Goal: Task Accomplishment & Management: Complete application form

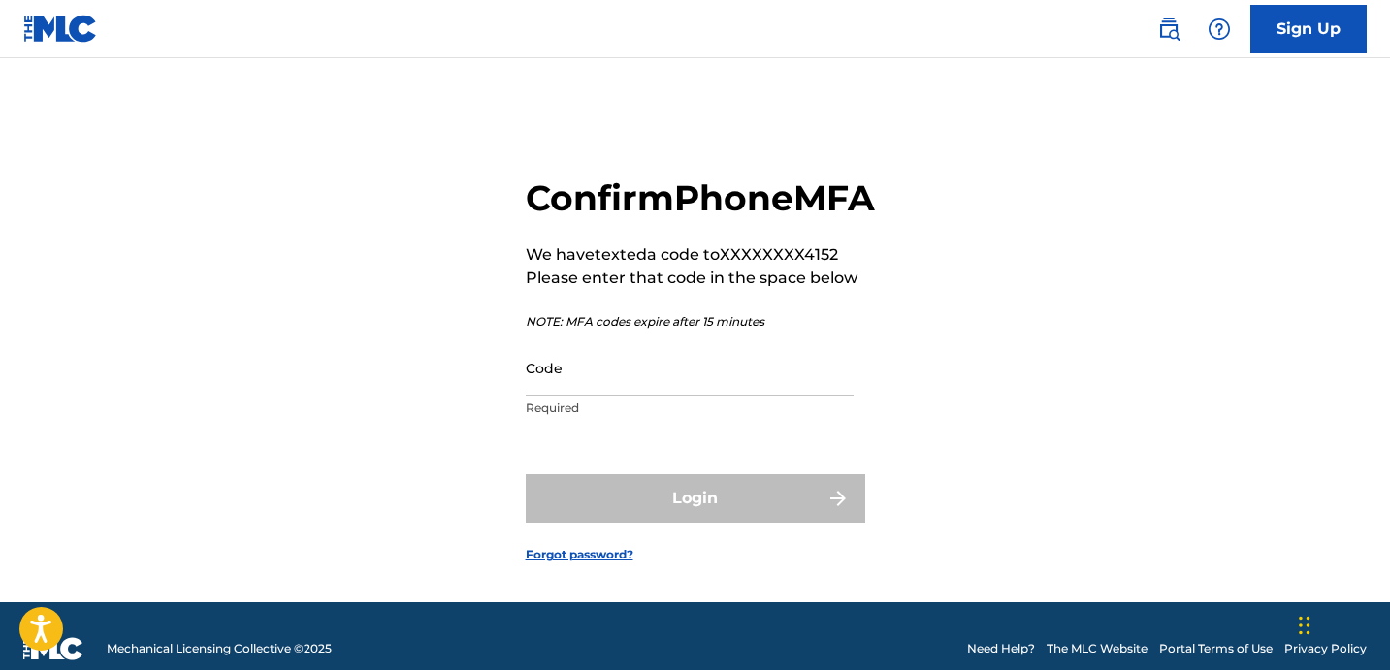
click at [703, 396] on input "Code" at bounding box center [690, 368] width 328 height 55
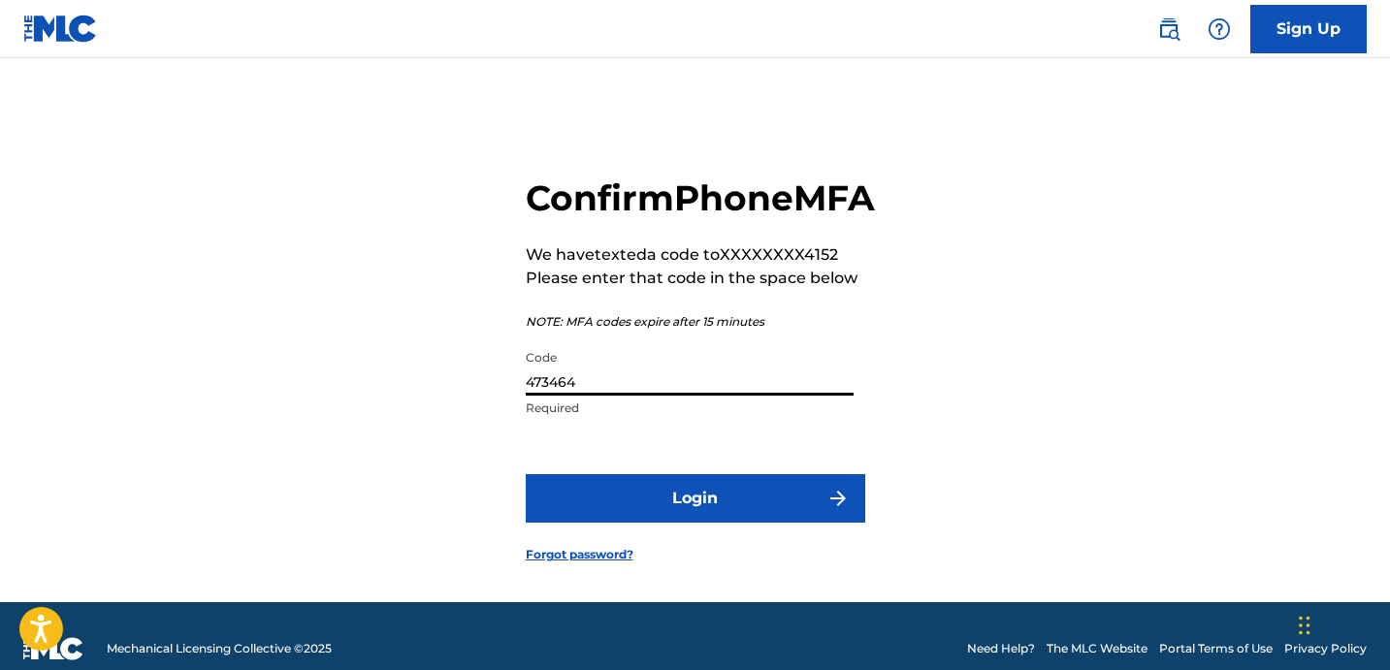
type input "473464"
click at [706, 523] on button "Login" at bounding box center [696, 498] width 340 height 49
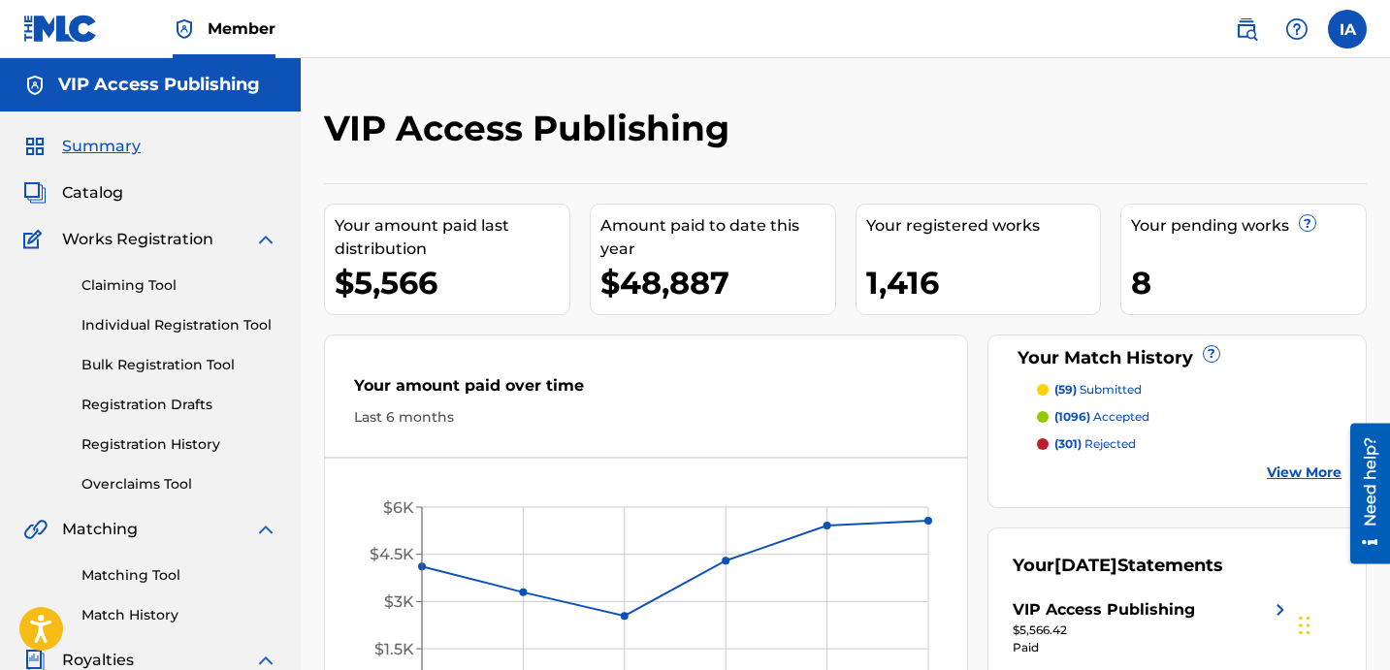
click at [217, 334] on link "Individual Registration Tool" at bounding box center [179, 325] width 196 height 20
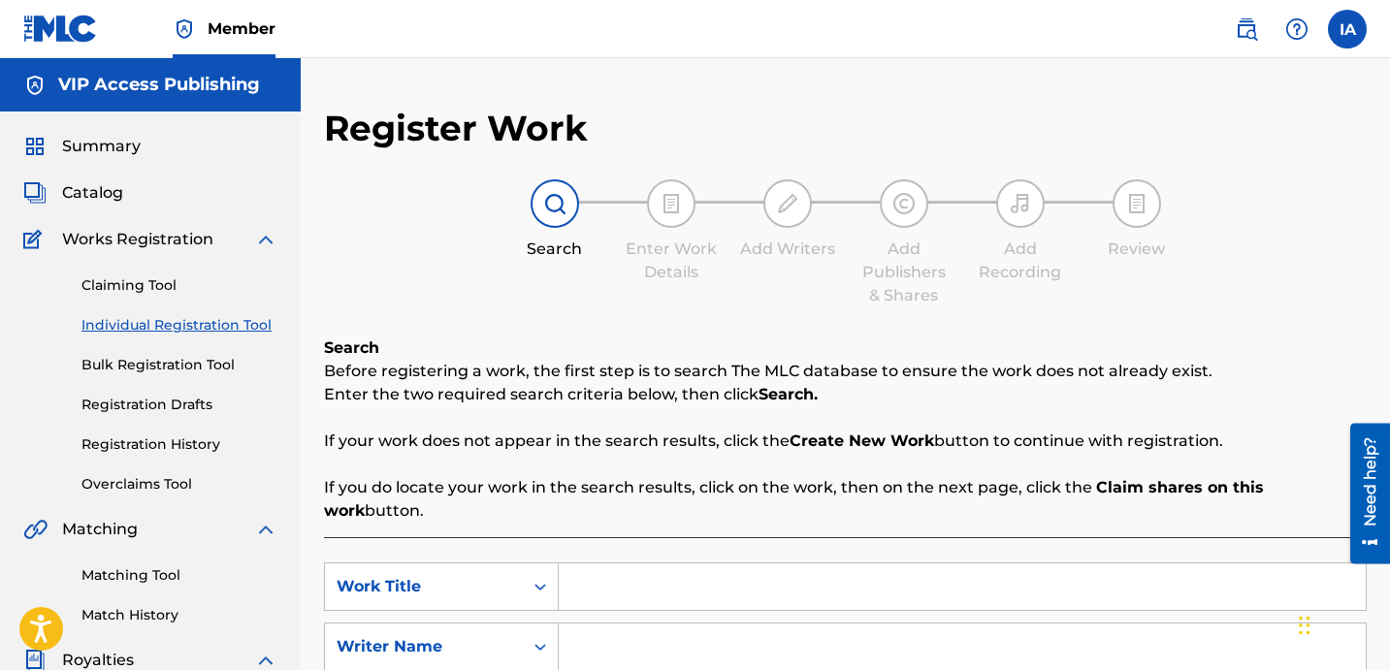
click at [962, 589] on div "SearchWithCriteria192fd4ce-4af6-40ad-8786-26a25a596317 Work Title SearchWithCri…" at bounding box center [845, 647] width 1043 height 169
click at [957, 569] on input "Search Form" at bounding box center [962, 587] width 807 height 47
paste input "MONEY AND MURDER"
type input "MONEY AND MURDER"
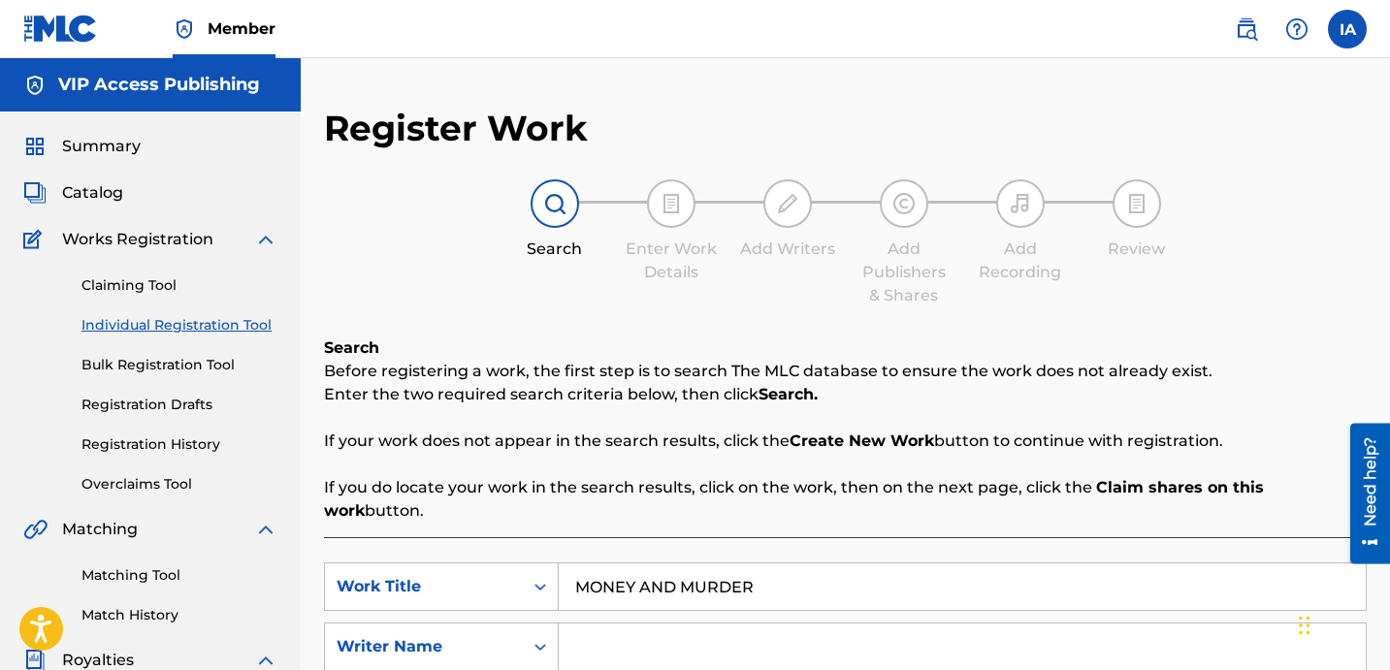
click at [980, 624] on input "Search Form" at bounding box center [962, 647] width 807 height 47
paste input "[PERSON_NAME] [PERSON_NAME]"
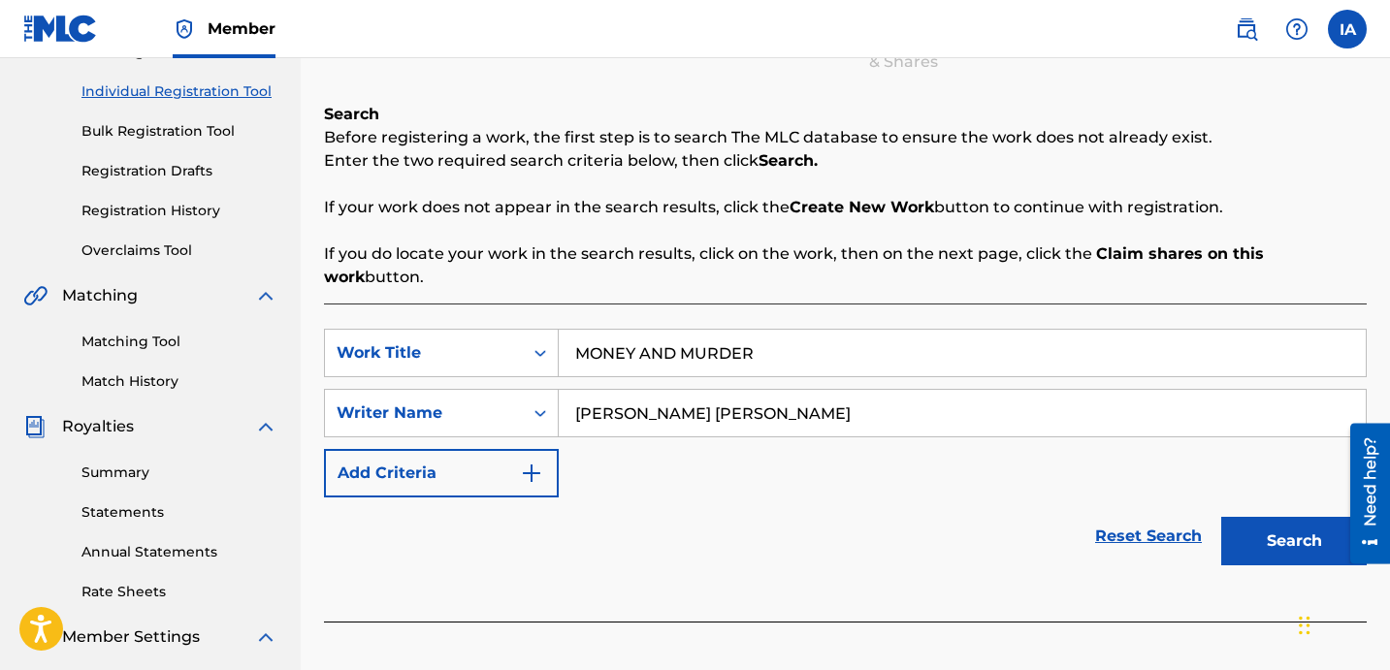
scroll to position [368, 0]
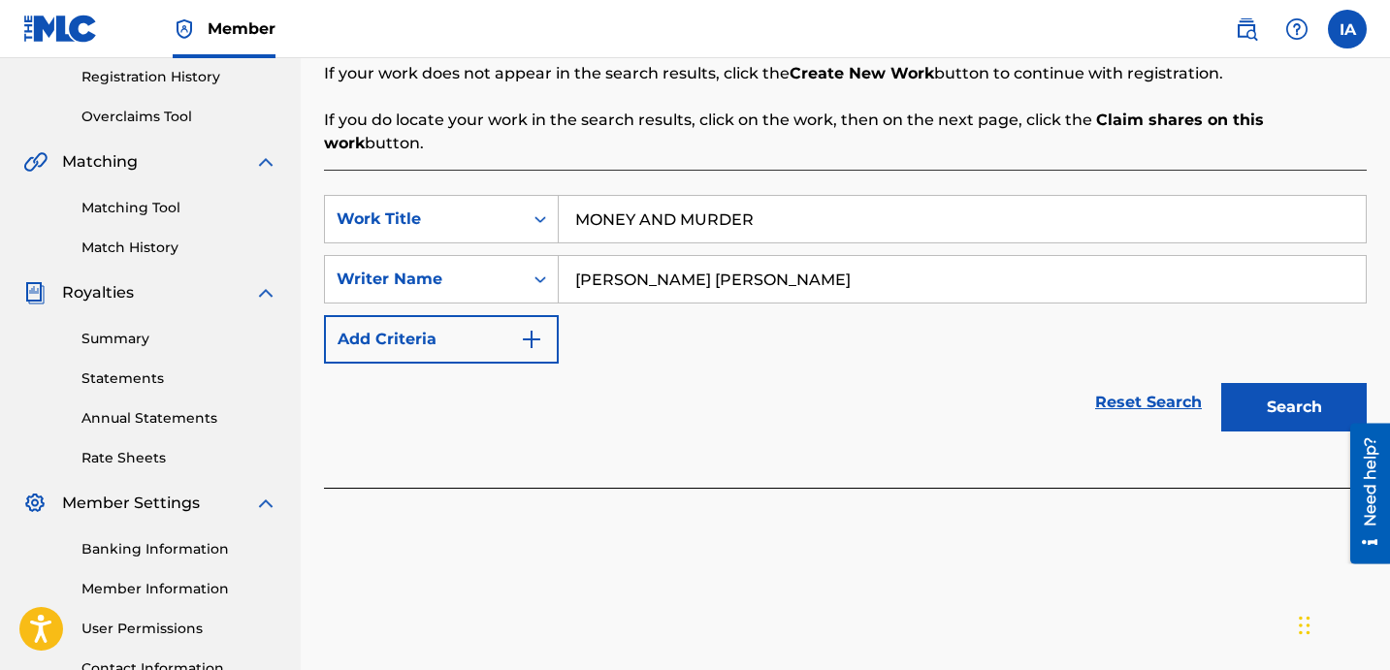
type input "[PERSON_NAME] [PERSON_NAME]"
click at [1262, 383] on button "Search" at bounding box center [1294, 407] width 146 height 49
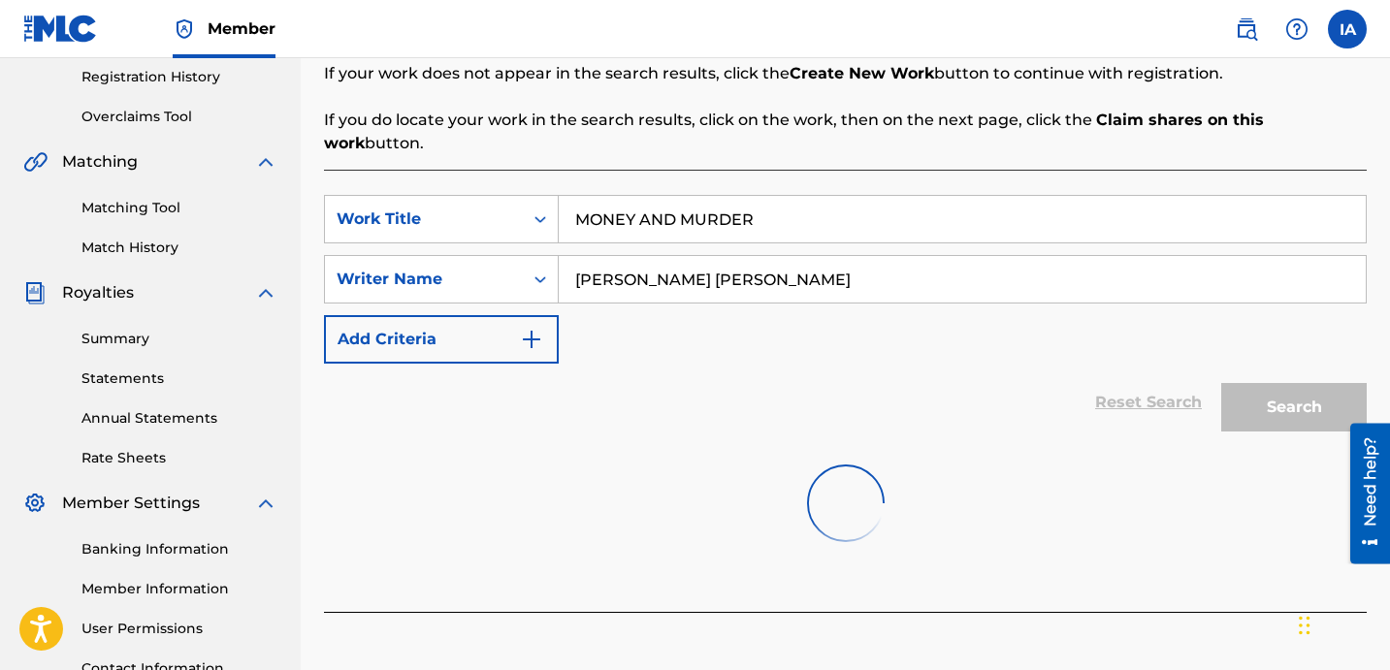
click at [855, 380] on div "Reset Search Search" at bounding box center [845, 403] width 1043 height 78
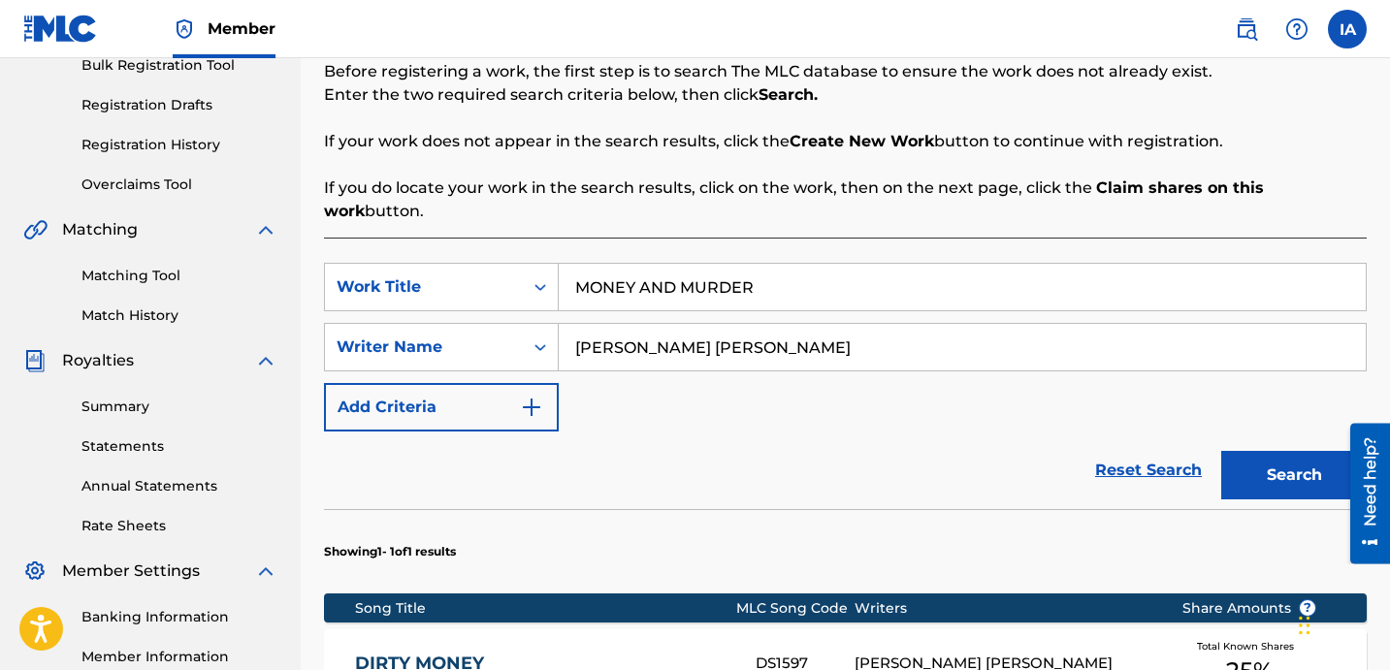
scroll to position [489, 0]
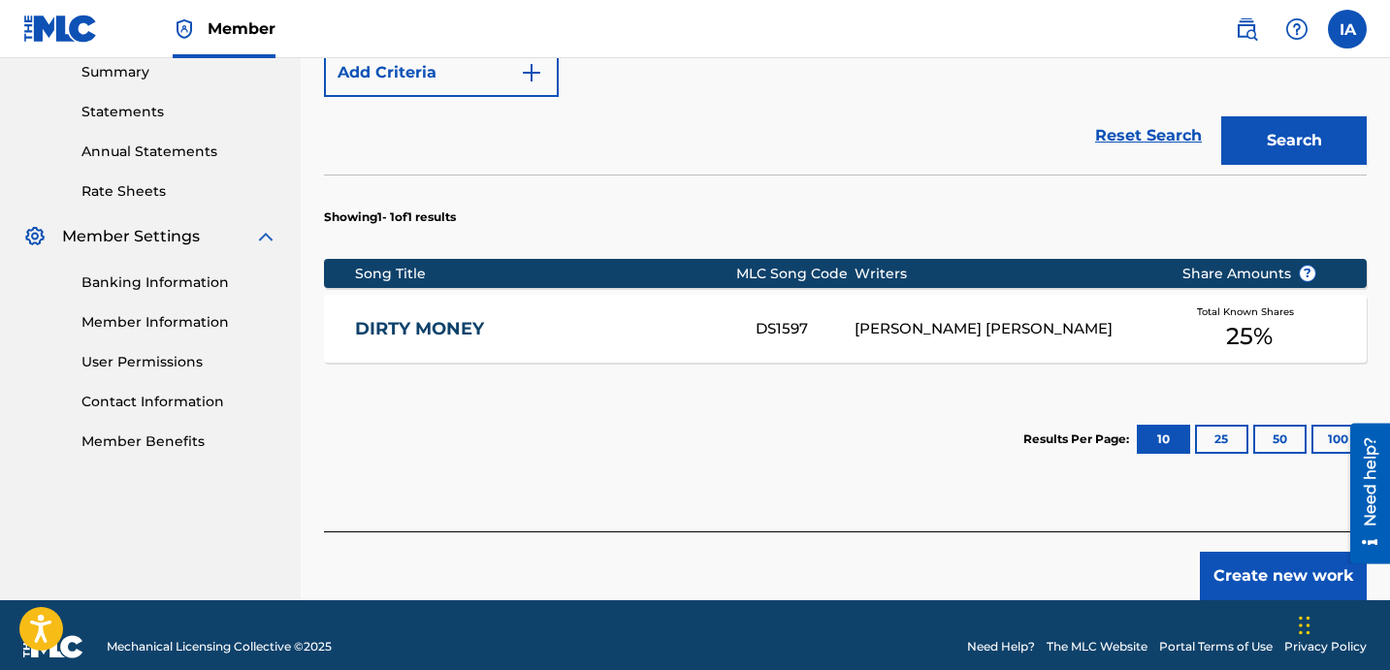
click at [1311, 552] on button "Create new work" at bounding box center [1283, 576] width 167 height 49
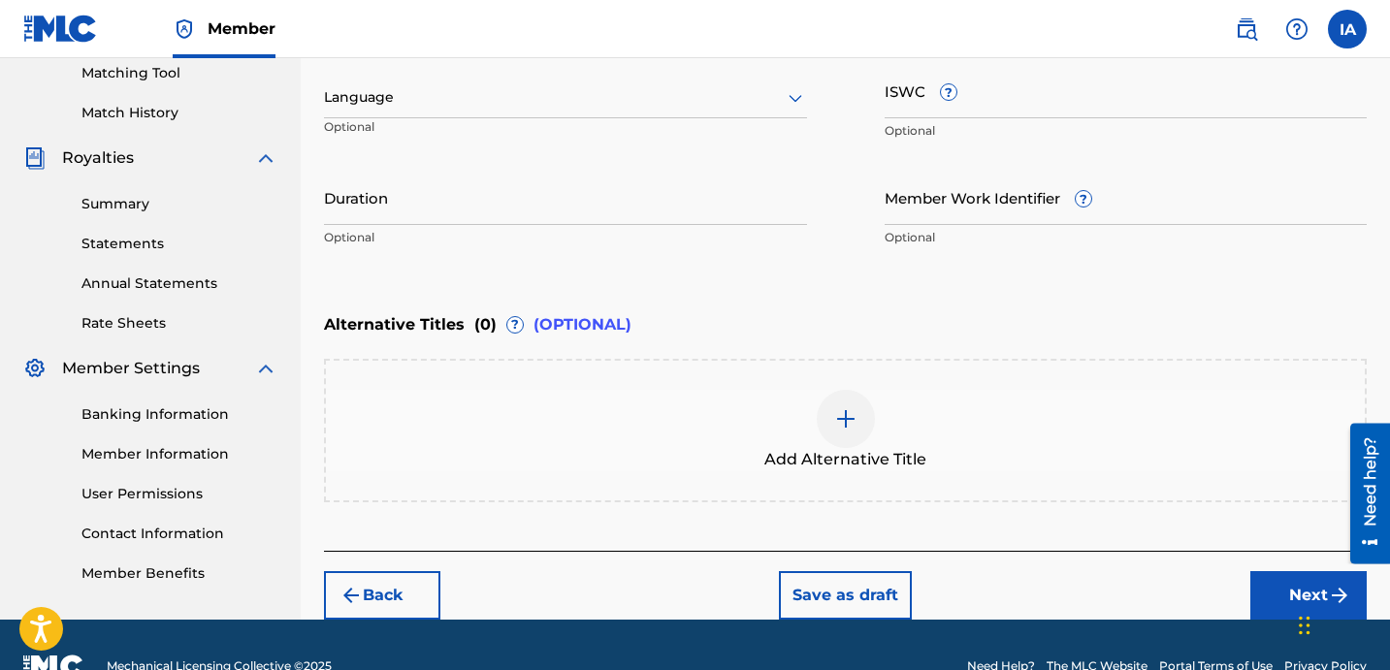
scroll to position [296, 0]
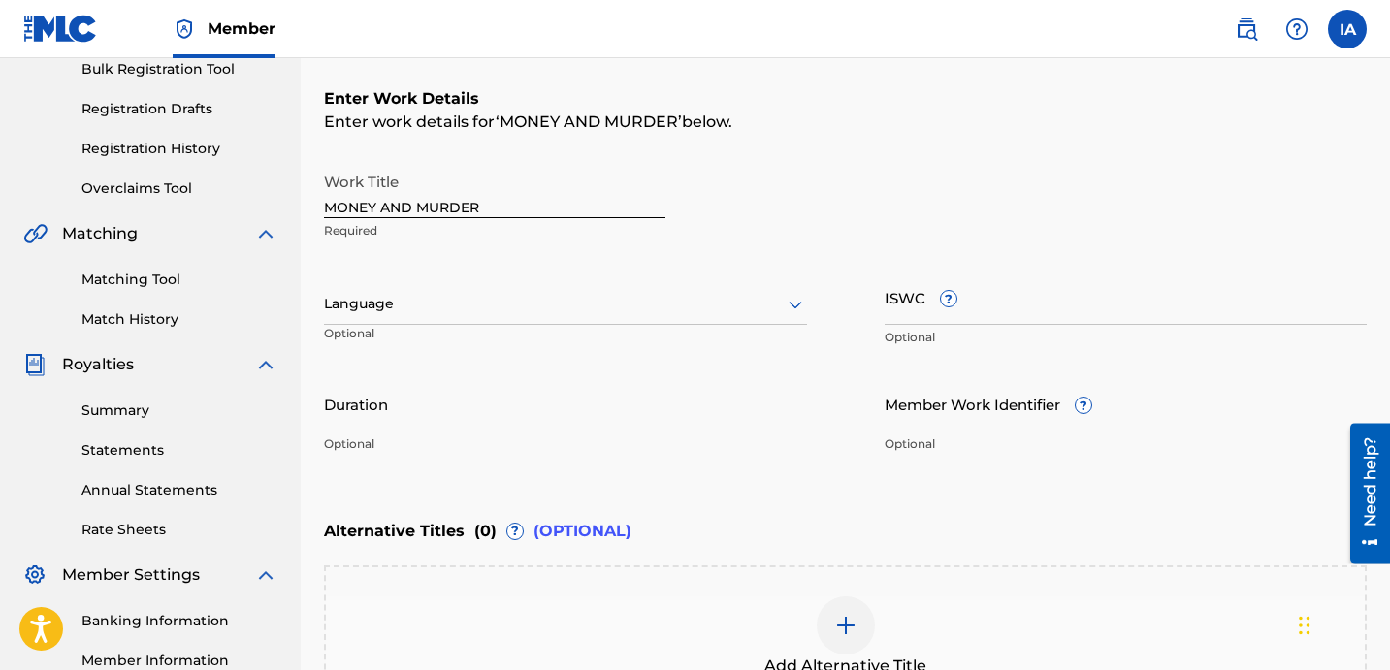
click at [511, 309] on div at bounding box center [565, 304] width 483 height 24
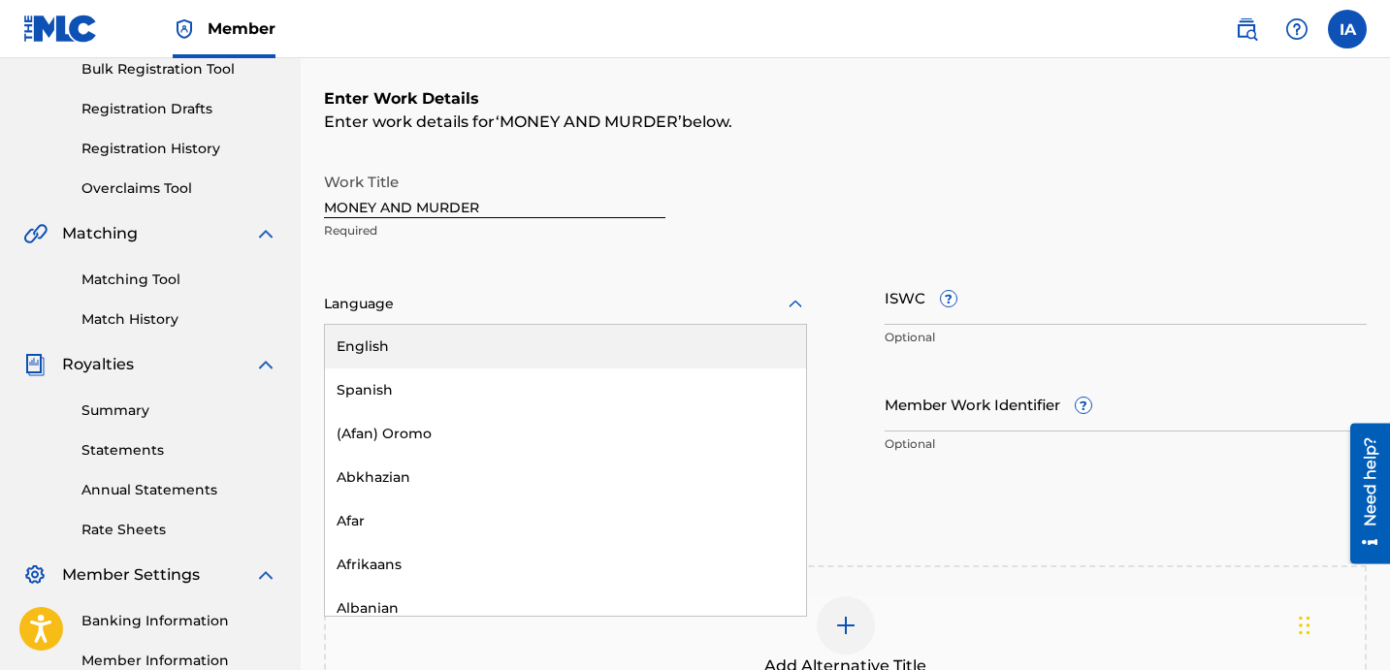
click at [561, 364] on div "English" at bounding box center [565, 347] width 481 height 44
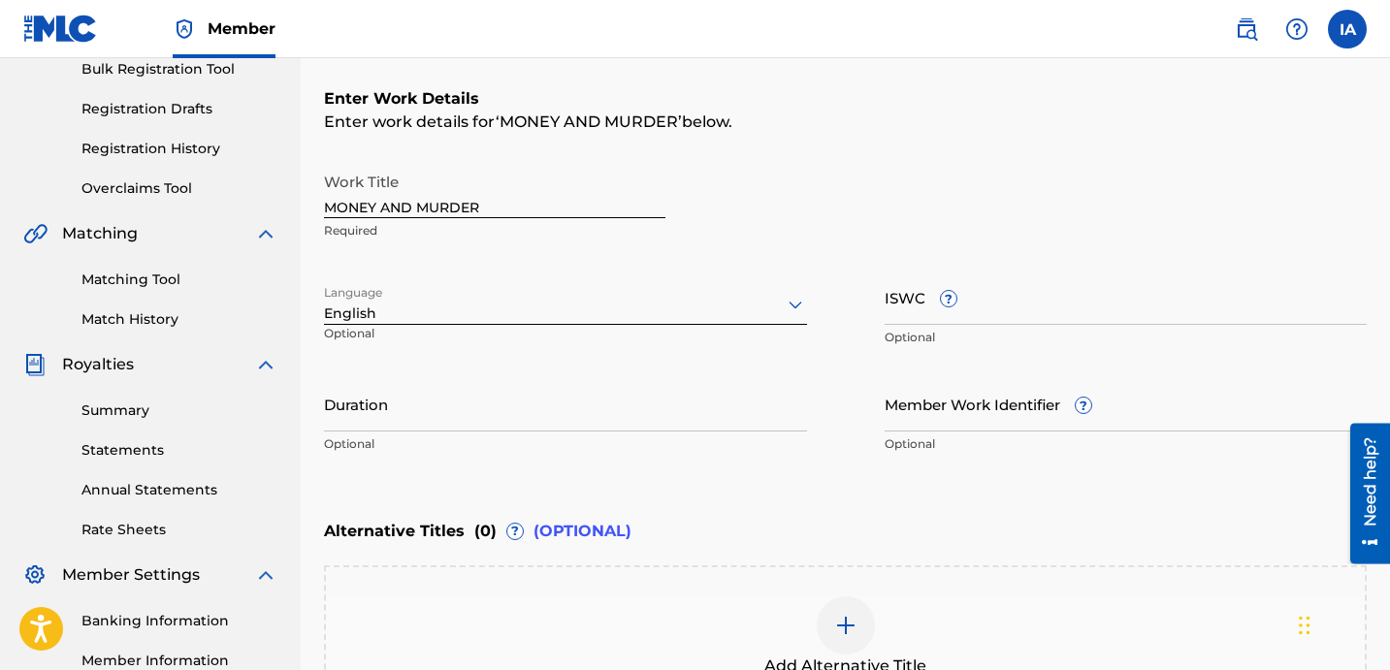
click at [506, 409] on input "Duration" at bounding box center [565, 403] width 483 height 55
click at [537, 423] on input "Duration" at bounding box center [565, 403] width 483 height 55
paste input "2:01"
type input "02:01"
click at [968, 516] on div "Alternative Titles ( 0 ) ? (OPTIONAL)" at bounding box center [845, 531] width 1043 height 43
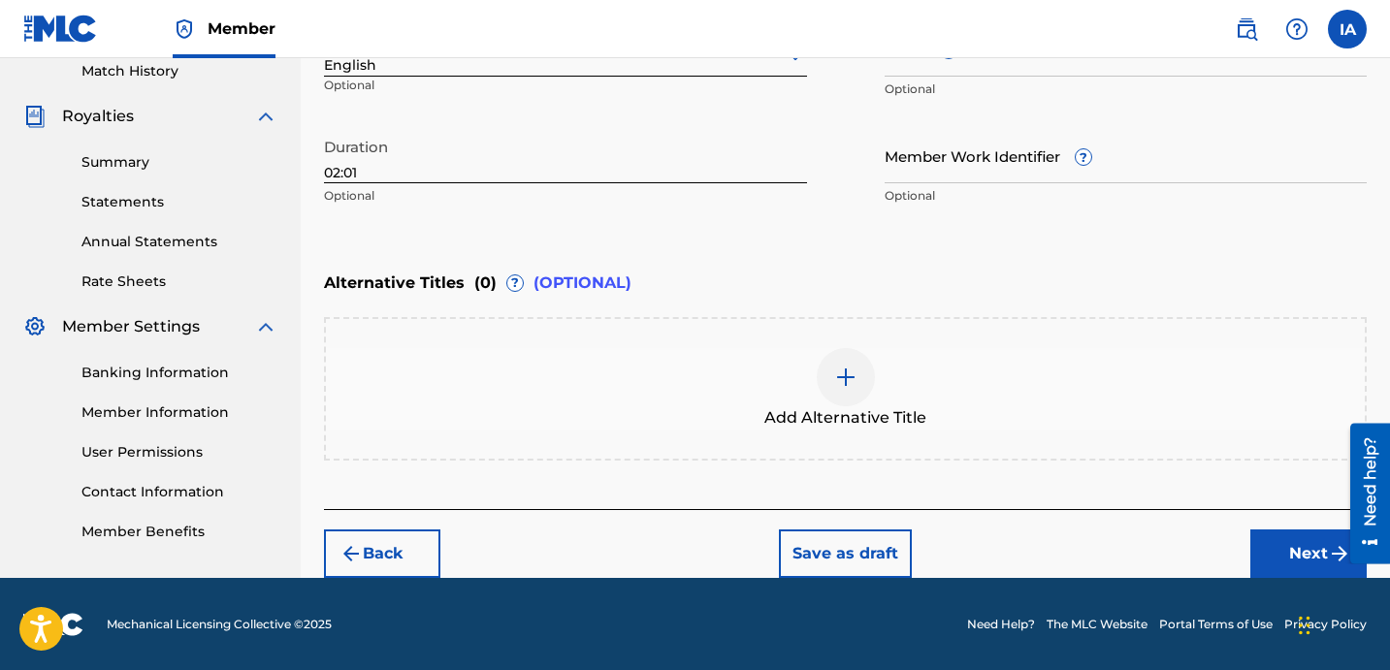
click at [1281, 549] on button "Next" at bounding box center [1309, 554] width 116 height 49
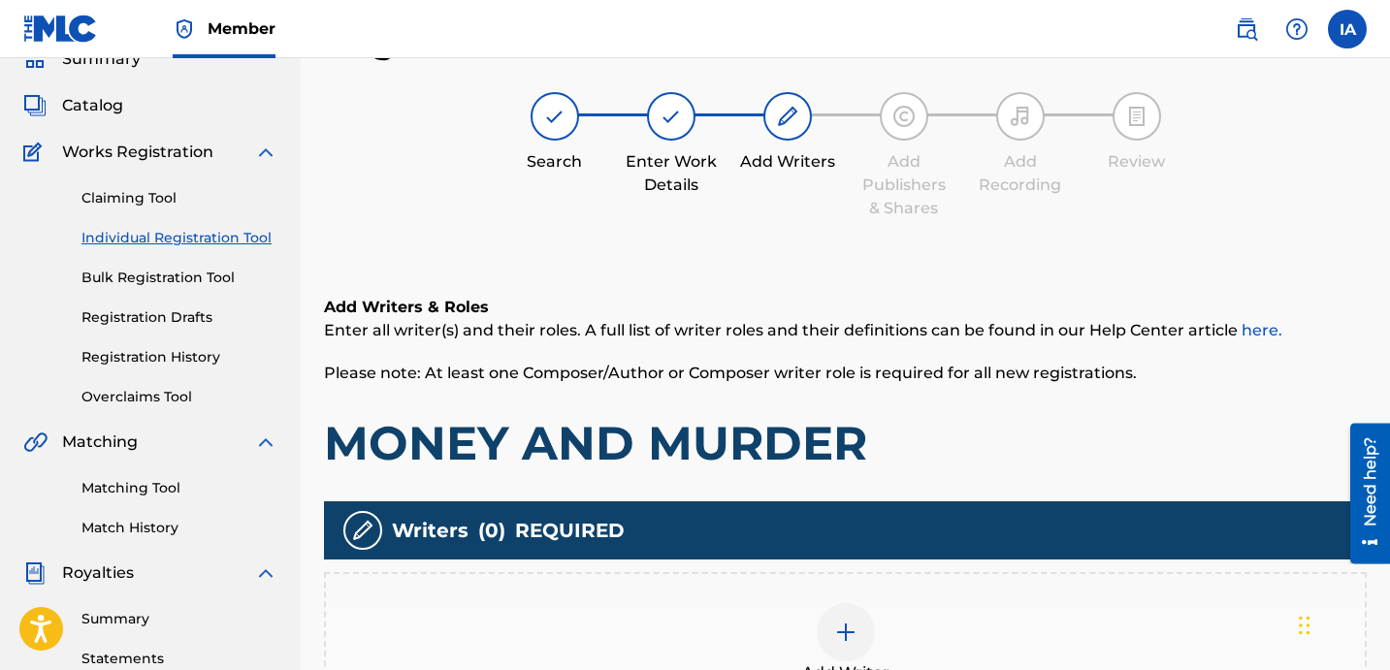
click at [1034, 491] on div "Add Writers & Roles Enter all writer(s) and their roles. A full list of writer …" at bounding box center [845, 529] width 1043 height 560
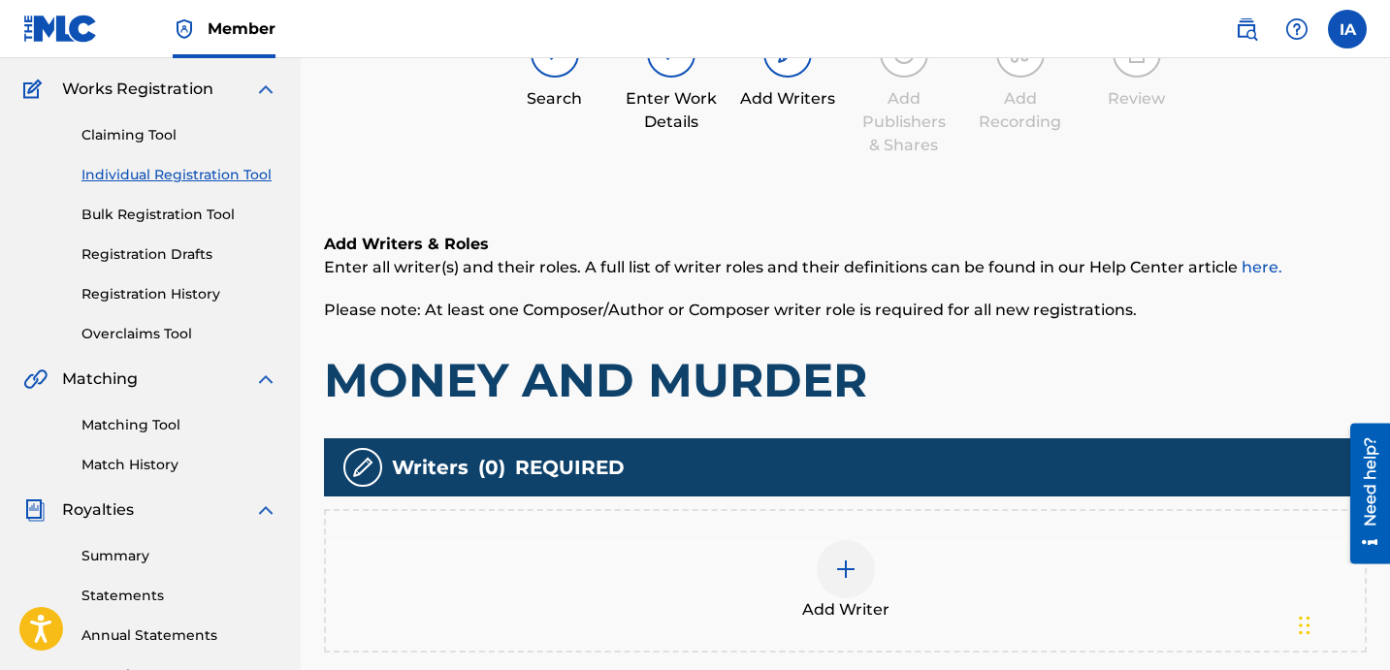
click at [975, 516] on div "Add Writer" at bounding box center [845, 581] width 1043 height 144
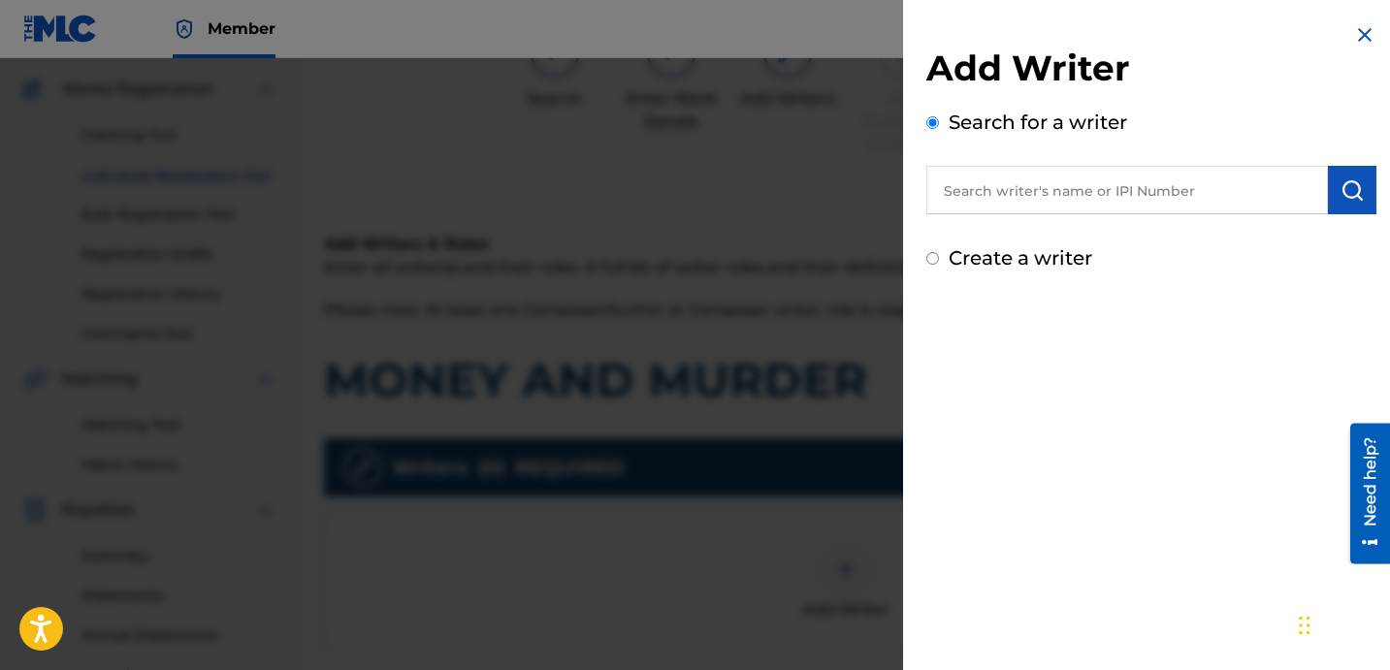
drag, startPoint x: 1208, startPoint y: 205, endPoint x: 1256, endPoint y: 207, distance: 48.5
click at [1208, 205] on input "text" at bounding box center [1128, 190] width 402 height 49
paste input "[PERSON_NAME] [PERSON_NAME]"
type input "[PERSON_NAME] [PERSON_NAME]"
click at [1332, 201] on button "submit" at bounding box center [1352, 190] width 49 height 49
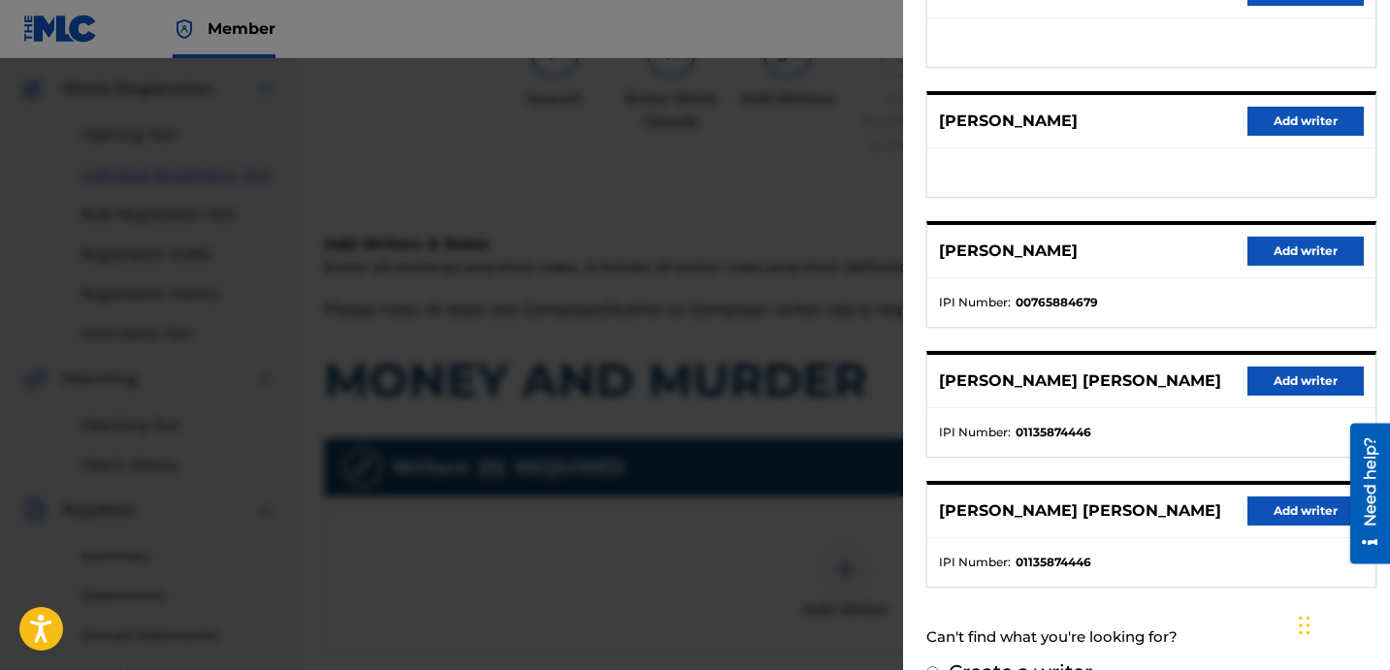
scroll to position [335, 0]
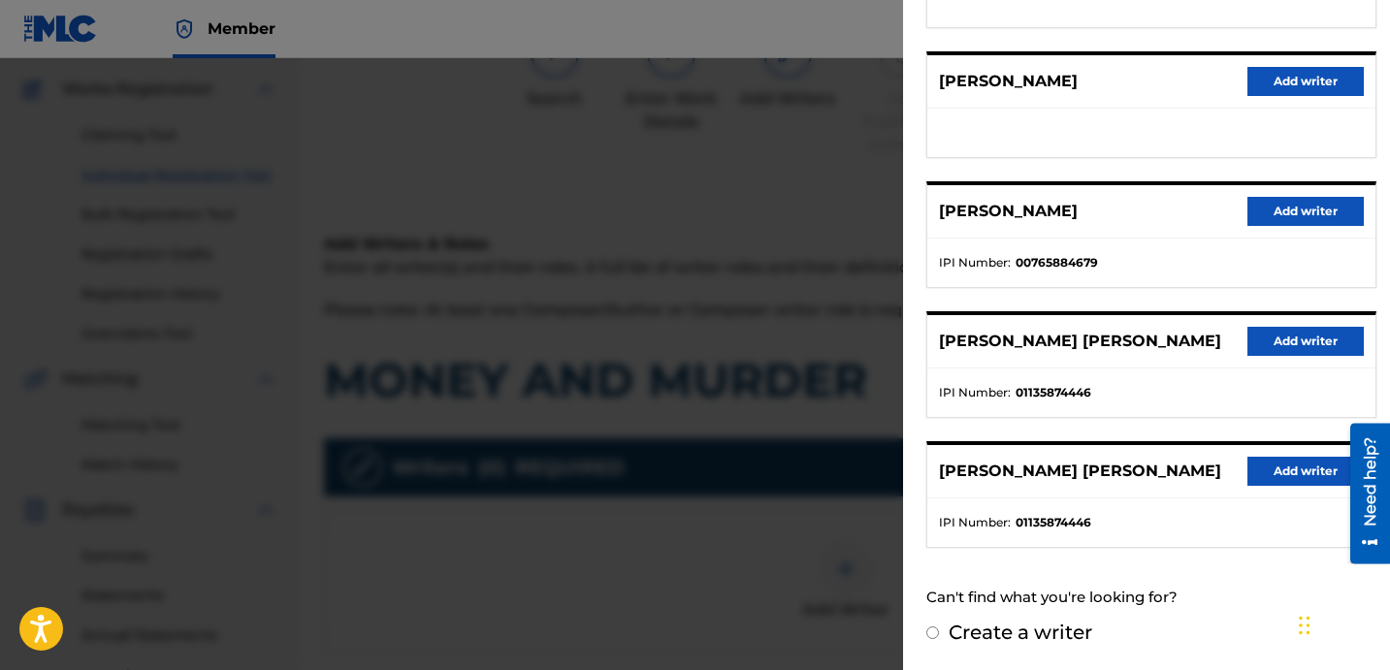
click at [1314, 315] on div "[PERSON_NAME] [PERSON_NAME] Add writer" at bounding box center [1151, 341] width 448 height 53
click at [1310, 331] on button "Add writer" at bounding box center [1306, 341] width 116 height 29
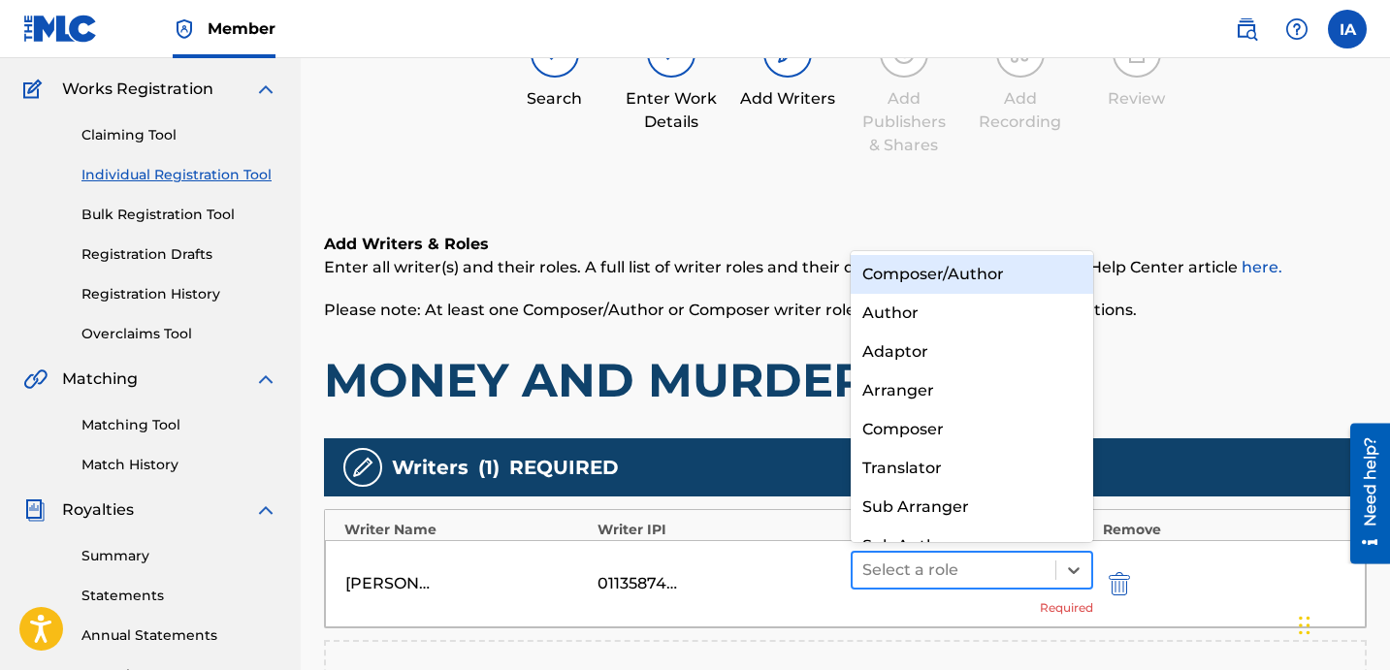
click at [991, 565] on div at bounding box center [953, 570] width 183 height 27
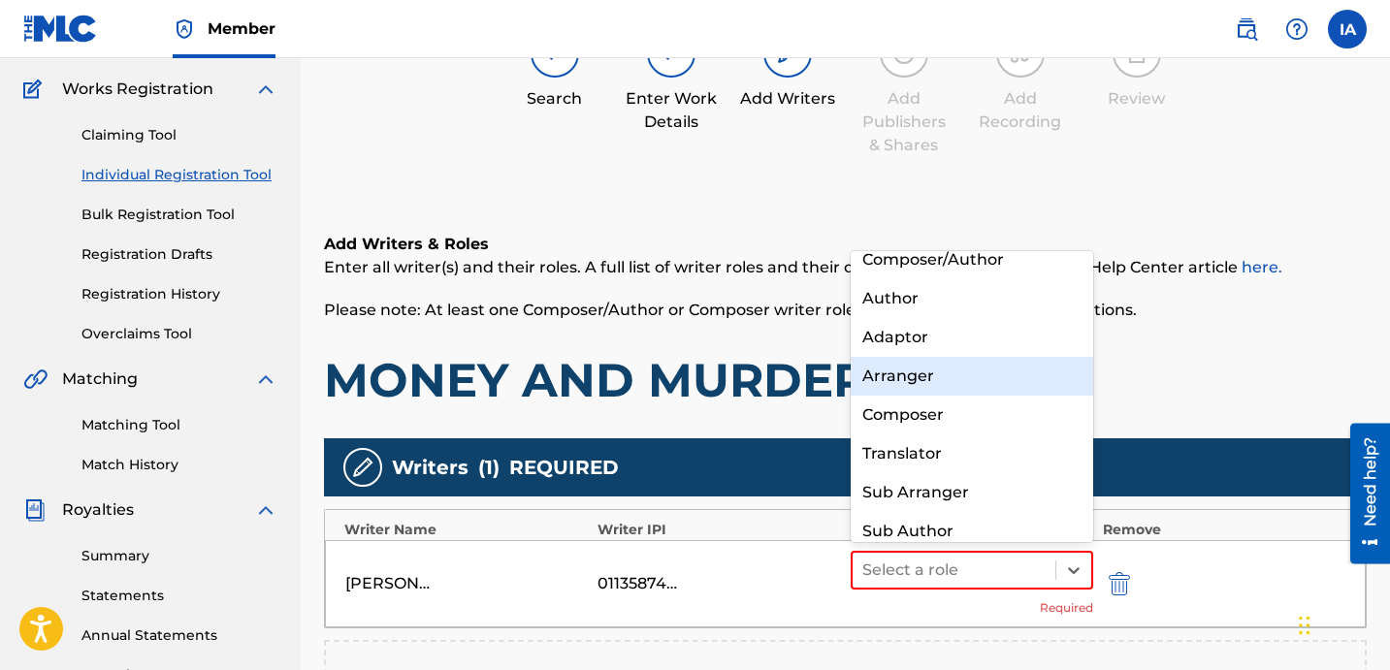
scroll to position [12, 0]
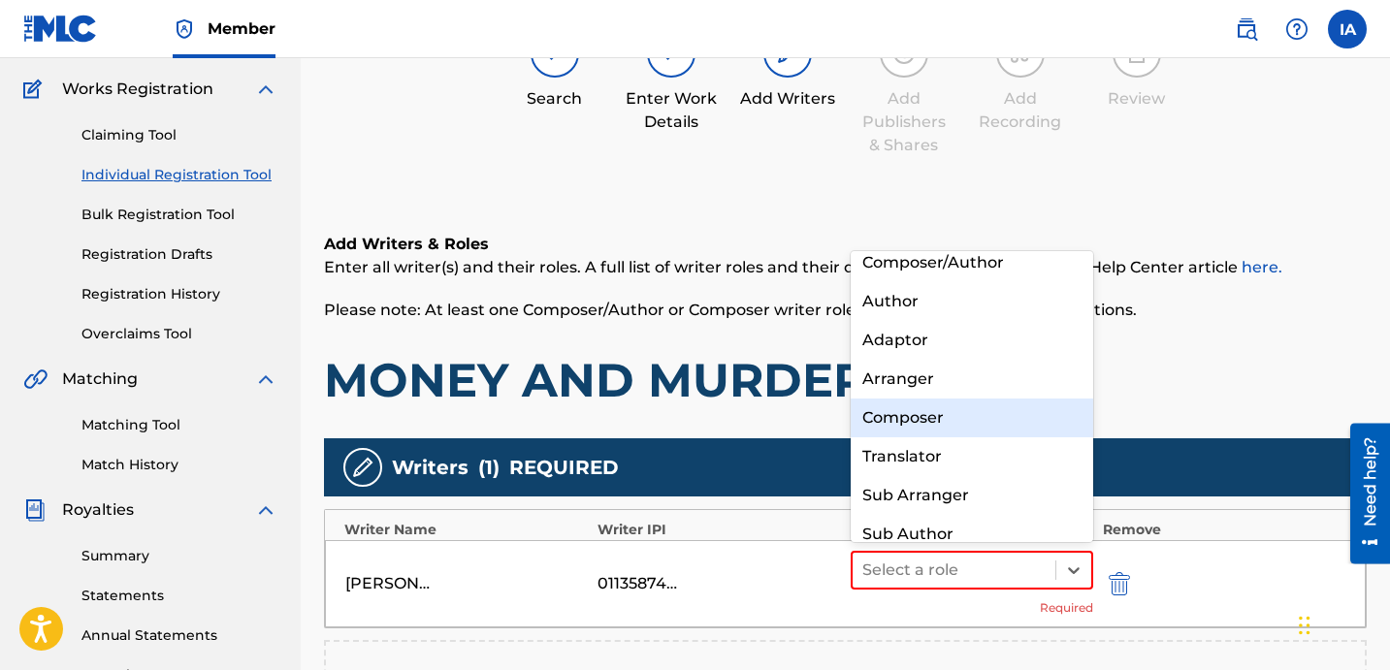
click at [1028, 424] on div "Composer" at bounding box center [972, 418] width 243 height 39
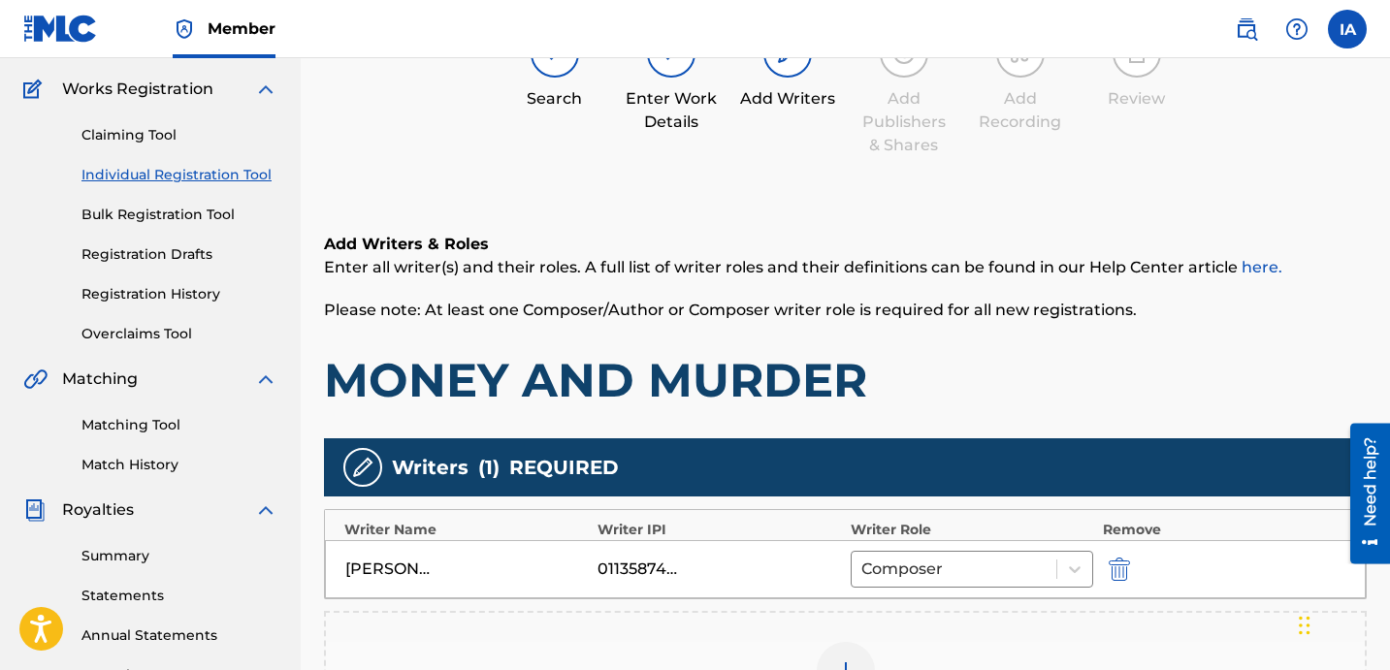
click at [1026, 404] on h1 "MONEY AND MURDER" at bounding box center [845, 380] width 1043 height 58
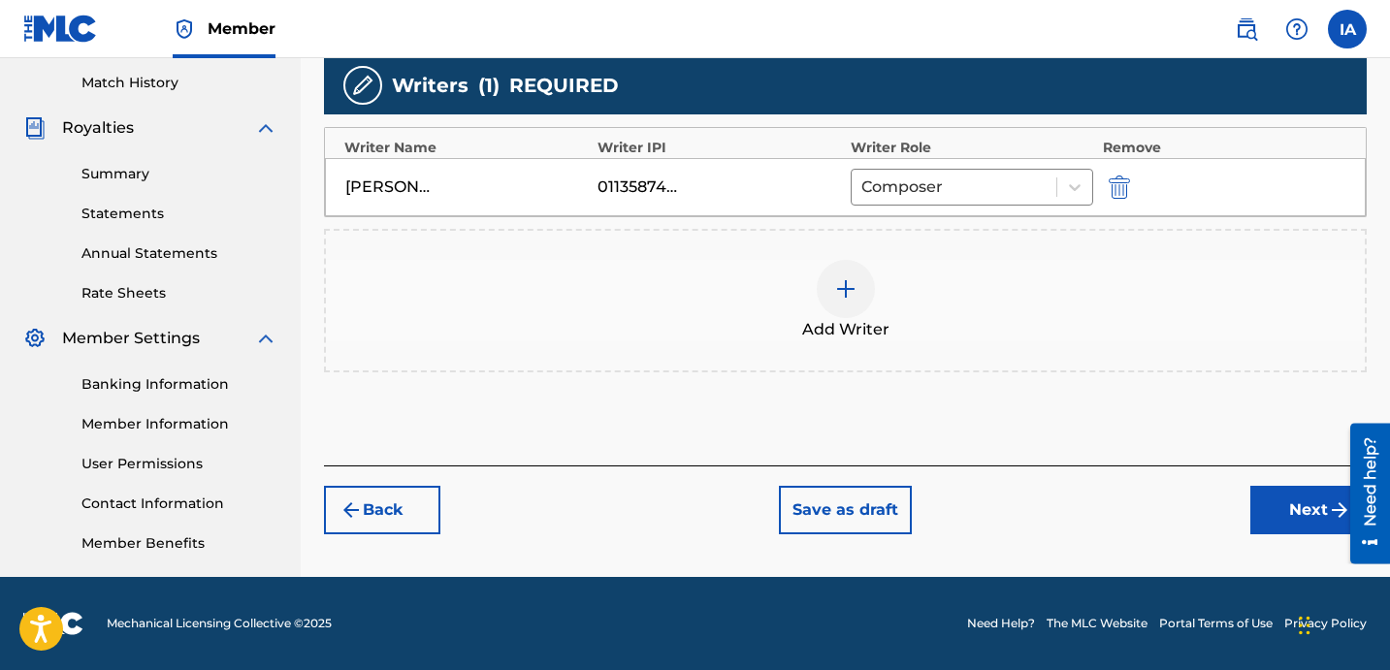
click at [1283, 507] on button "Next" at bounding box center [1309, 510] width 116 height 49
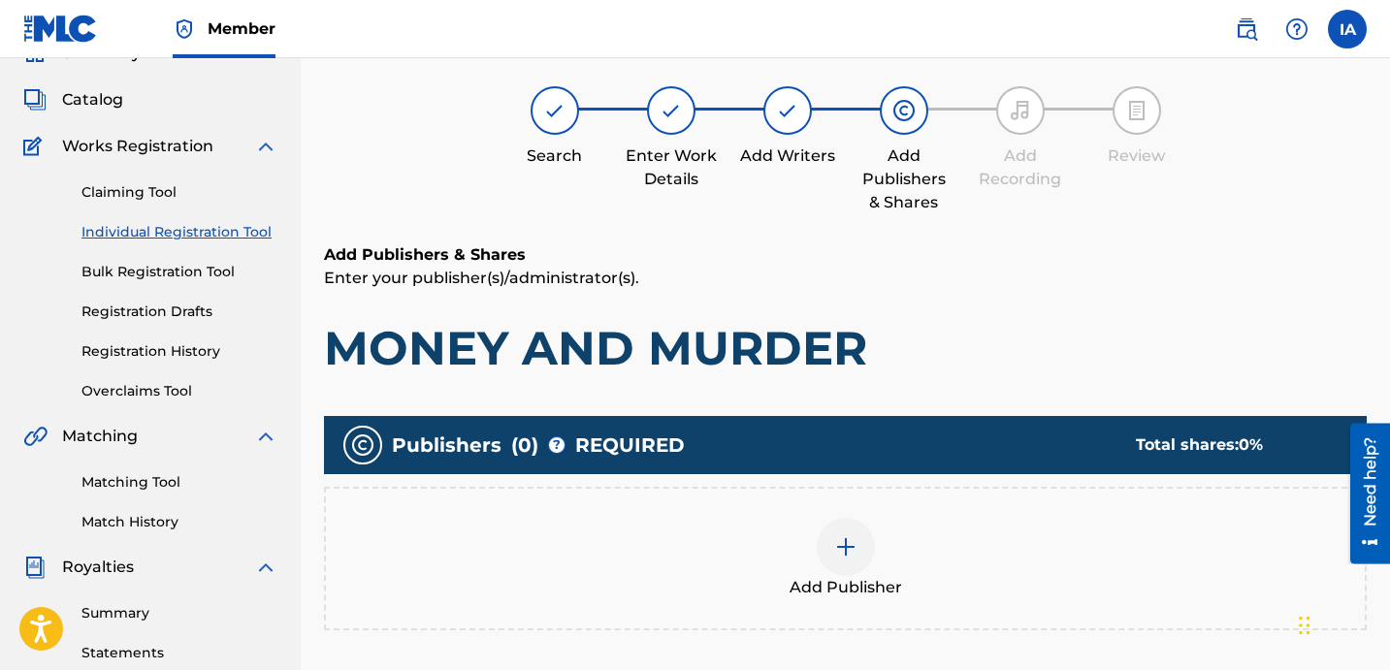
scroll to position [87, 0]
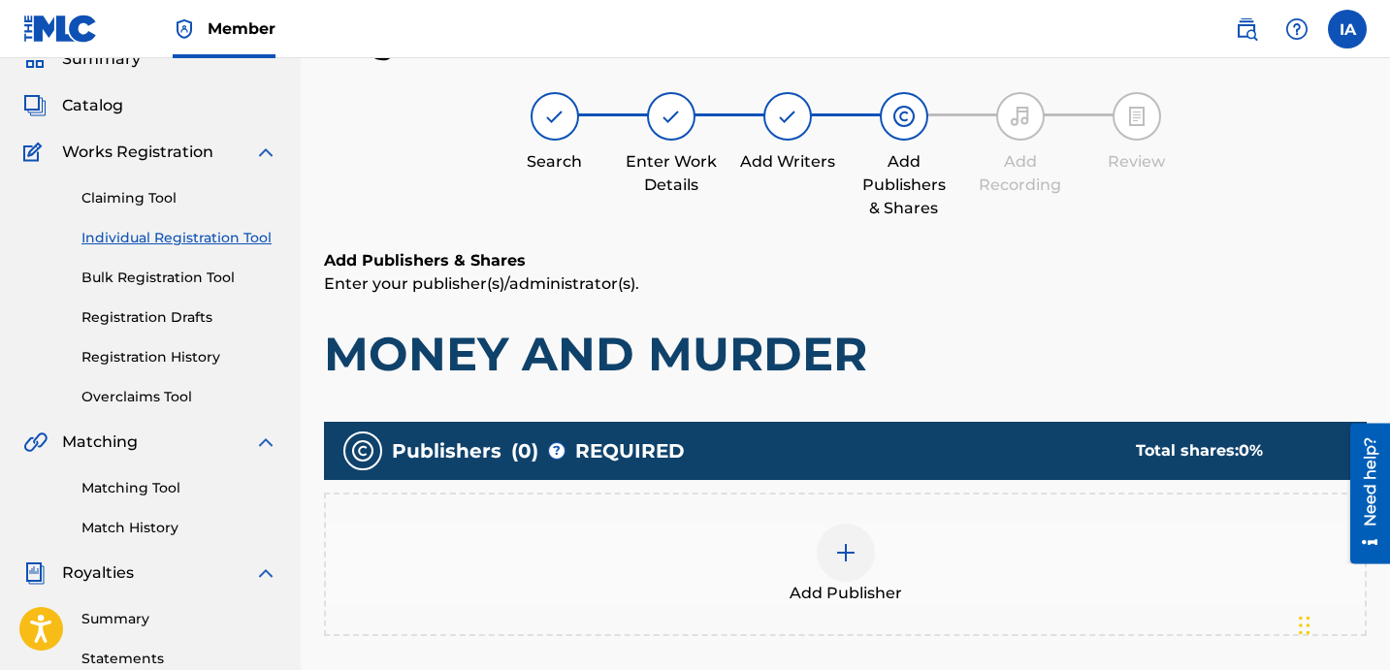
click at [1029, 535] on div "Add Publisher" at bounding box center [845, 564] width 1039 height 81
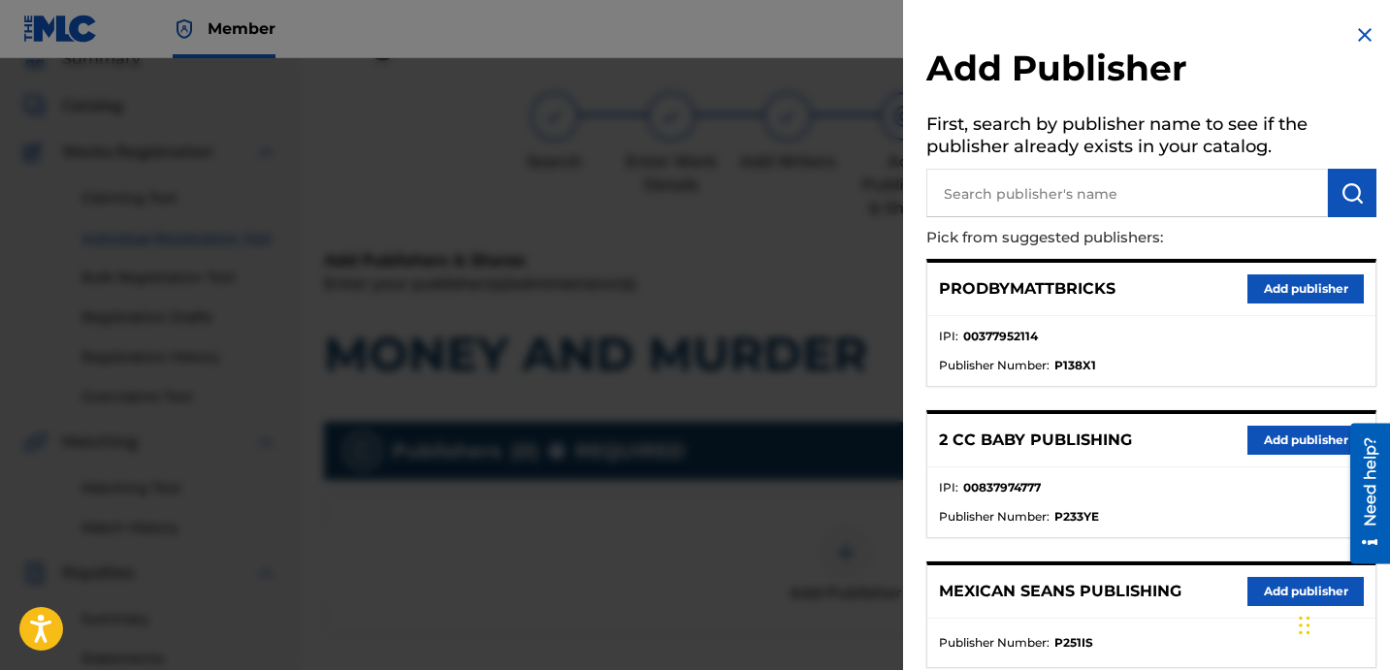
click at [1141, 207] on input "text" at bounding box center [1128, 193] width 402 height 49
type input "fariel"
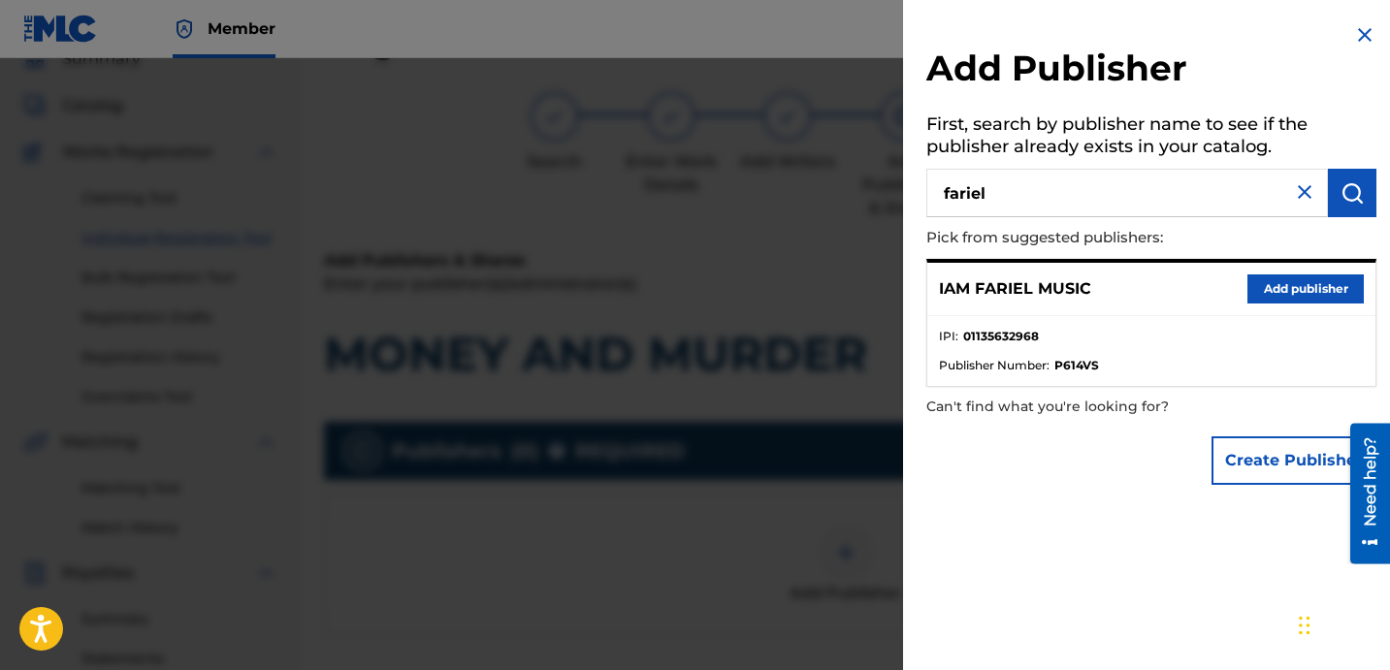
click at [1274, 283] on button "Add publisher" at bounding box center [1306, 289] width 116 height 29
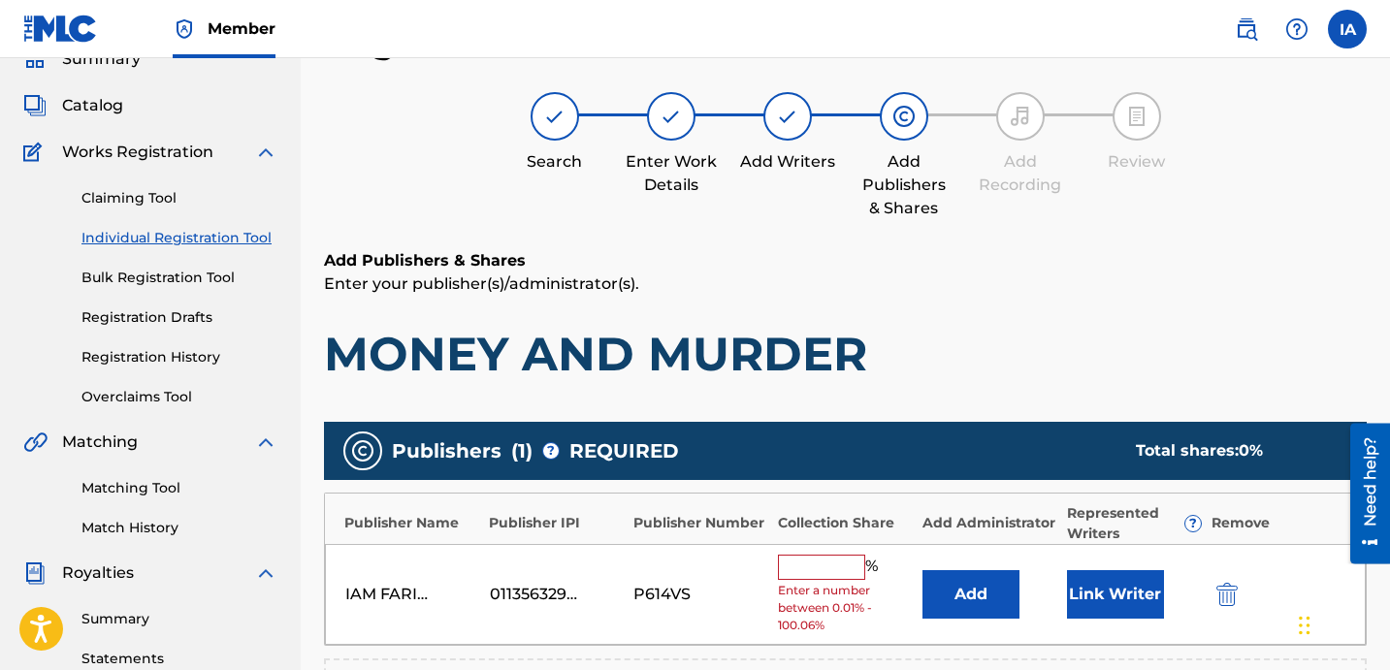
click at [828, 569] on input "text" at bounding box center [821, 567] width 87 height 25
type input "50"
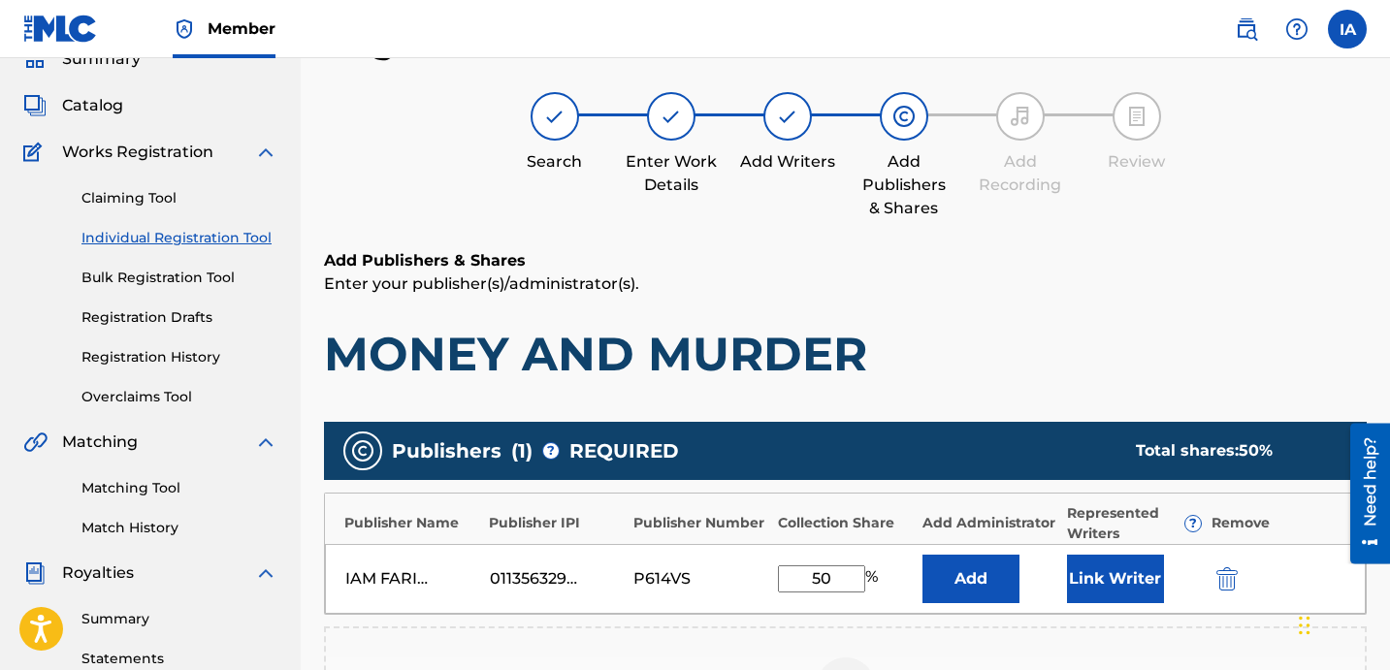
click at [1001, 547] on div "IAM FARIEL MUSIC 01135632968 P614VS 50 % Add Link Writer" at bounding box center [845, 579] width 1041 height 70
click at [999, 558] on button "Add" at bounding box center [971, 579] width 97 height 49
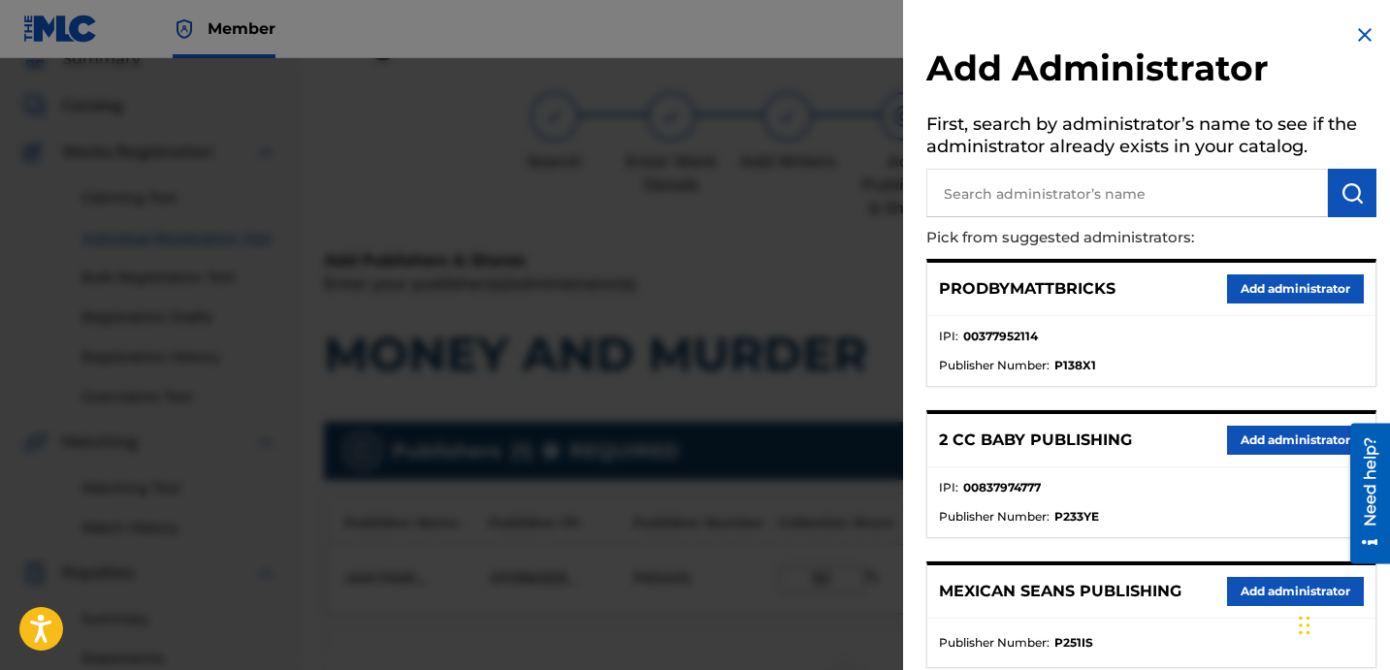
click at [1143, 200] on input "text" at bounding box center [1128, 193] width 402 height 49
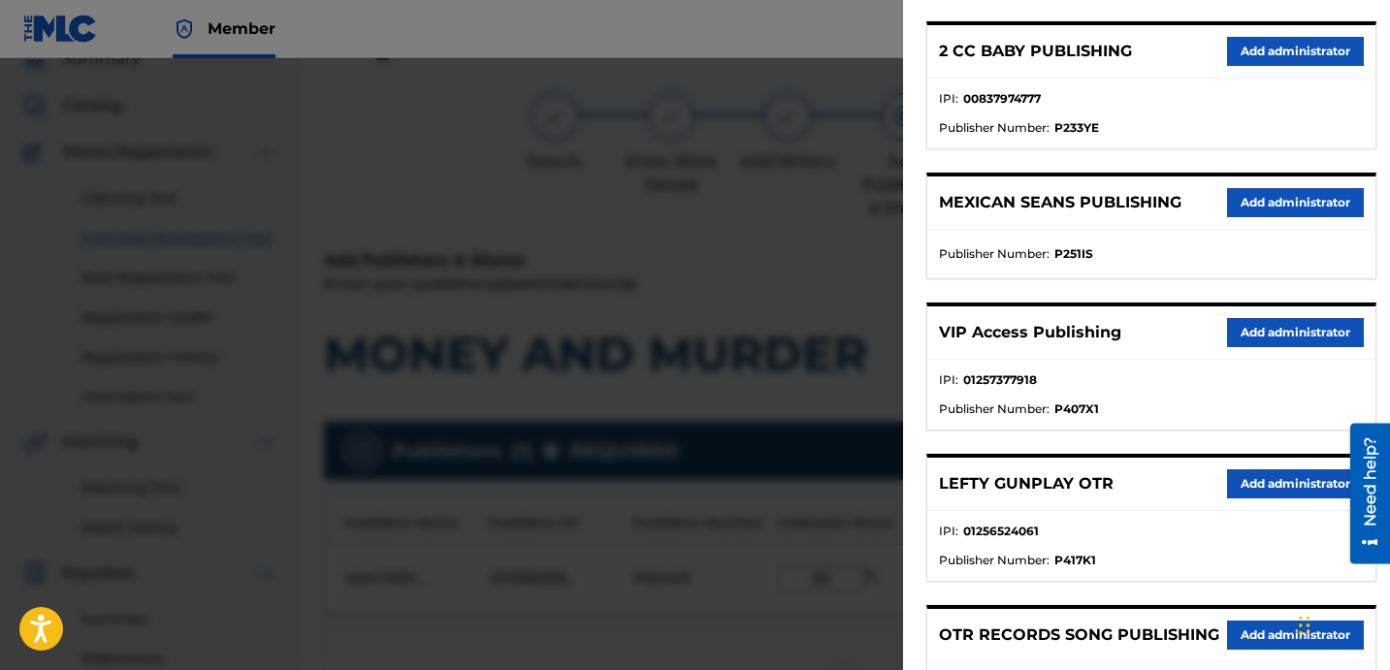
scroll to position [495, 0]
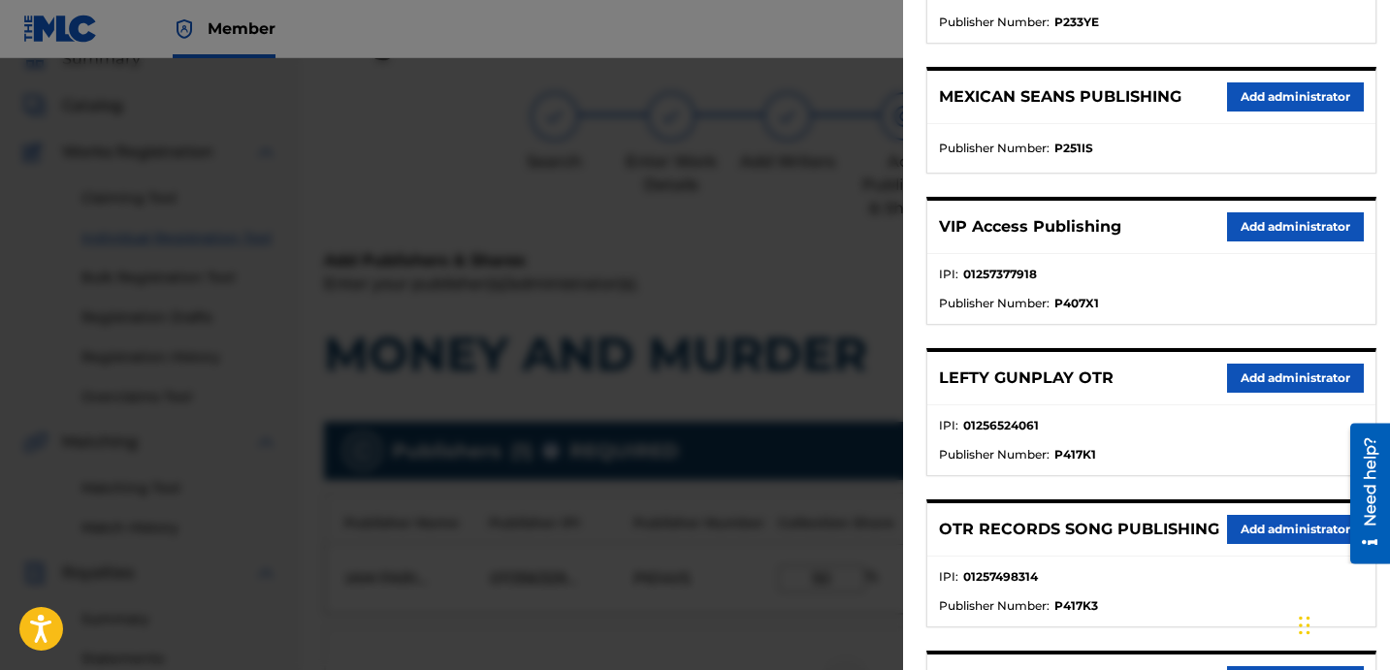
click at [1227, 231] on button "Add administrator" at bounding box center [1295, 226] width 137 height 29
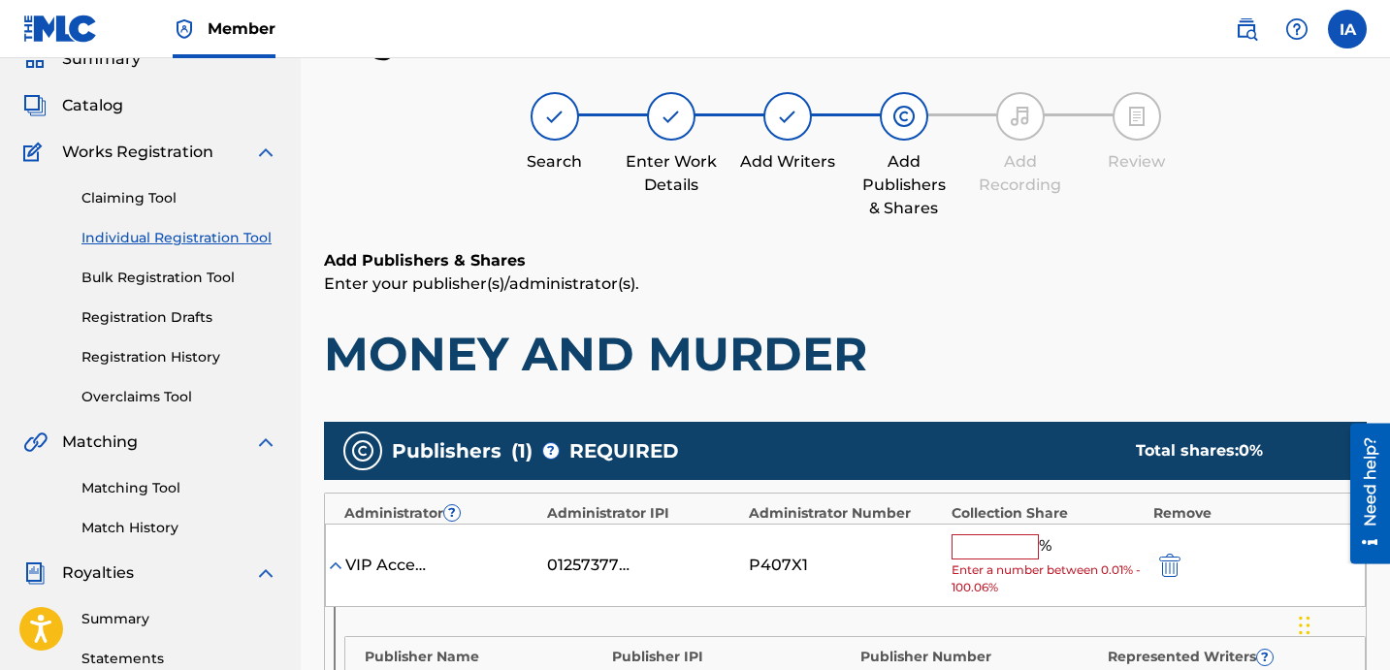
click at [998, 547] on input "text" at bounding box center [995, 547] width 87 height 25
type input "50"
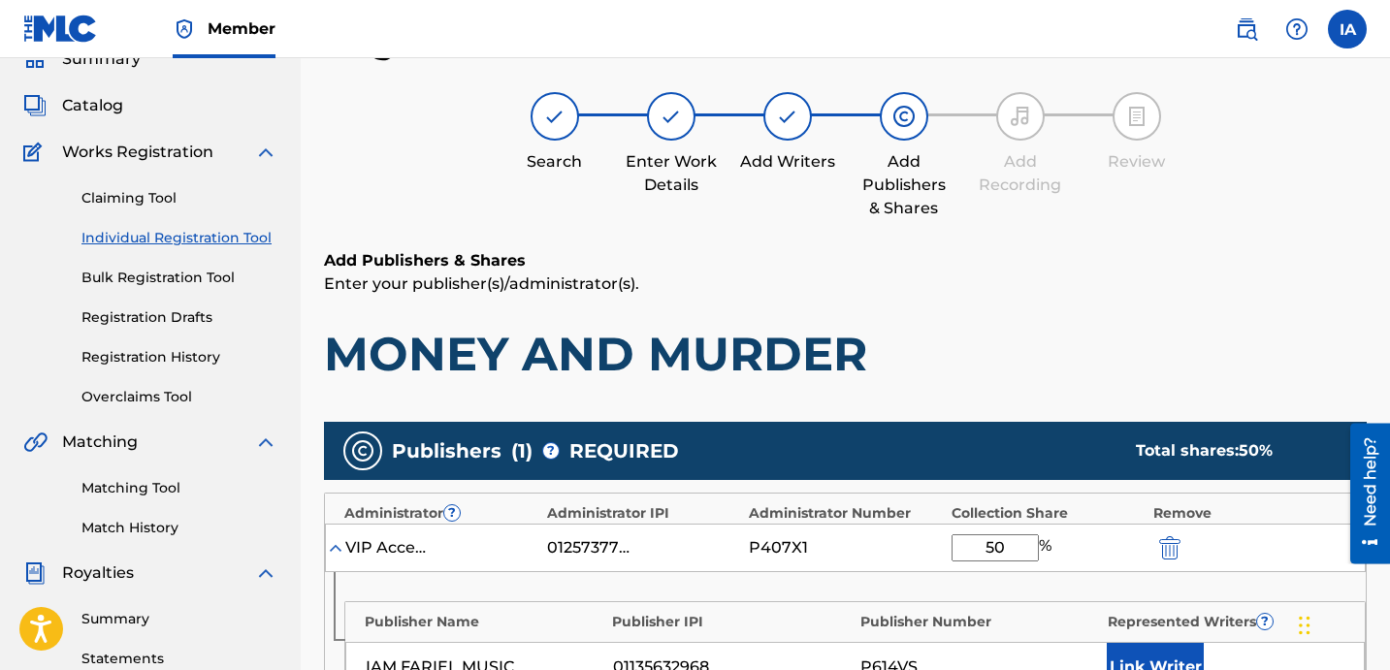
scroll to position [306, 0]
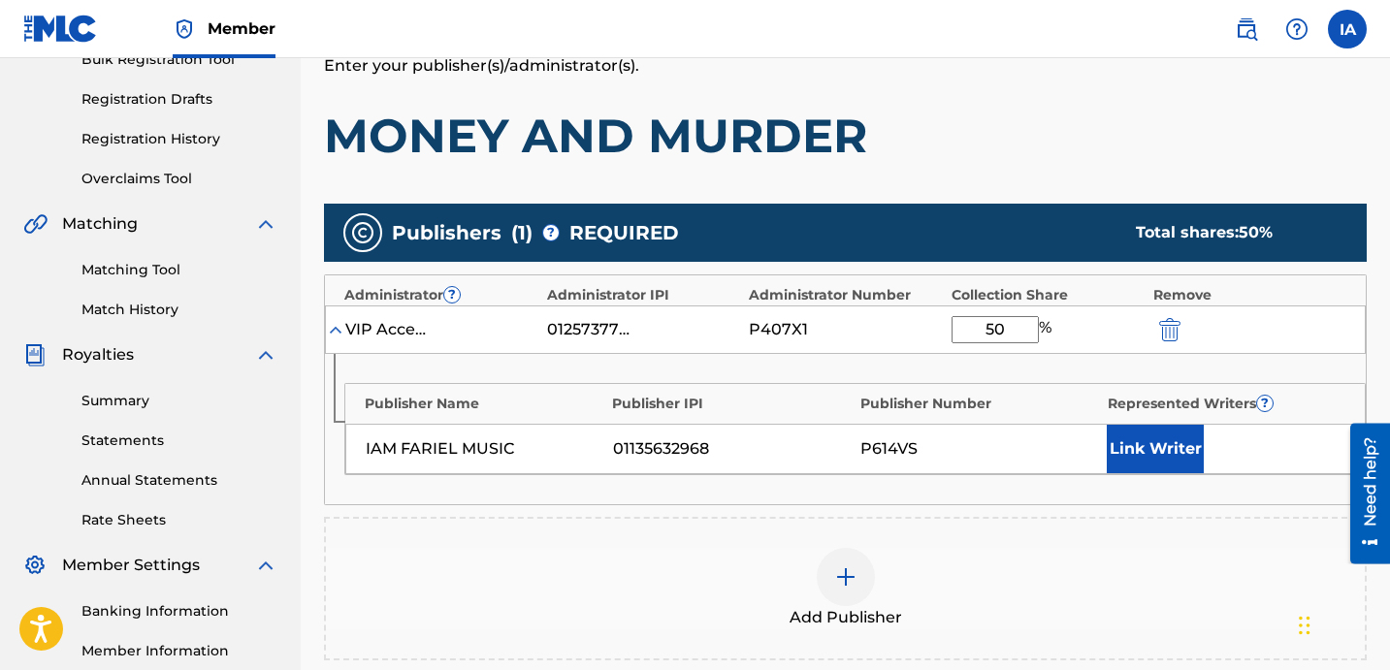
click at [1133, 441] on button "Link Writer" at bounding box center [1155, 449] width 97 height 49
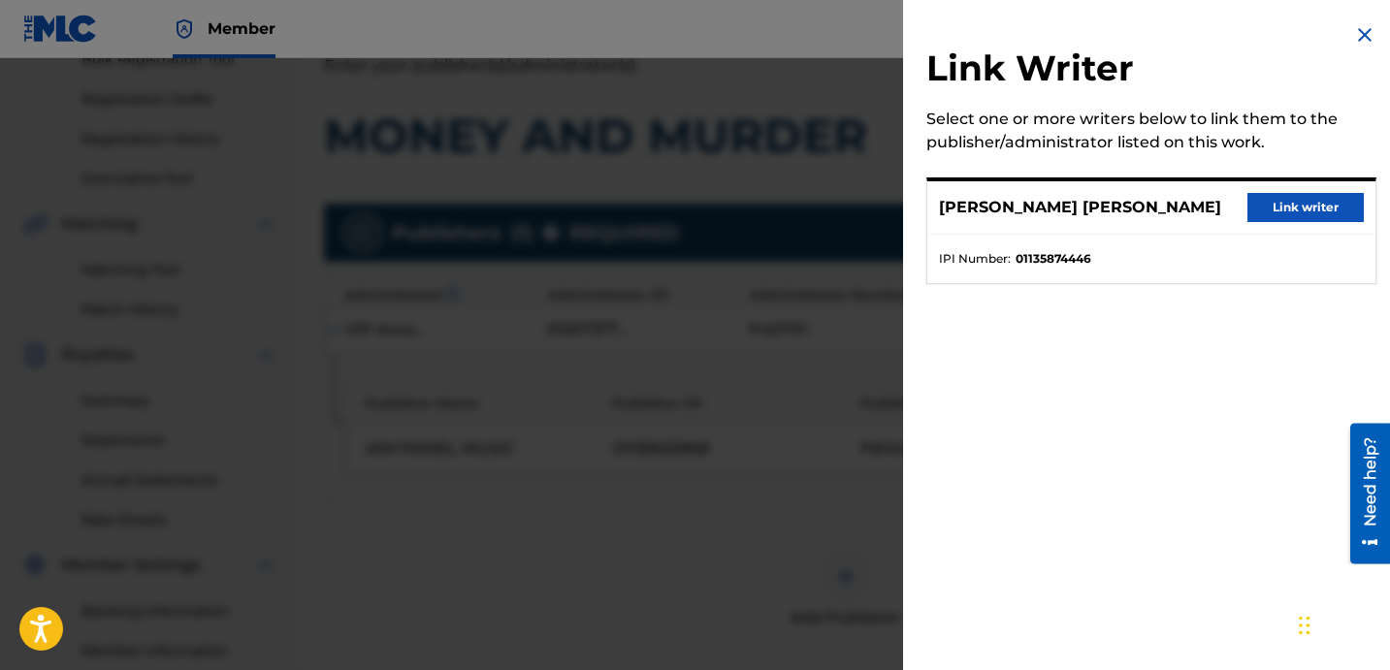
click at [1279, 214] on button "Link writer" at bounding box center [1306, 207] width 116 height 29
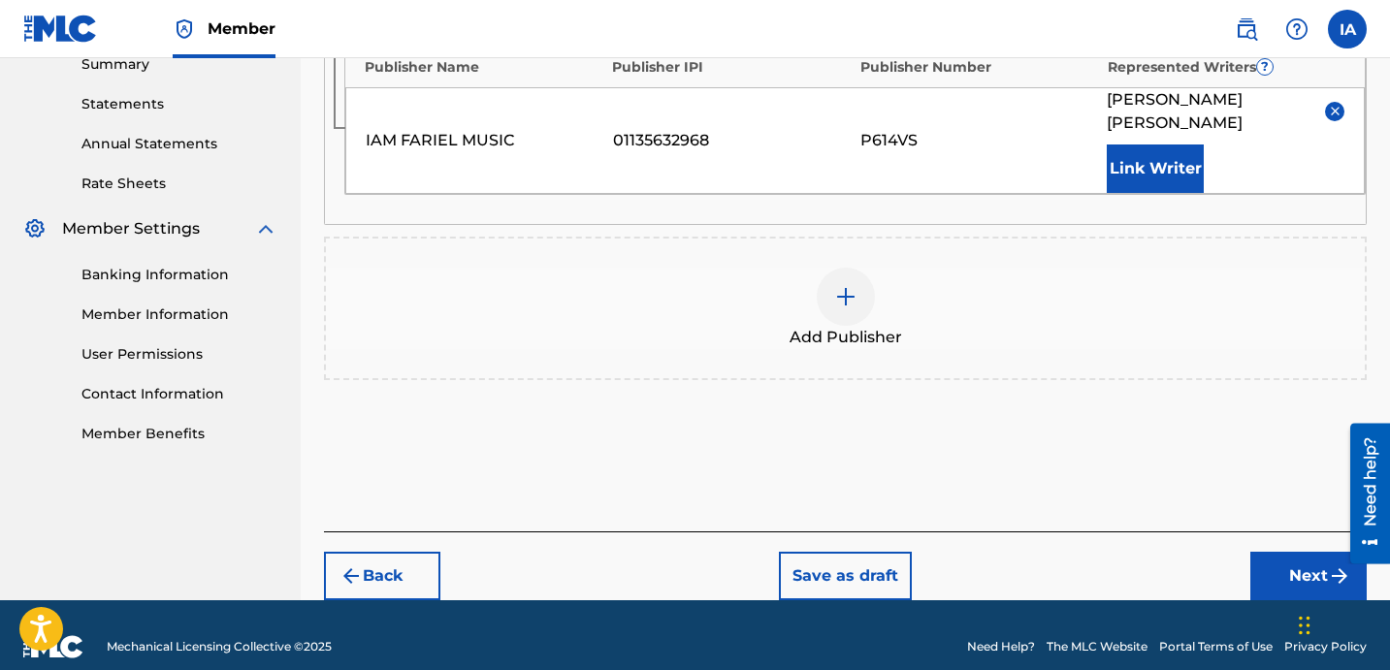
click at [1280, 552] on button "Next" at bounding box center [1309, 576] width 116 height 49
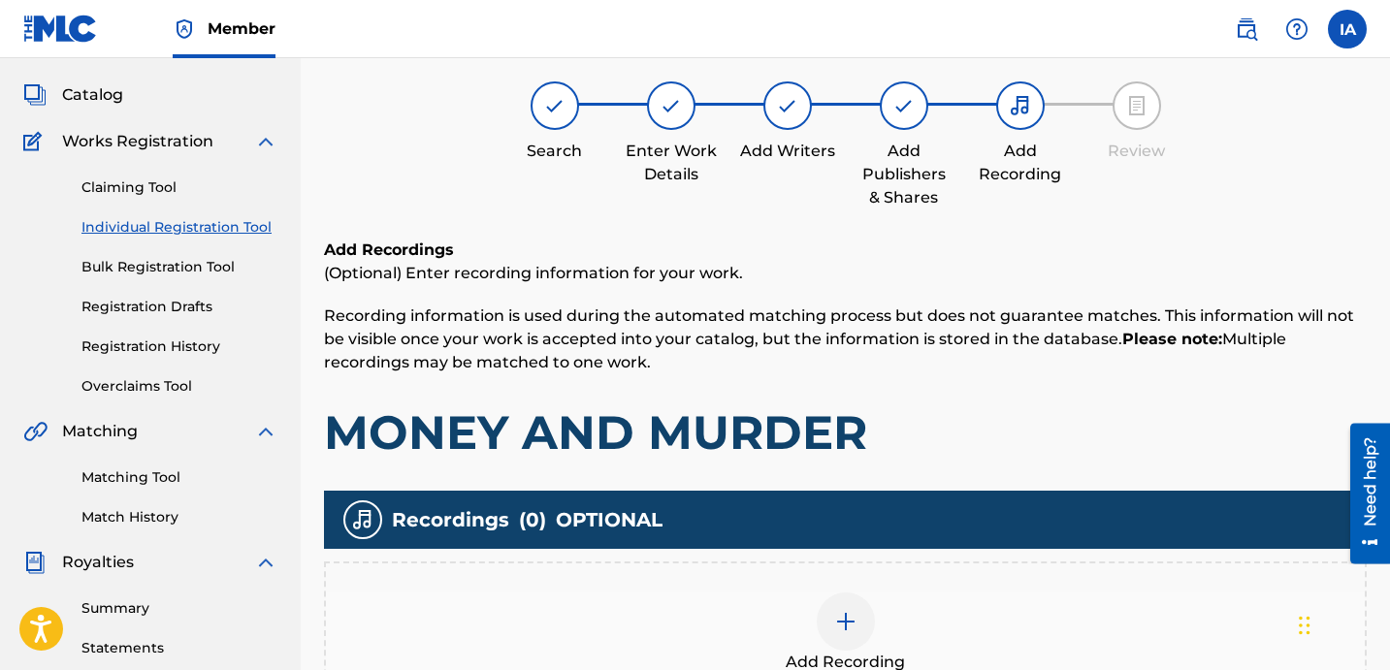
scroll to position [87, 0]
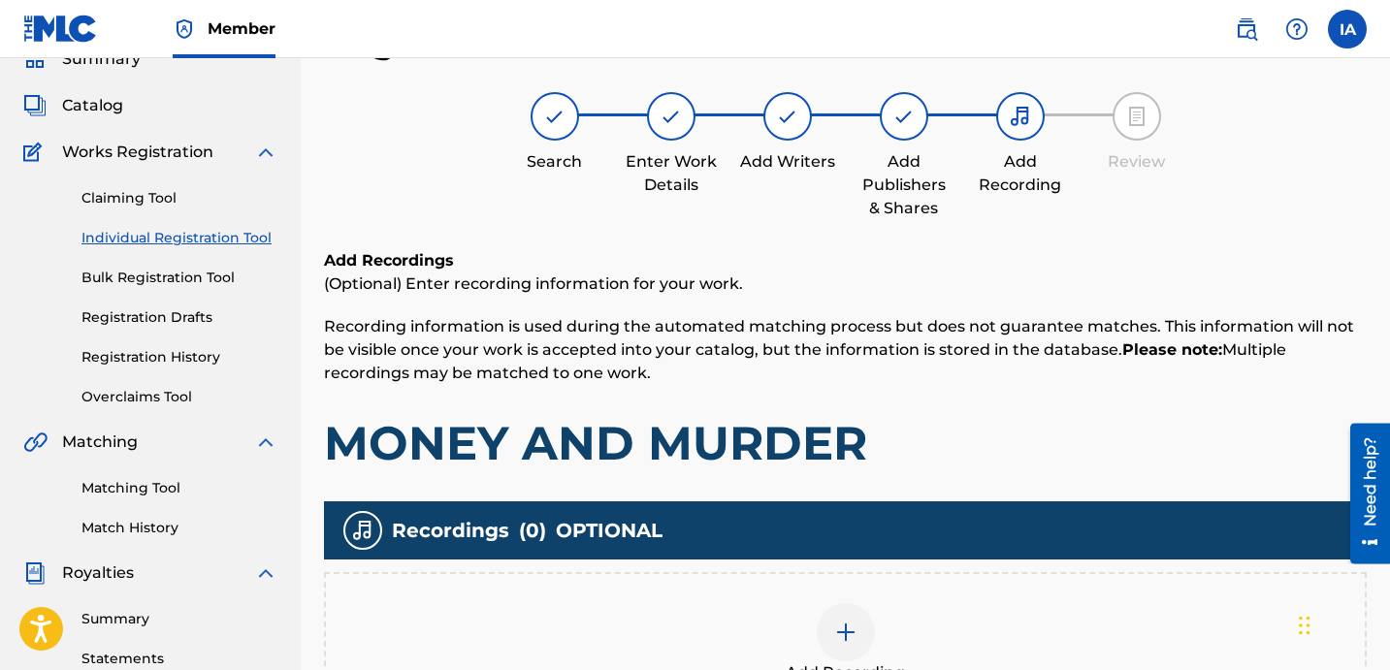
click at [992, 559] on div "Recordings ( 0 ) OPTIONAL" at bounding box center [845, 531] width 1043 height 58
click at [883, 603] on div "Add Recording" at bounding box center [845, 643] width 1039 height 81
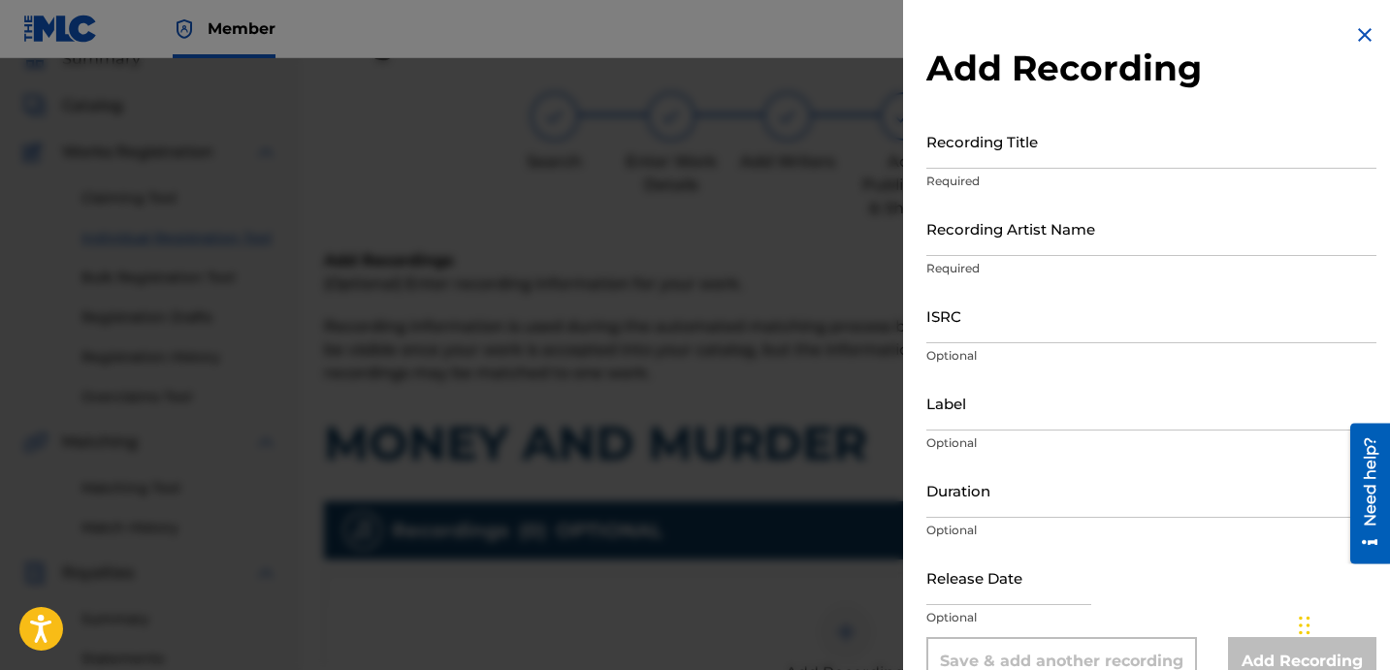
click at [961, 146] on input "Recording Title" at bounding box center [1152, 141] width 450 height 55
paste input "MONEY AND MURDER"
type input "MONEY AND MURDER"
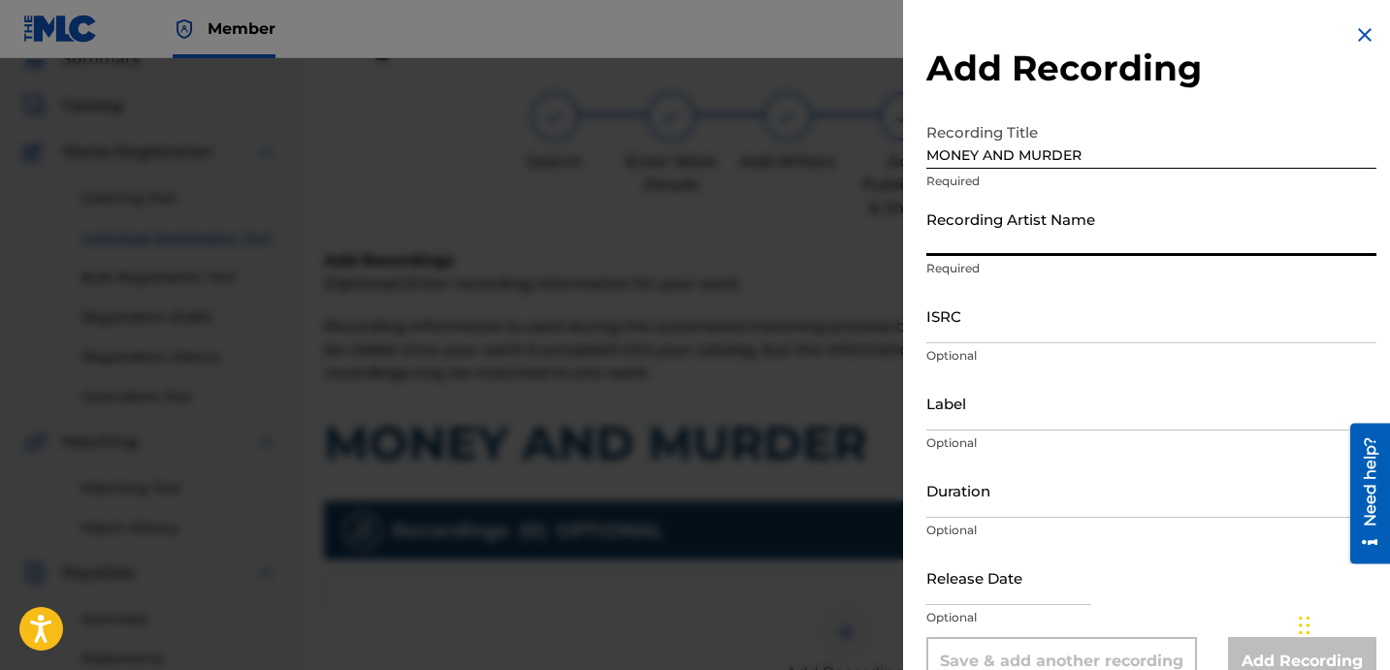
click at [1010, 229] on input "Recording Artist Name" at bounding box center [1152, 228] width 450 height 55
click at [1046, 224] on input "Recording Artist Name" at bounding box center [1152, 228] width 450 height 55
paste input "LIL BOUNCER"
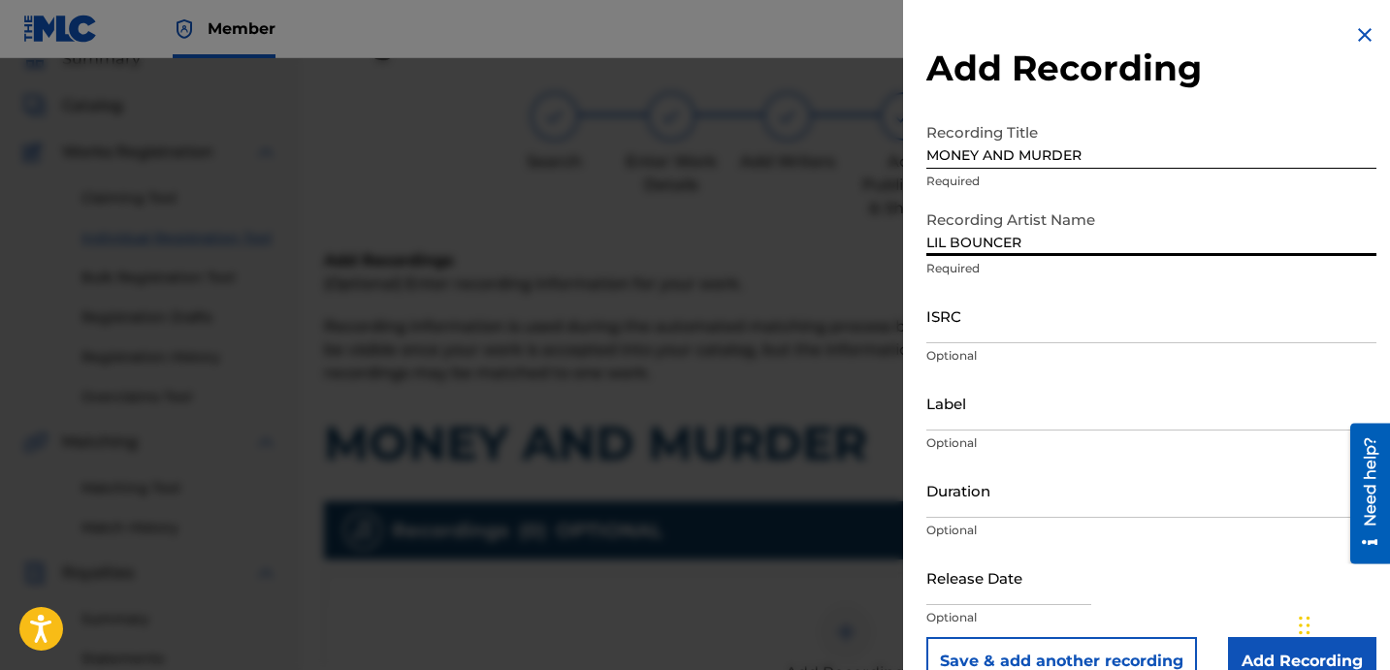
type input "LIL BOUNCER"
click at [1019, 309] on input "ISRC" at bounding box center [1152, 315] width 450 height 55
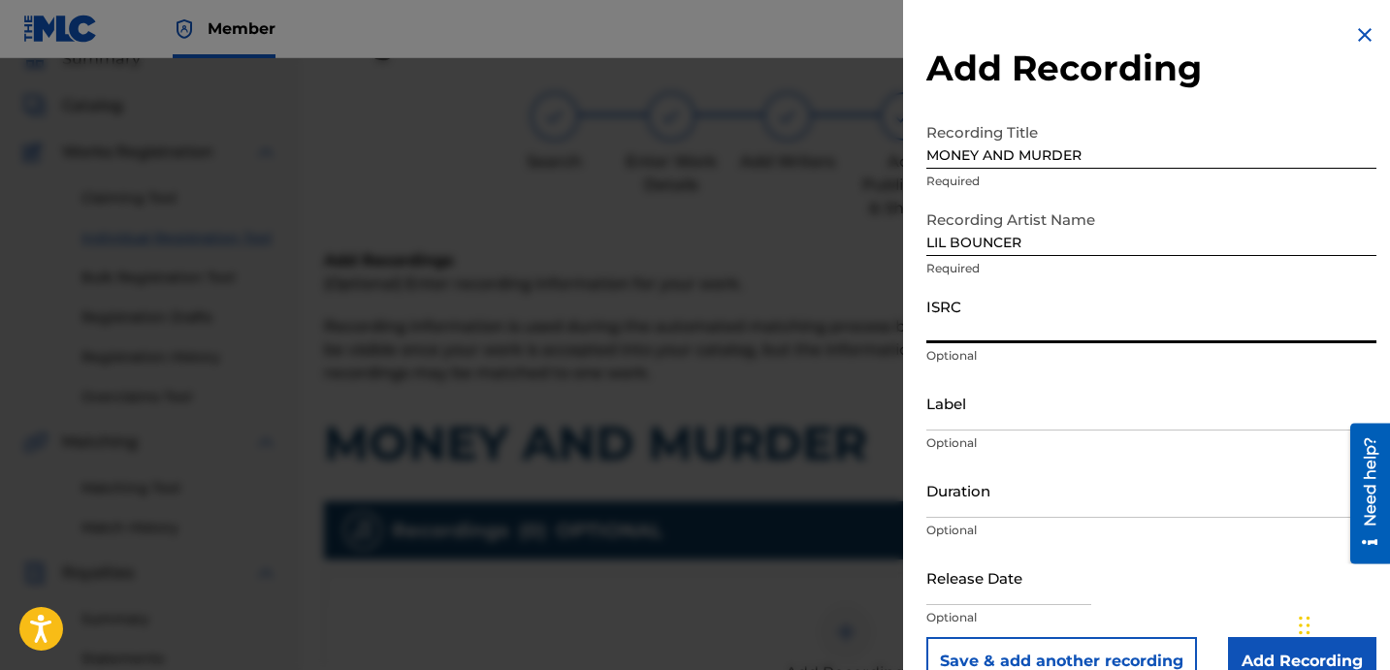
paste input "QZFZ62351980"
type input "QZFZ62351980"
click at [1087, 399] on input "Label" at bounding box center [1152, 402] width 450 height 55
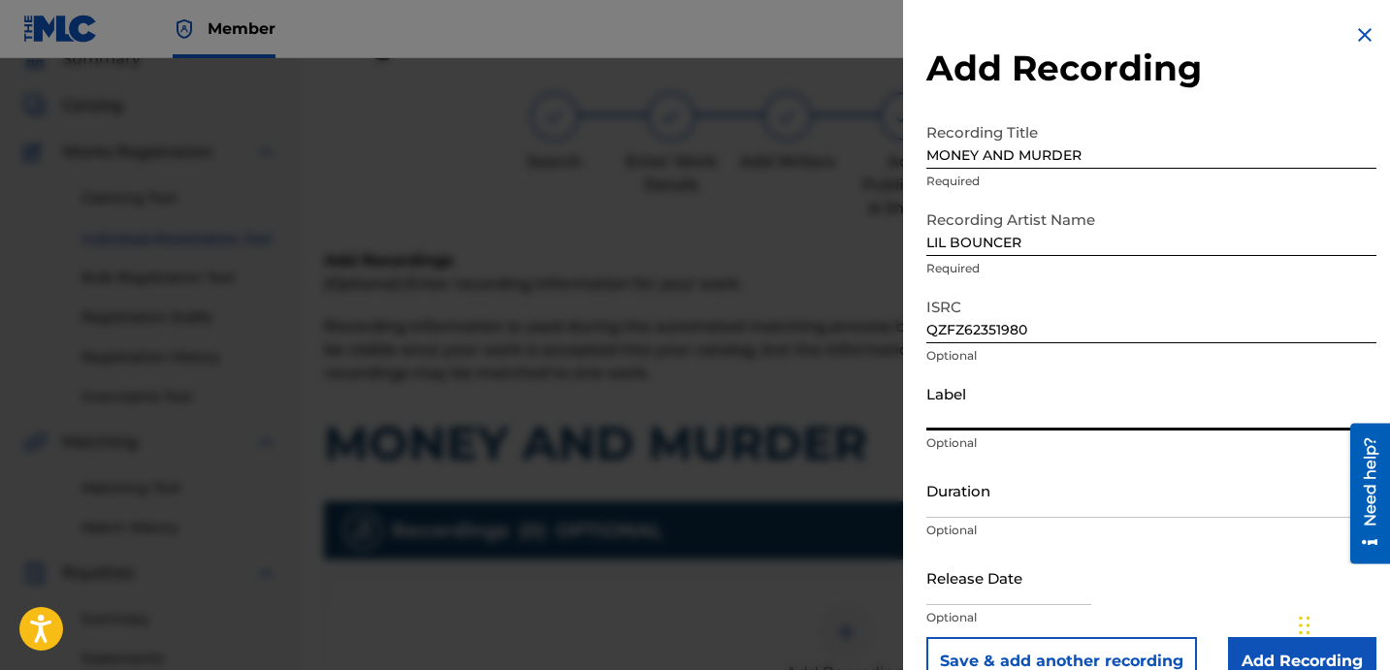
click at [1036, 390] on input "Label" at bounding box center [1152, 402] width 450 height 55
paste input "3566447 RECORDS DK"
type input "3566447 RECORDS DK"
click at [928, 504] on input "Duration" at bounding box center [1152, 490] width 450 height 55
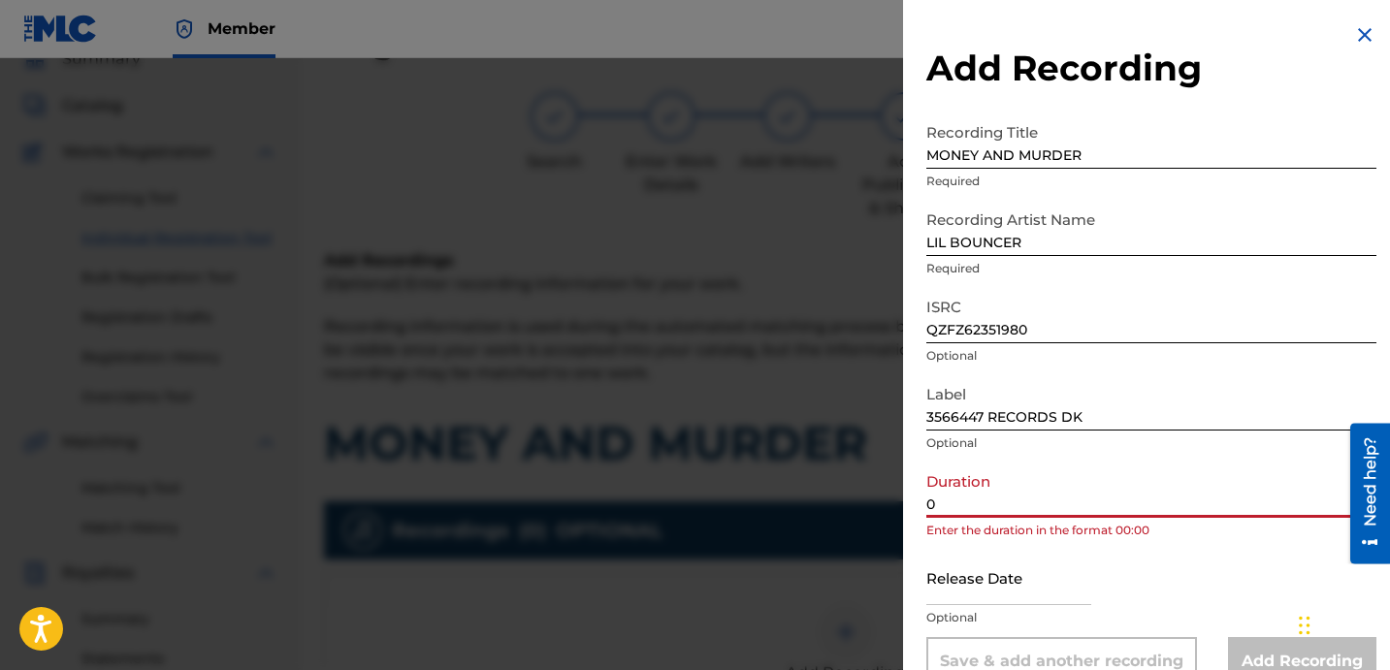
paste input "2:01"
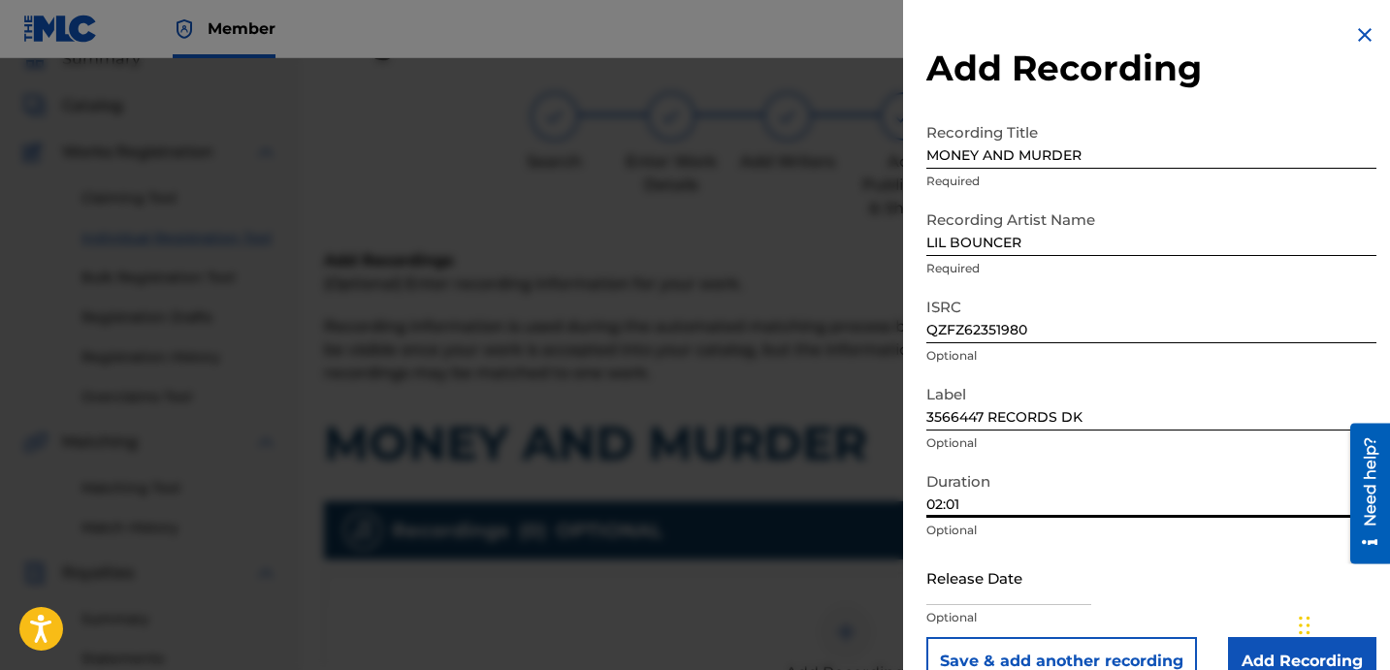
scroll to position [39, 0]
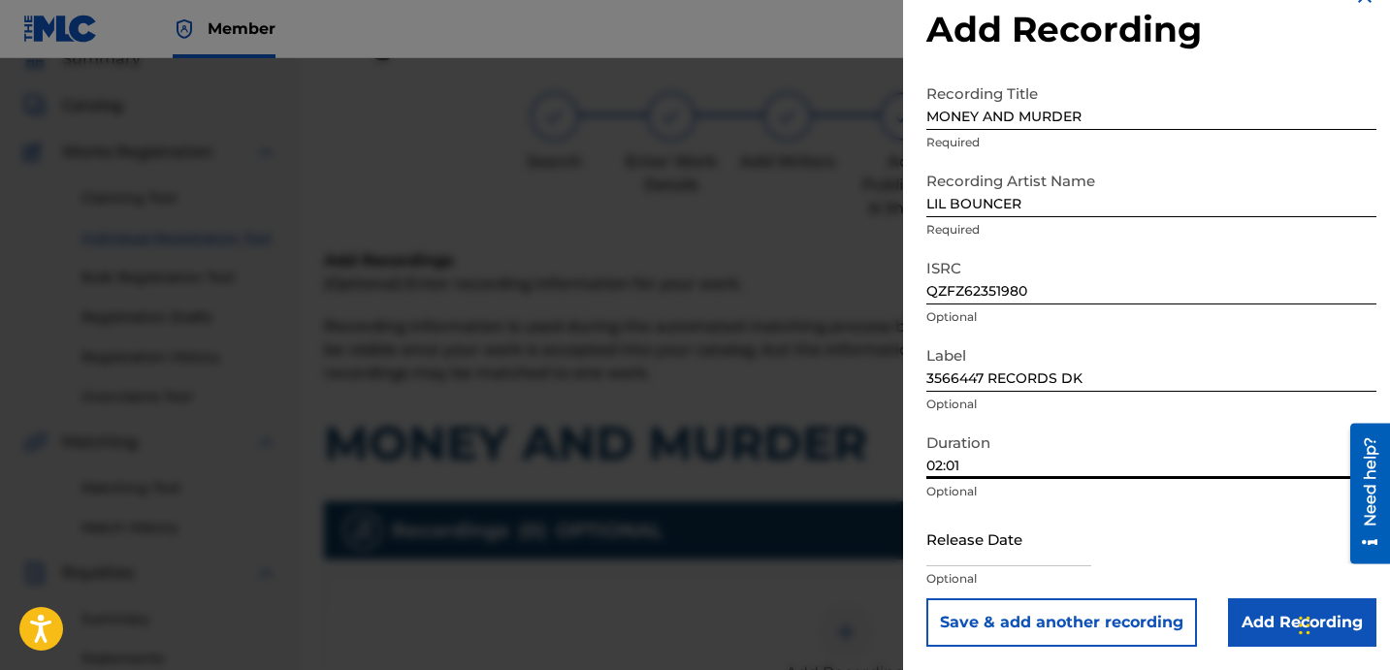
type input "02:01"
click at [1257, 592] on div "Release Date Optional" at bounding box center [1152, 554] width 450 height 87
click at [1261, 611] on input "Add Recording" at bounding box center [1302, 623] width 148 height 49
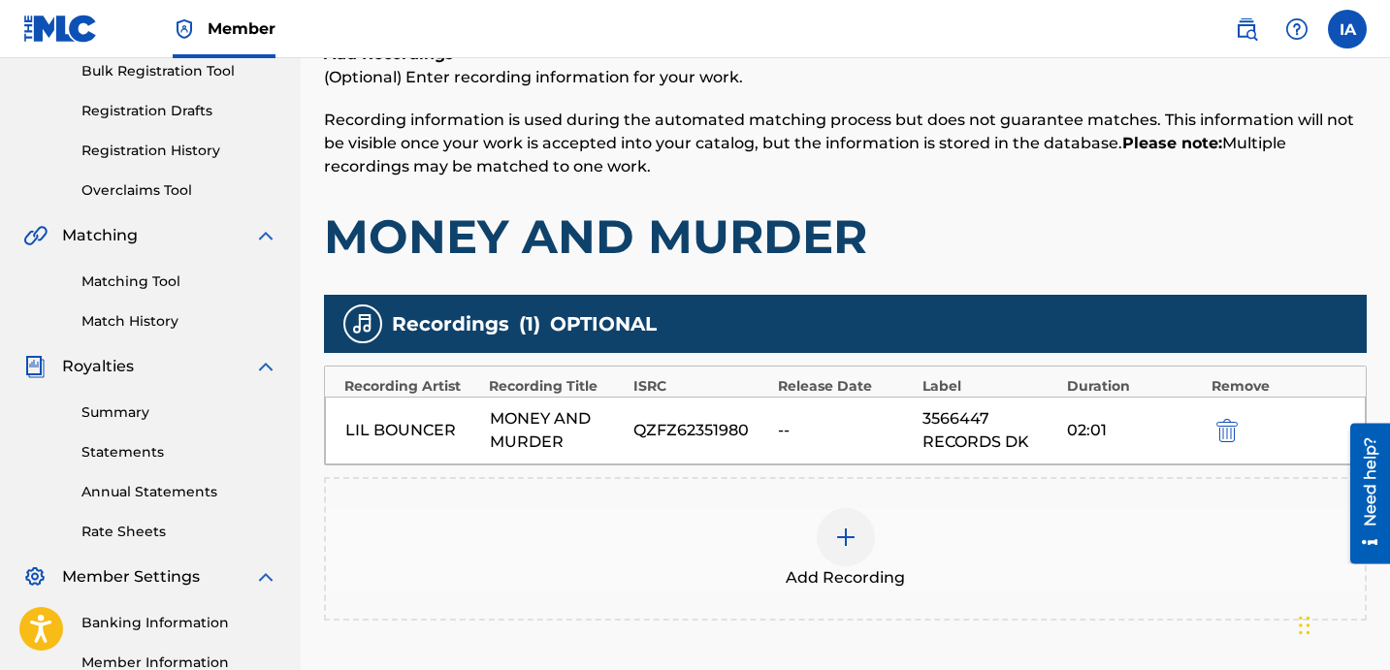
scroll to position [533, 0]
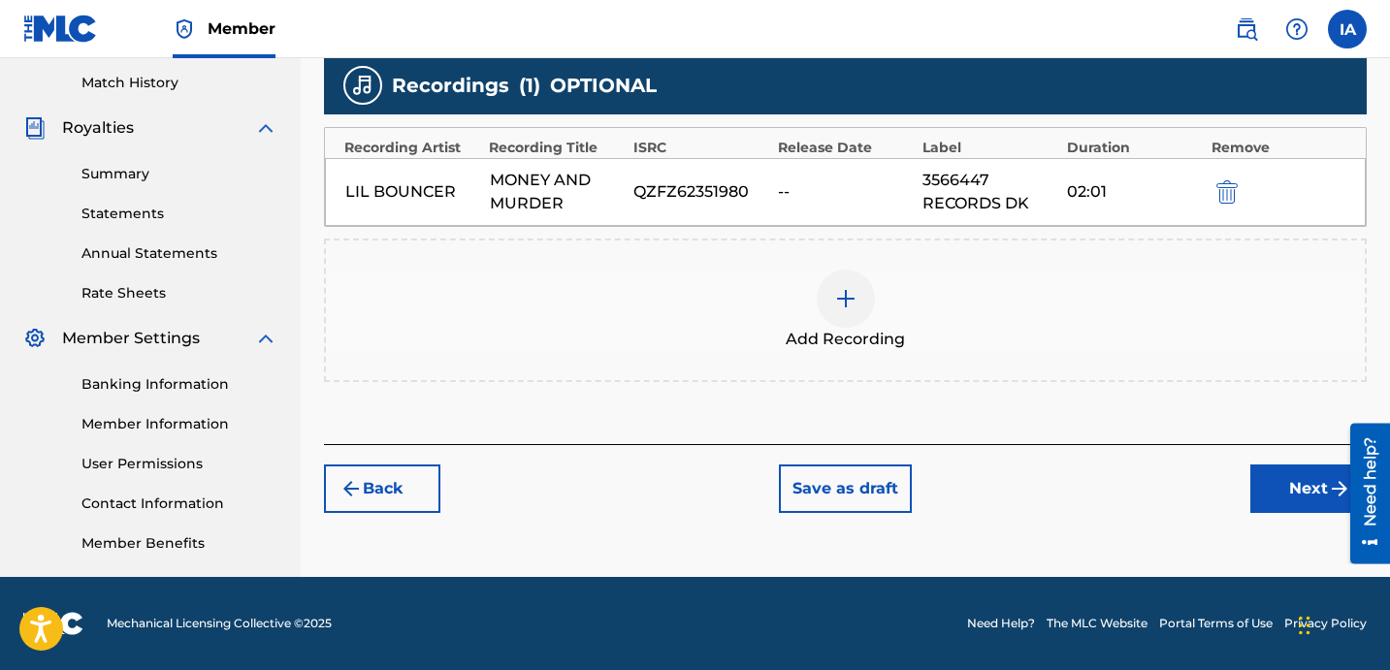
click at [1301, 482] on button "Next" at bounding box center [1309, 489] width 116 height 49
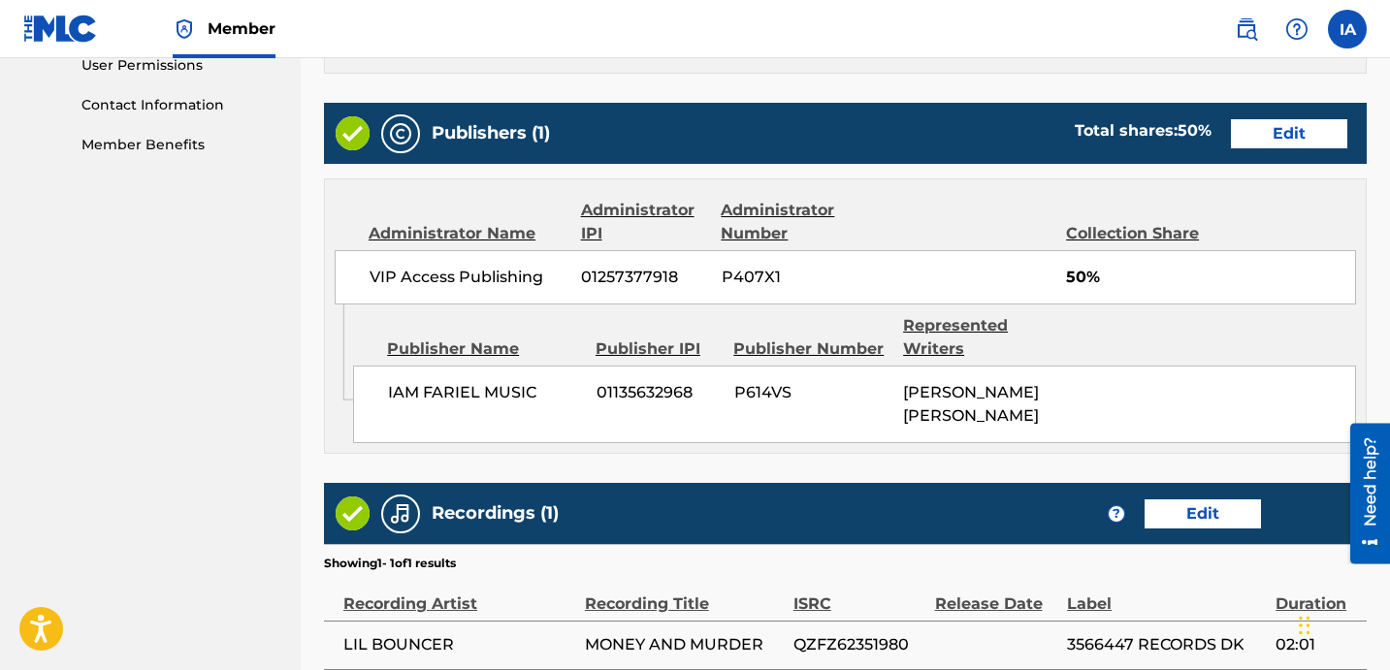
scroll to position [1120, 0]
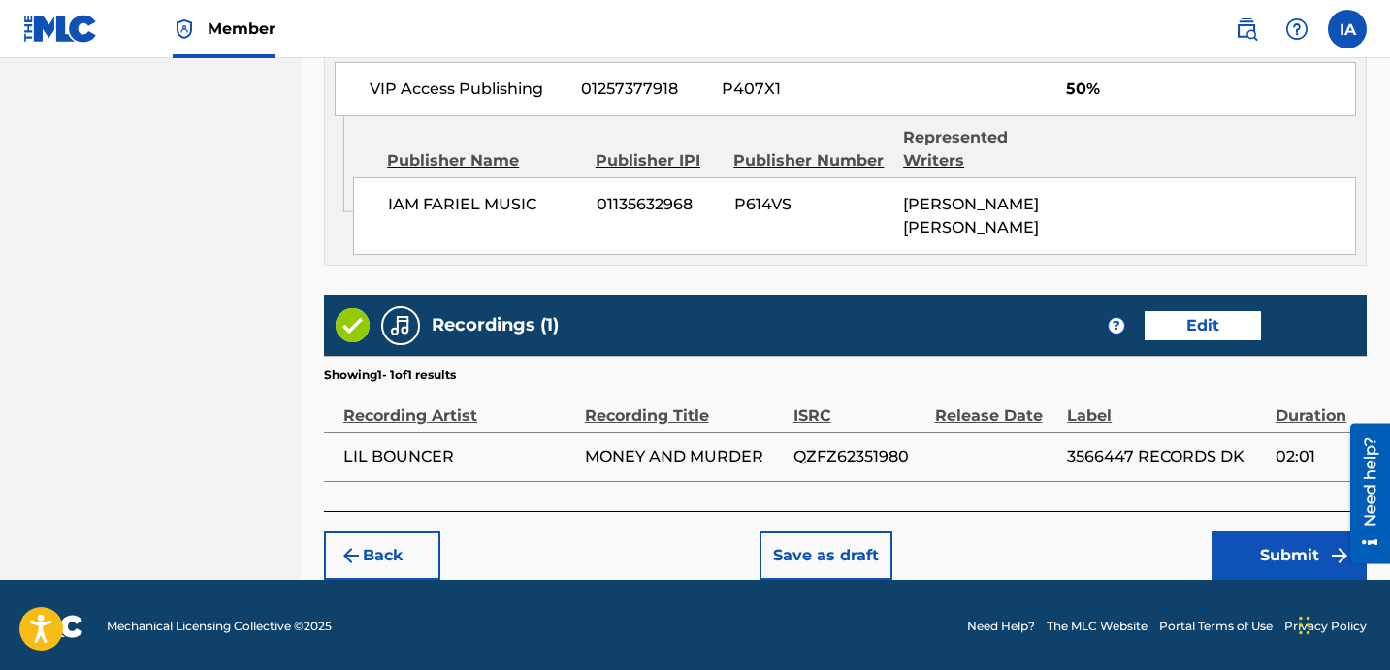
click at [1284, 540] on button "Submit" at bounding box center [1289, 556] width 155 height 49
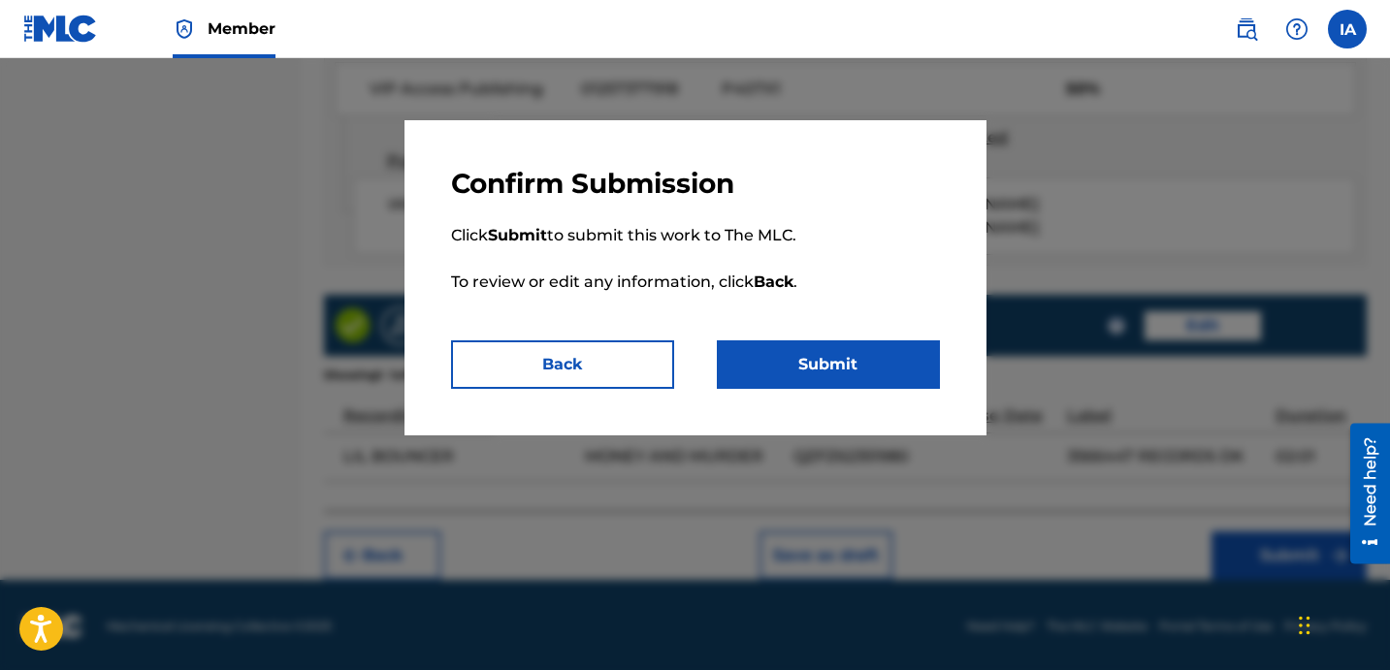
click at [905, 346] on button "Submit" at bounding box center [828, 365] width 223 height 49
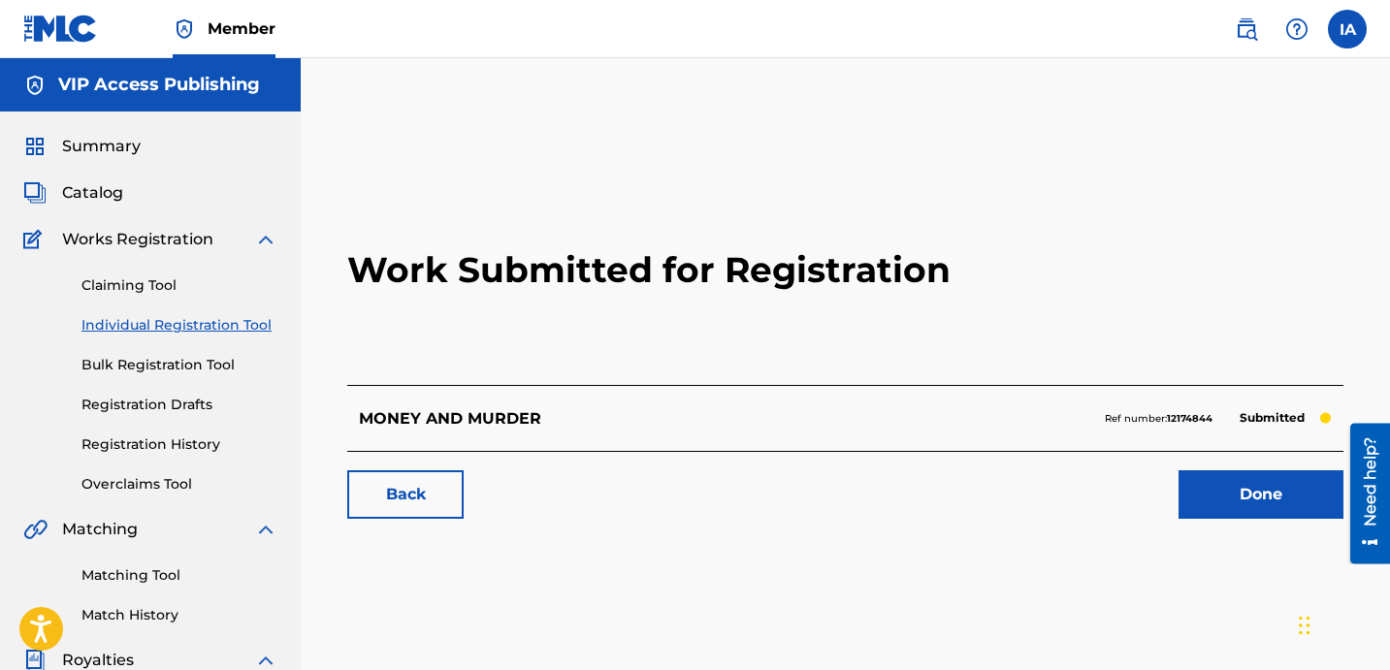
click at [217, 327] on link "Individual Registration Tool" at bounding box center [179, 325] width 196 height 20
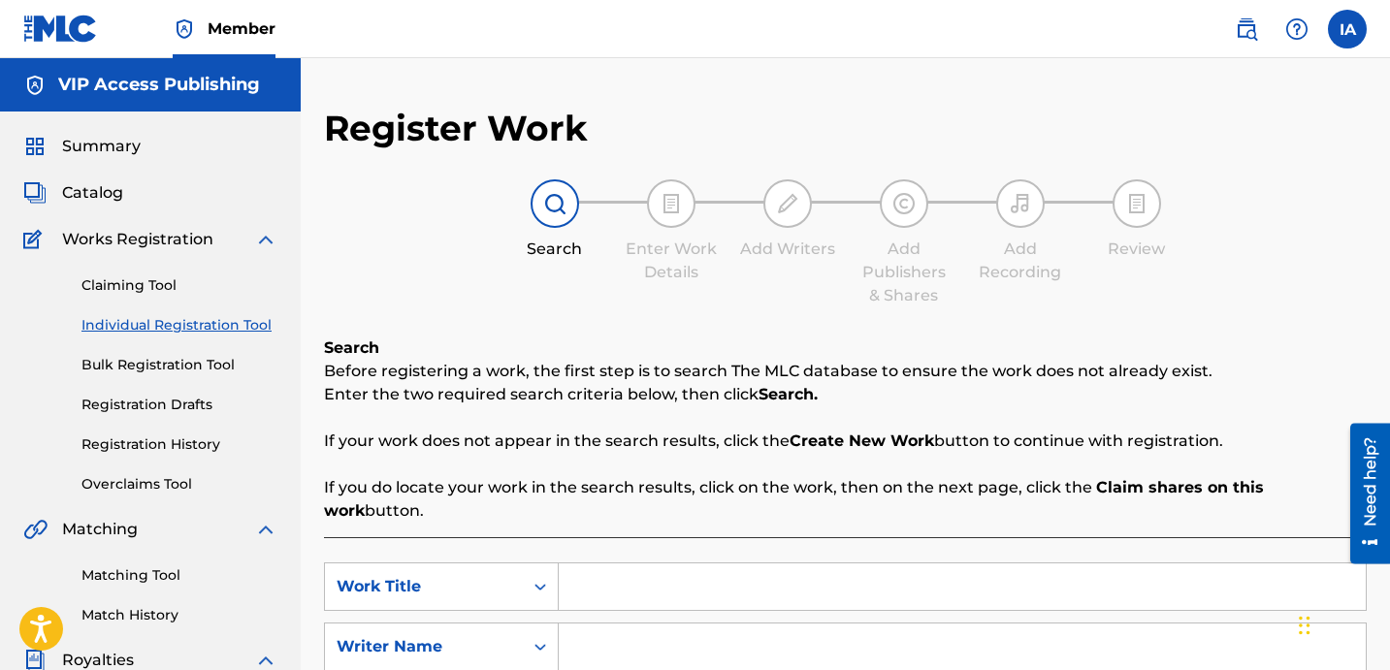
drag, startPoint x: 872, startPoint y: 590, endPoint x: 870, endPoint y: 571, distance: 18.5
click at [870, 589] on div "SearchWithCriteria192fd4ce-4af6-40ad-8786-26a25a596317 Work Title SearchWithCri…" at bounding box center [845, 647] width 1043 height 169
click at [870, 571] on input "Search Form" at bounding box center [962, 587] width 807 height 47
paste input "MISTAKES"
type input "MISTAKES"
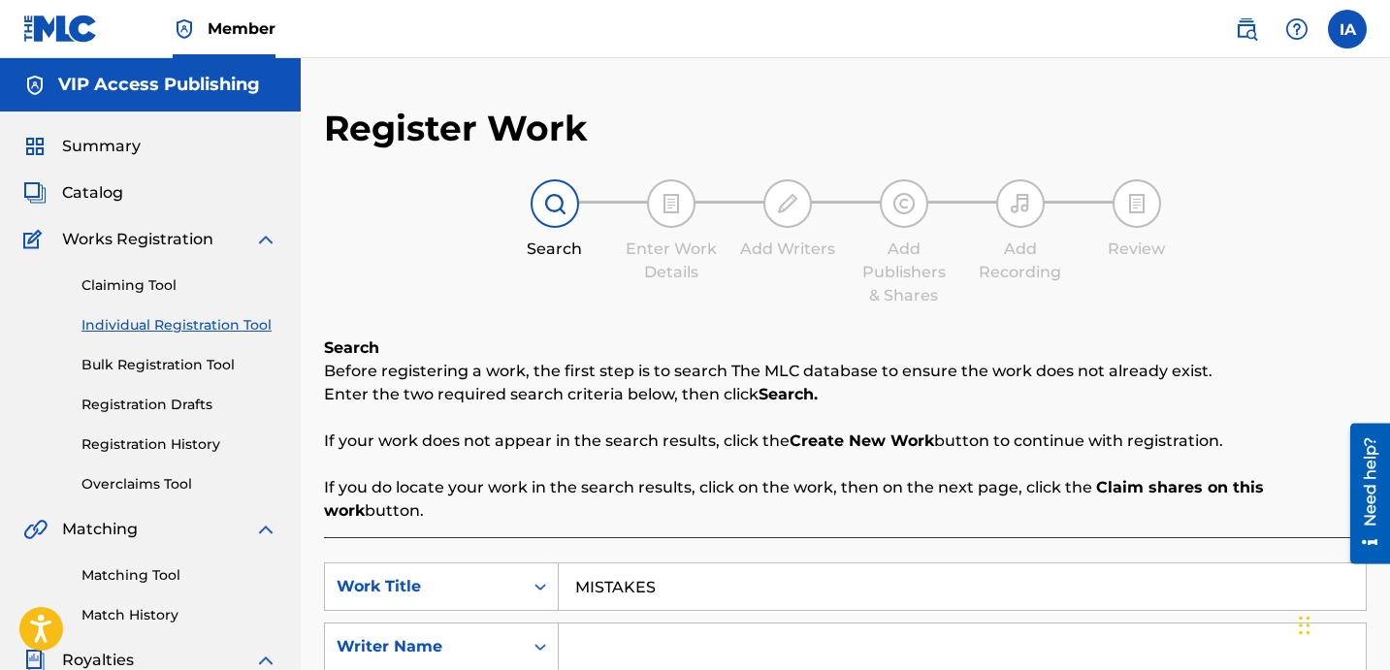
click at [847, 465] on div "Search Before registering a work, the first step is to search The MLC database …" at bounding box center [845, 430] width 1043 height 186
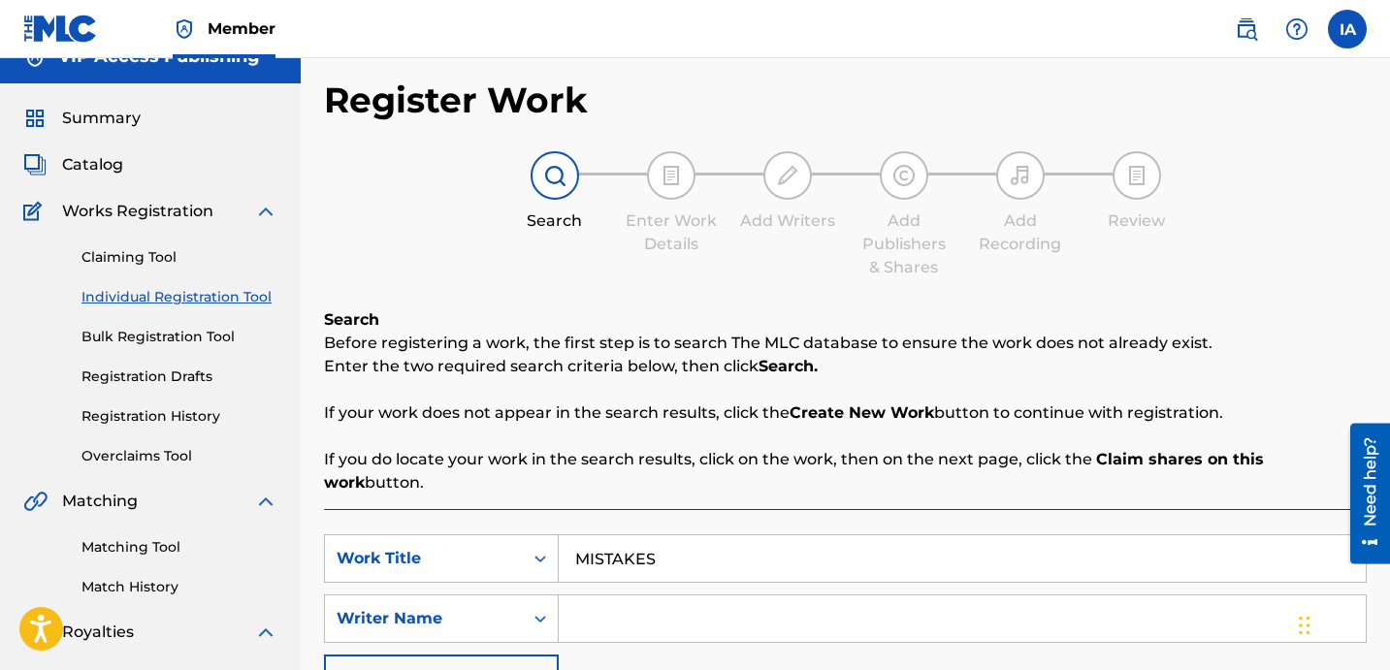
scroll to position [69, 0]
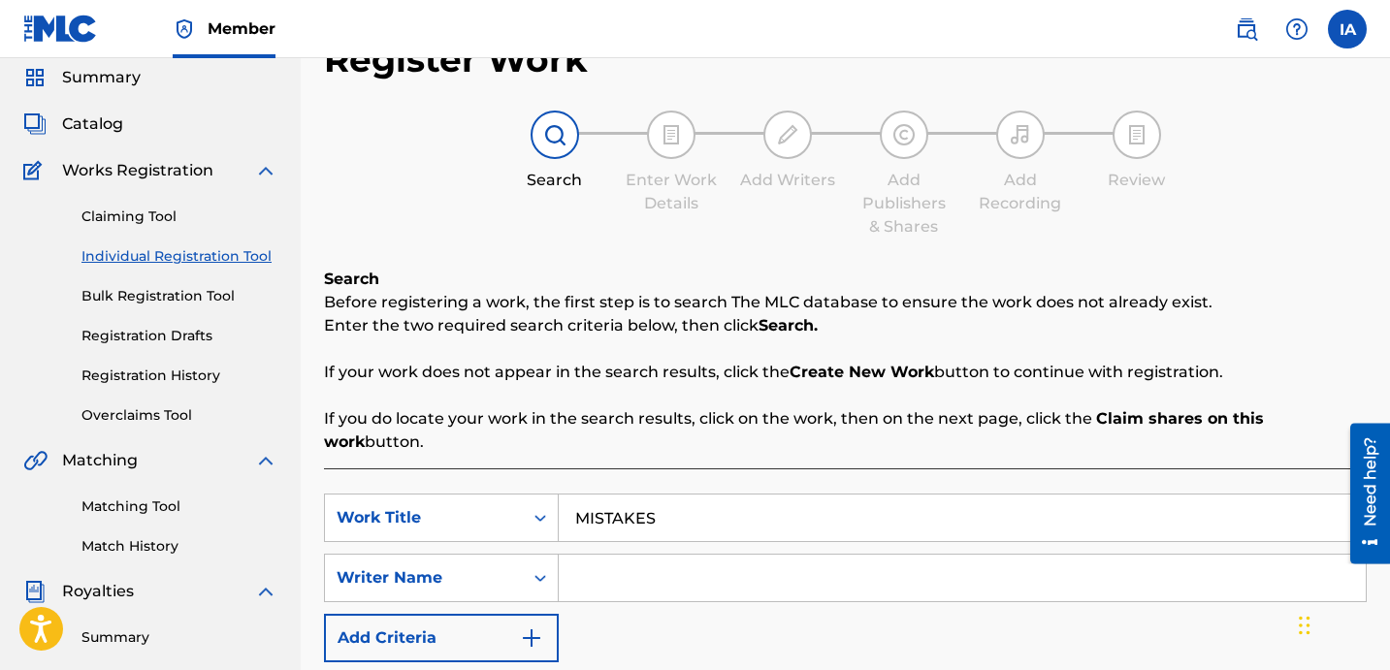
click at [990, 555] on input "Search Form" at bounding box center [962, 578] width 807 height 47
click at [932, 567] on input "Search Form" at bounding box center [962, 578] width 807 height 47
paste input "[PERSON_NAME] [PERSON_NAME]"
type input "[PERSON_NAME] [PERSON_NAME]"
click at [937, 618] on div "SearchWithCriteria192fd4ce-4af6-40ad-8786-26a25a596317 Work Title MISTAKES Sear…" at bounding box center [845, 578] width 1043 height 169
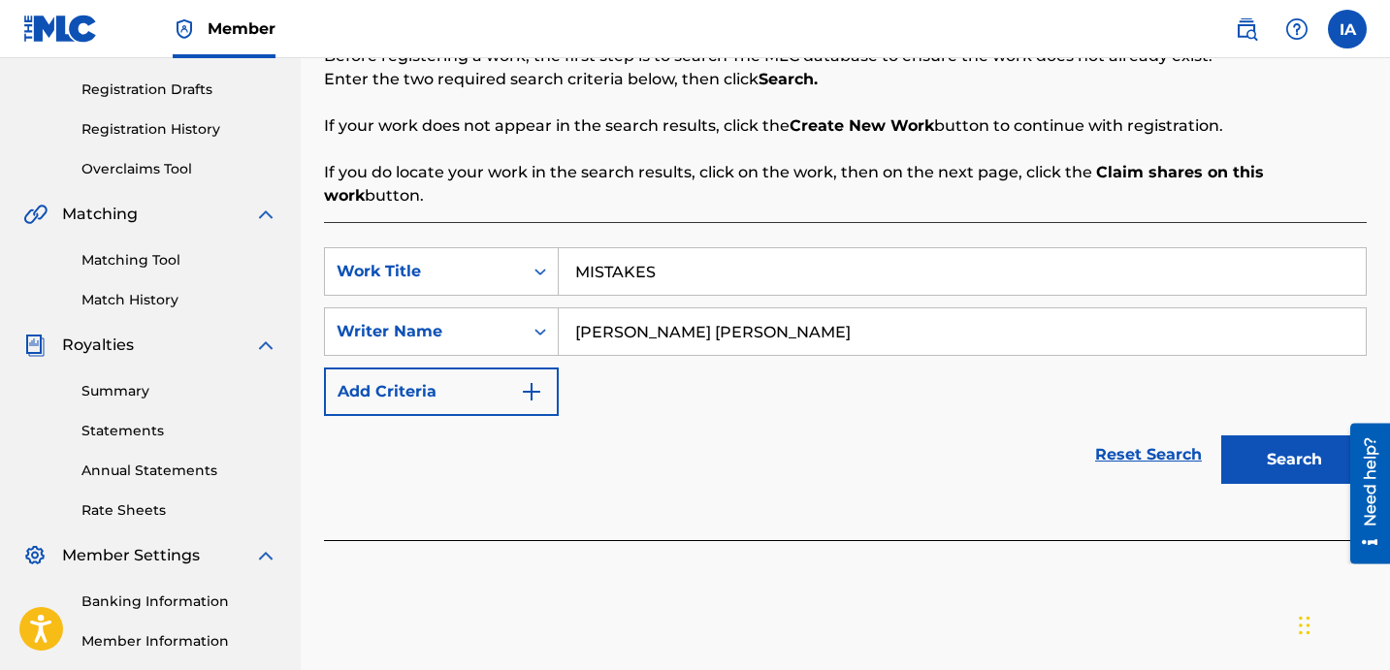
scroll to position [464, 0]
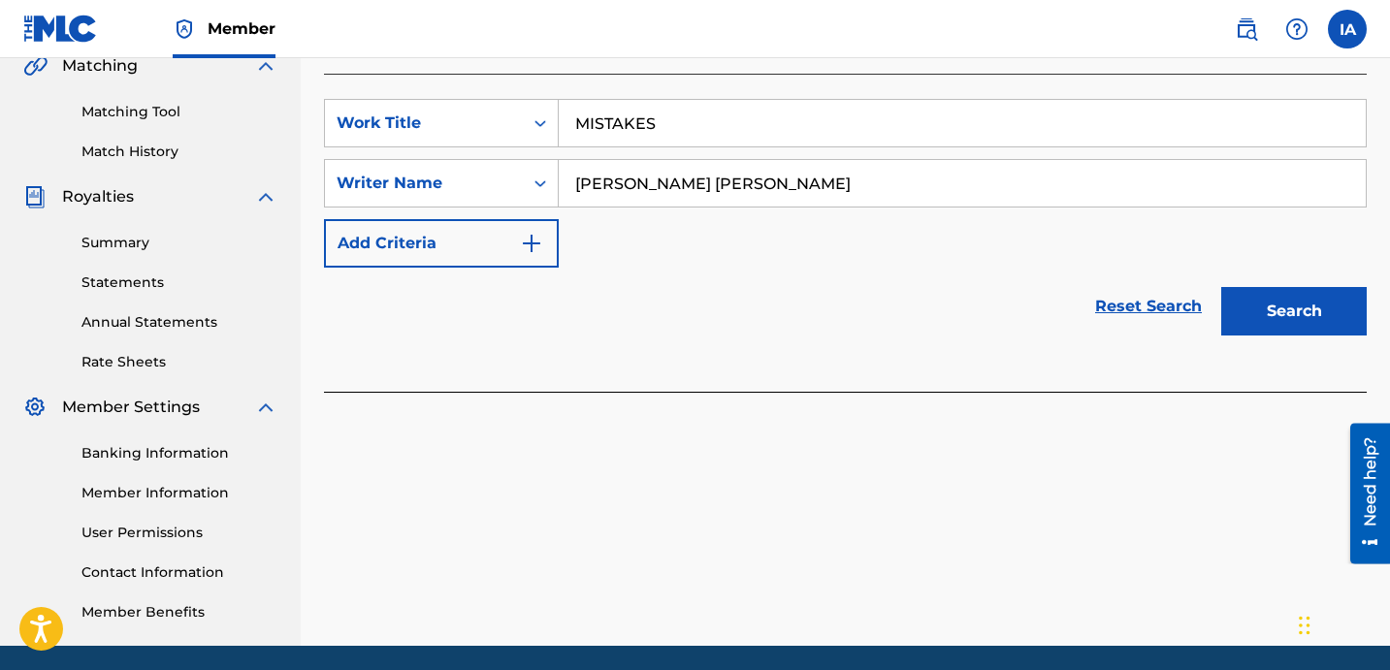
click at [1257, 287] on button "Search" at bounding box center [1294, 311] width 146 height 49
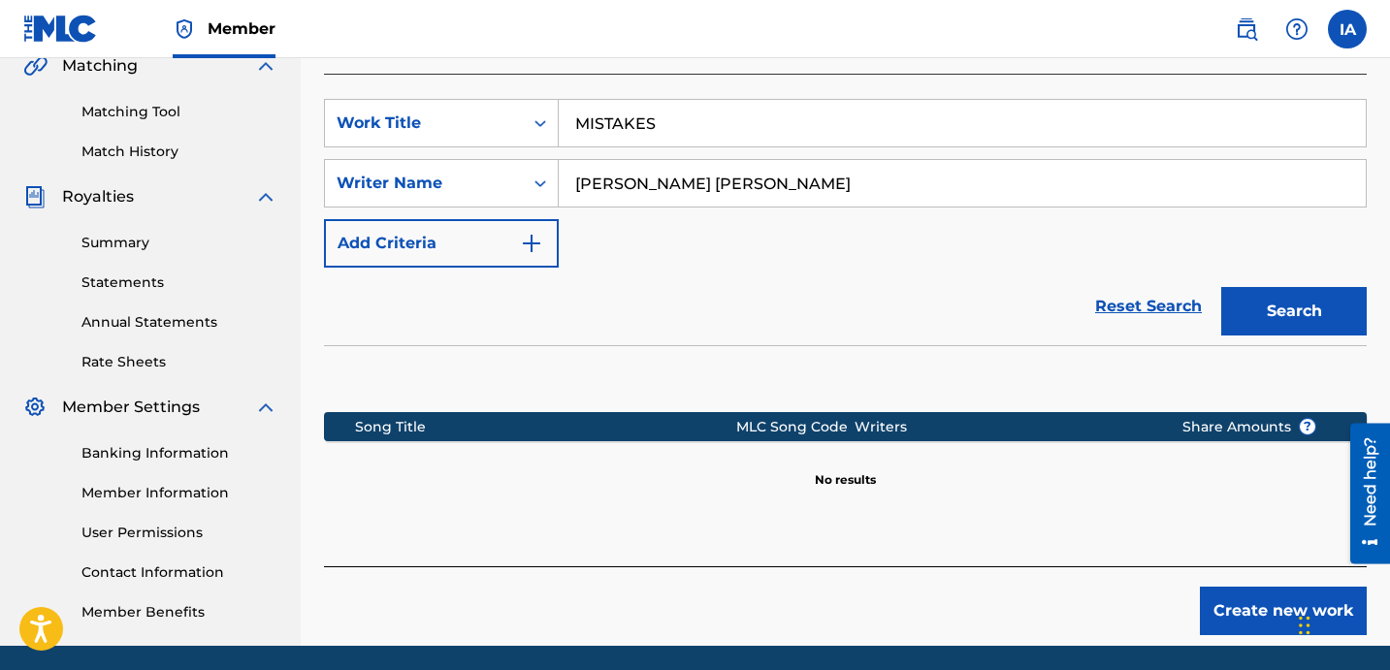
click at [759, 242] on div "SearchWithCriteria192fd4ce-4af6-40ad-8786-26a25a596317 Work Title MISTAKES Sear…" at bounding box center [845, 183] width 1043 height 169
click at [1272, 301] on button "Search" at bounding box center [1294, 311] width 146 height 49
click at [1224, 587] on button "Create new work" at bounding box center [1283, 611] width 167 height 49
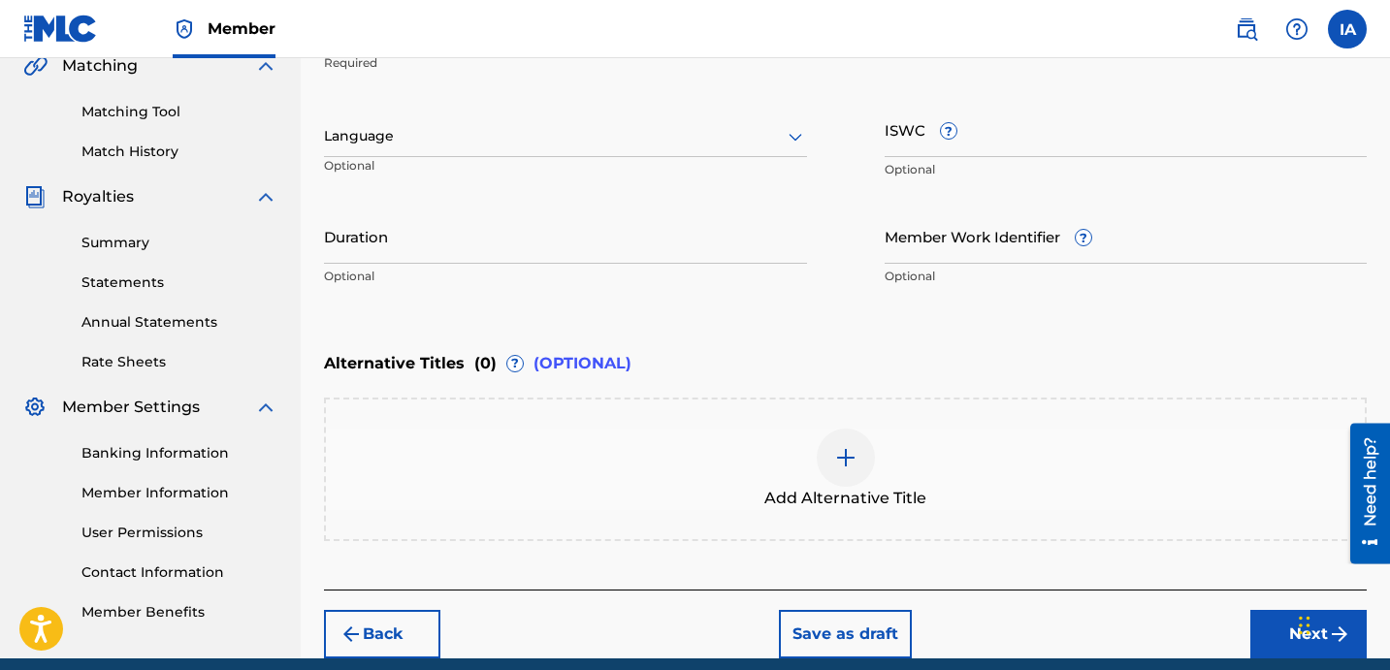
click at [657, 112] on div "Language Optional" at bounding box center [565, 145] width 483 height 87
click at [671, 146] on div at bounding box center [565, 136] width 483 height 24
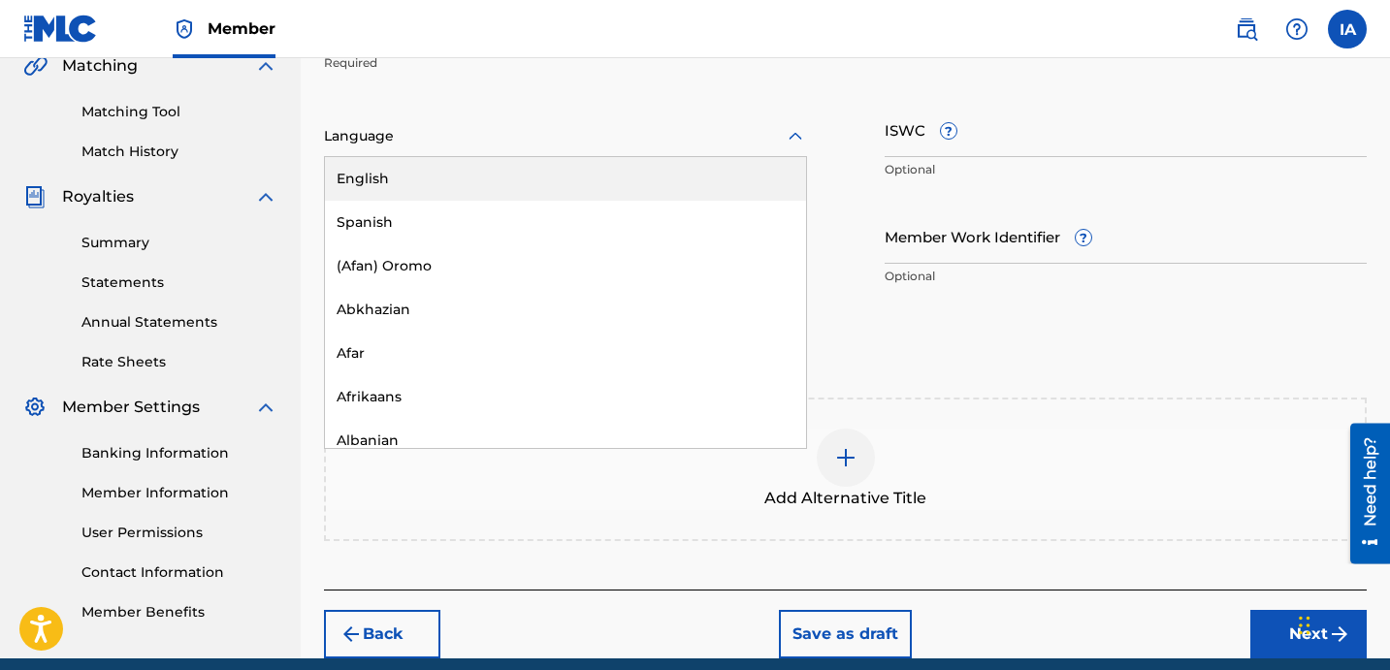
click at [691, 162] on div "English" at bounding box center [565, 179] width 481 height 44
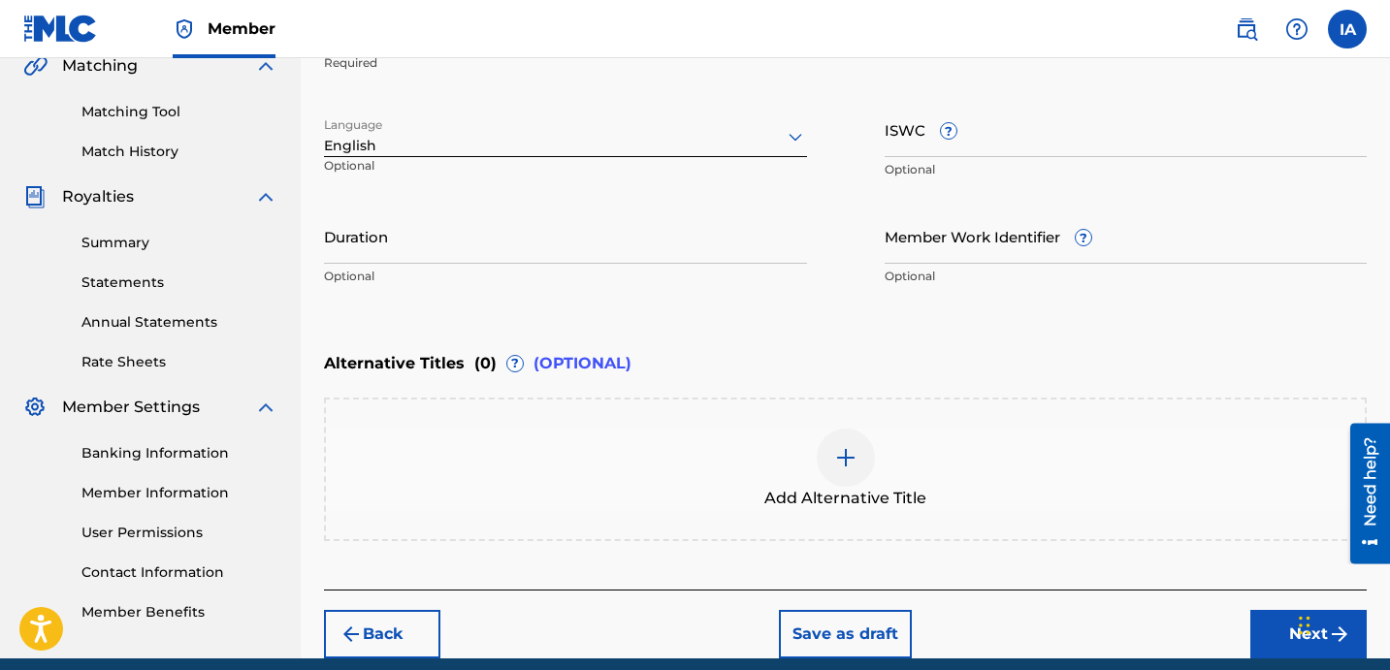
click at [493, 251] on input "Duration" at bounding box center [565, 236] width 483 height 55
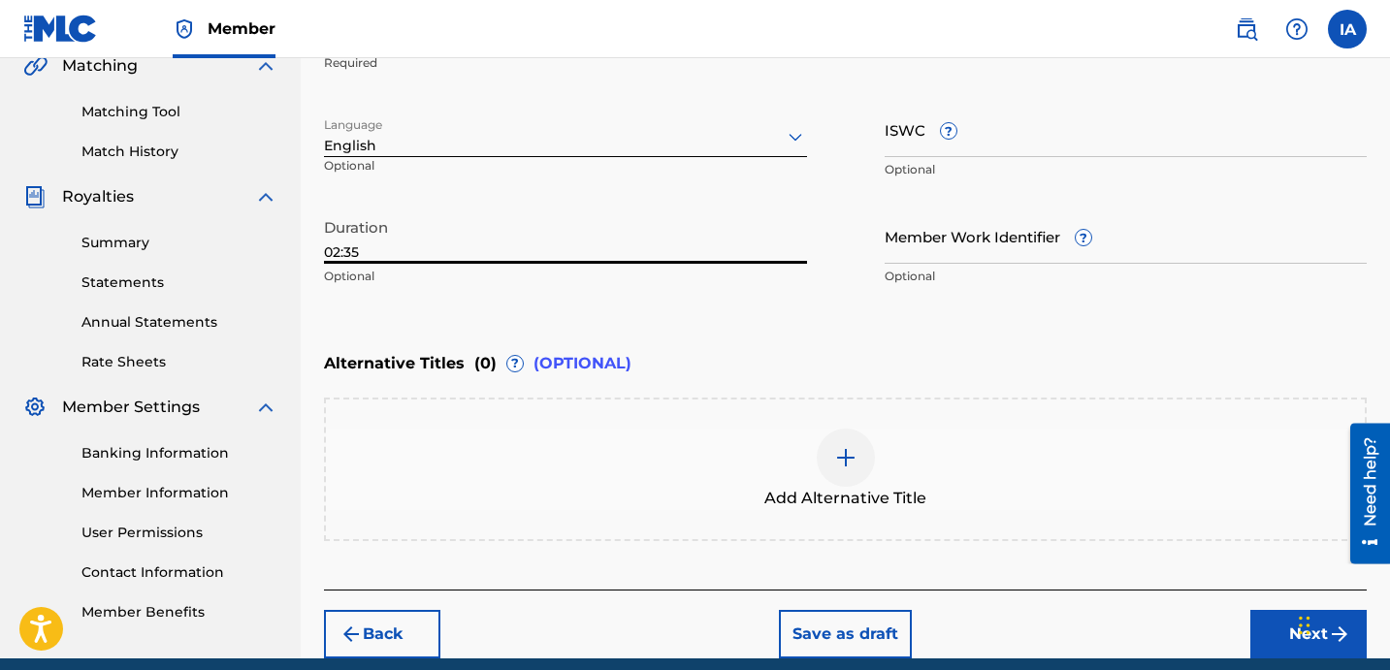
drag, startPoint x: 337, startPoint y: 255, endPoint x: 473, endPoint y: 278, distance: 138.8
click at [473, 278] on div "Duration 02:35 Optional" at bounding box center [565, 252] width 483 height 87
drag, startPoint x: 332, startPoint y: 248, endPoint x: 500, endPoint y: 266, distance: 168.7
click at [480, 268] on div "Duration 02:35 Optional" at bounding box center [565, 252] width 483 height 87
type input "02:35"
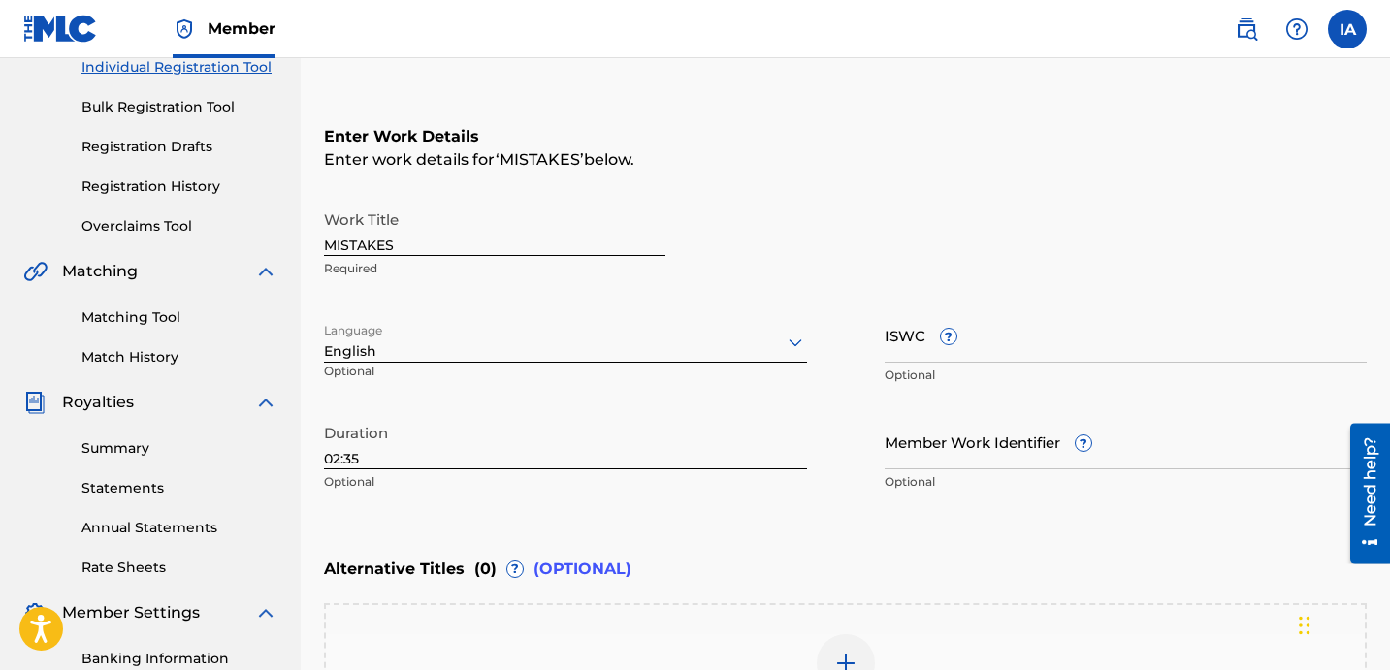
scroll to position [544, 0]
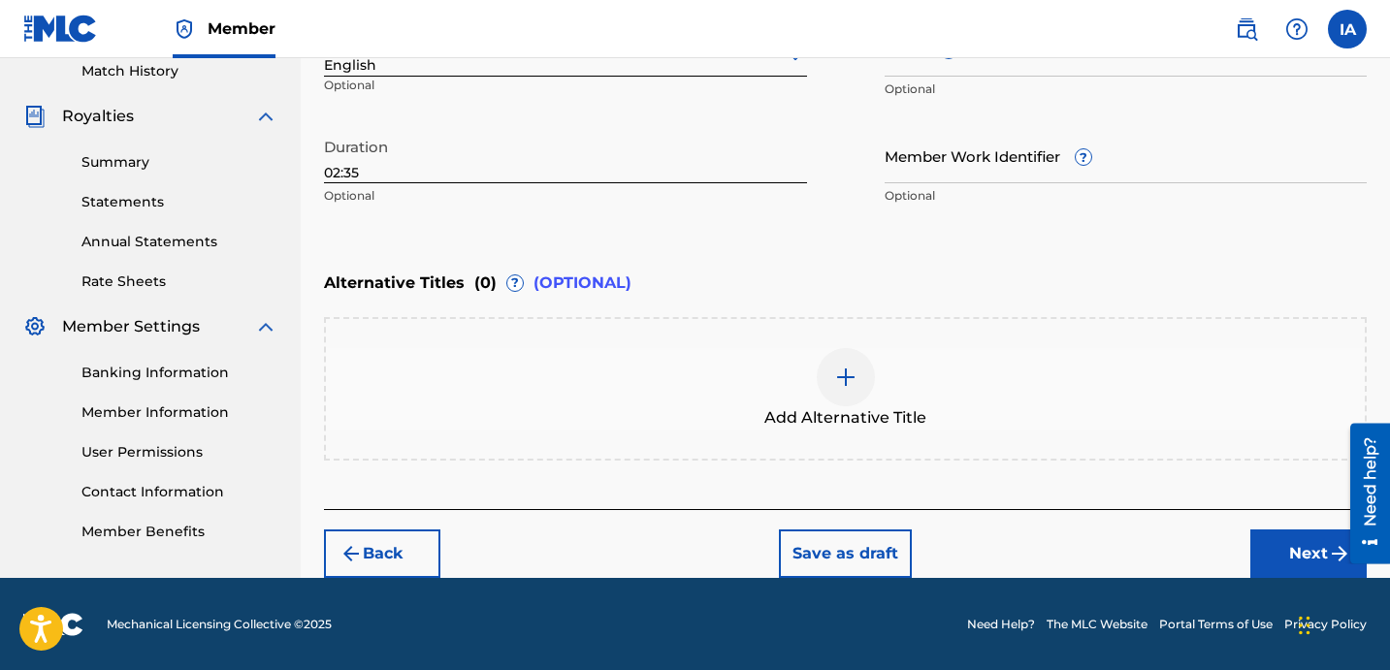
click at [1273, 555] on button "Next" at bounding box center [1309, 554] width 116 height 49
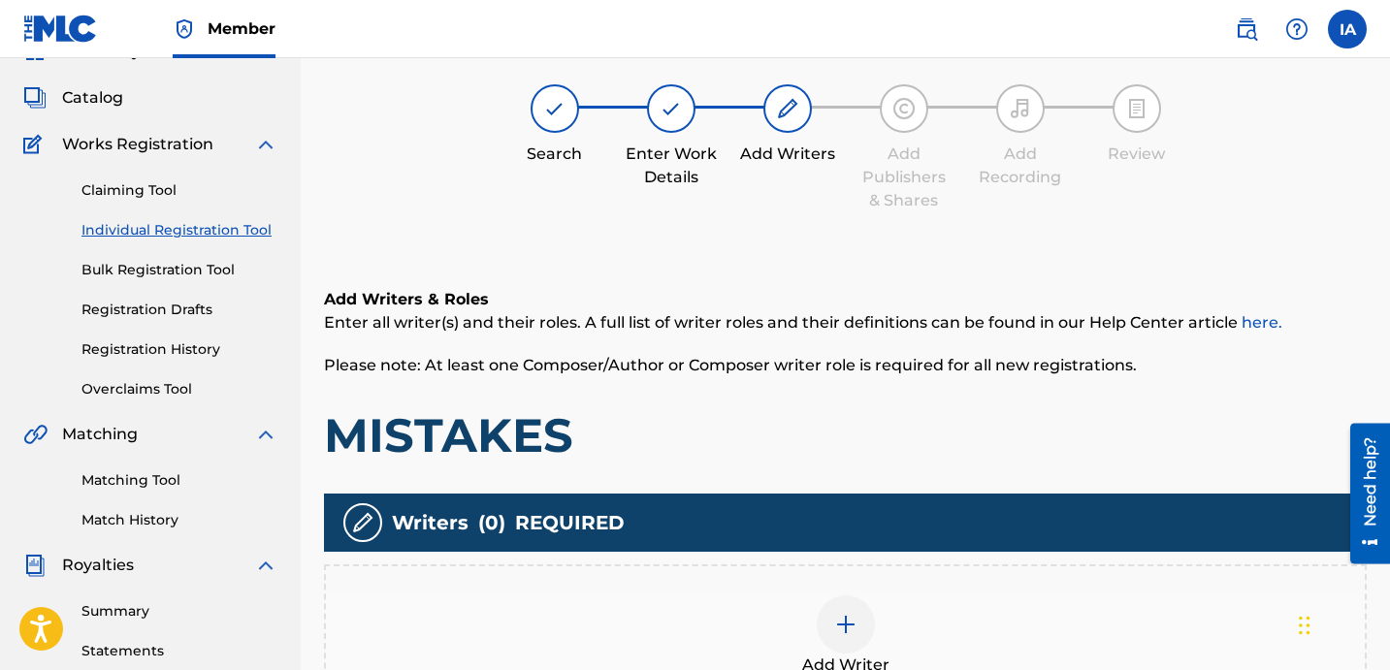
scroll to position [87, 0]
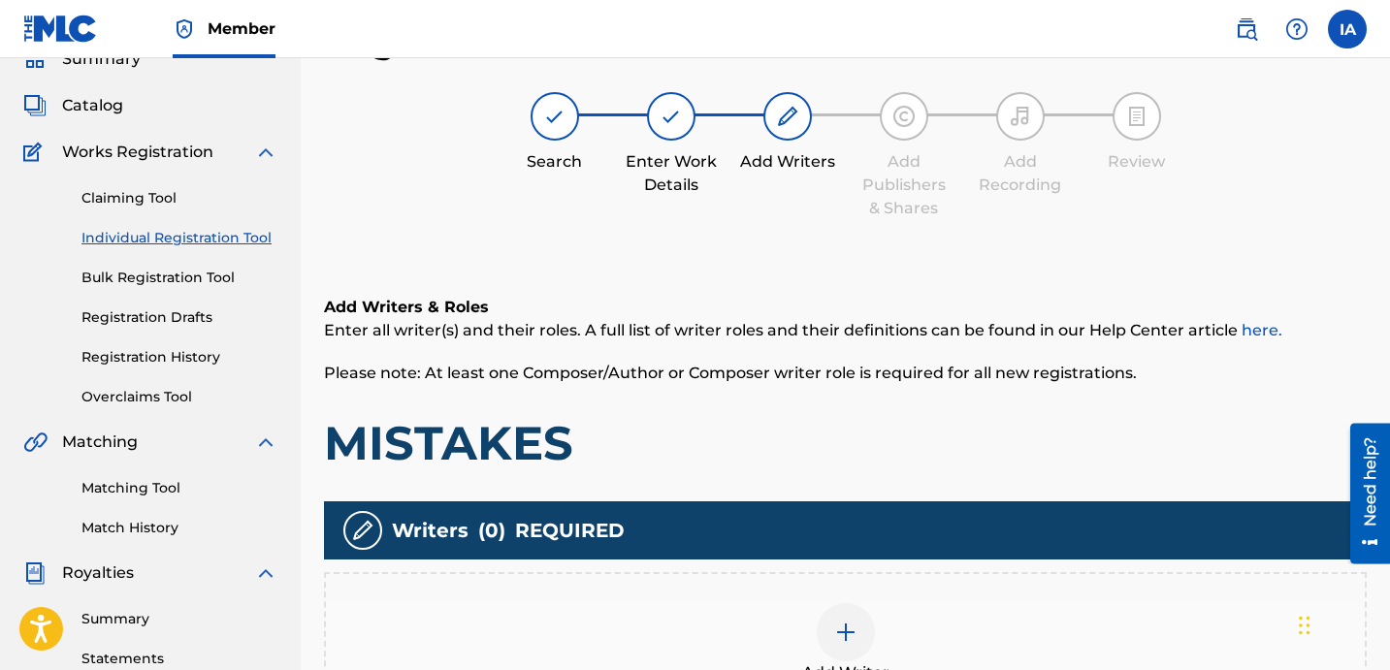
click at [841, 418] on h1 "MISTAKES" at bounding box center [845, 443] width 1043 height 58
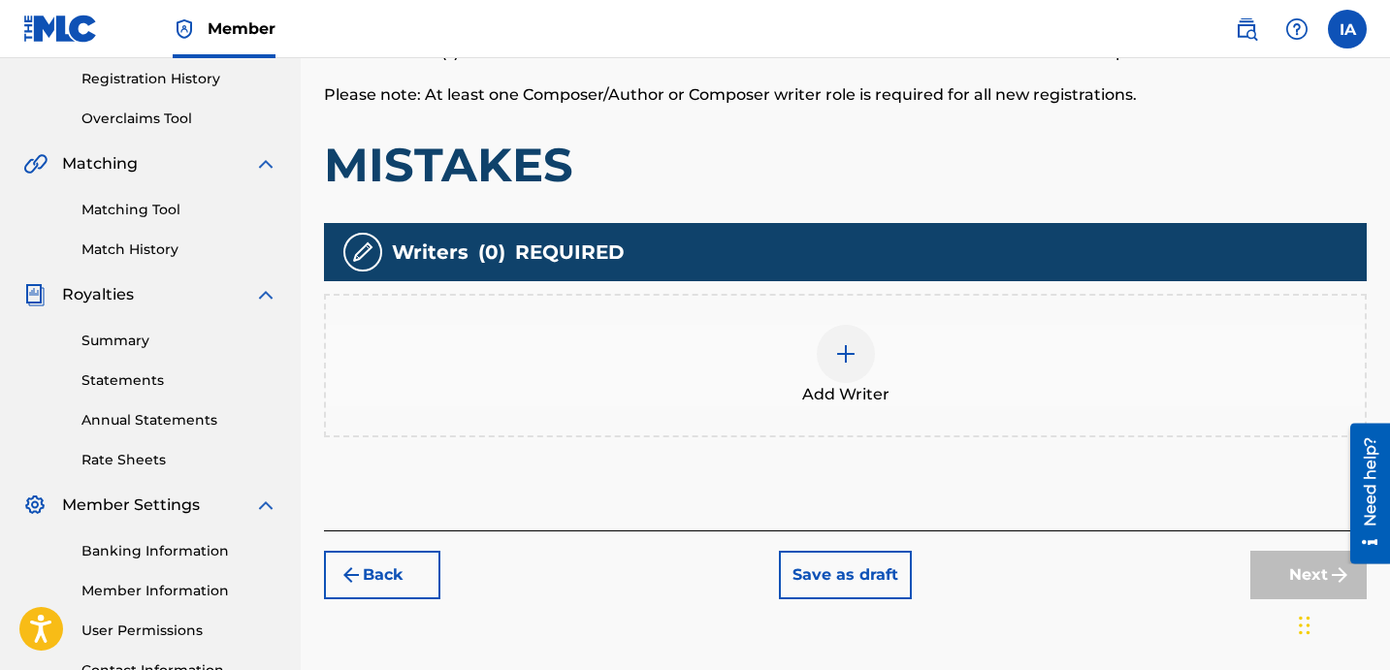
scroll to position [416, 0]
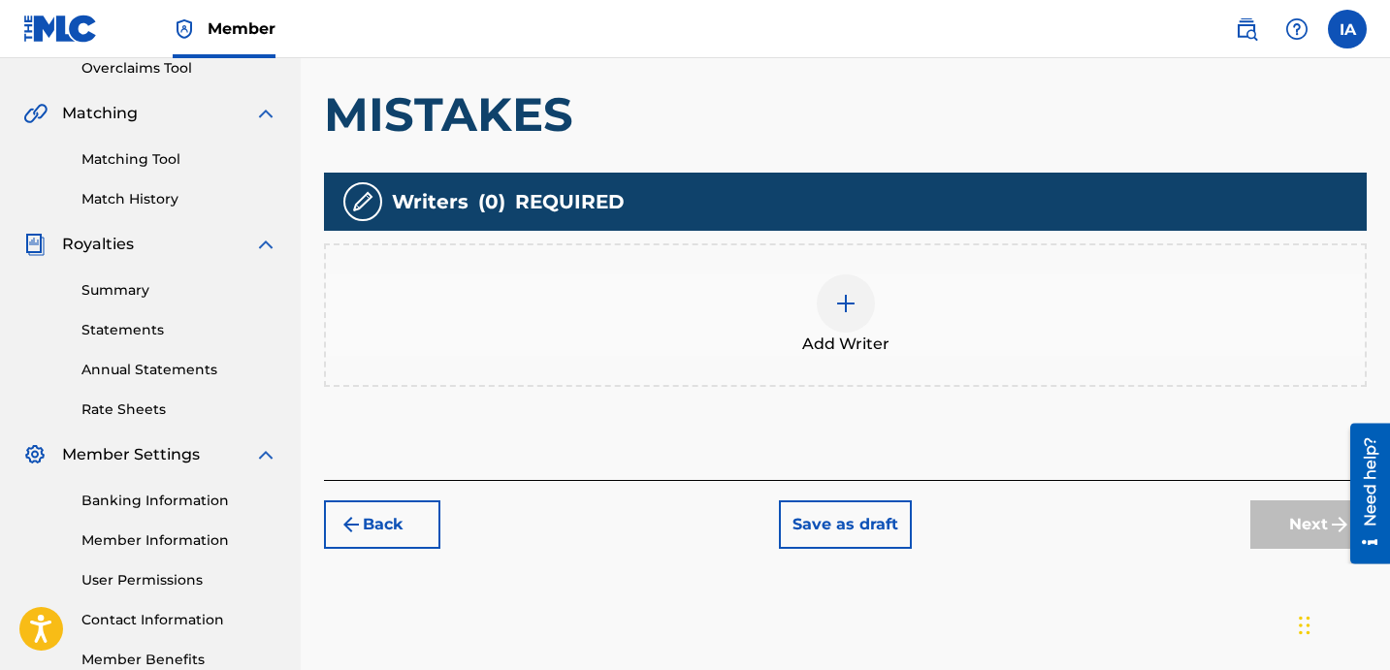
click at [893, 312] on div "Add Writer" at bounding box center [845, 315] width 1039 height 81
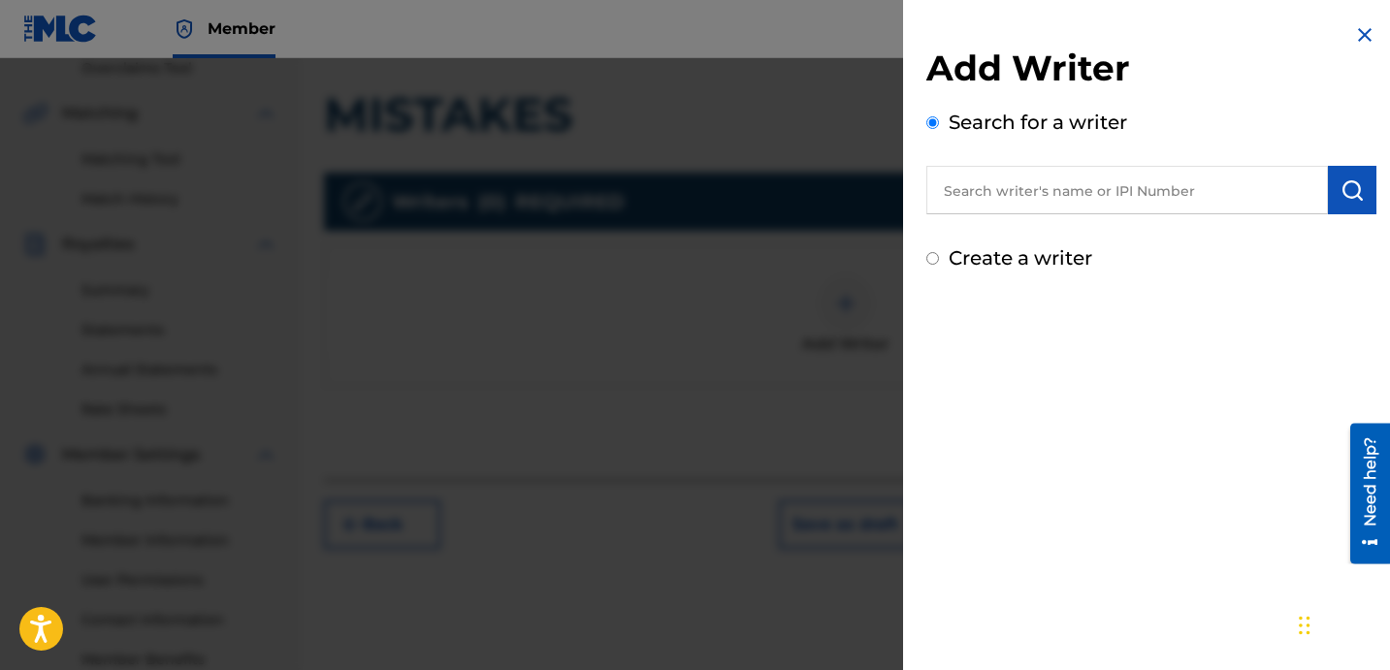
click at [1105, 171] on input "text" at bounding box center [1128, 190] width 402 height 49
click at [1105, 182] on input "text" at bounding box center [1128, 190] width 402 height 49
paste input "[PERSON_NAME] [PERSON_NAME]"
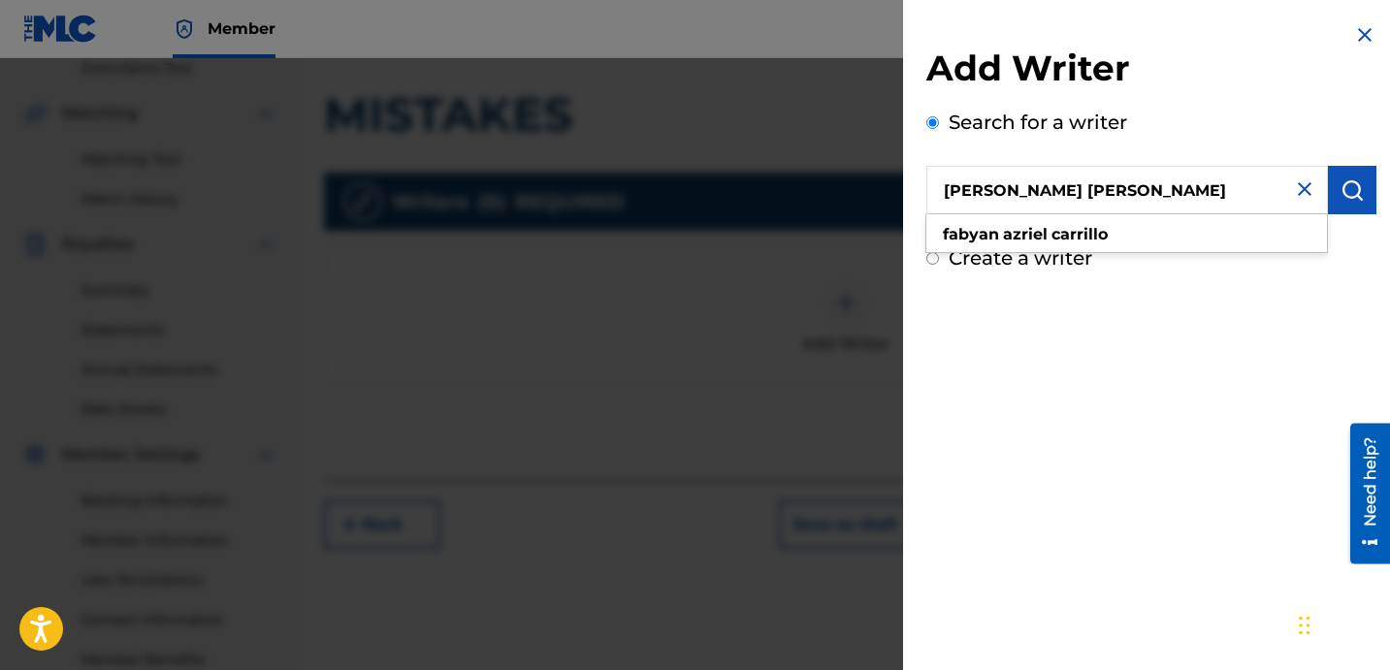
type input "[PERSON_NAME] [PERSON_NAME]"
click at [1363, 200] on button "submit" at bounding box center [1352, 190] width 49 height 49
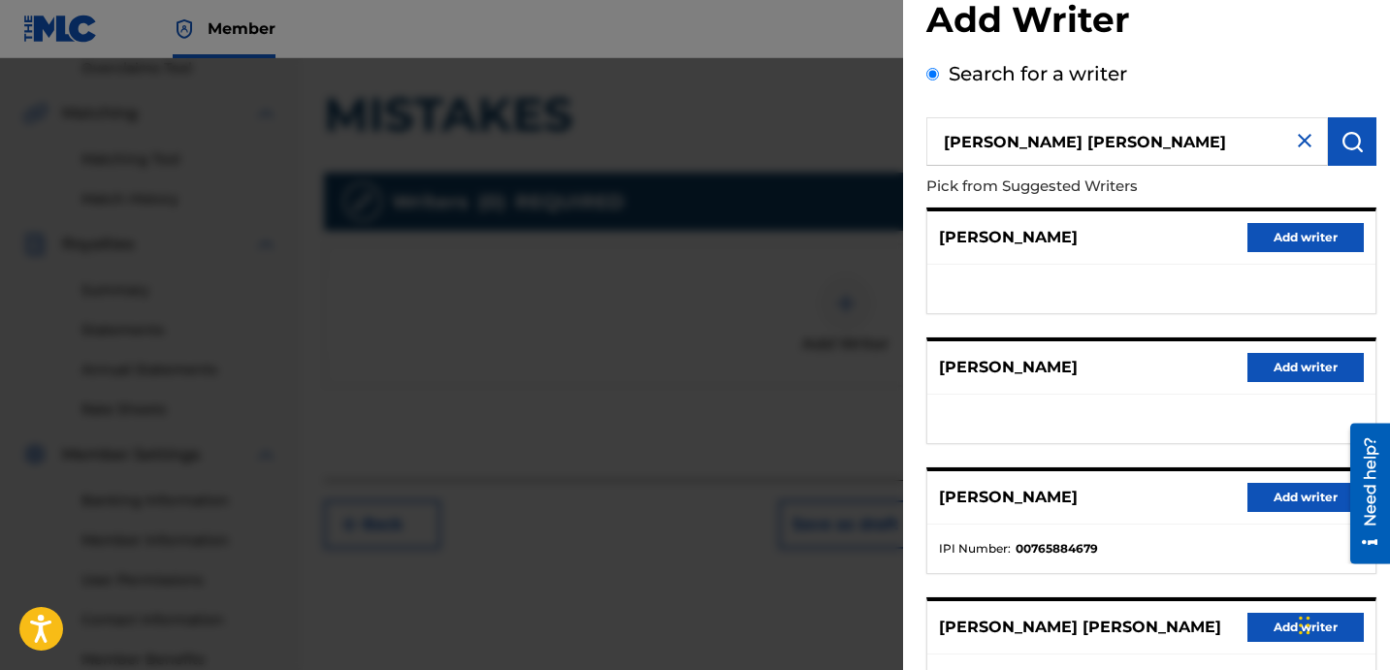
scroll to position [310, 0]
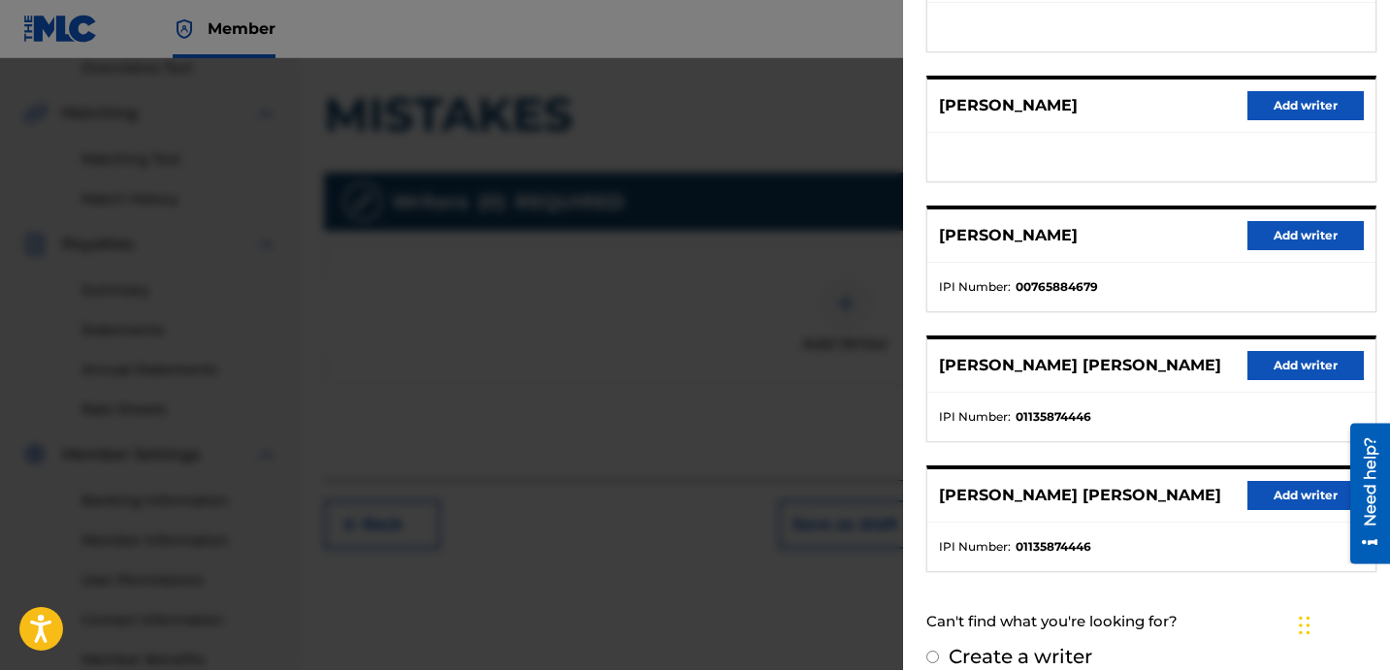
click at [1295, 363] on button "Add writer" at bounding box center [1306, 365] width 116 height 29
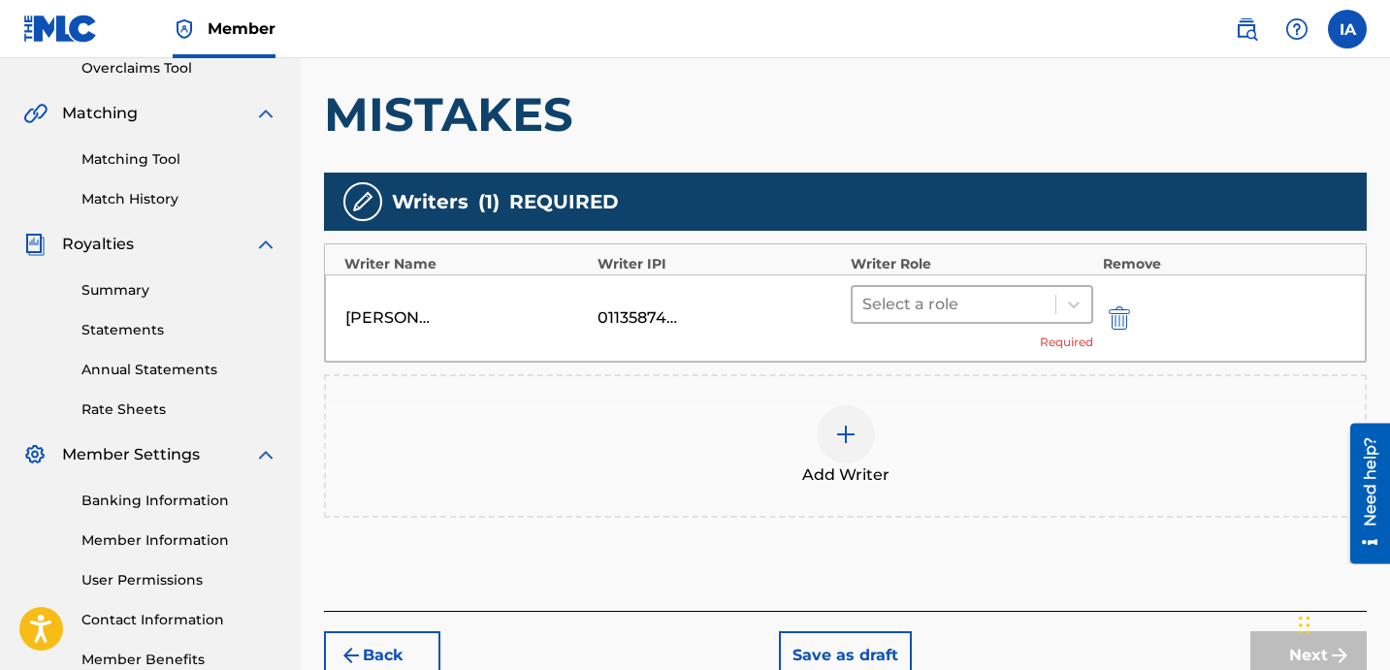
click at [1007, 314] on div at bounding box center [953, 304] width 183 height 27
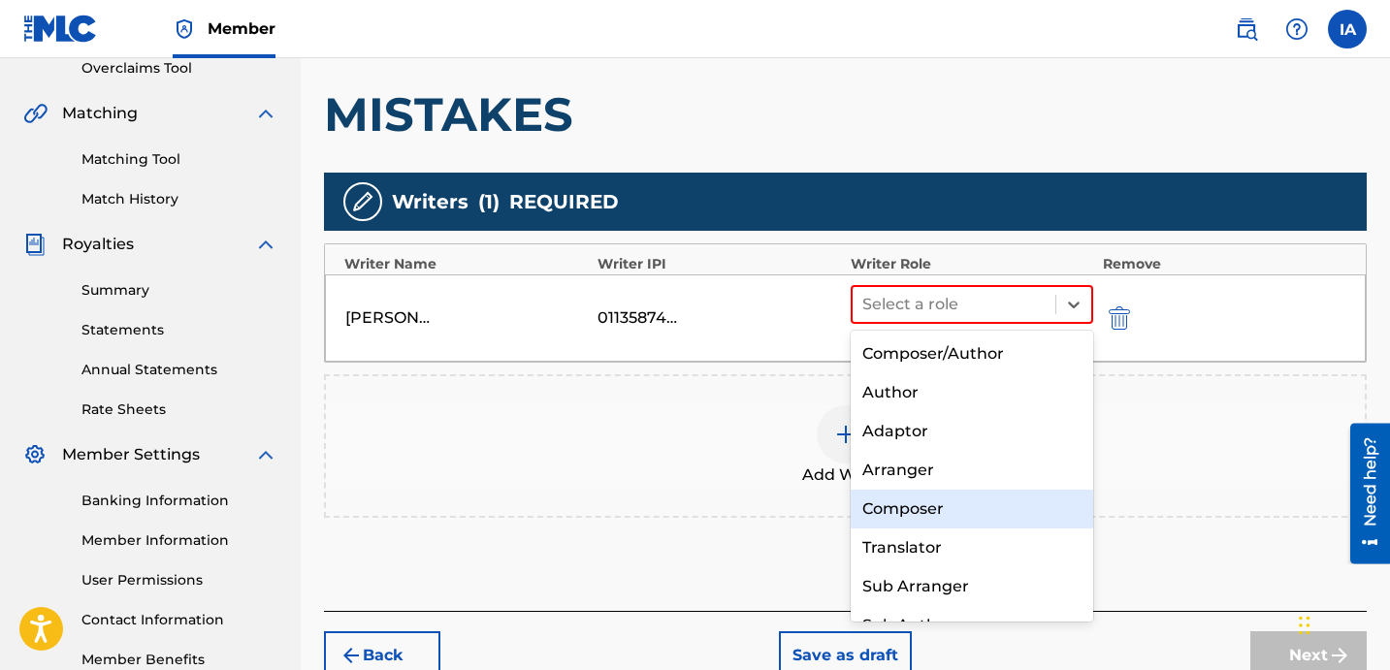
click at [992, 500] on div "Composer" at bounding box center [972, 509] width 243 height 39
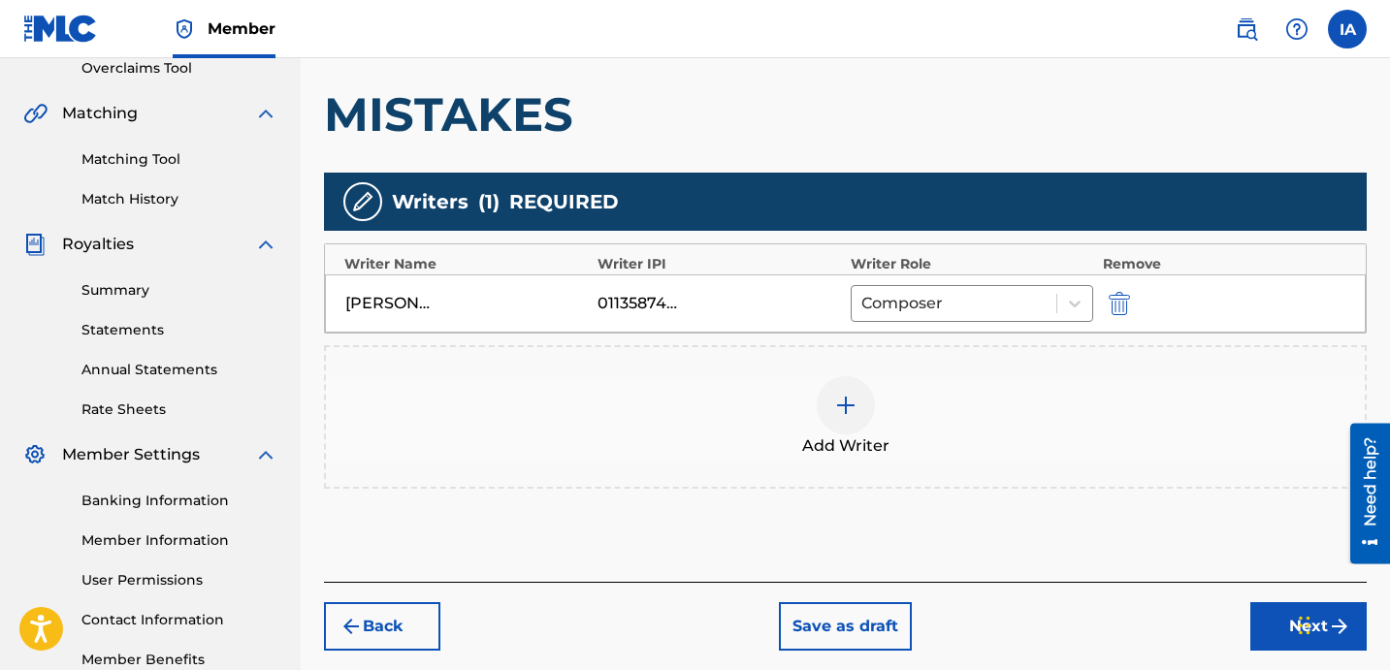
click at [1276, 647] on button "Next" at bounding box center [1309, 626] width 116 height 49
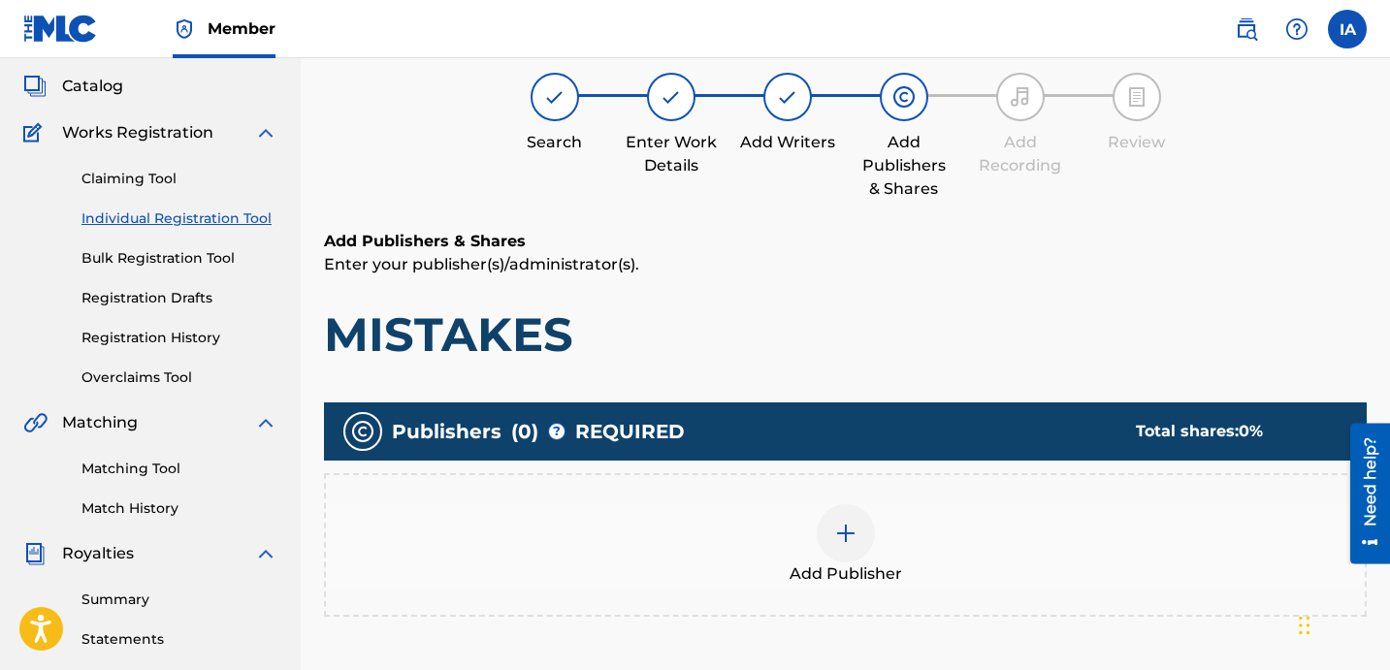
scroll to position [87, 0]
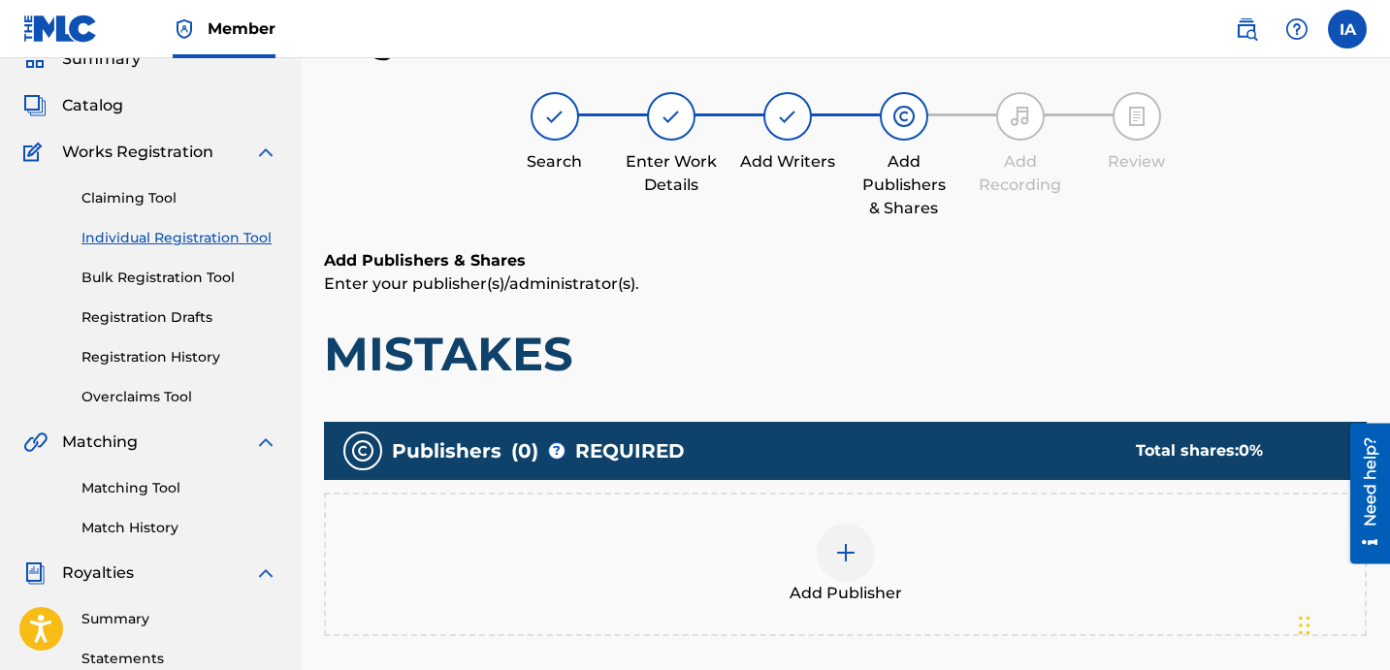
click at [958, 543] on div "Add Publisher" at bounding box center [845, 564] width 1039 height 81
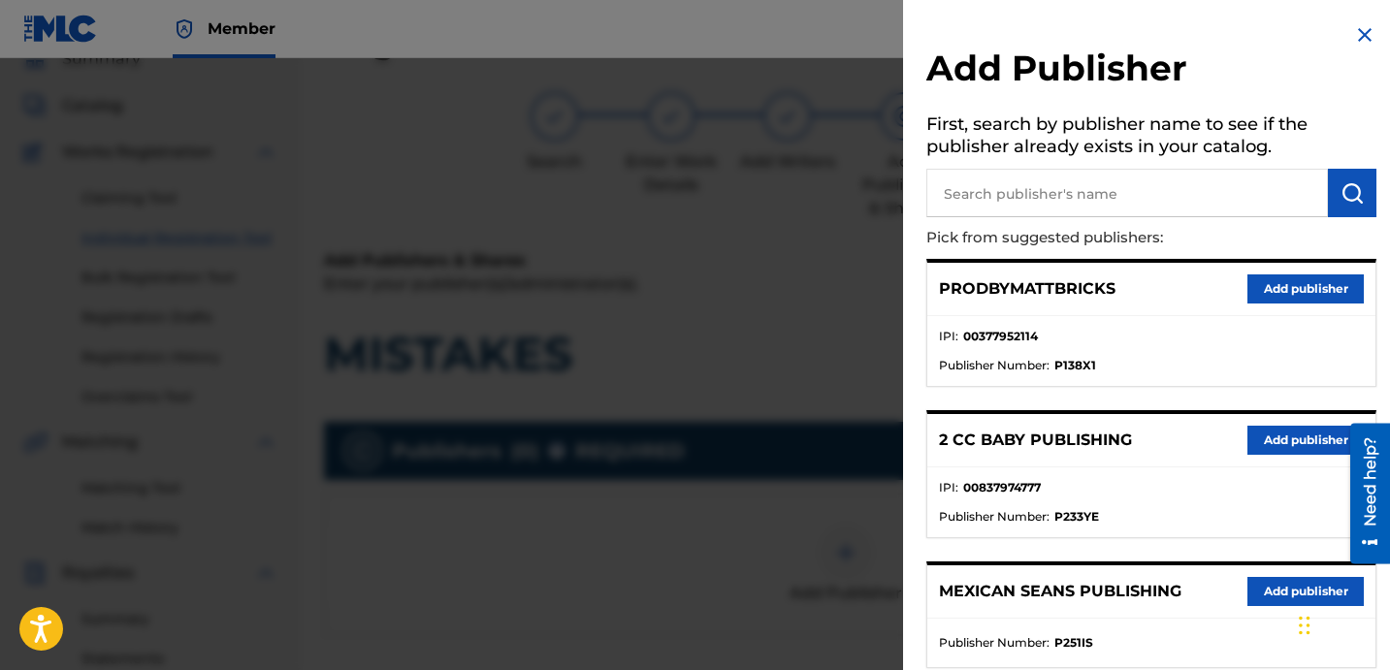
click at [1057, 203] on input "text" at bounding box center [1128, 193] width 402 height 49
paste input "FARIEL"
type input "FARIEL"
click at [1361, 196] on button "submit" at bounding box center [1352, 193] width 49 height 49
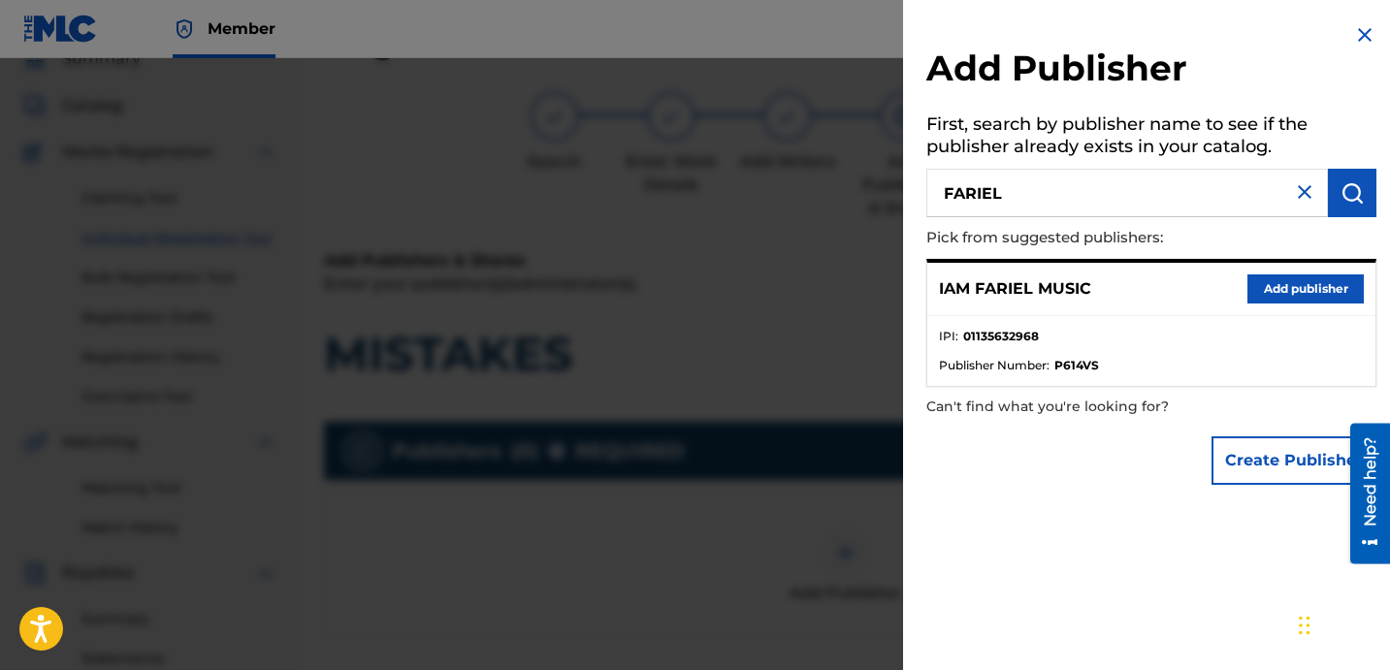
click at [1260, 292] on button "Add publisher" at bounding box center [1306, 289] width 116 height 29
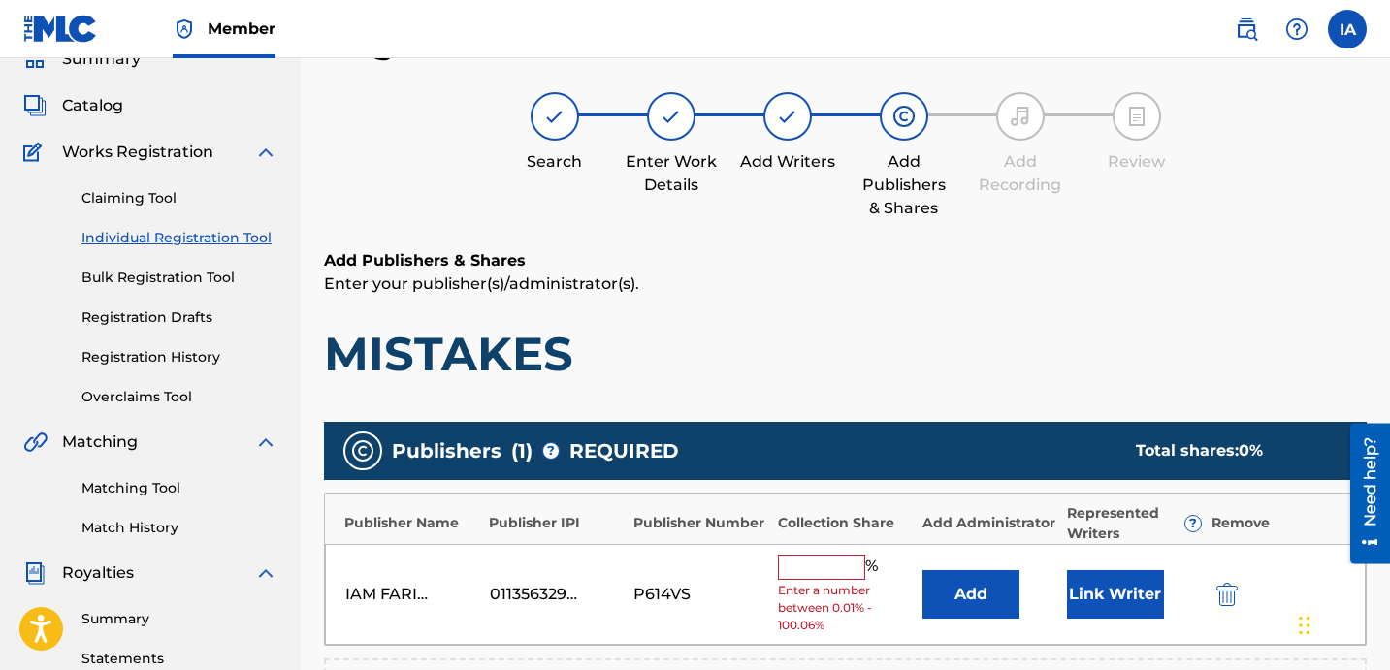
click at [844, 567] on input "text" at bounding box center [821, 567] width 87 height 25
type input "50"
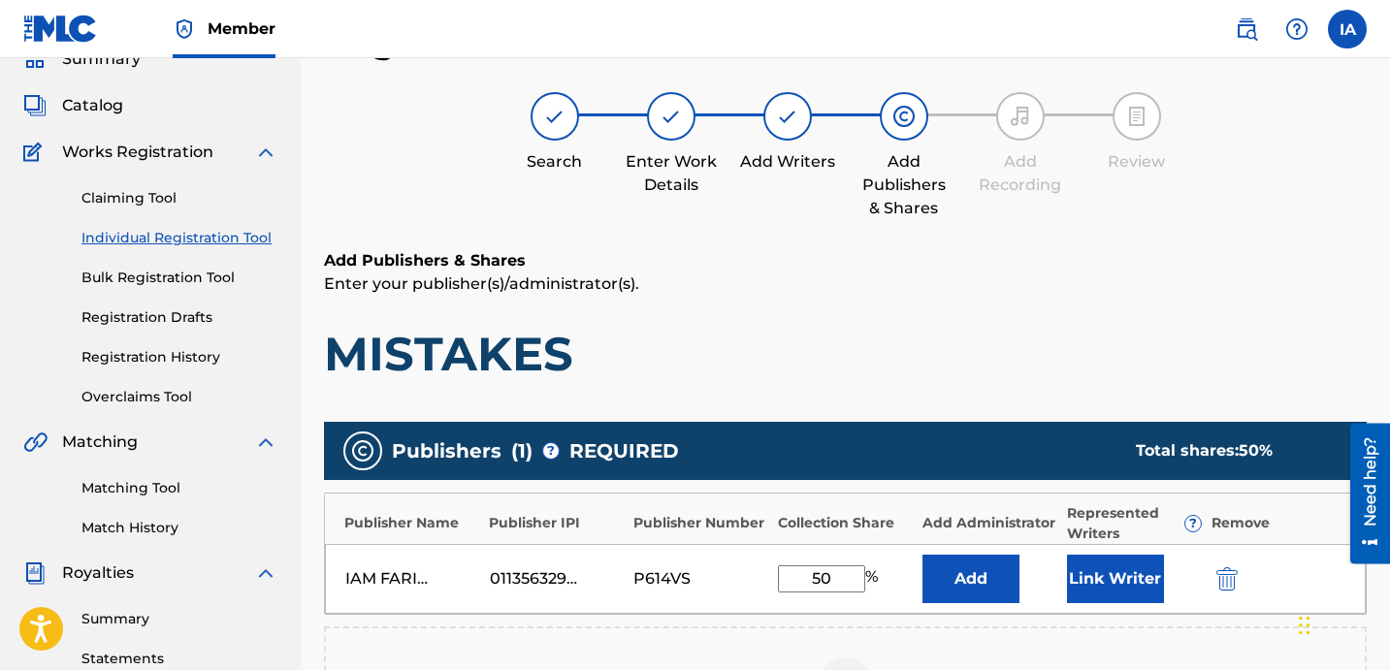
click at [982, 570] on button "Add" at bounding box center [971, 579] width 97 height 49
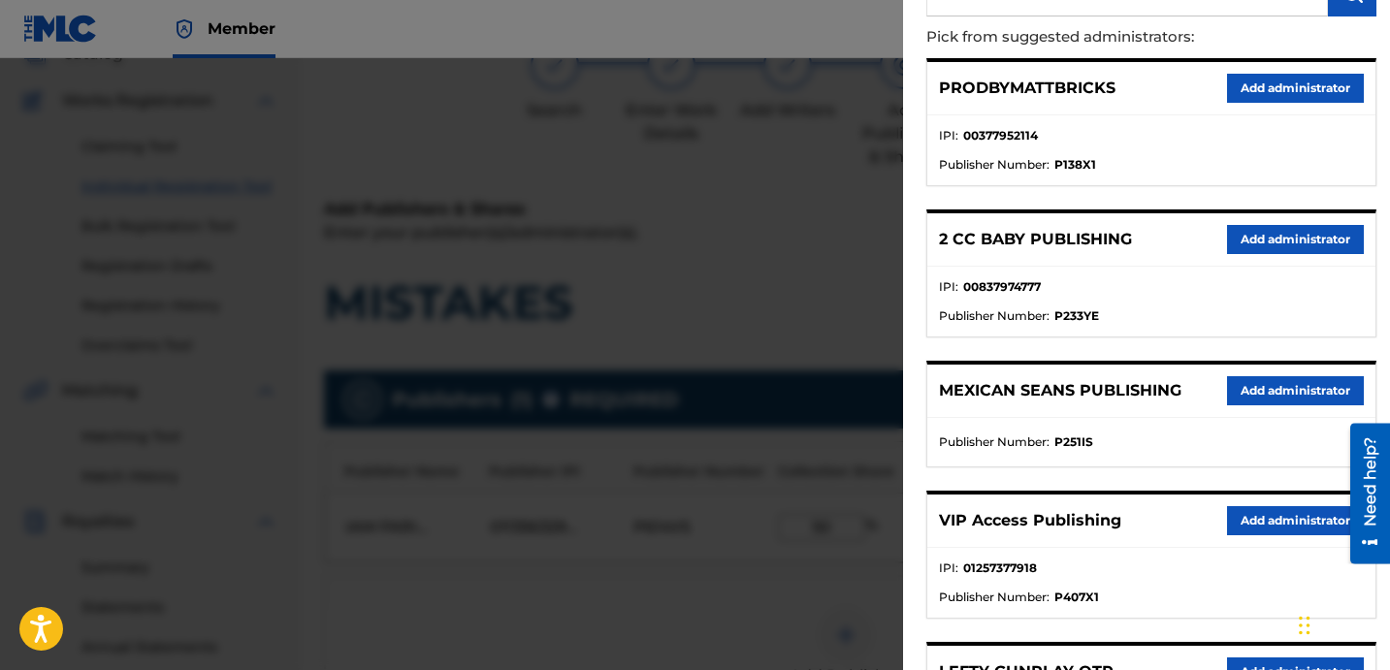
scroll to position [203, 0]
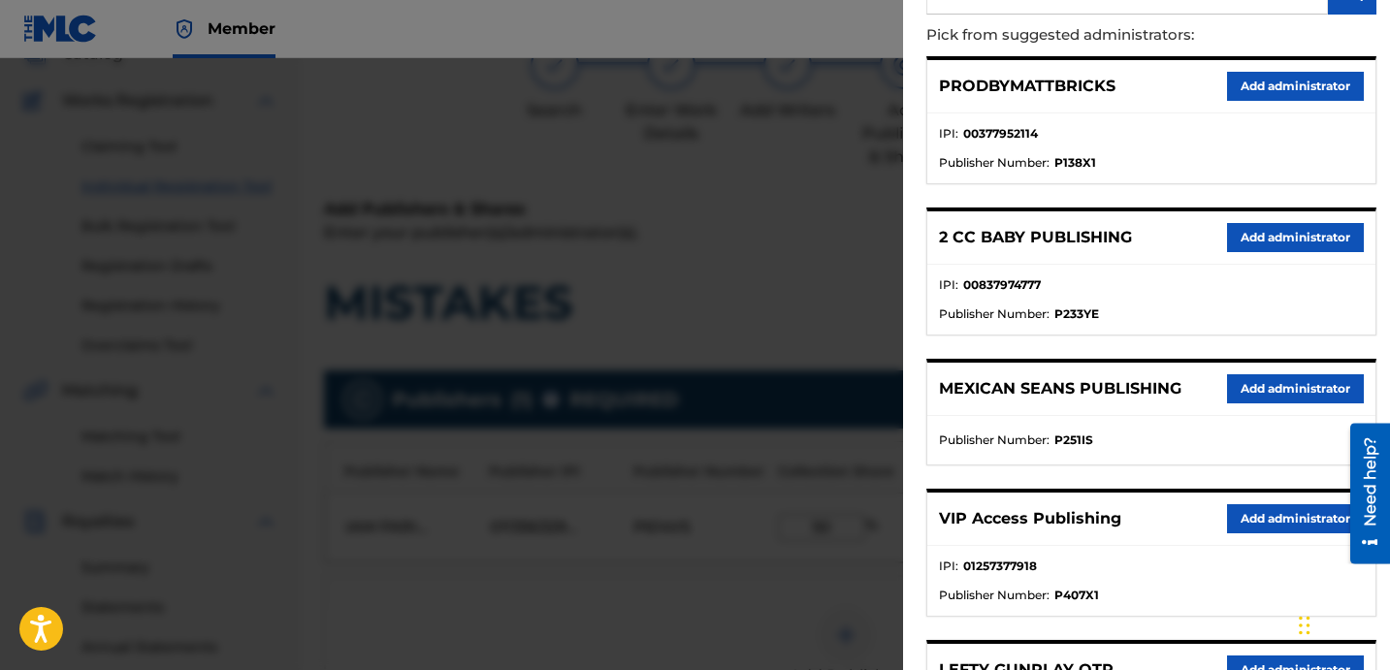
click at [1261, 504] on button "Add administrator" at bounding box center [1295, 518] width 137 height 29
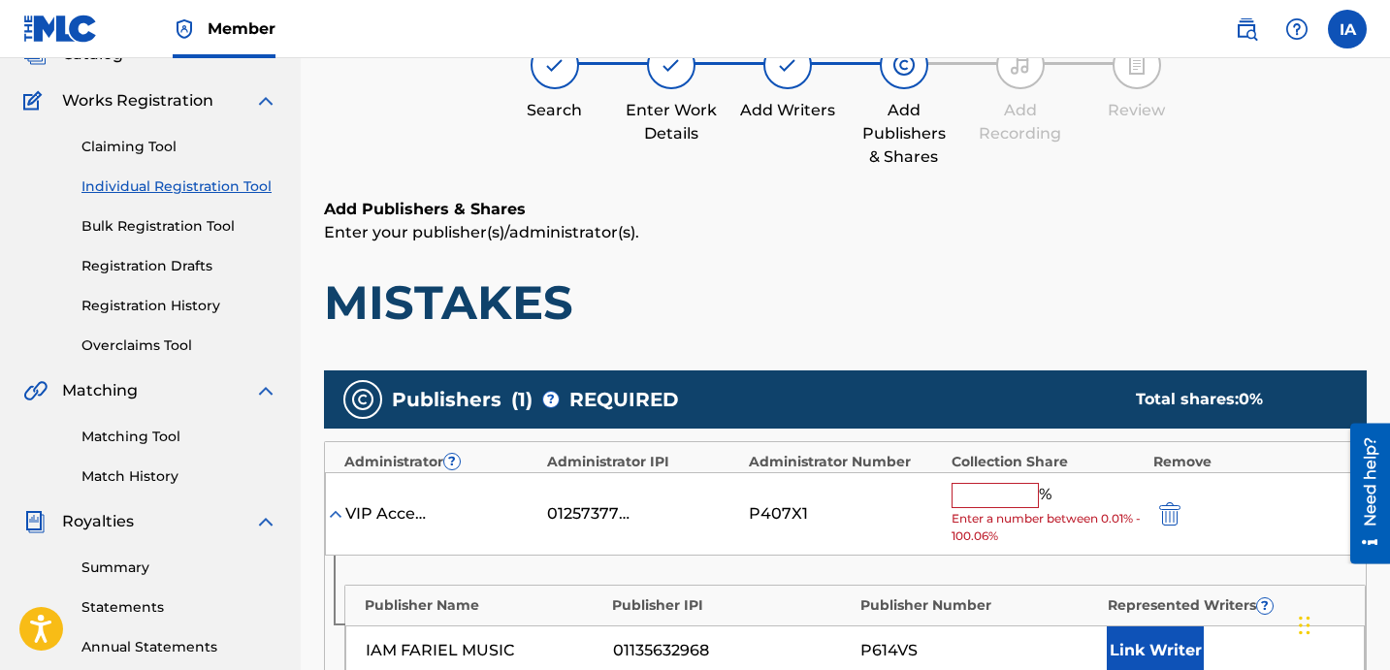
click at [983, 493] on input "text" at bounding box center [995, 495] width 87 height 25
type input "50"
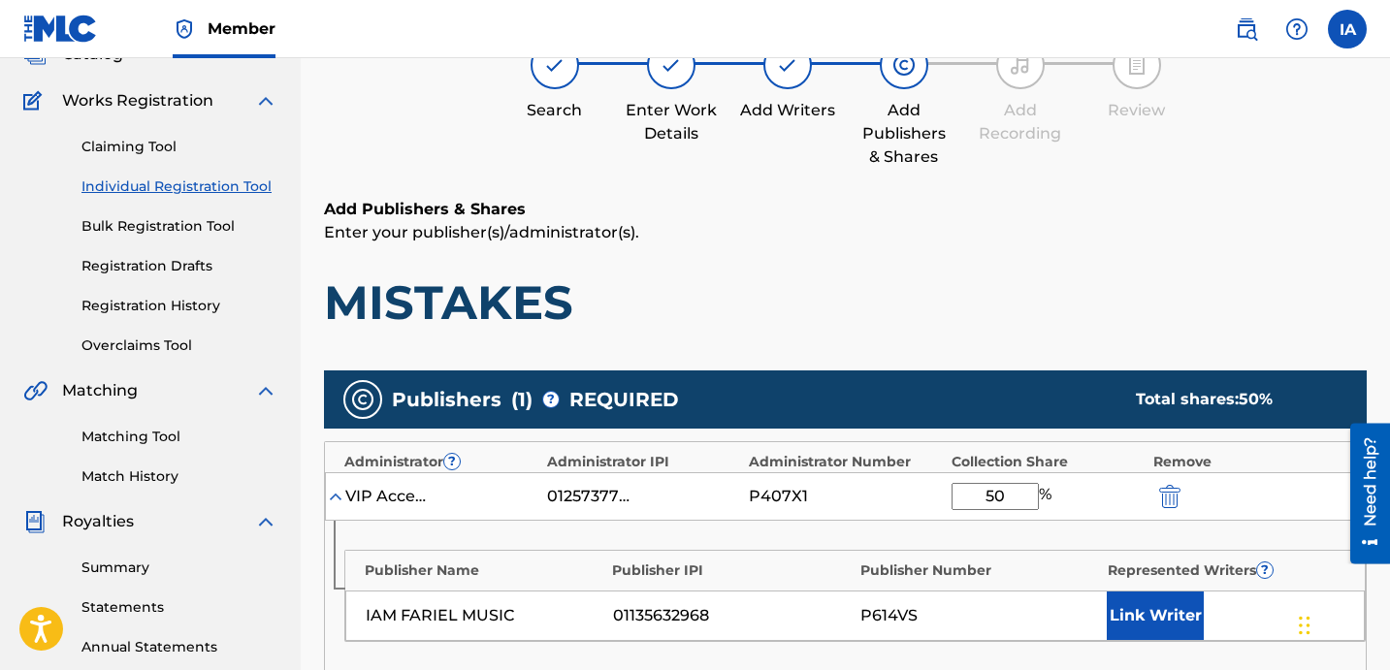
click at [1151, 614] on button "Link Writer" at bounding box center [1155, 616] width 97 height 49
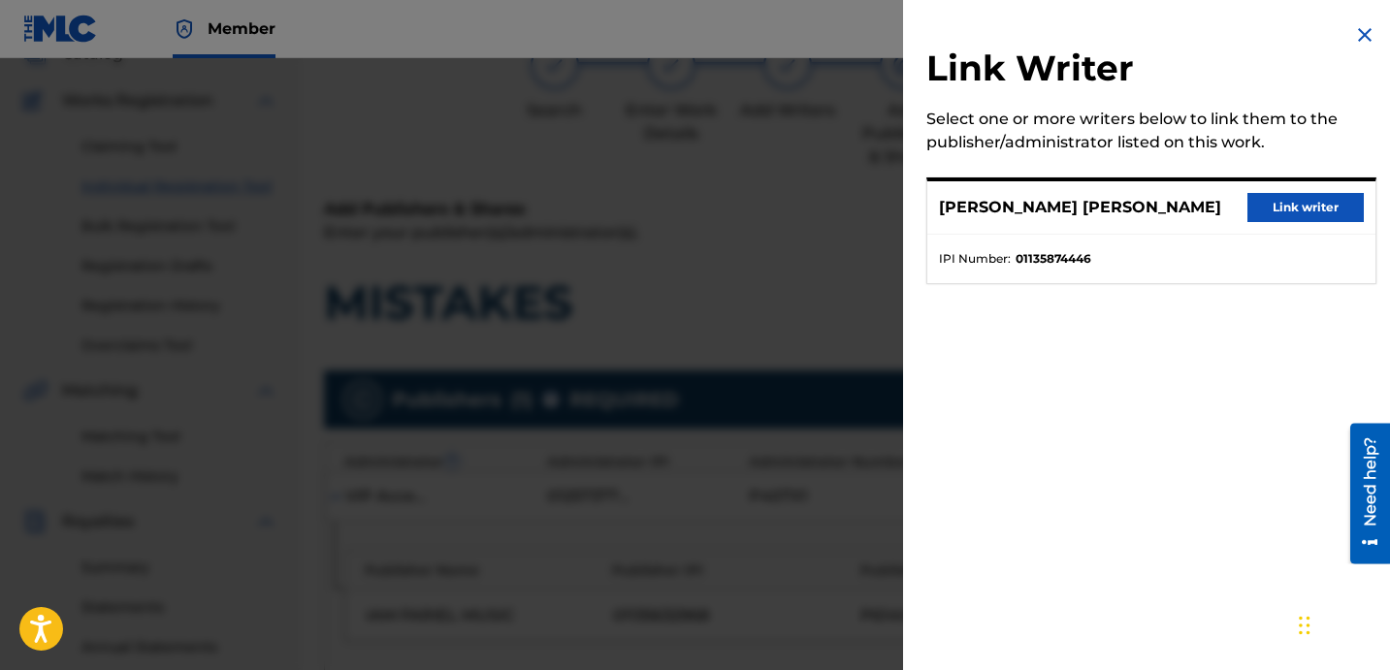
click at [1297, 219] on button "Link writer" at bounding box center [1306, 207] width 116 height 29
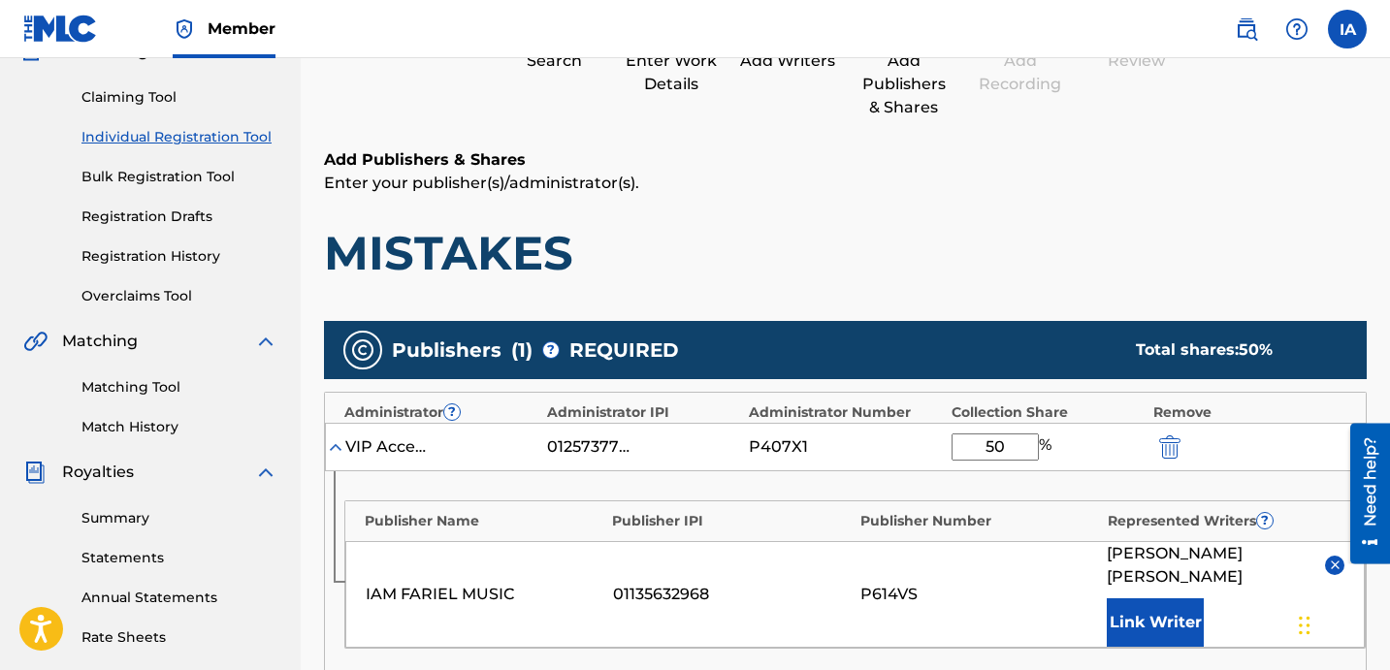
scroll to position [209, 0]
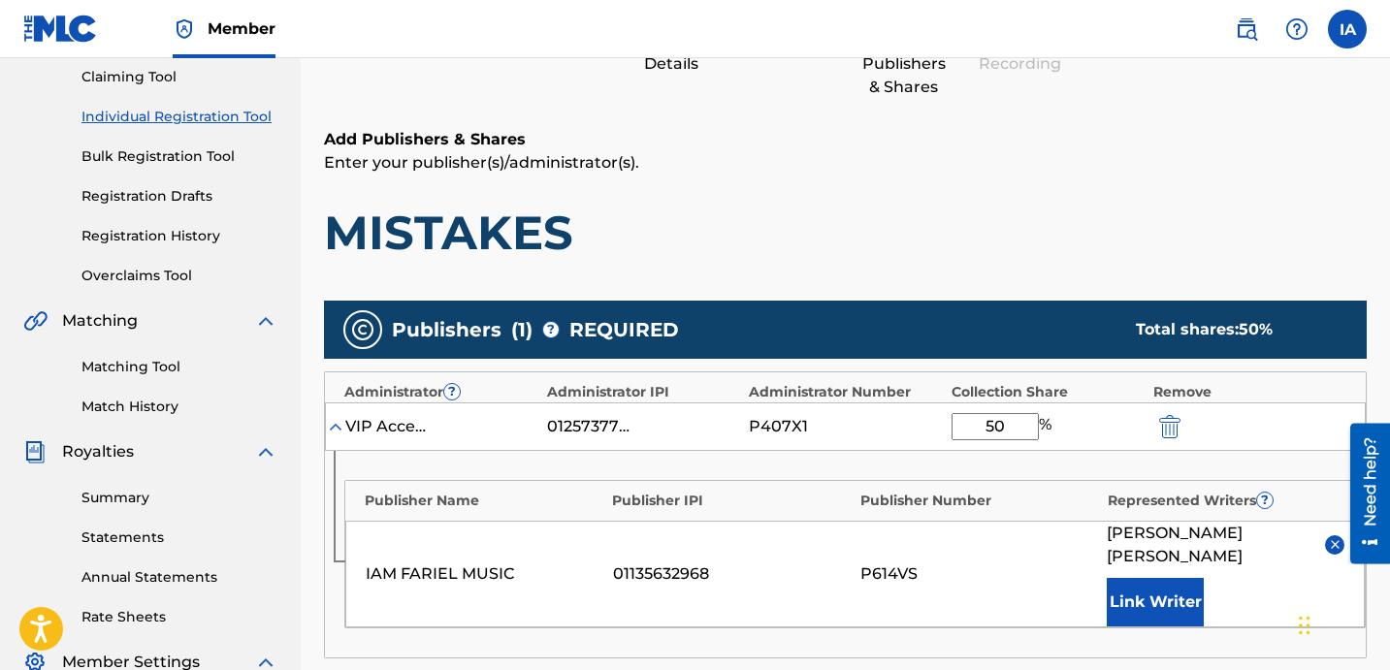
click at [993, 254] on h1 "MISTAKES" at bounding box center [845, 233] width 1043 height 58
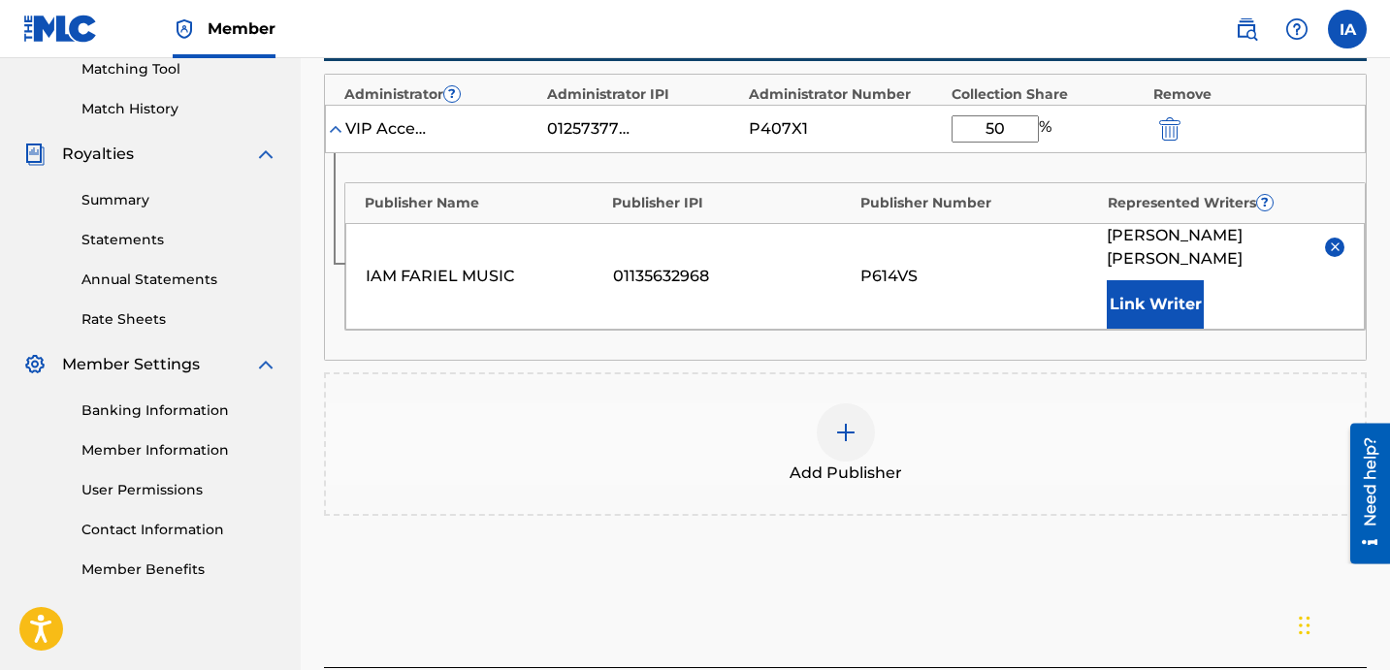
scroll to position [576, 0]
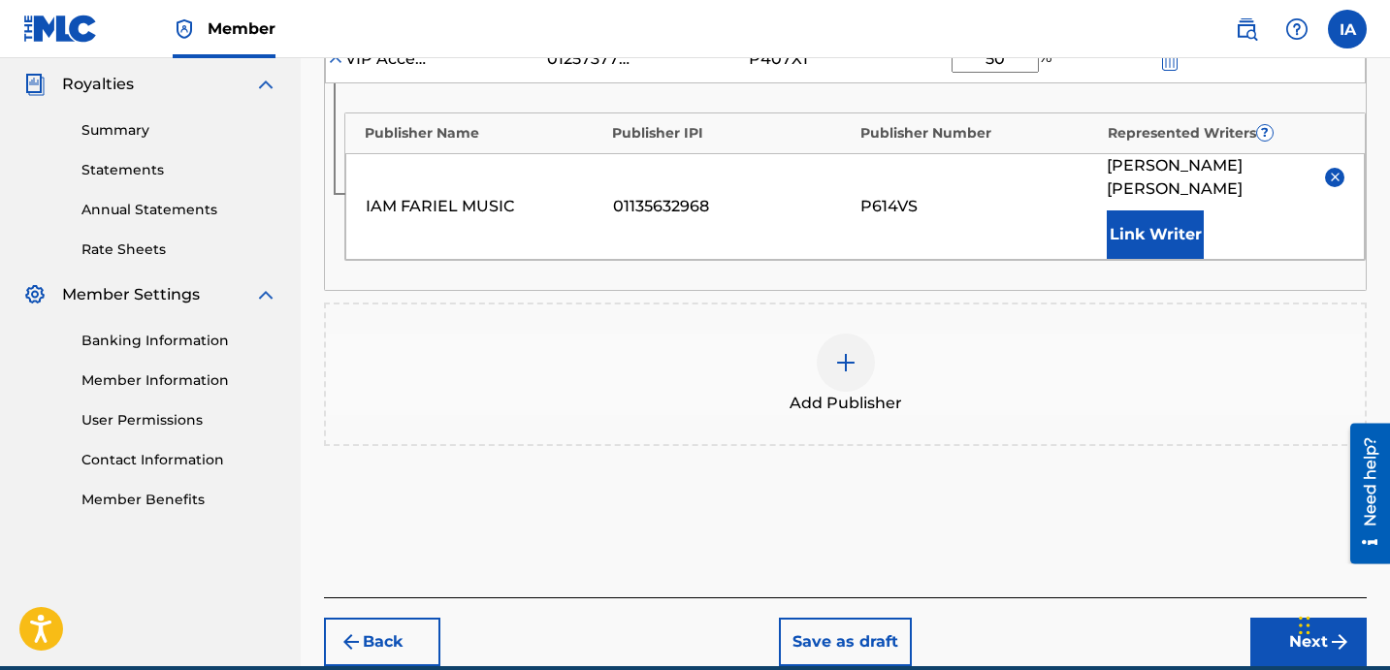
click at [1285, 618] on button "Next" at bounding box center [1309, 642] width 116 height 49
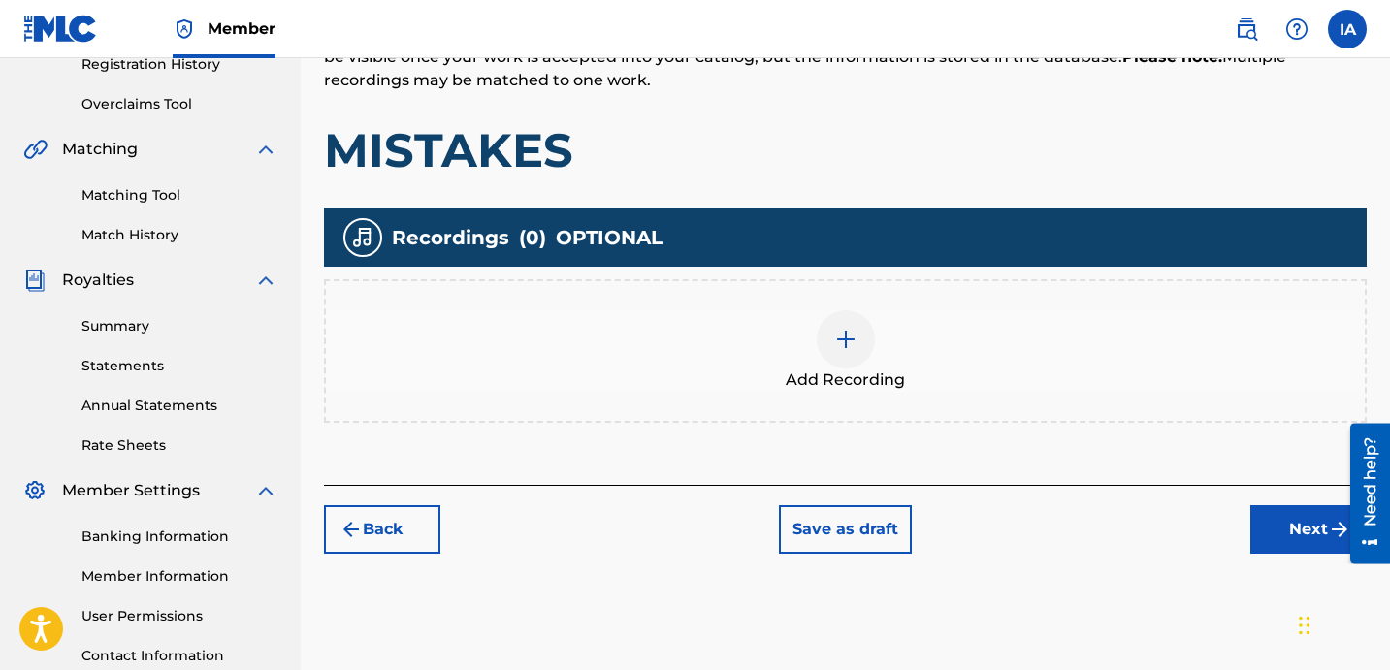
scroll to position [436, 0]
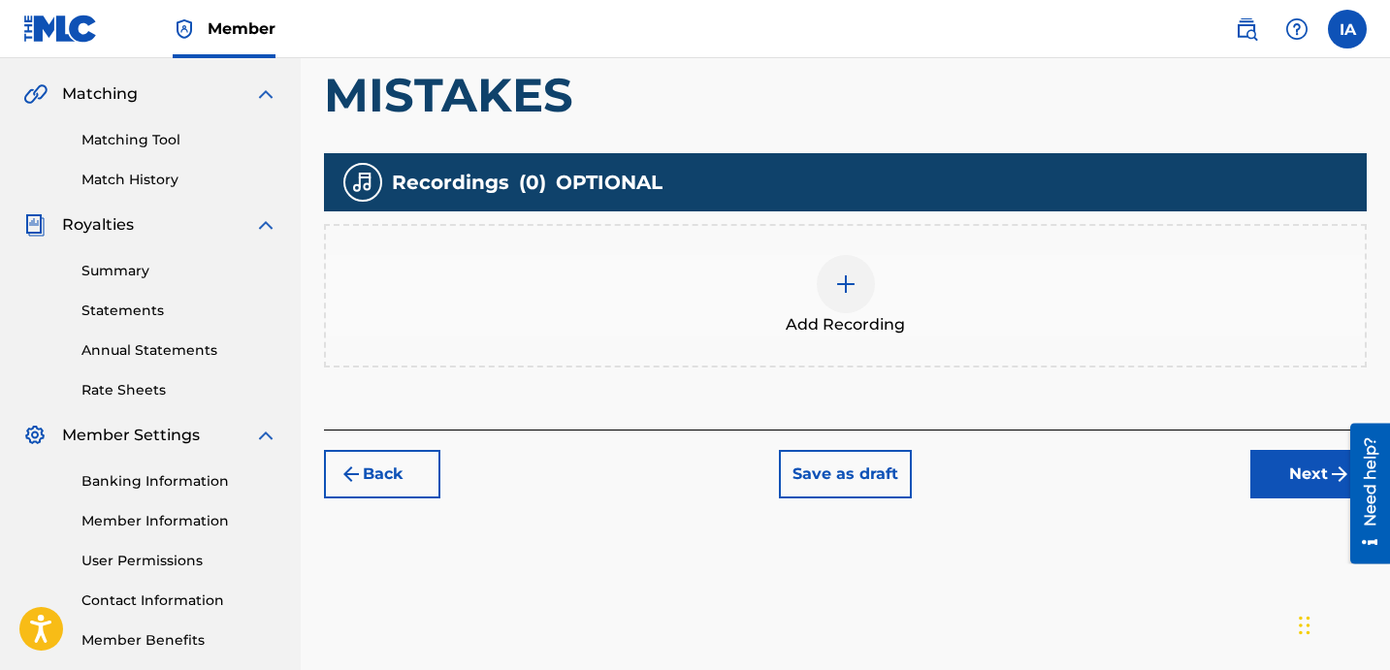
click at [1007, 308] on div "Add Recording" at bounding box center [845, 295] width 1039 height 81
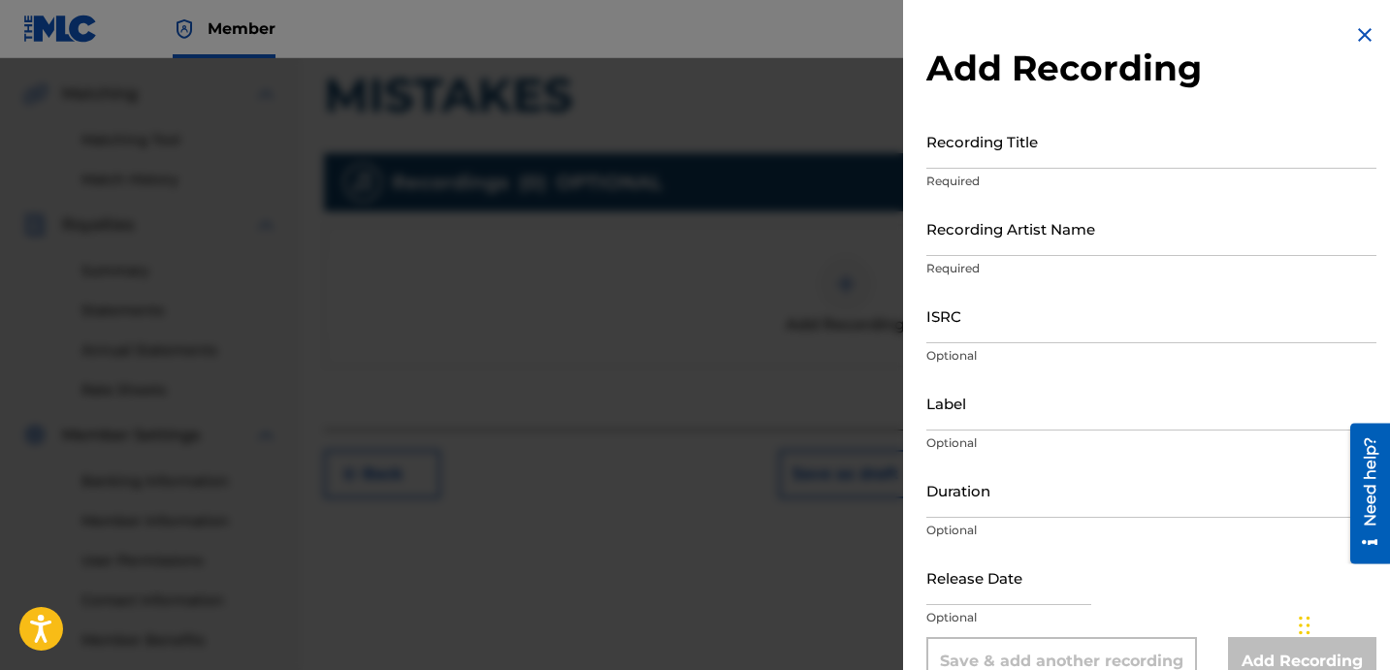
click at [1020, 156] on input "Recording Title" at bounding box center [1152, 141] width 450 height 55
paste input "FARIEL"
drag, startPoint x: 1085, startPoint y: 176, endPoint x: 903, endPoint y: 92, distance: 199.7
click at [903, 92] on div "Add Recording Recording Title FARIEL Required Recording Artist Name Required IS…" at bounding box center [1151, 354] width 497 height 709
drag, startPoint x: 1075, startPoint y: 160, endPoint x: 845, endPoint y: 62, distance: 249.9
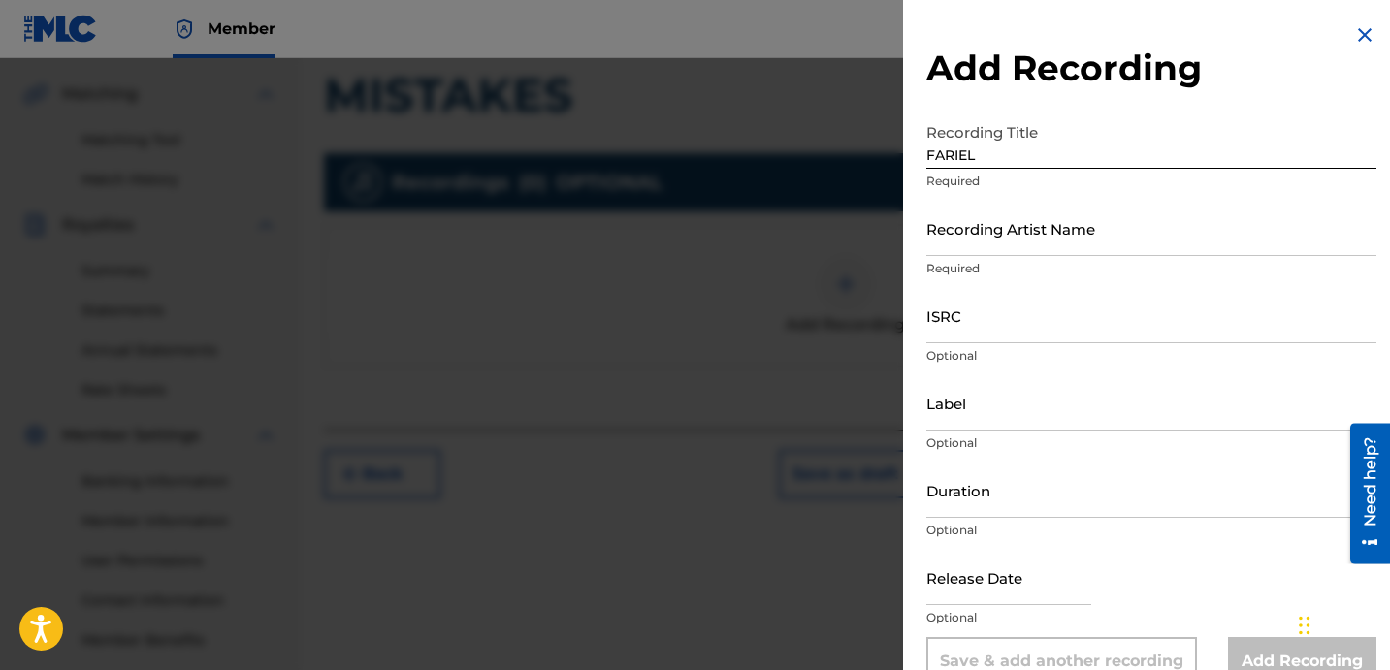
click at [915, 81] on div "Add Recording Recording Title FARIEL Required Recording Artist Name Required IS…" at bounding box center [1151, 354] width 497 height 709
paste input "MISTAKES"
type input "MISTAKES"
click at [1004, 251] on input "Recording Artist Name" at bounding box center [1152, 228] width 450 height 55
paste input "FROSTY CHASING DOUGH"
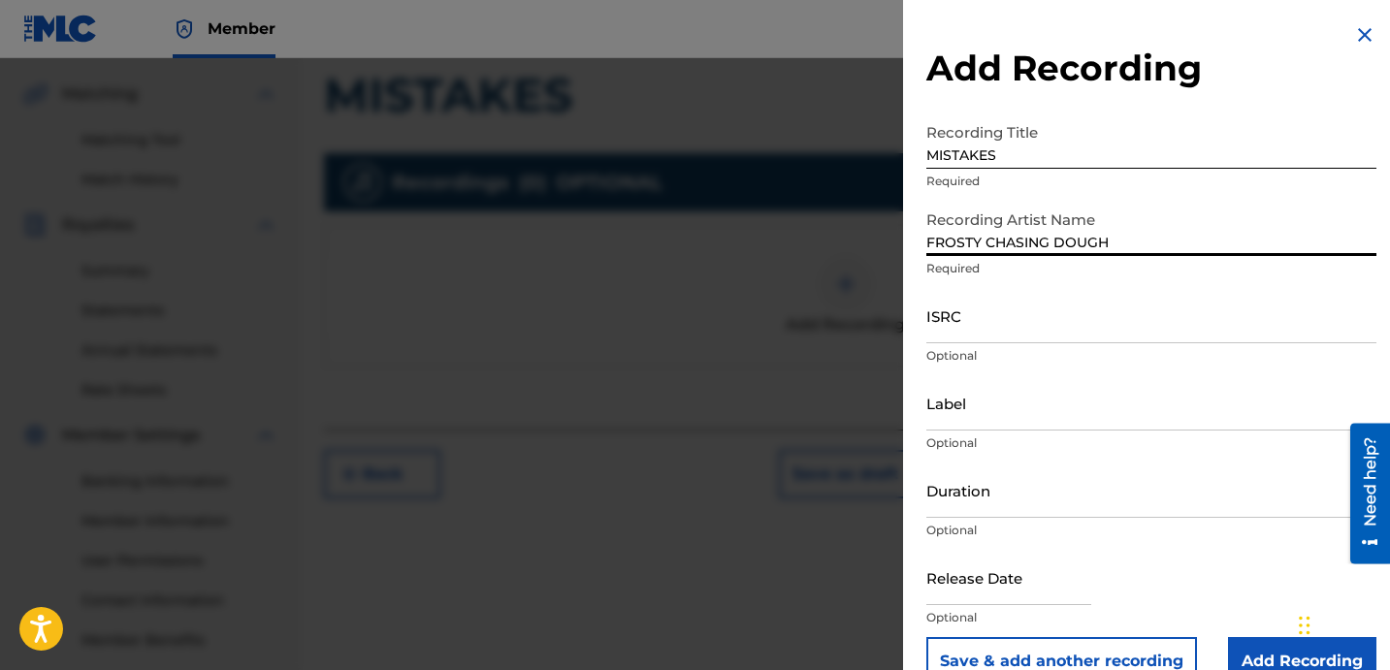
type input "FROSTY CHASING DOUGH"
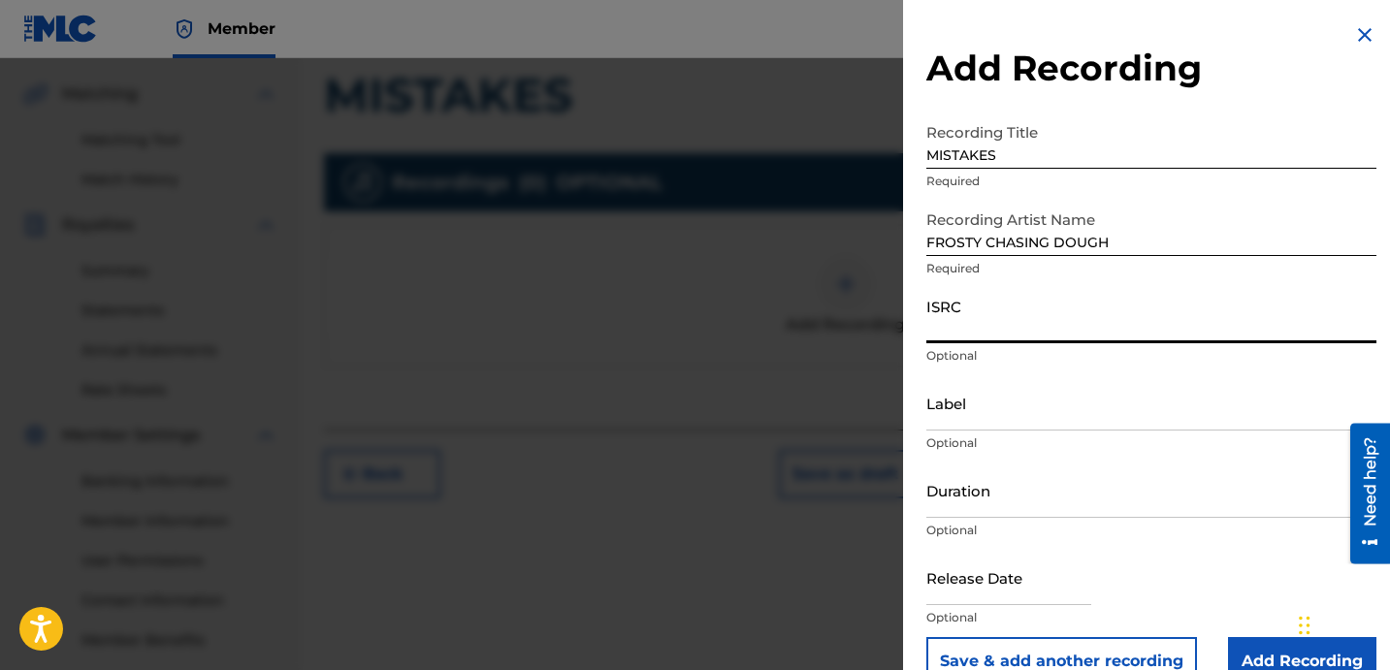
click at [1069, 329] on input "ISRC" at bounding box center [1152, 315] width 450 height 55
click at [1056, 342] on input "ISRC" at bounding box center [1152, 315] width 450 height 55
click at [1048, 318] on input "ISRC" at bounding box center [1152, 315] width 450 height 55
paste input "TCAHY2491389"
type input "TCAHY2491389"
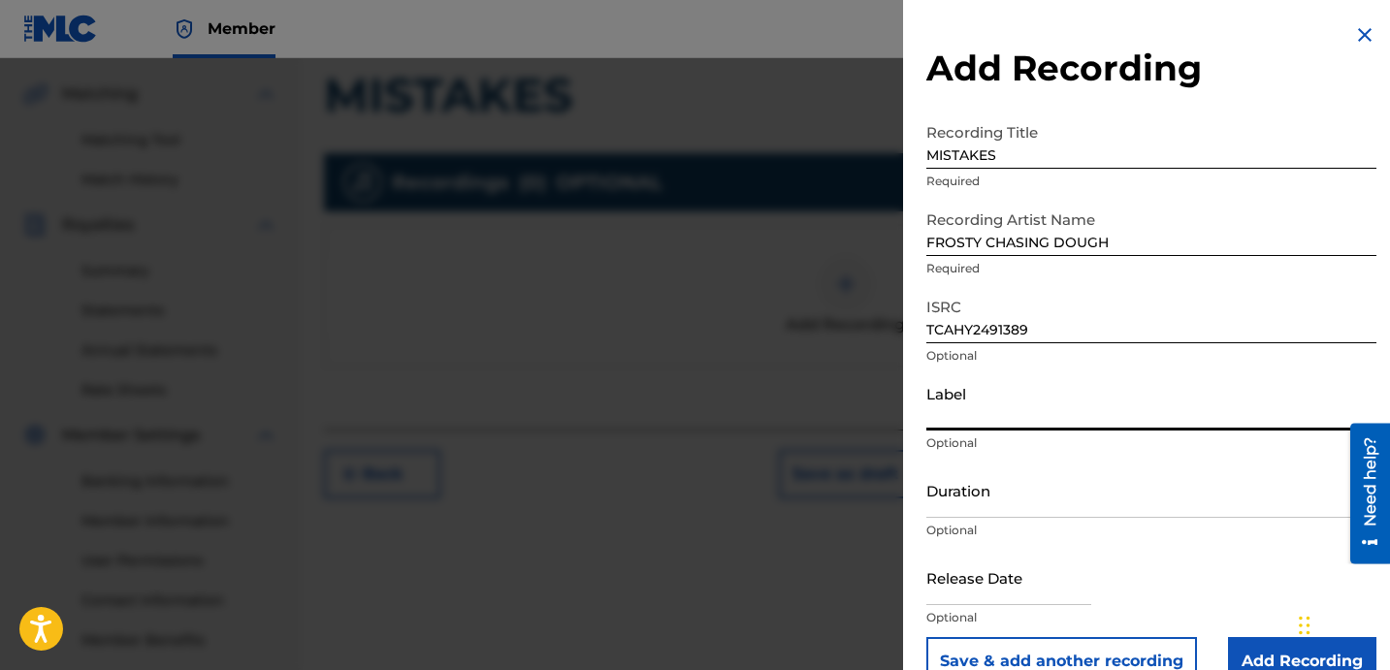
click at [1087, 424] on input "Label" at bounding box center [1152, 402] width 450 height 55
paste input "BASSLINE RECORDS LLC SOLID MOB RECORDS"
type input "BASSLINE RECORDS LLC SOLID MOB RECORDS"
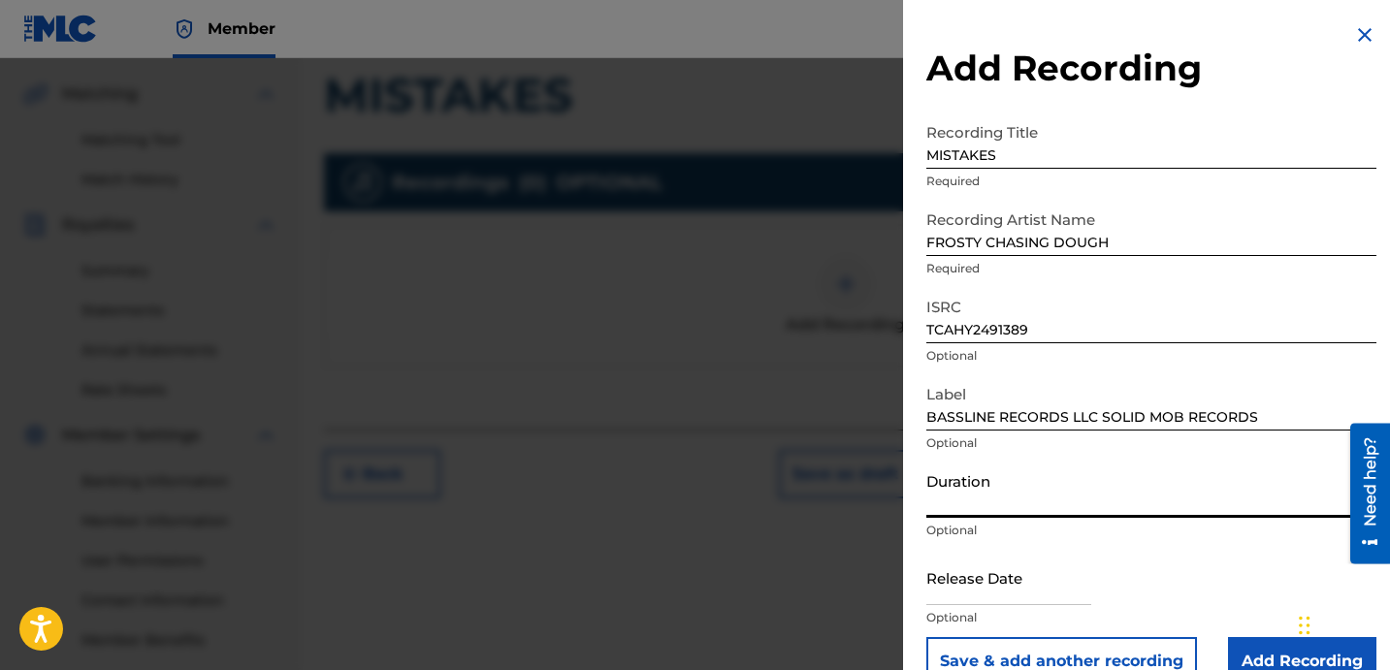
click at [975, 500] on input "Duration" at bounding box center [1152, 490] width 450 height 55
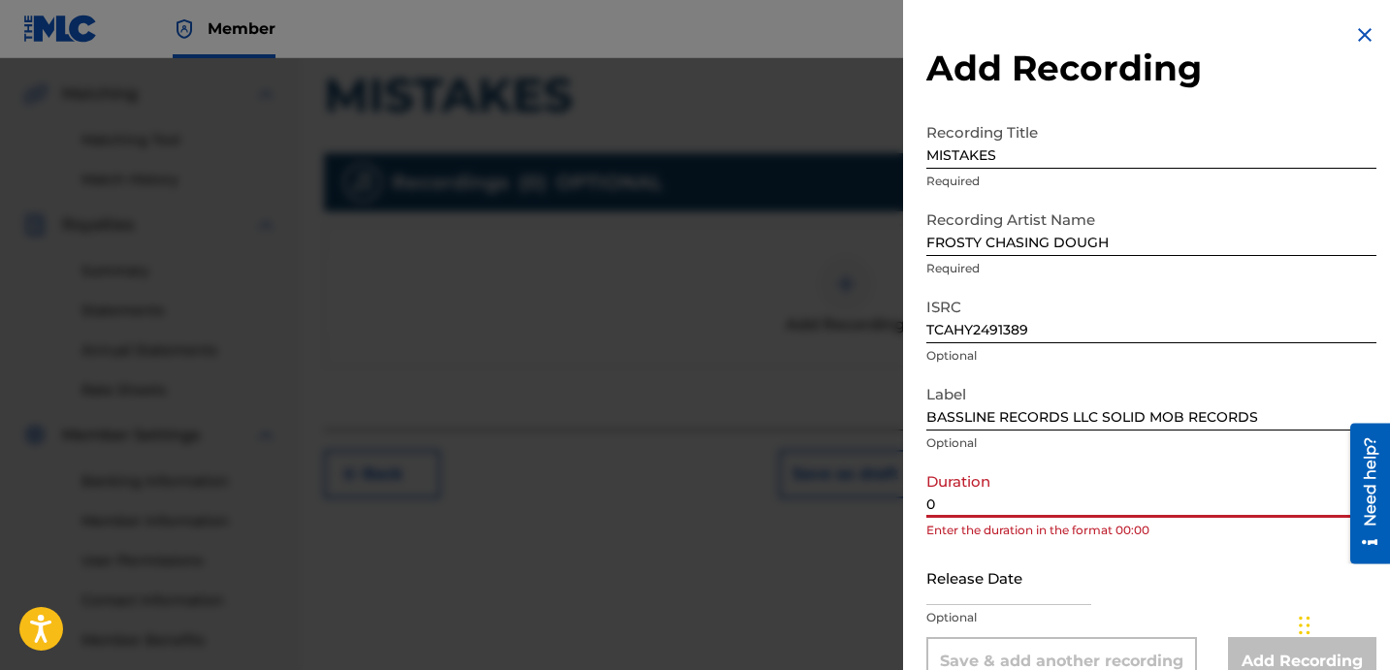
paste input "2:35"
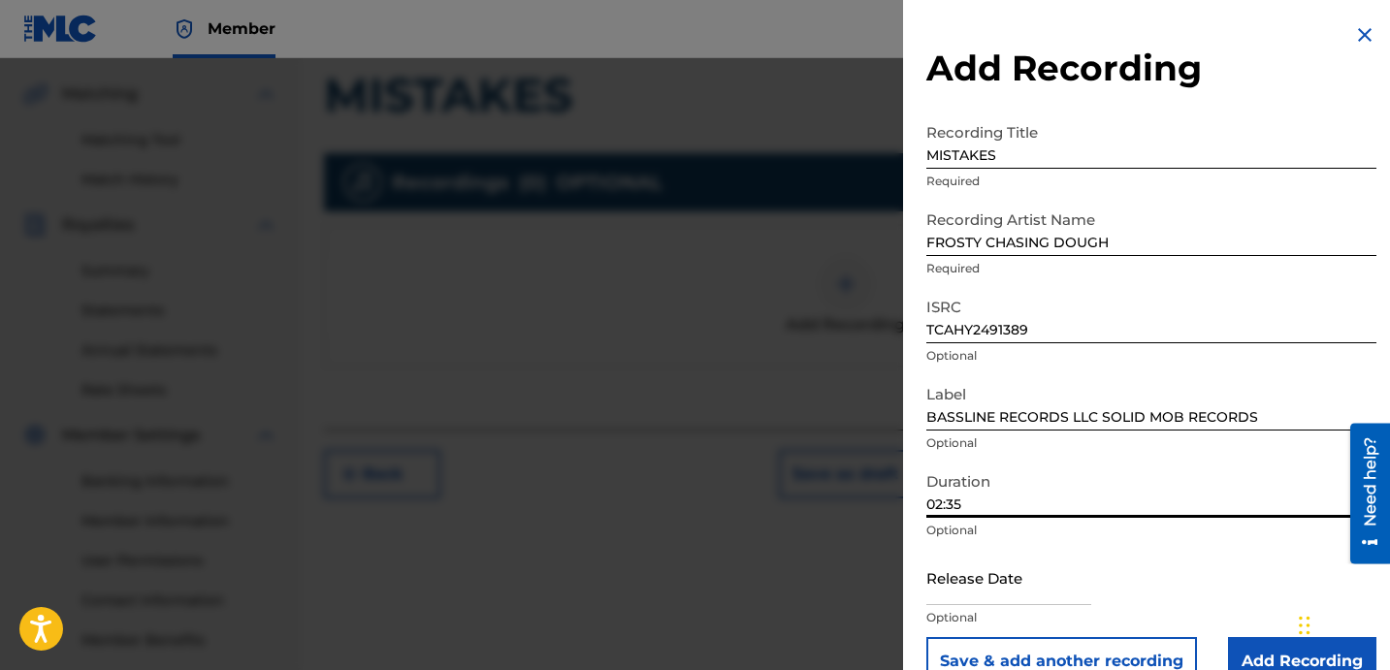
scroll to position [39, 0]
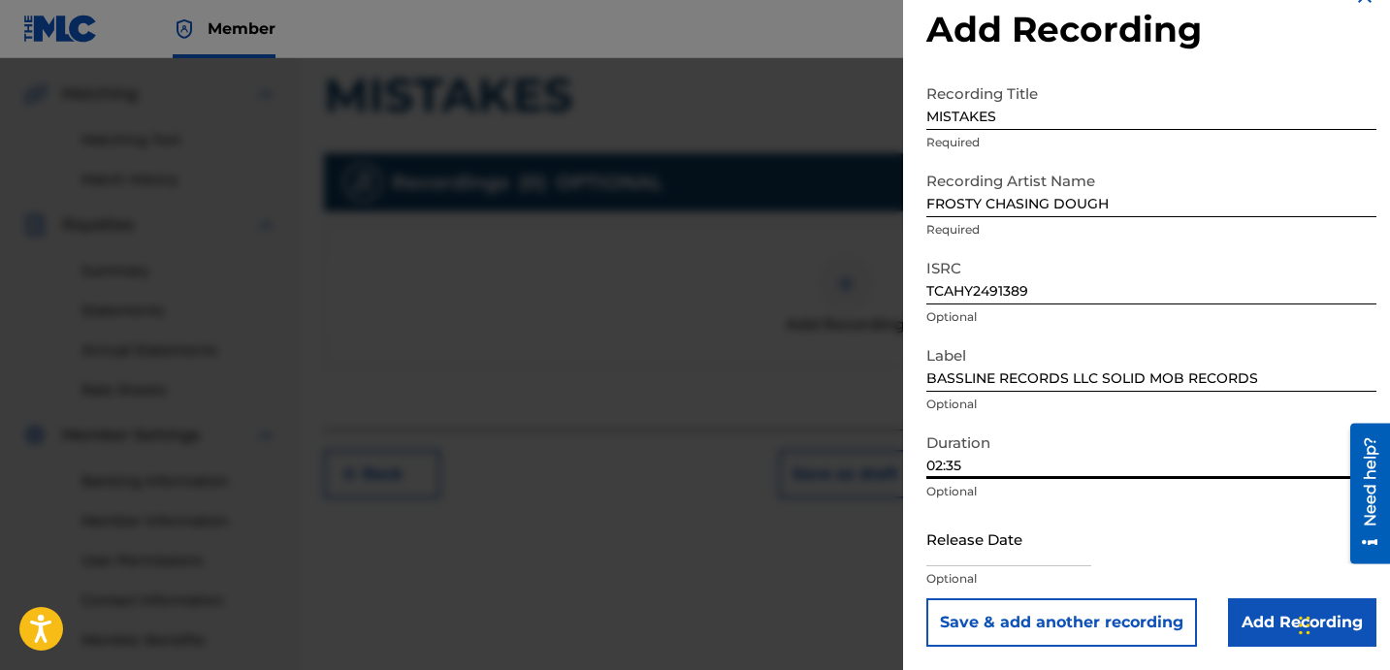
type input "02:35"
click at [1253, 616] on input "Add Recording" at bounding box center [1302, 623] width 148 height 49
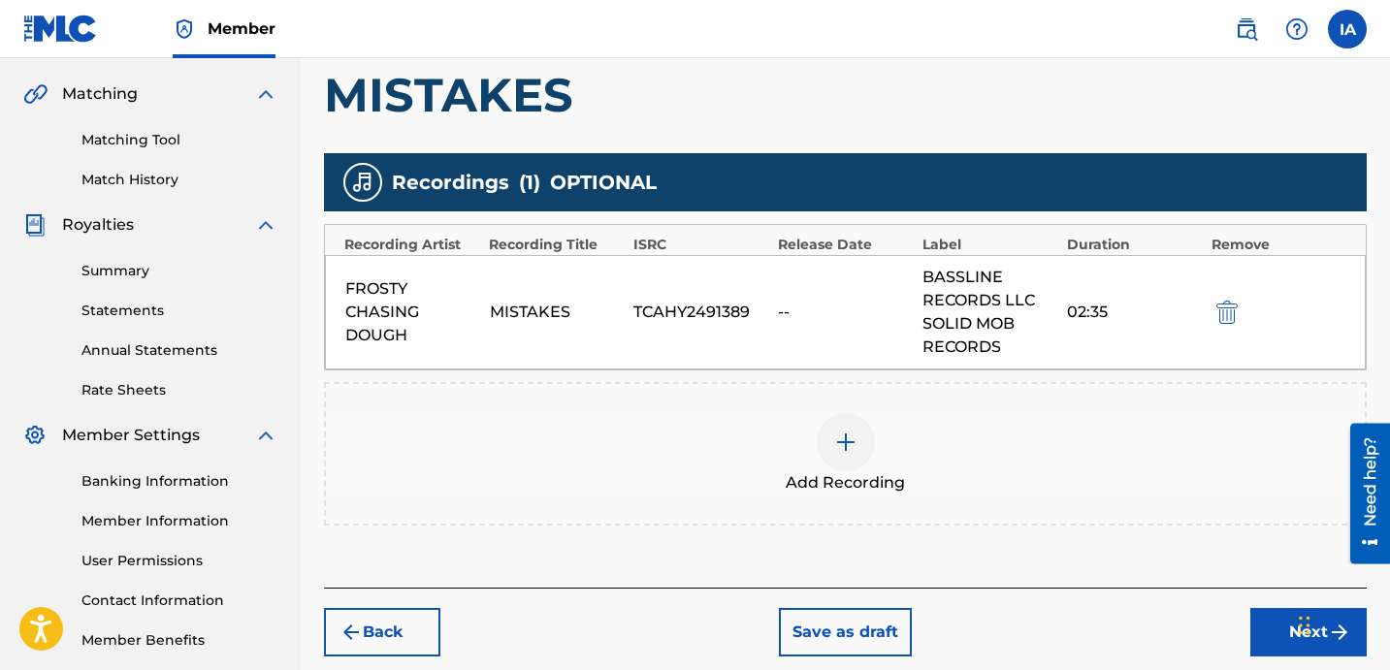
scroll to position [533, 0]
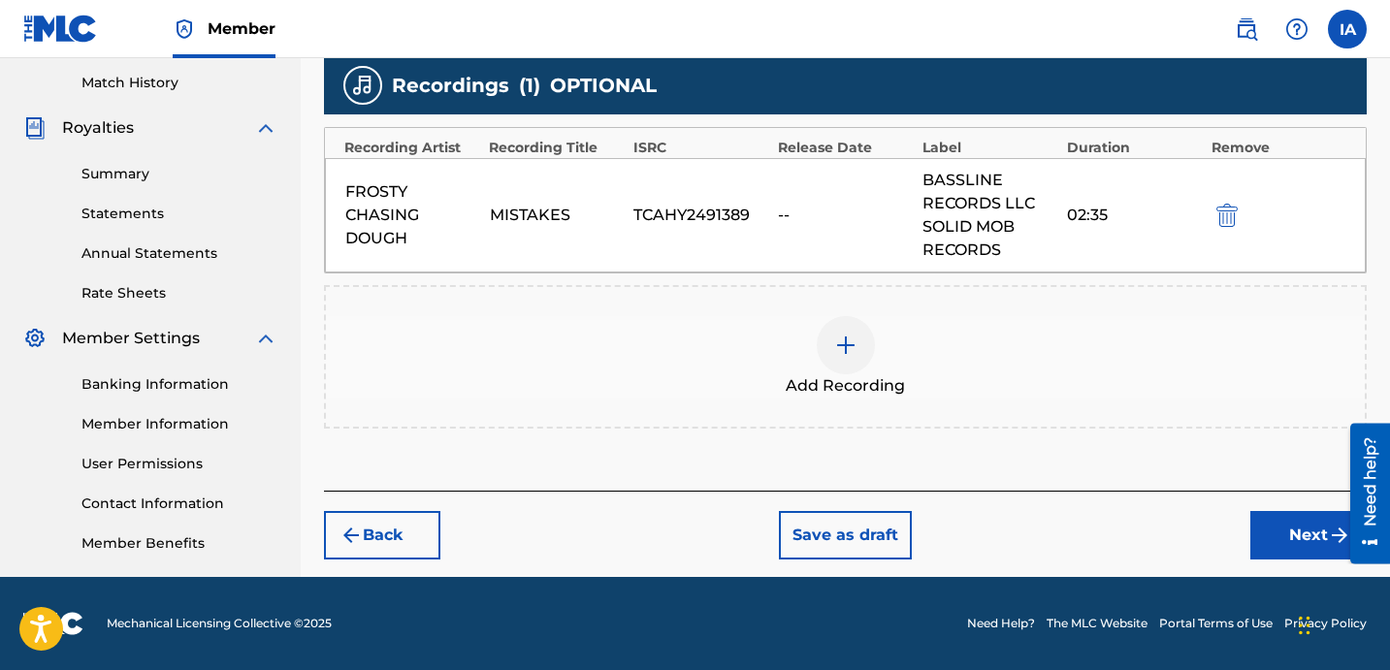
click at [1287, 538] on button "Next" at bounding box center [1309, 535] width 116 height 49
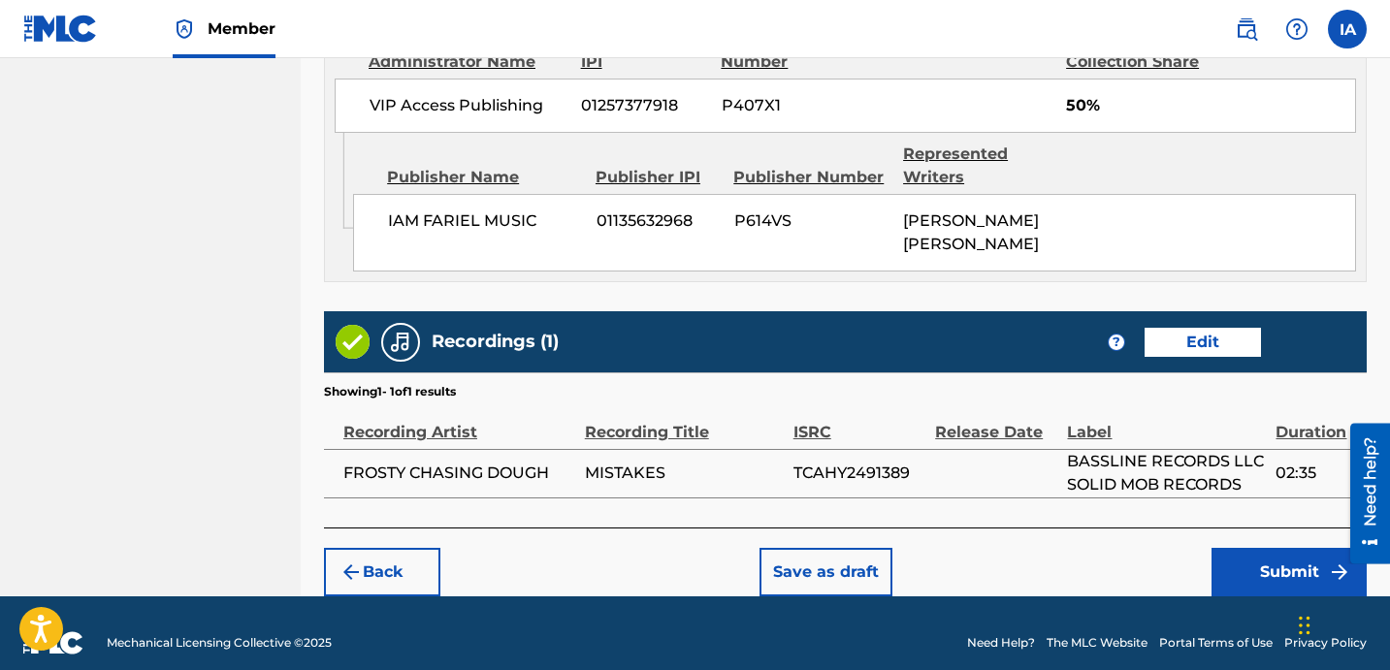
scroll to position [1120, 0]
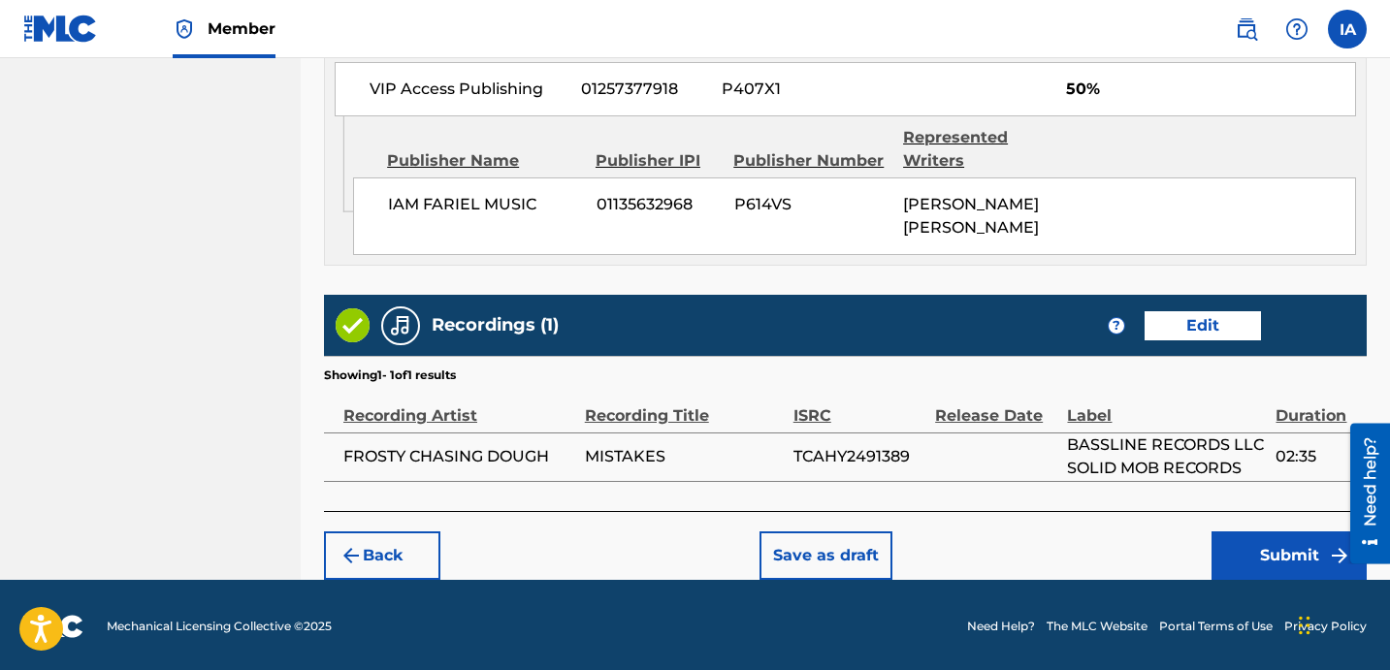
click at [1258, 545] on button "Submit" at bounding box center [1289, 556] width 155 height 49
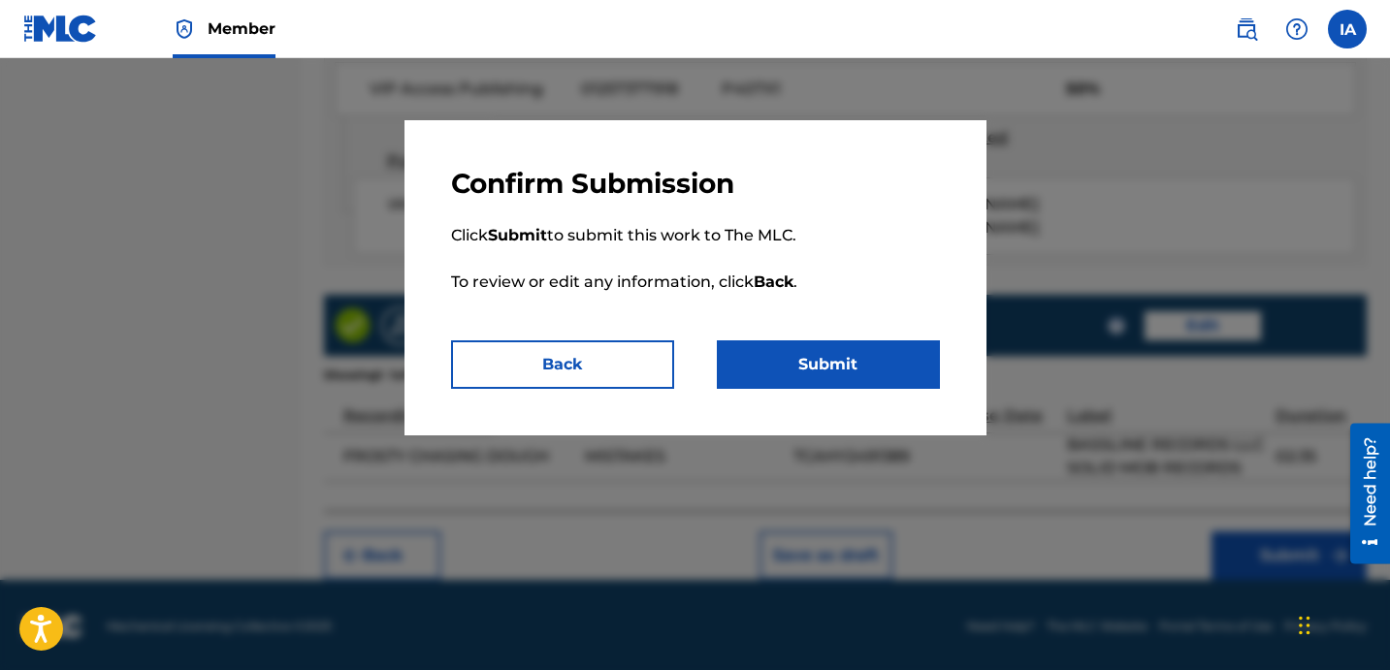
click at [816, 363] on button "Submit" at bounding box center [828, 365] width 223 height 49
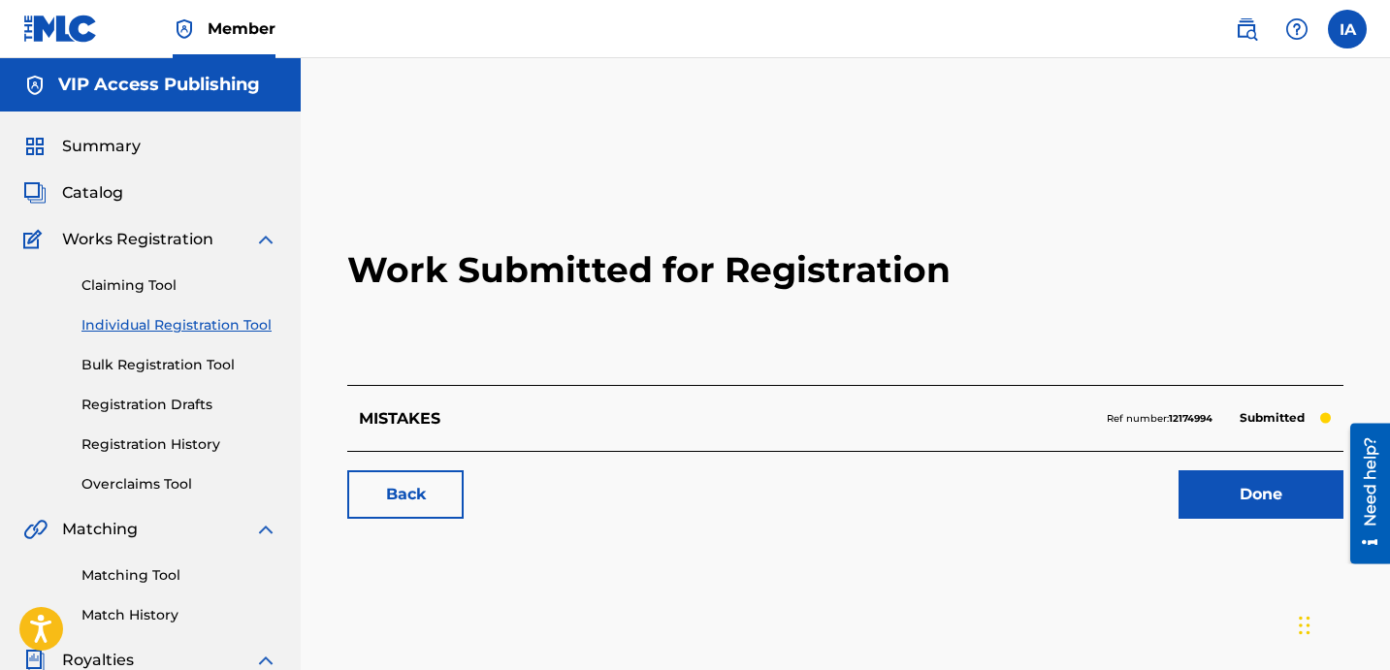
click at [143, 333] on link "Individual Registration Tool" at bounding box center [179, 325] width 196 height 20
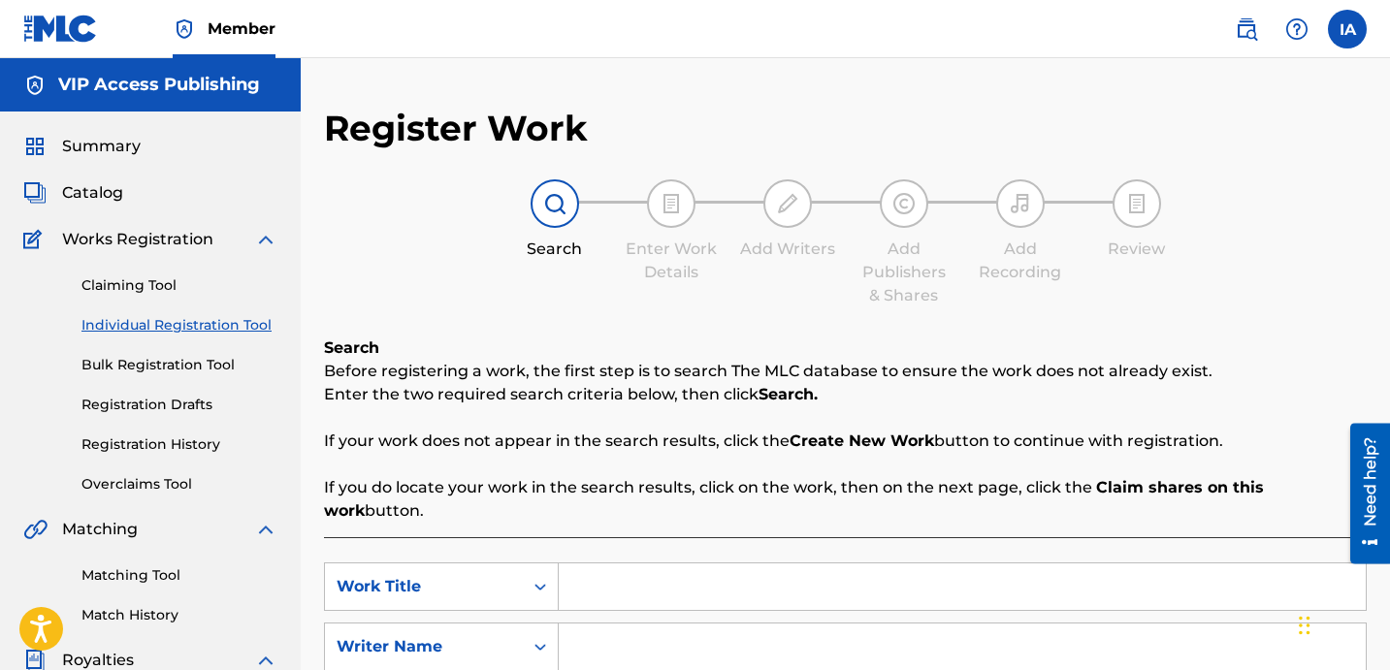
click at [735, 564] on input "Search Form" at bounding box center [962, 587] width 807 height 47
paste input "MISSION FEAT [PERSON_NAME] AND ONE MISSED CALL"
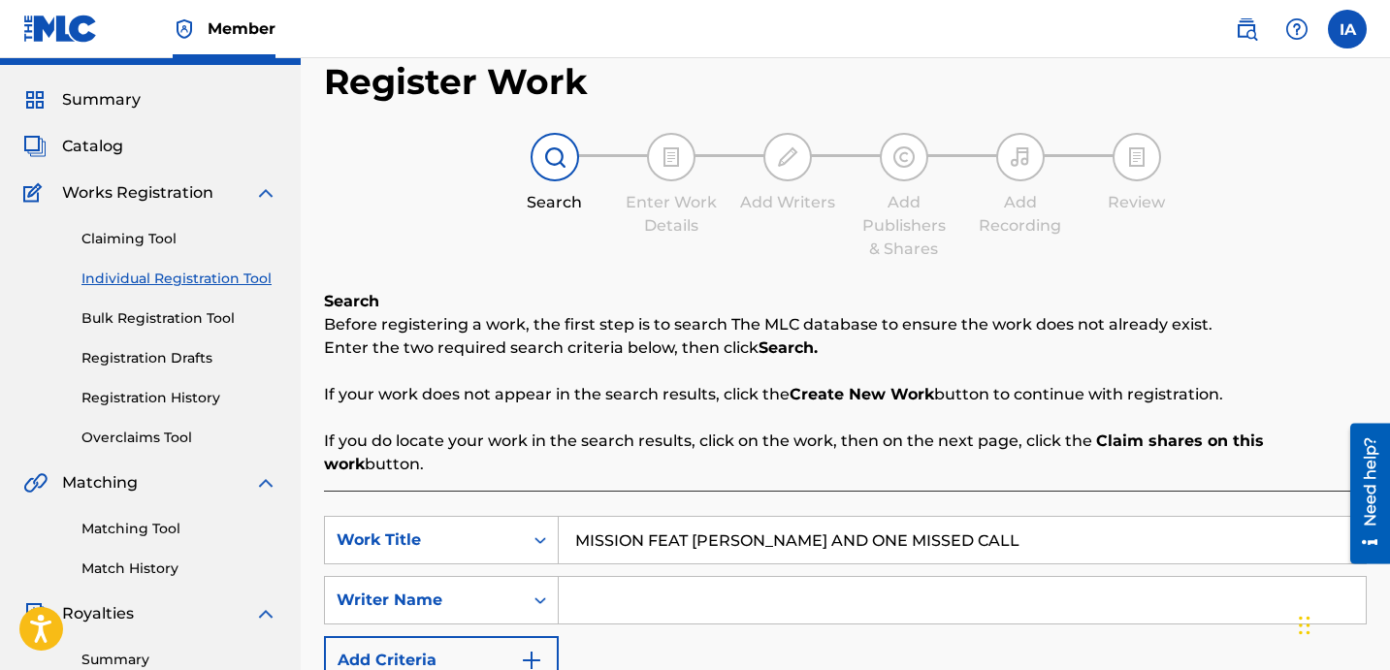
scroll to position [81, 0]
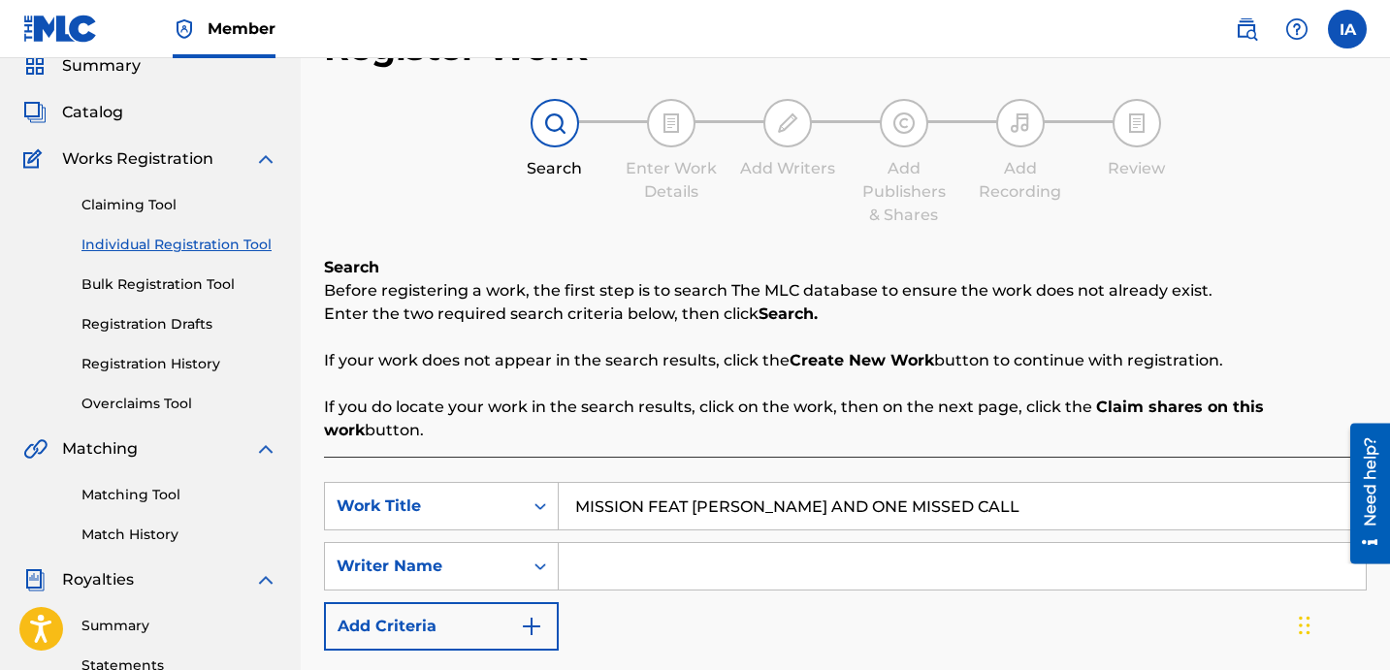
click at [862, 483] on input "MISSION FEAT [PERSON_NAME] AND ONE MISSED CALL" at bounding box center [962, 506] width 807 height 47
paste input "Search Form"
type input "MISSION"
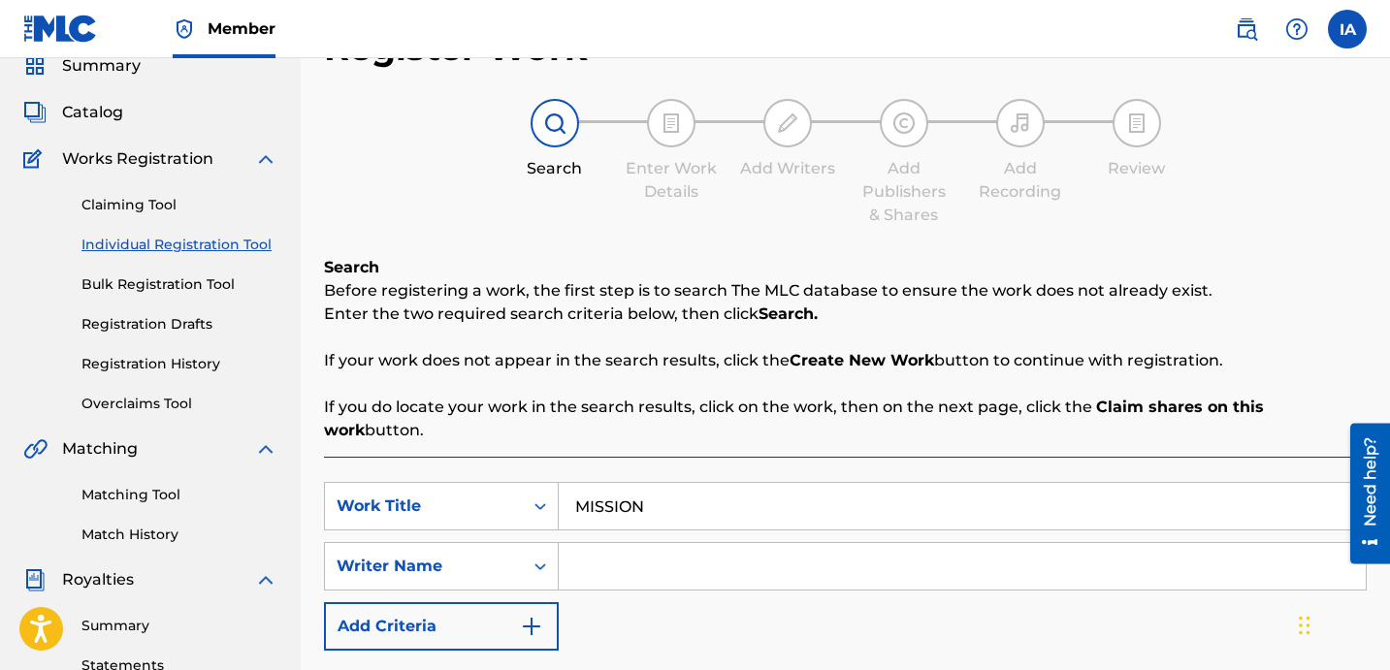
click at [805, 547] on input "Search Form" at bounding box center [962, 566] width 807 height 47
paste input "[PERSON_NAME] [PERSON_NAME]"
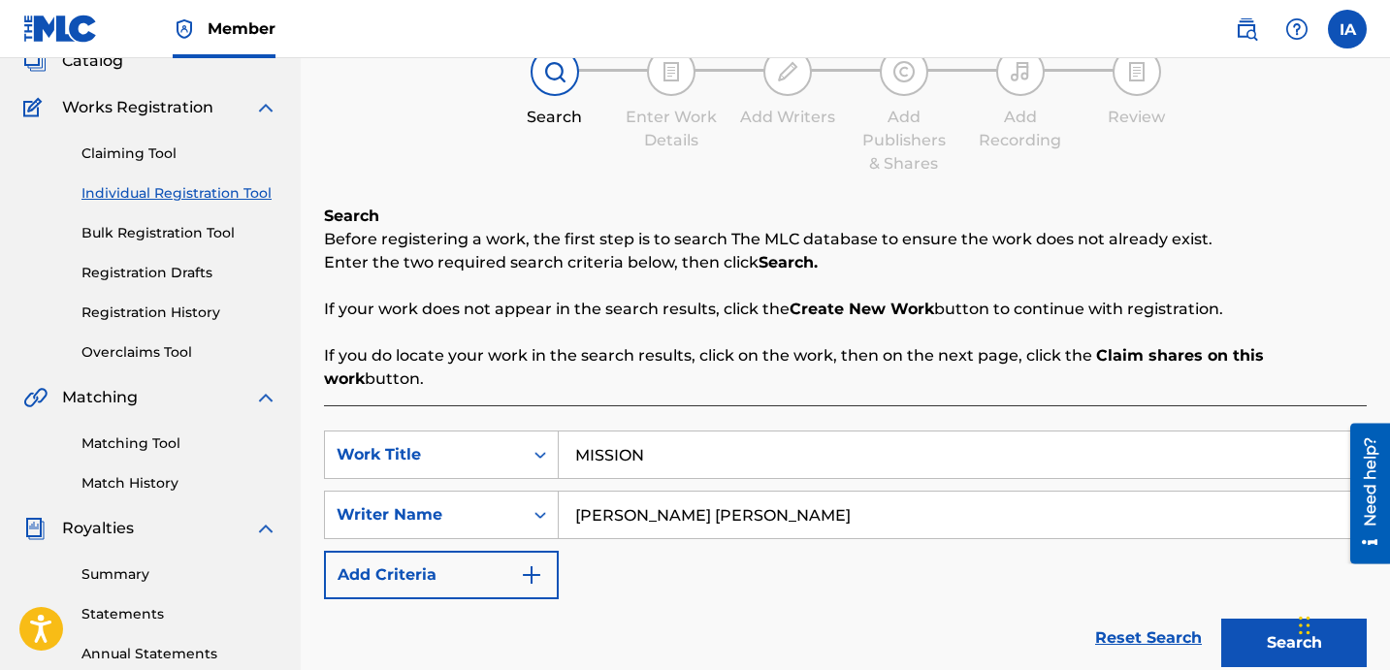
type input "[PERSON_NAME] [PERSON_NAME]"
click at [1264, 619] on button "Search" at bounding box center [1294, 643] width 146 height 49
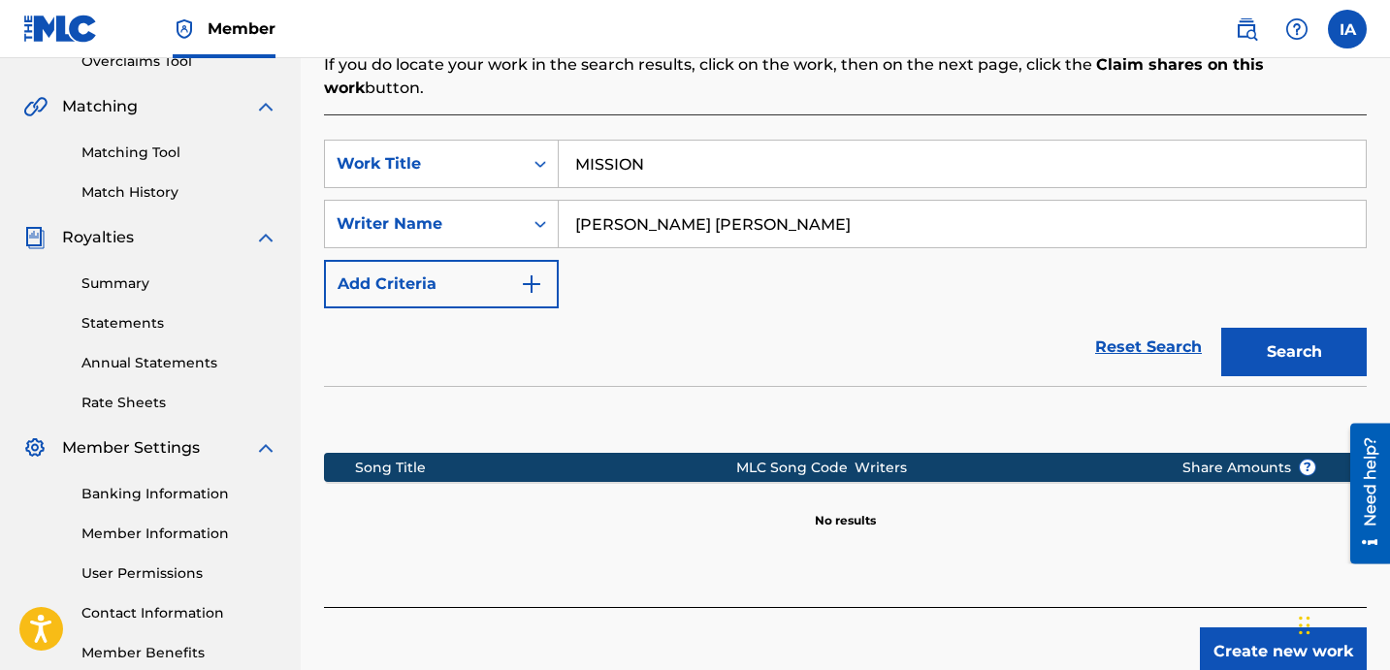
scroll to position [453, 0]
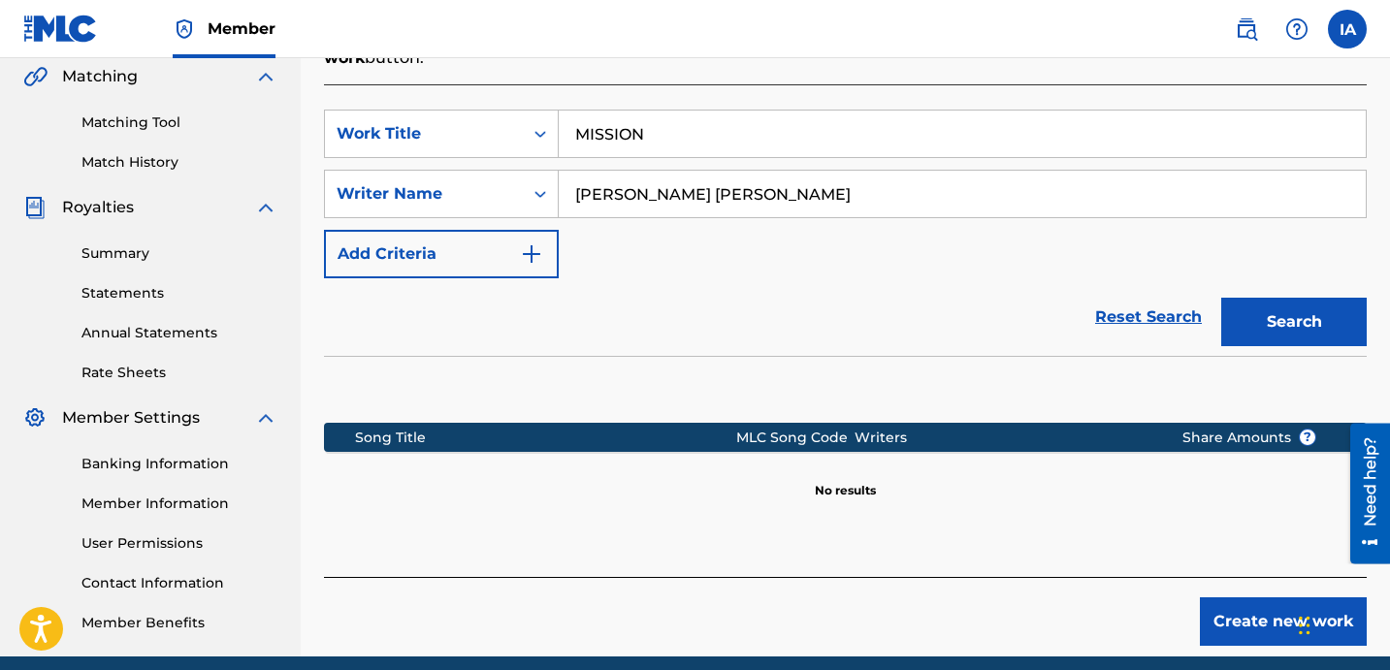
click at [1228, 608] on button "Create new work" at bounding box center [1283, 622] width 167 height 49
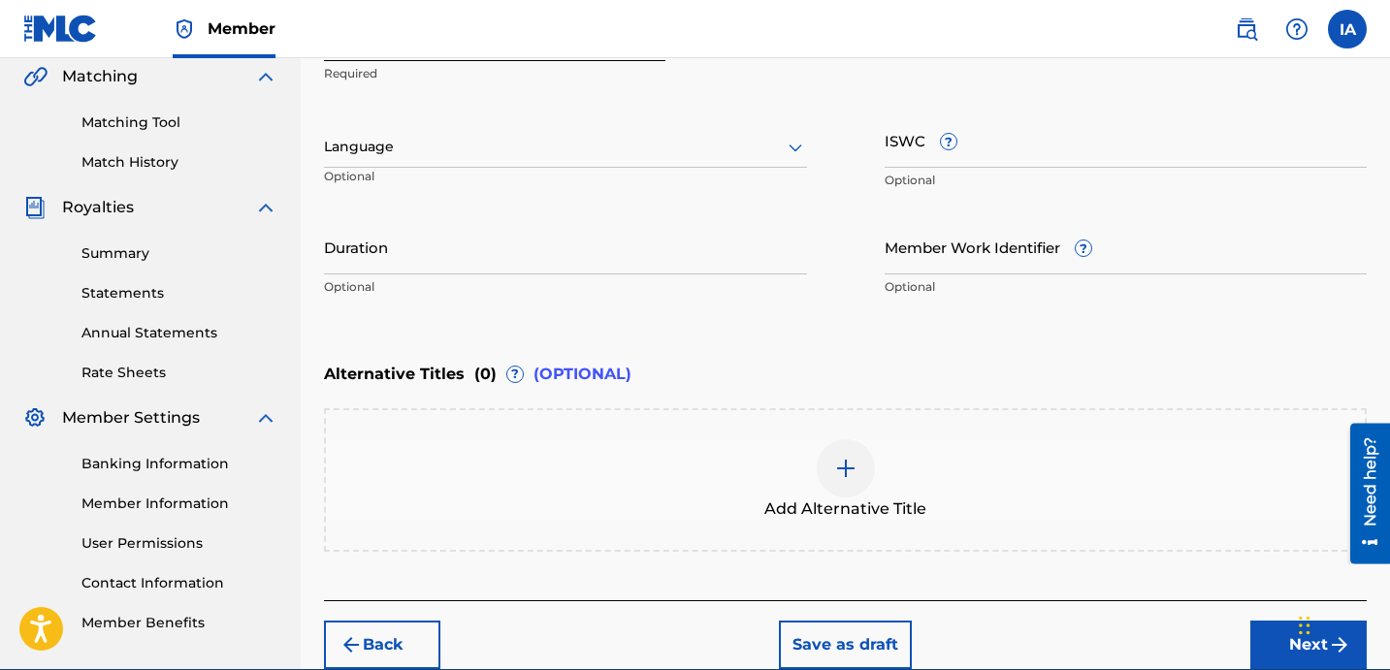
scroll to position [259, 0]
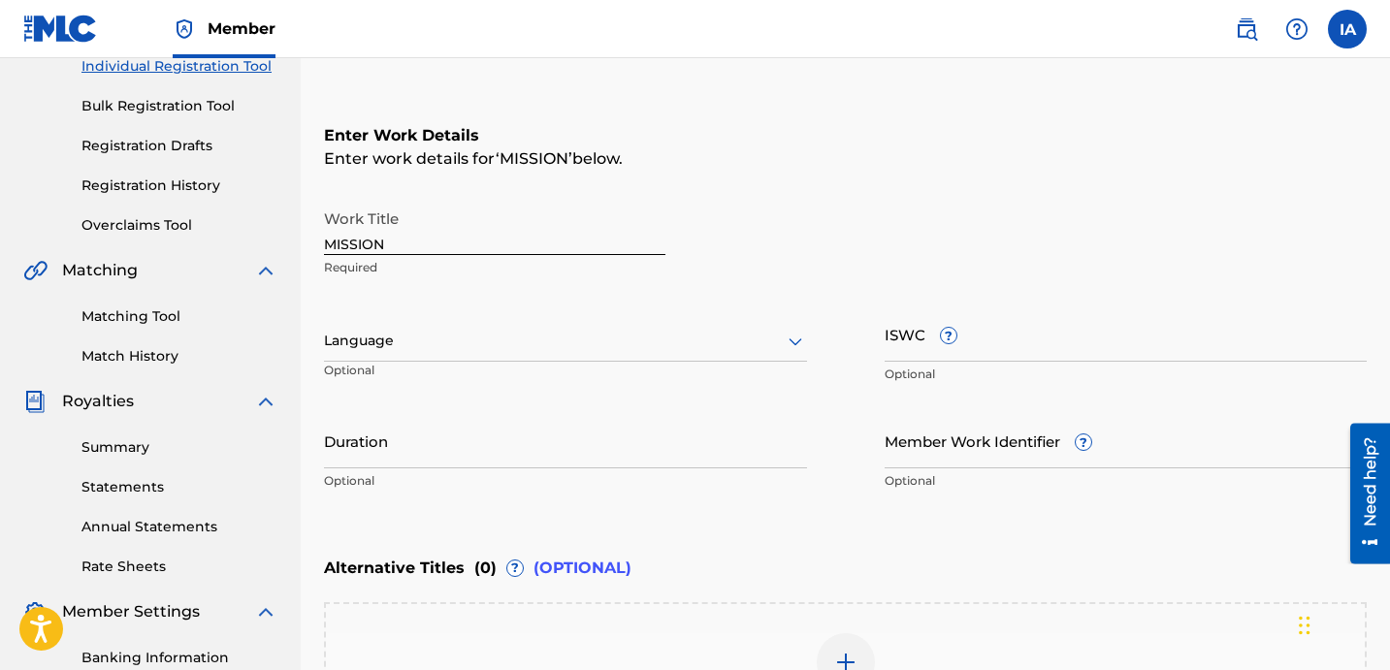
click at [450, 235] on input "MISSION" at bounding box center [495, 227] width 342 height 55
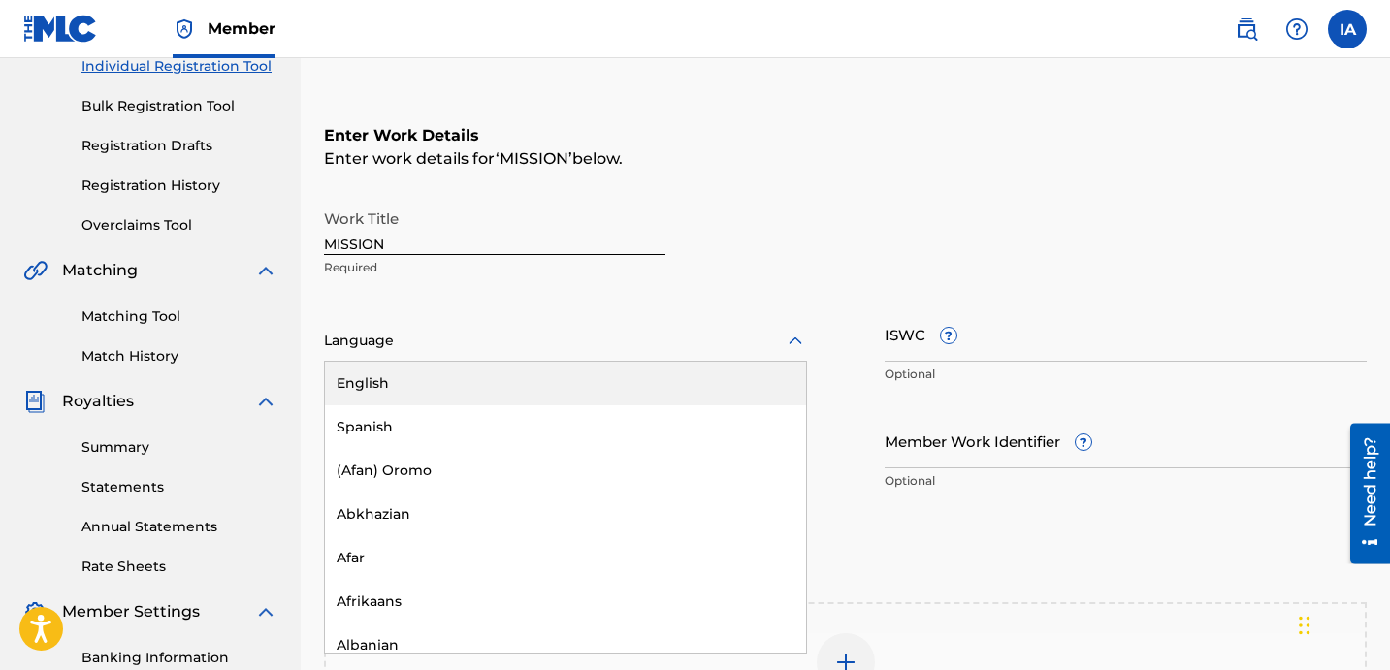
click at [398, 327] on div "Language" at bounding box center [565, 341] width 483 height 41
click at [478, 374] on div "English" at bounding box center [565, 384] width 481 height 44
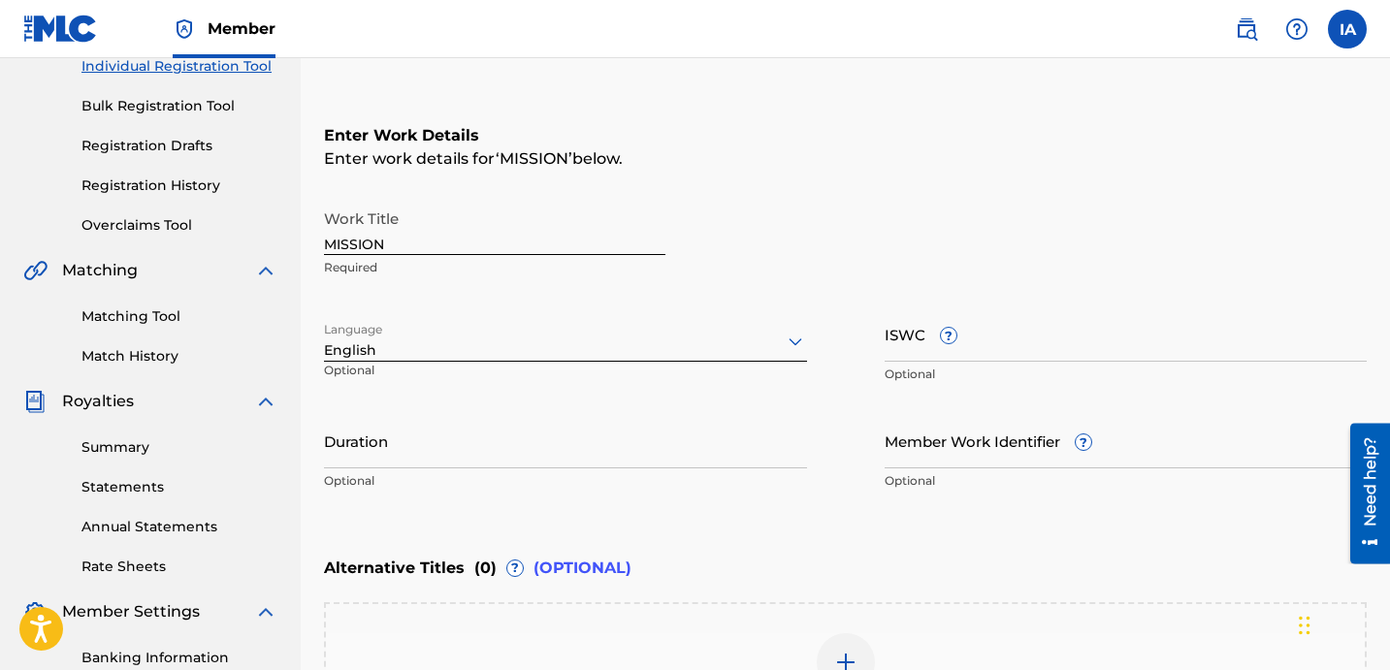
click at [446, 447] on input "Duration" at bounding box center [565, 440] width 483 height 55
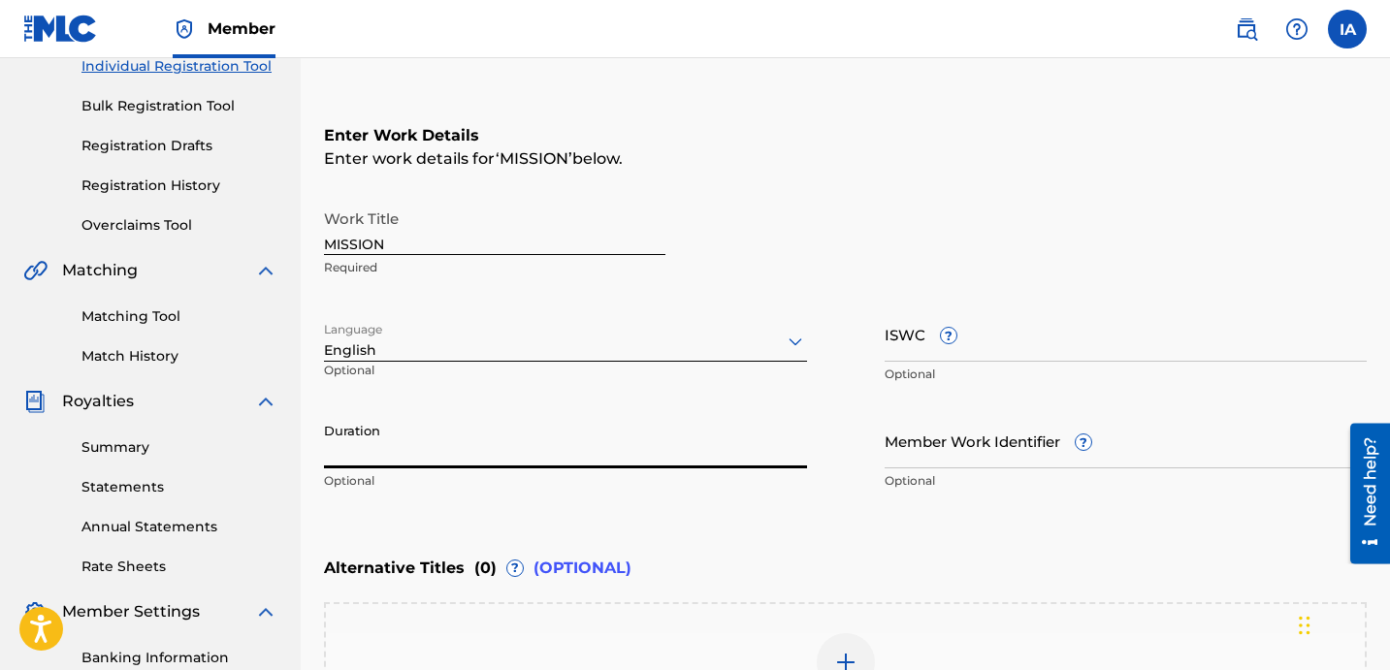
click at [422, 439] on input "Duration" at bounding box center [565, 440] width 483 height 55
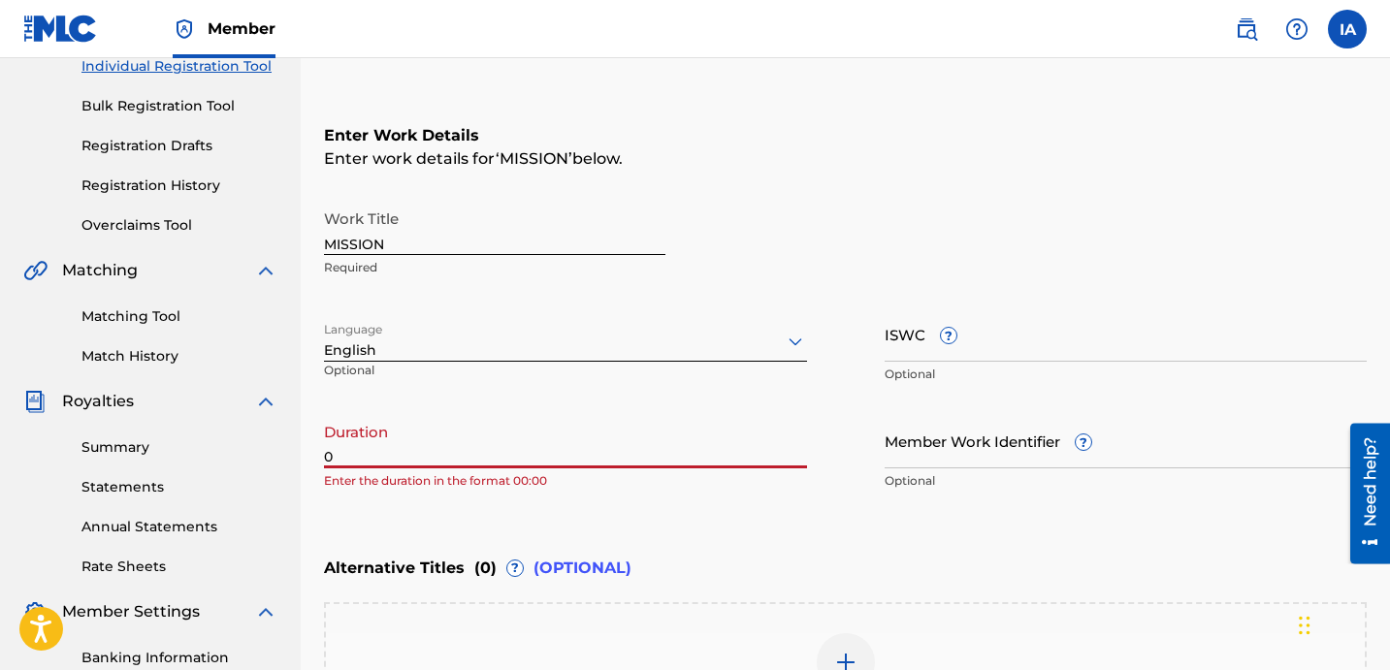
paste input "3:22"
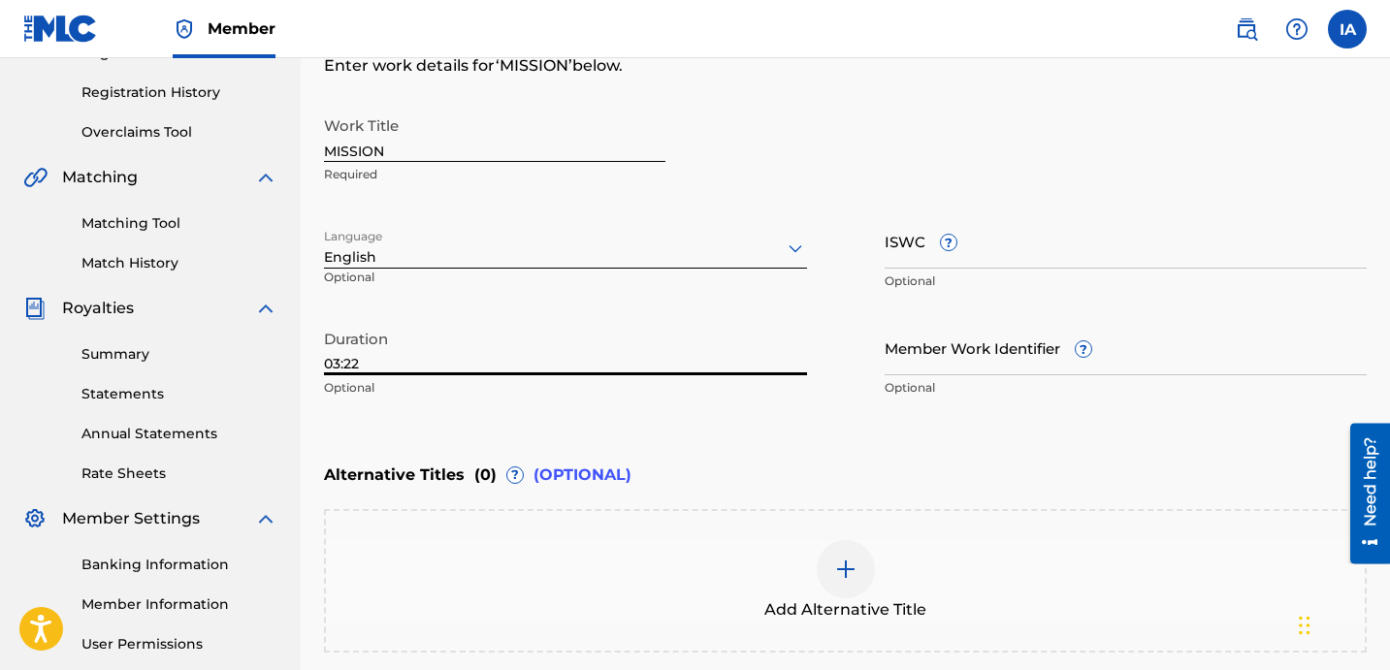
scroll to position [394, 0]
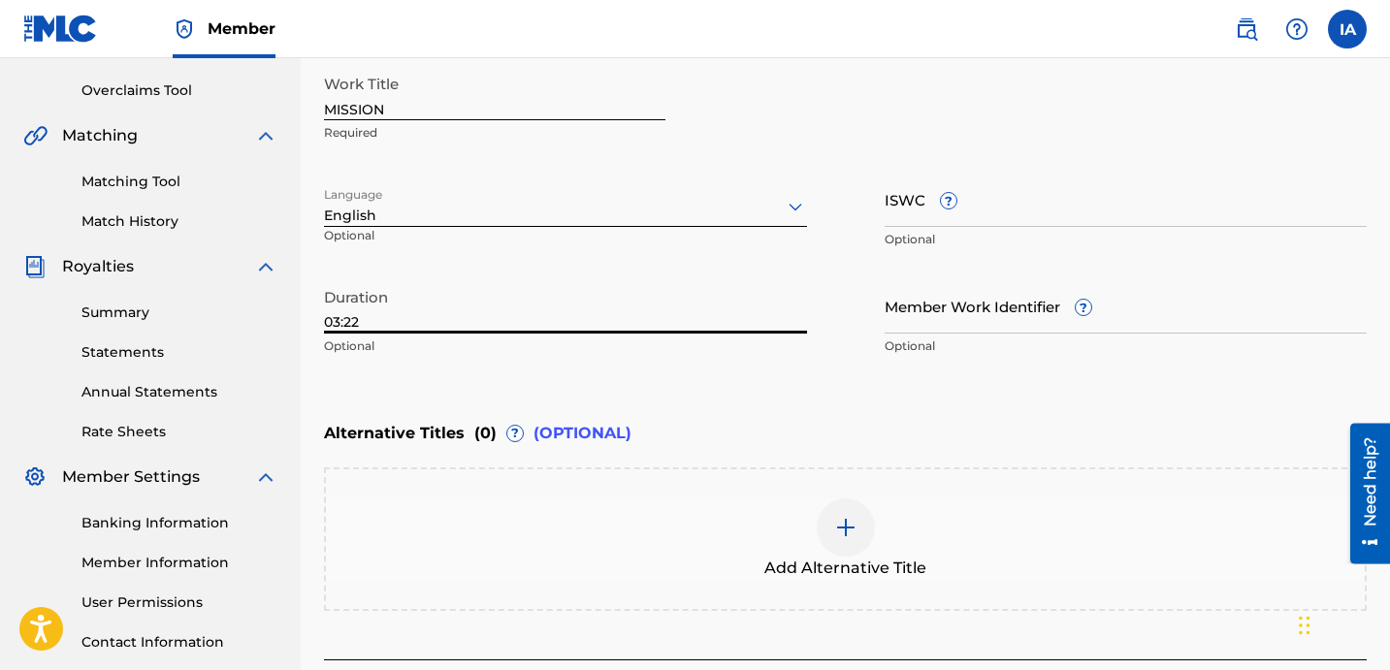
type input "03:22"
click at [969, 497] on div "Add Alternative Title" at bounding box center [845, 540] width 1043 height 144
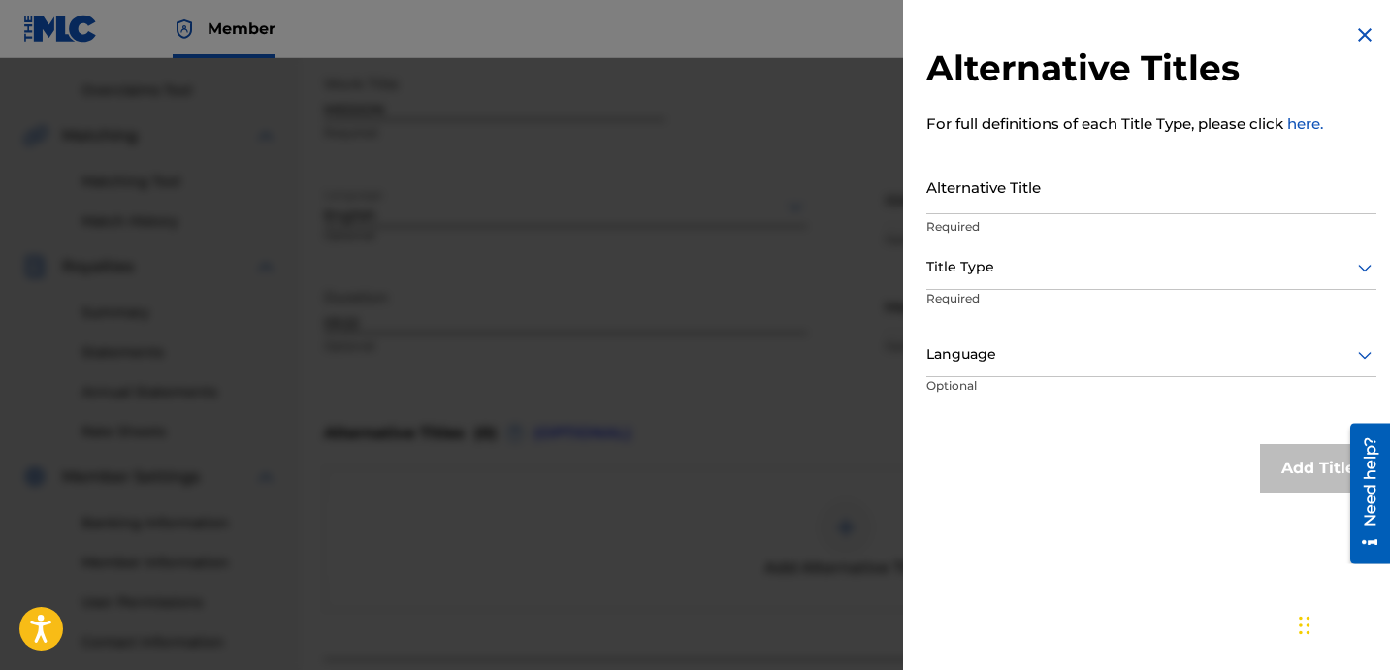
click at [1011, 201] on input "Alternative Title" at bounding box center [1152, 186] width 450 height 55
paste input "MISSION FEAT [PERSON_NAME] AND ONE MISSED CALL"
type input "MISSION FEAT [PERSON_NAME] AND ONE MISSED CALL"
click at [1030, 273] on div at bounding box center [1152, 267] width 450 height 24
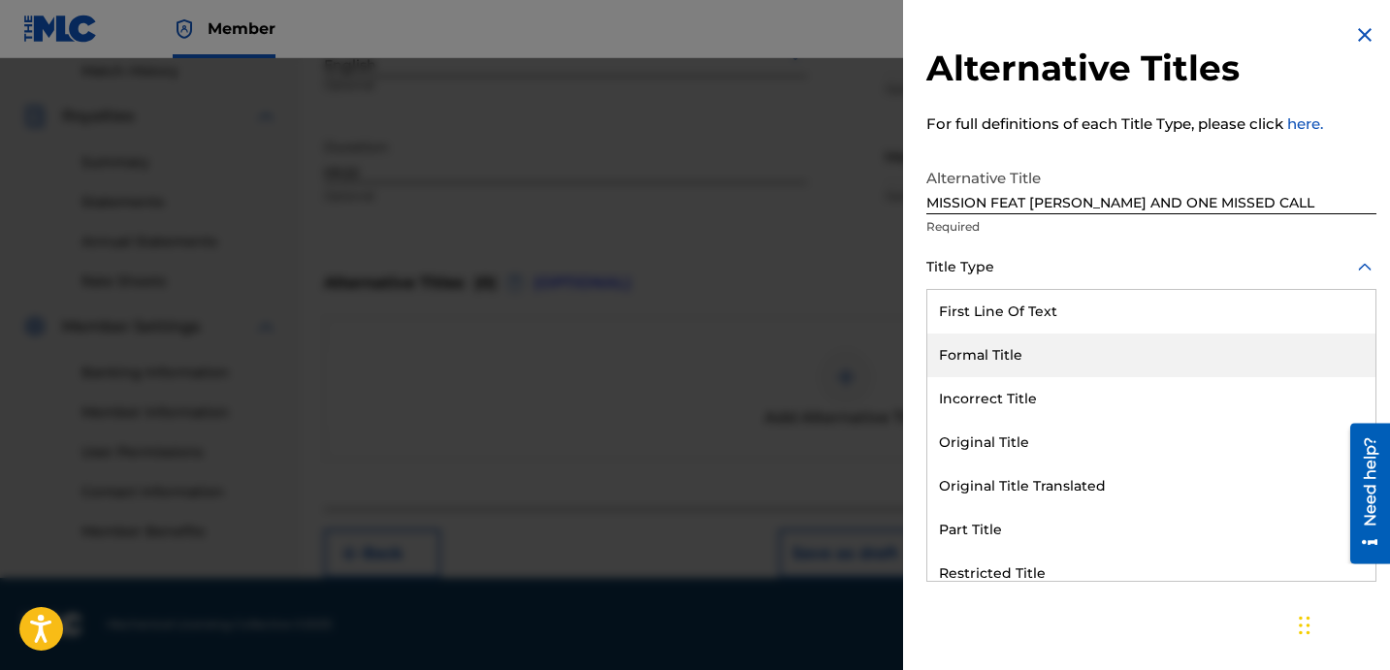
scroll to position [189, 0]
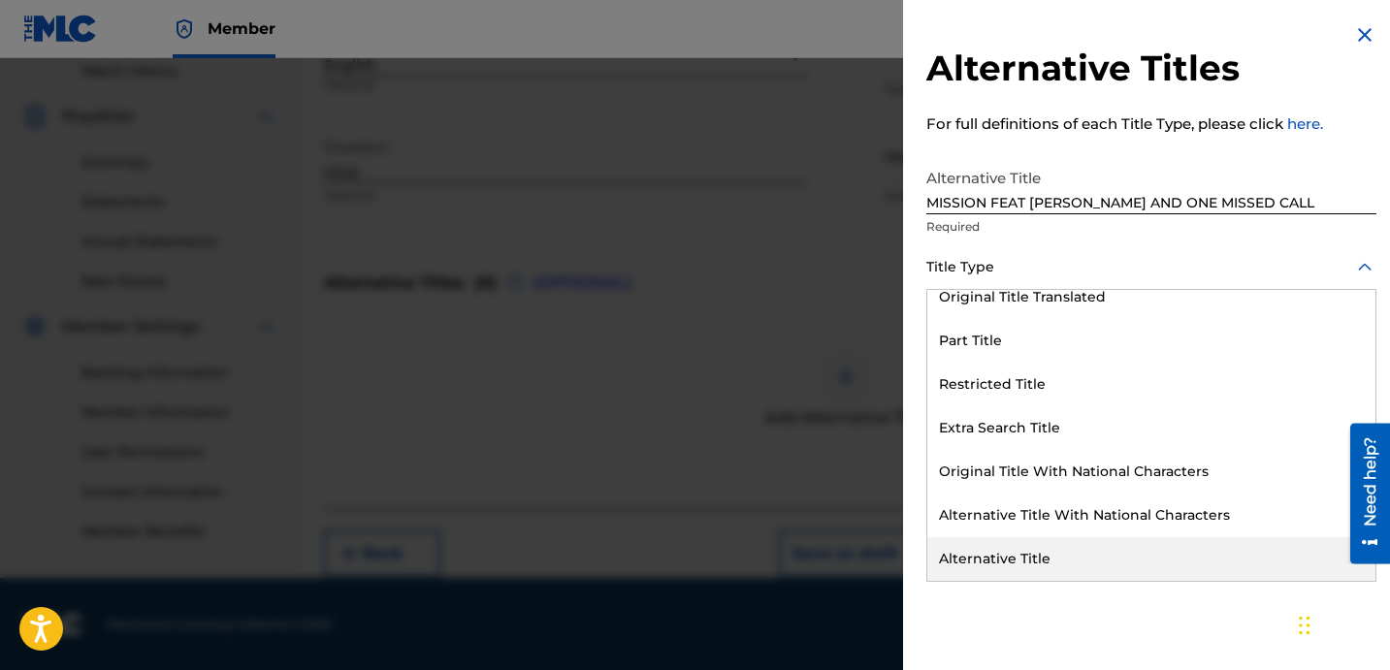
click at [1010, 542] on div "Alternative Title" at bounding box center [1151, 559] width 448 height 44
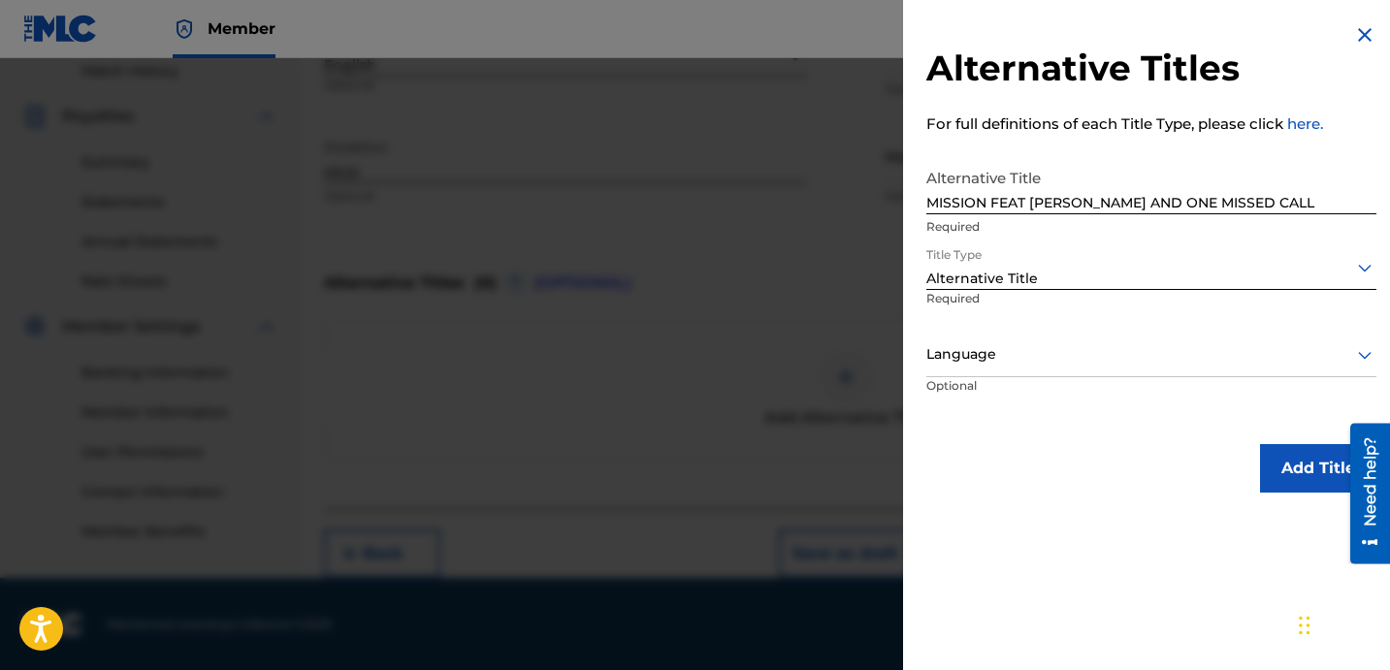
click at [979, 360] on div at bounding box center [1152, 354] width 450 height 24
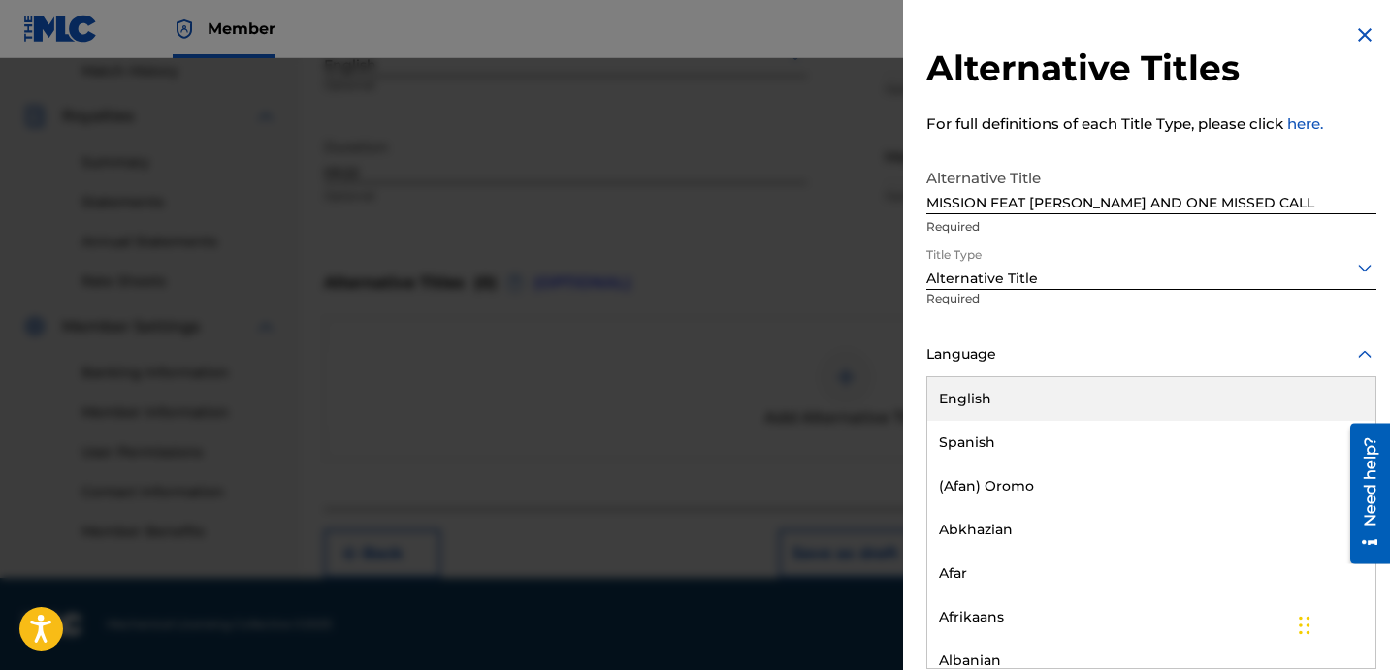
click at [992, 395] on div "English" at bounding box center [1151, 399] width 448 height 44
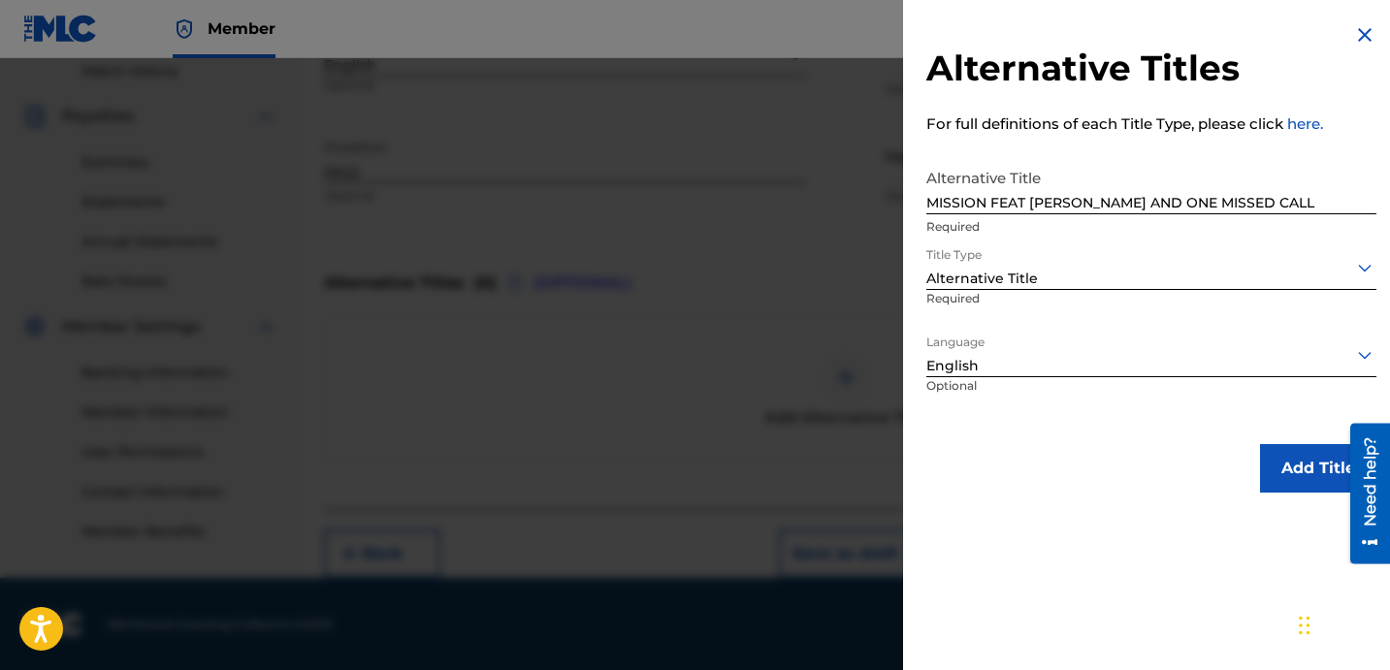
click at [1290, 451] on button "Add Title" at bounding box center [1318, 468] width 116 height 49
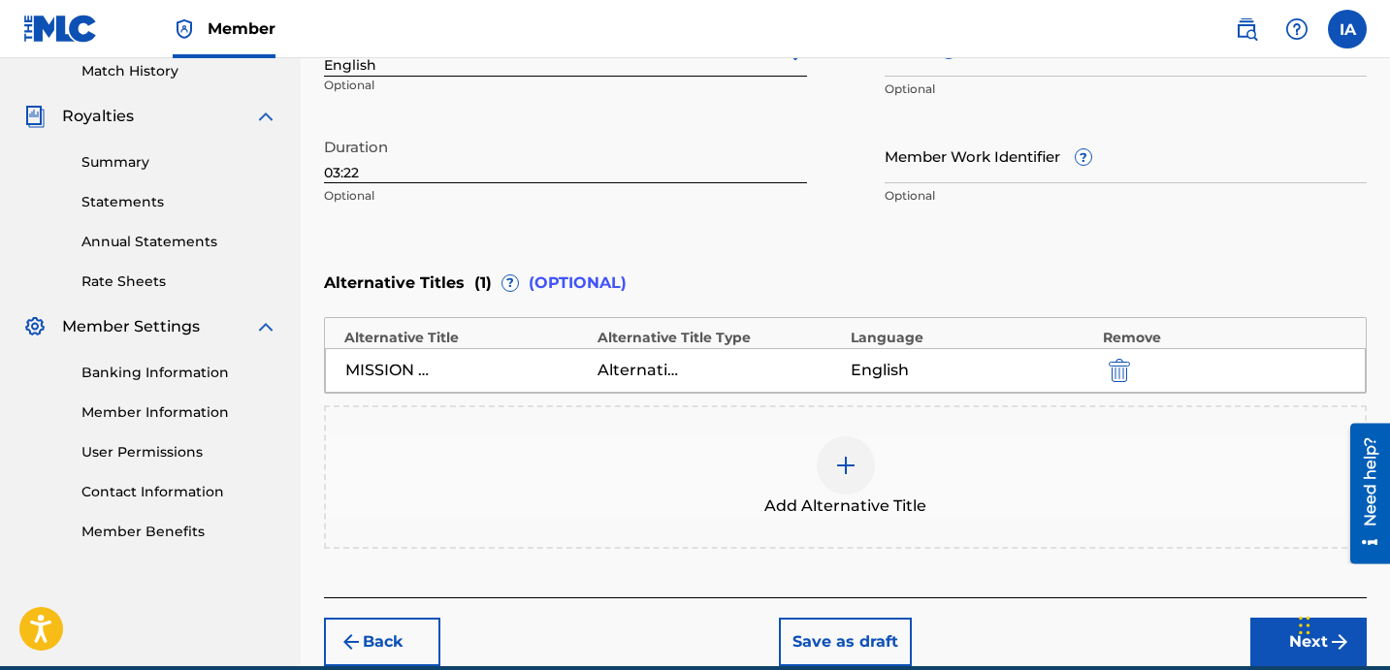
scroll to position [634, 0]
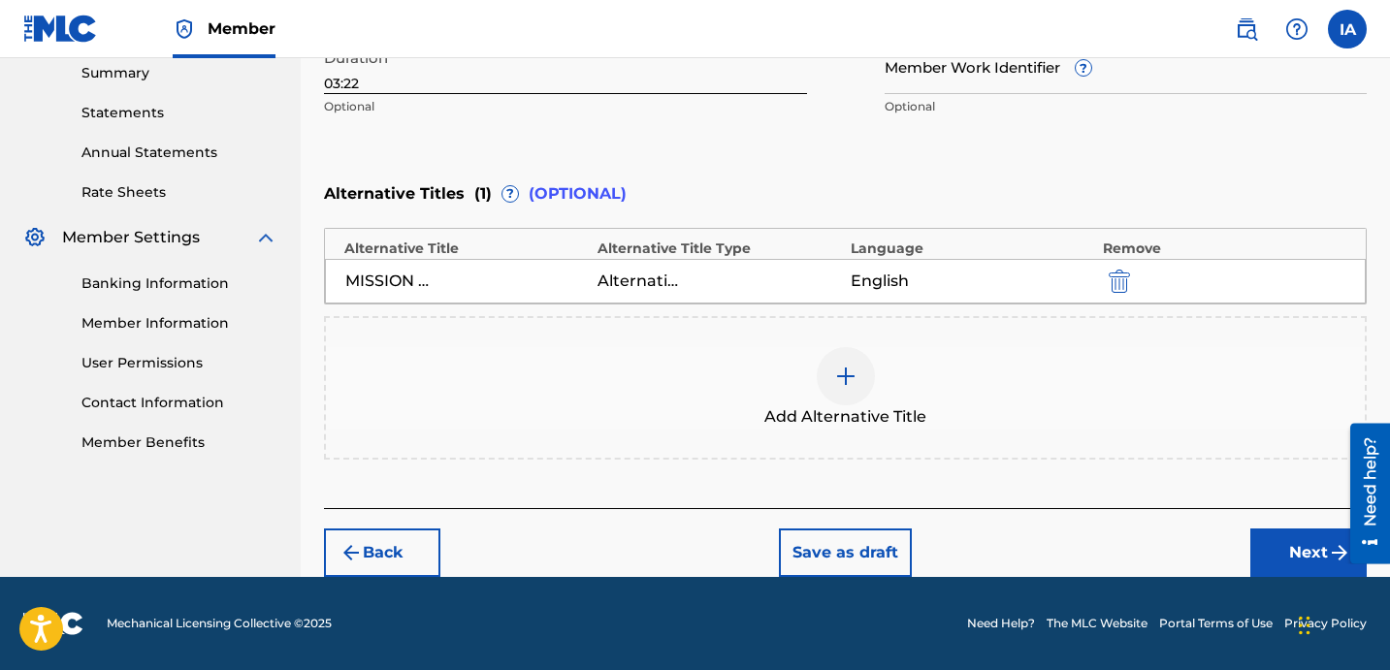
click at [1293, 526] on div "Back Save as draft Next" at bounding box center [845, 542] width 1043 height 69
click at [1284, 521] on div "Back Save as draft Next" at bounding box center [845, 542] width 1043 height 69
click at [1283, 535] on button "Next" at bounding box center [1309, 553] width 116 height 49
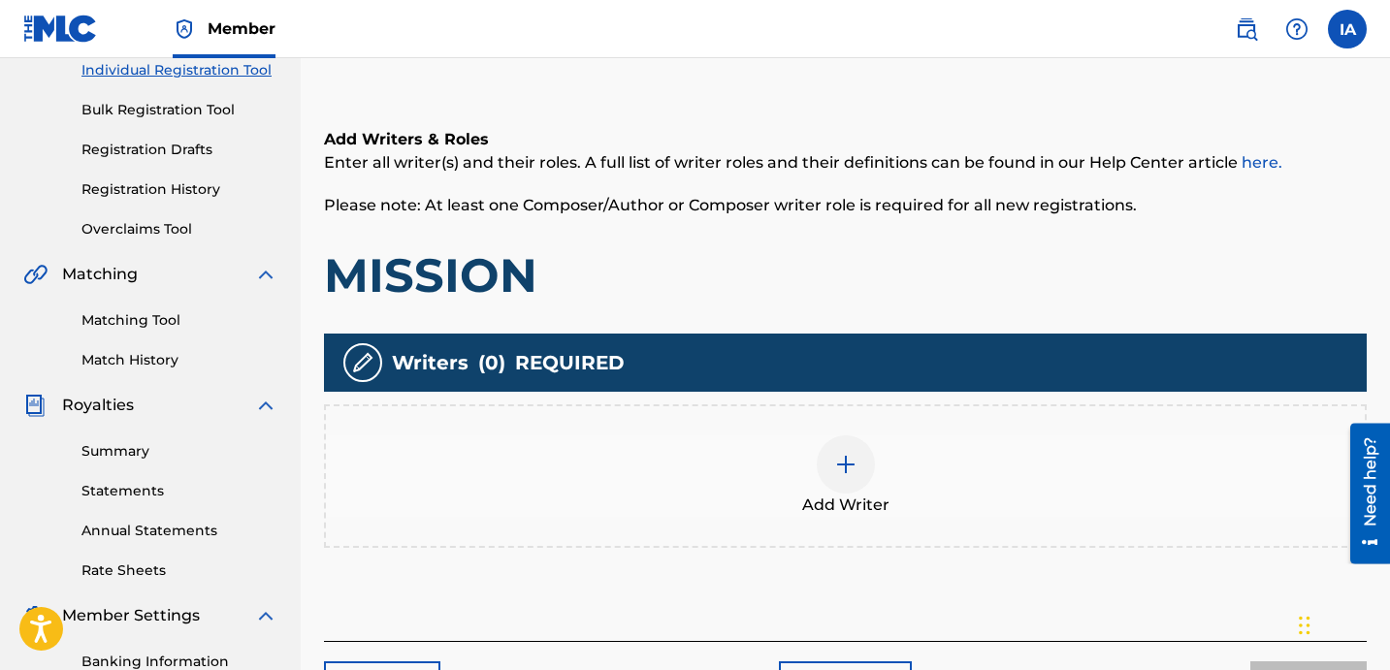
scroll to position [272, 0]
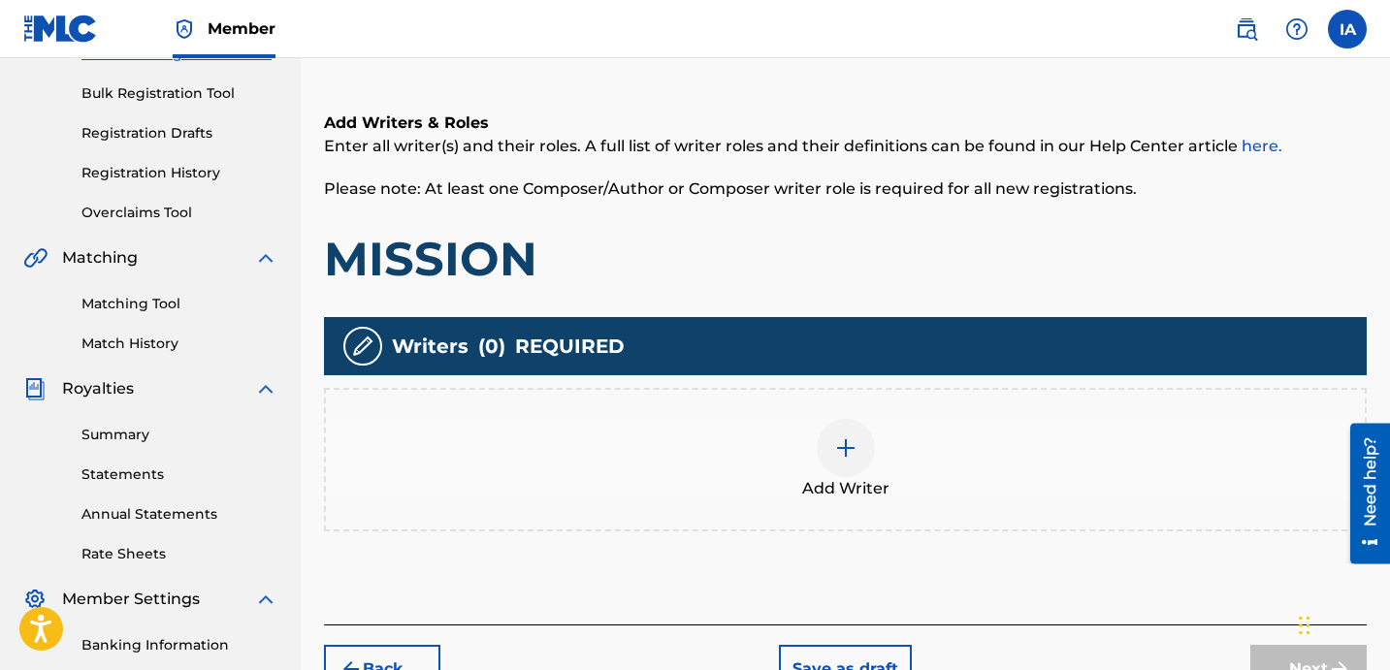
click at [1067, 476] on div "Add Writer" at bounding box center [845, 459] width 1039 height 81
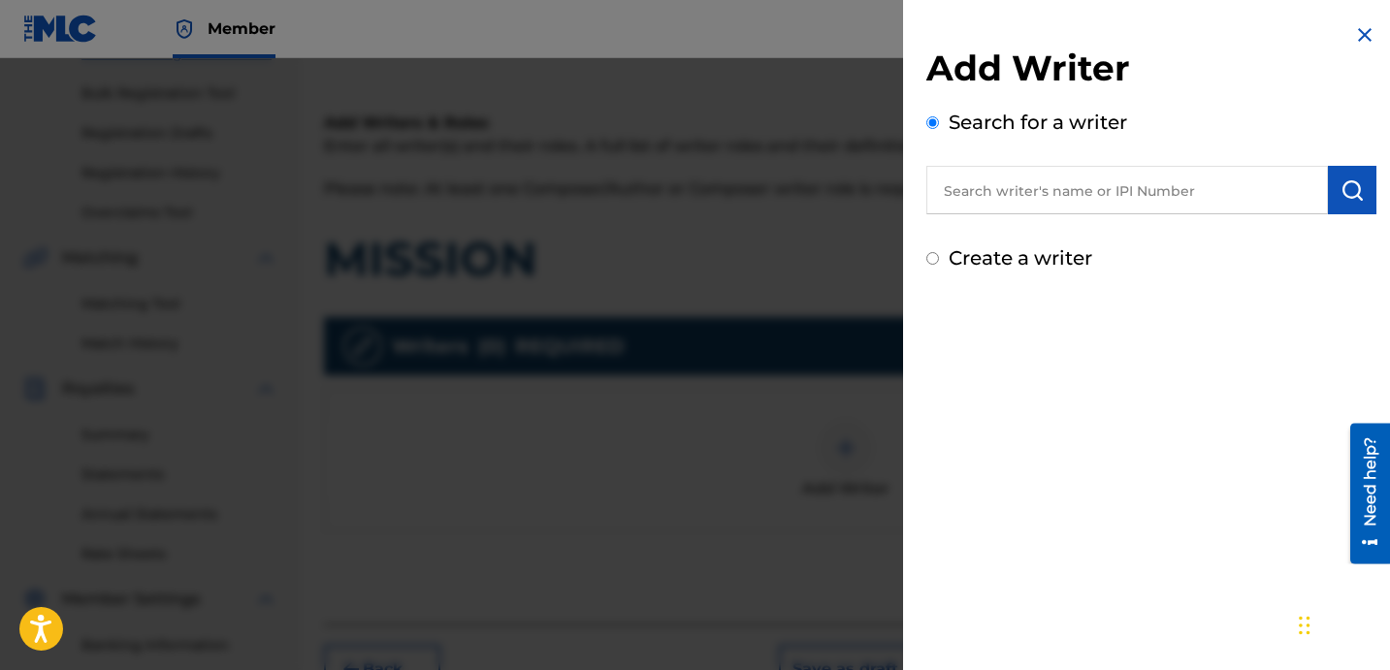
click at [1157, 205] on input "text" at bounding box center [1128, 190] width 402 height 49
paste input "FARIEL"
click at [1328, 190] on button "submit" at bounding box center [1352, 190] width 49 height 49
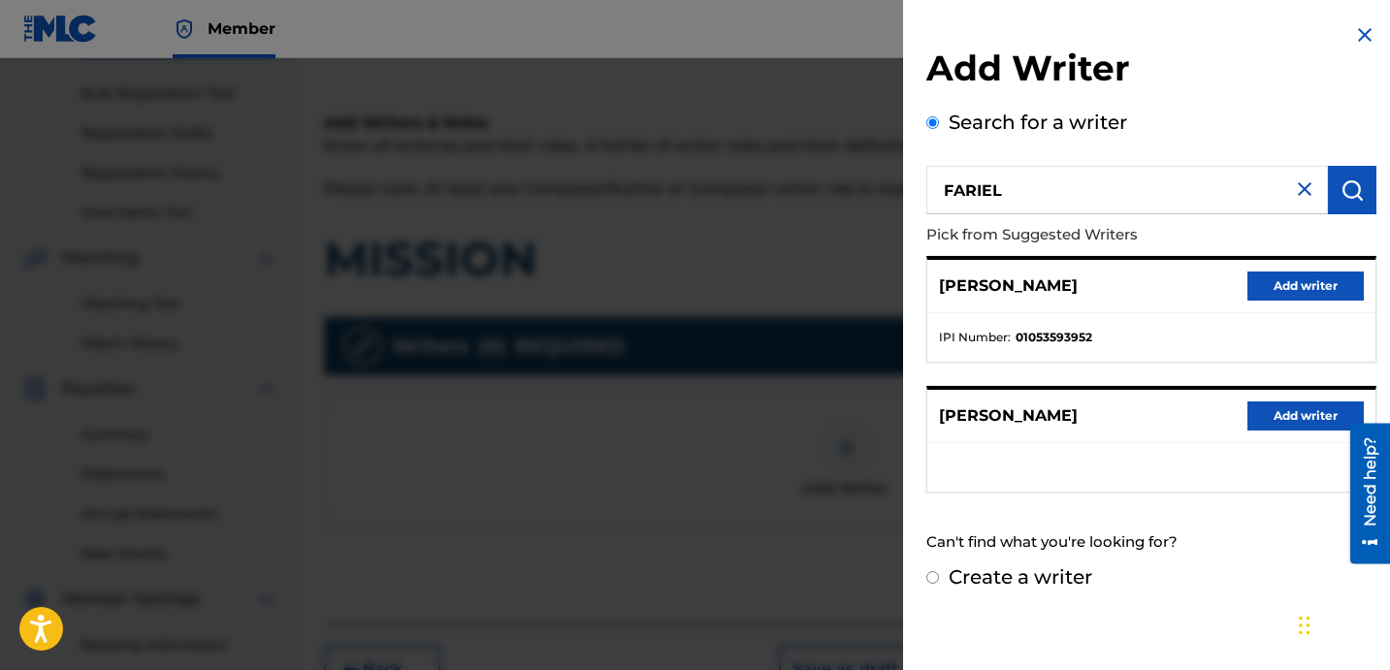
click at [1069, 189] on input "FARIEL" at bounding box center [1128, 190] width 402 height 49
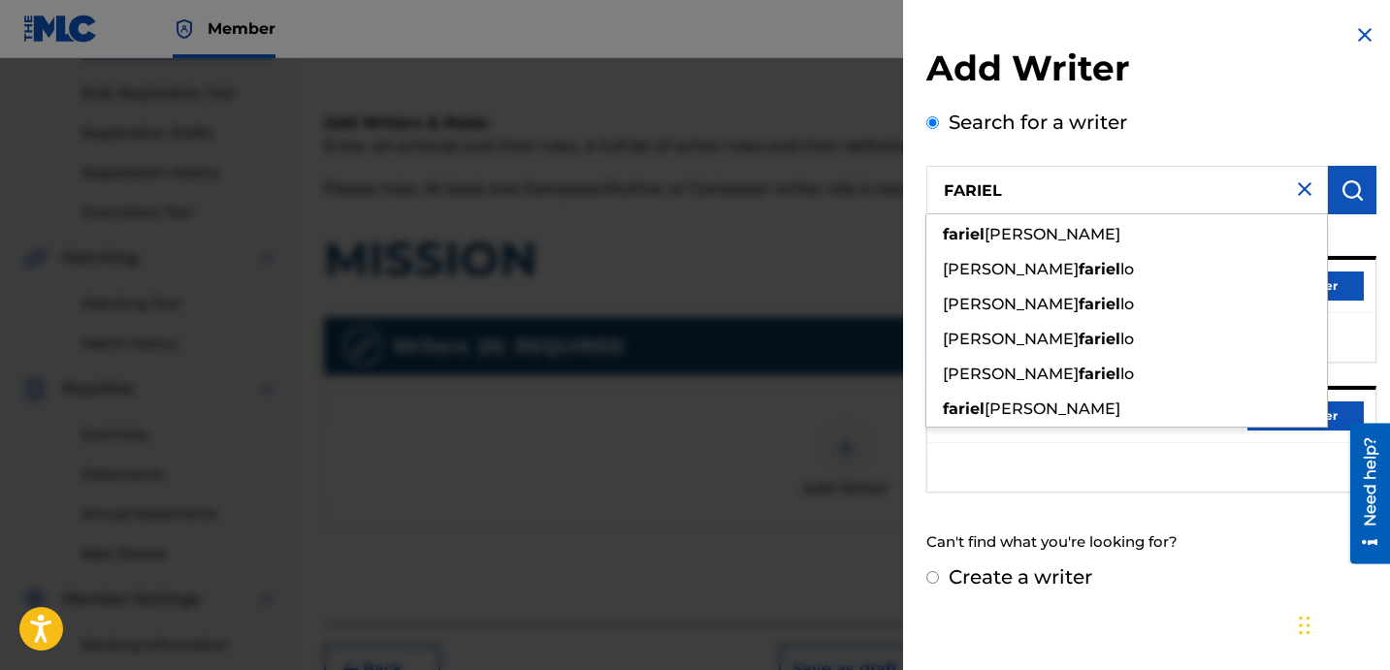
click at [1069, 189] on input "FARIEL" at bounding box center [1128, 190] width 402 height 49
paste input "[PERSON_NAME]"
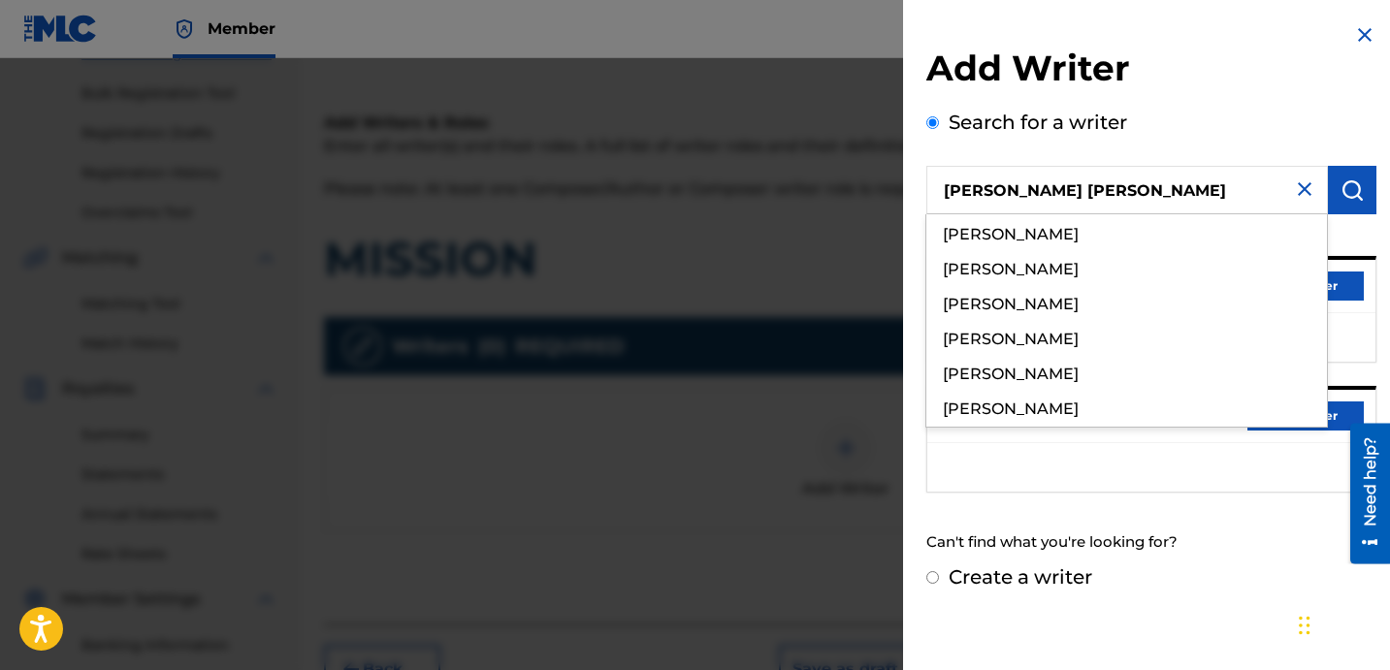
type input "[PERSON_NAME] [PERSON_NAME]"
click at [1335, 202] on button "submit" at bounding box center [1352, 190] width 49 height 49
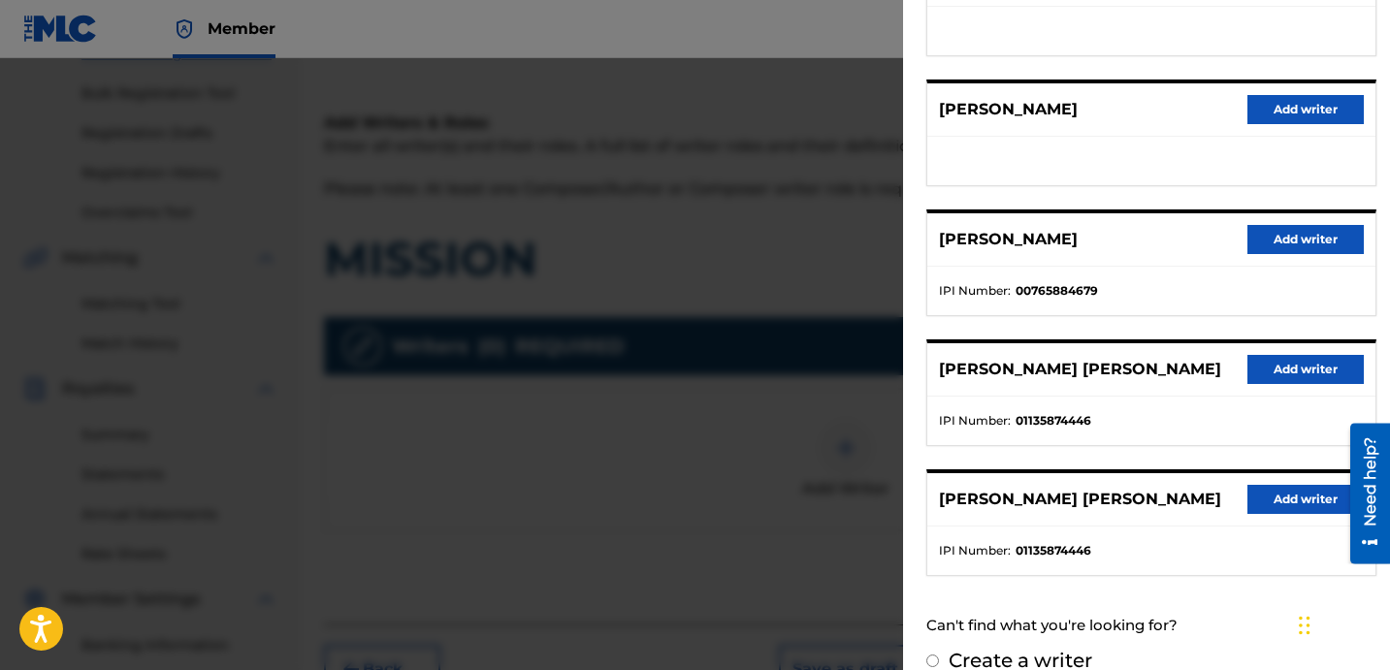
scroll to position [335, 0]
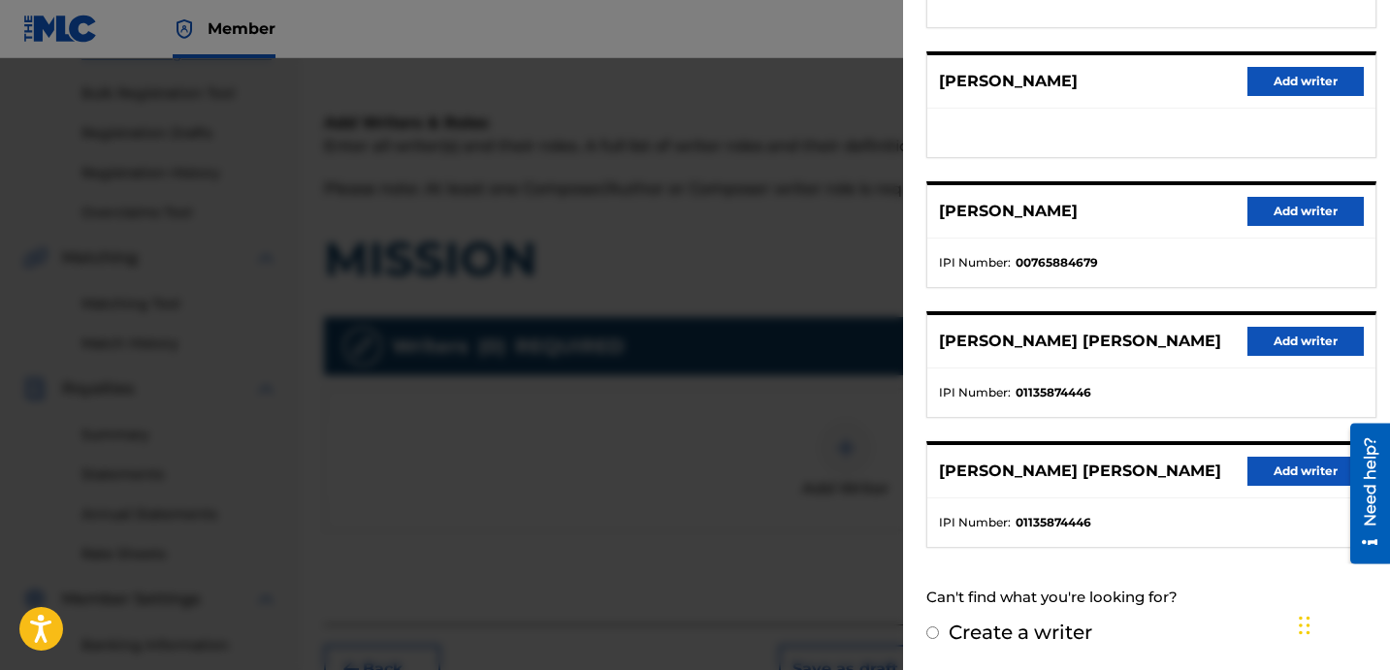
click at [1255, 335] on button "Add writer" at bounding box center [1306, 341] width 116 height 29
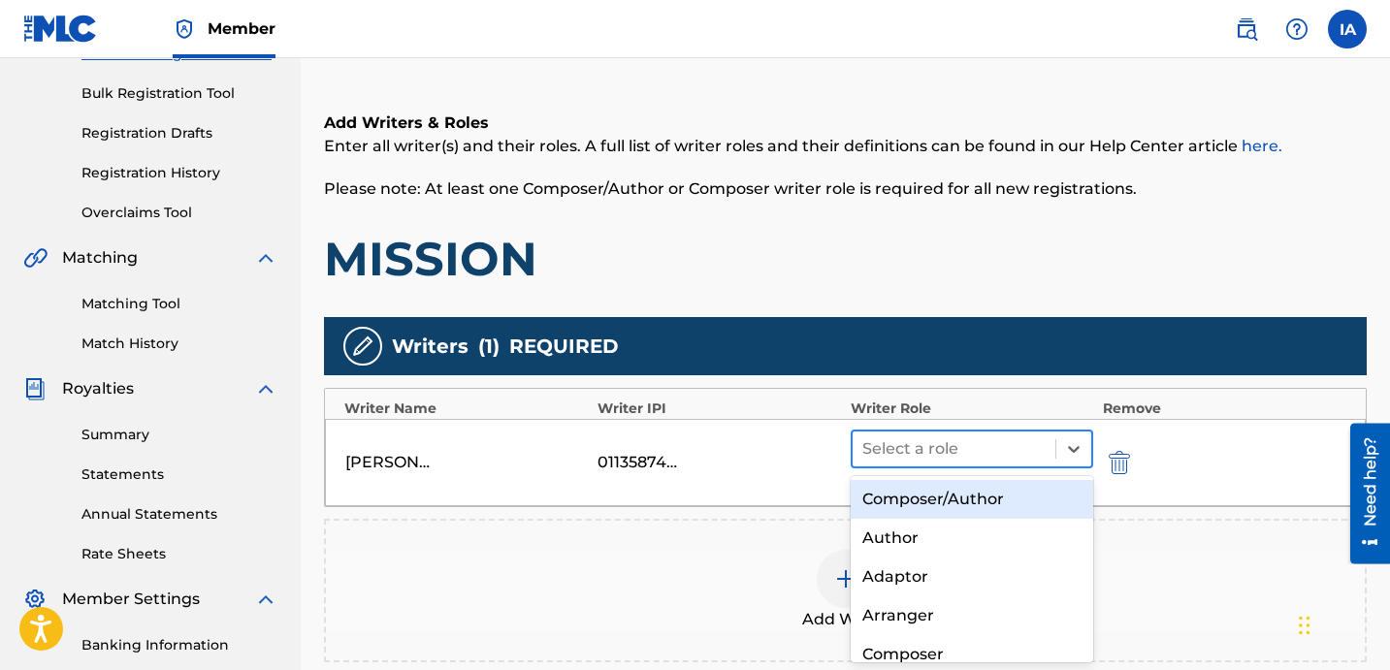
click at [941, 446] on div at bounding box center [953, 449] width 183 height 27
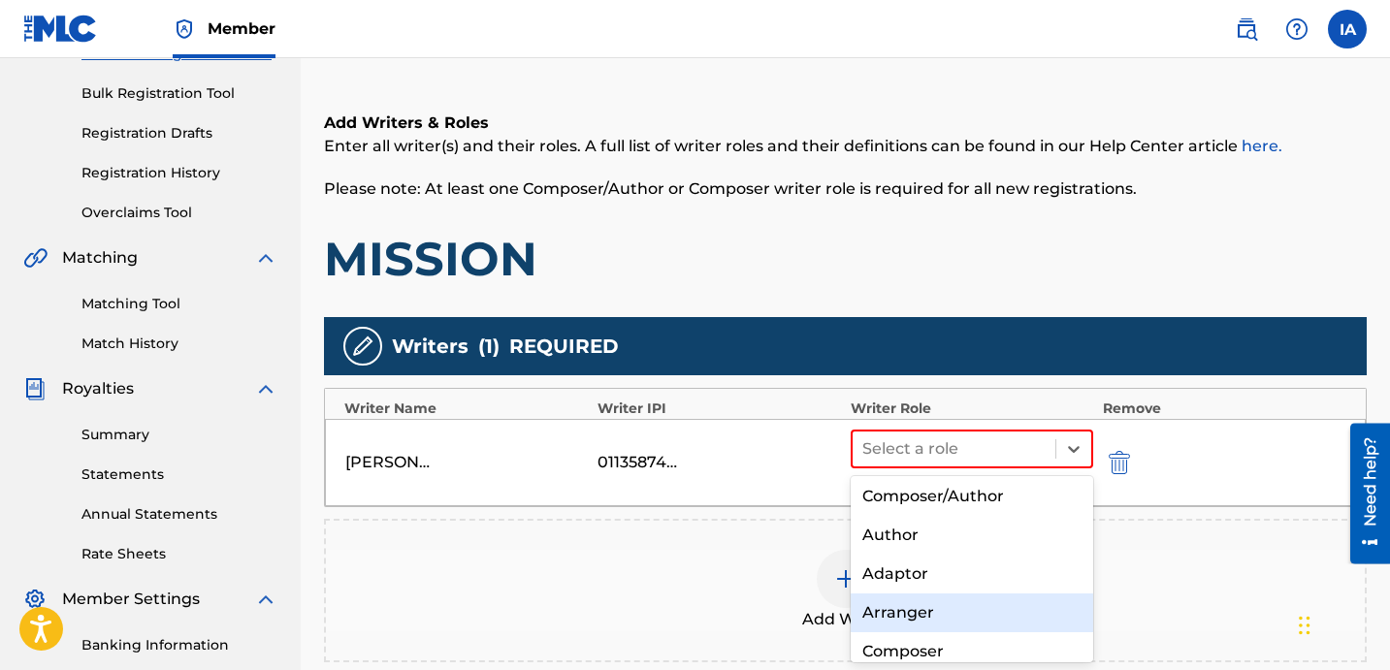
scroll to position [4, 0]
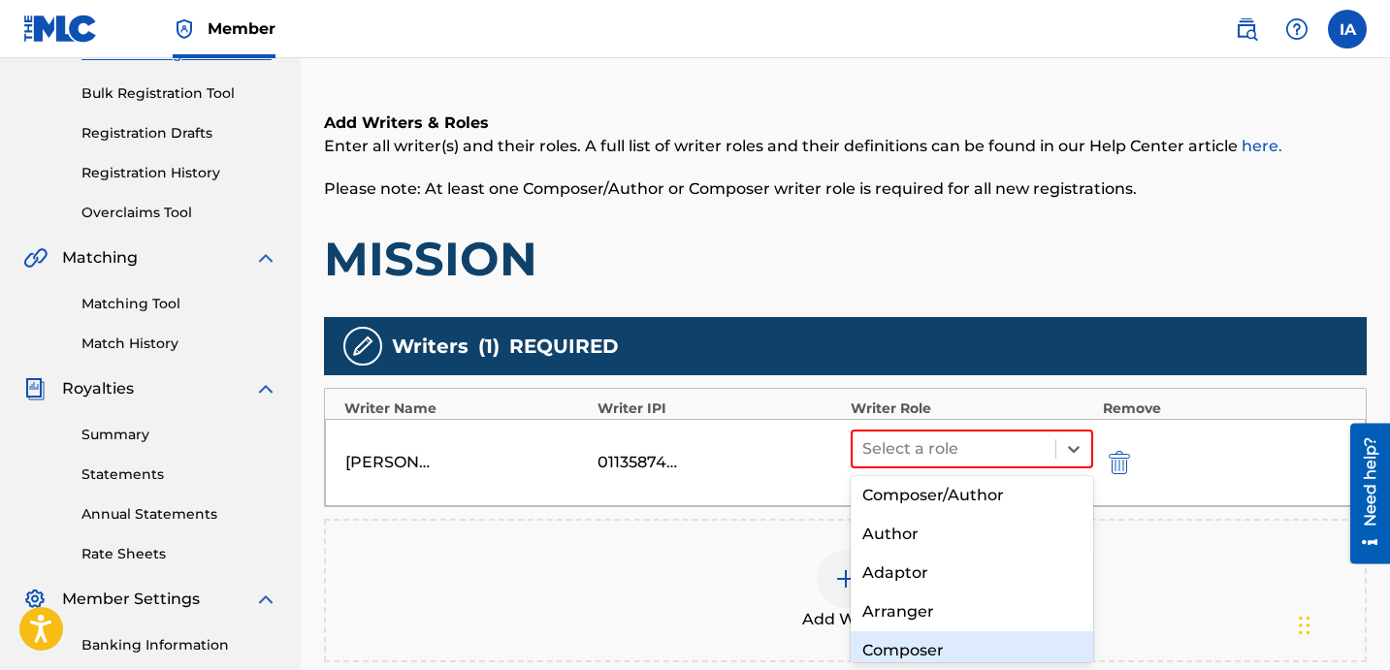
click at [1021, 637] on div "Composer" at bounding box center [972, 651] width 243 height 39
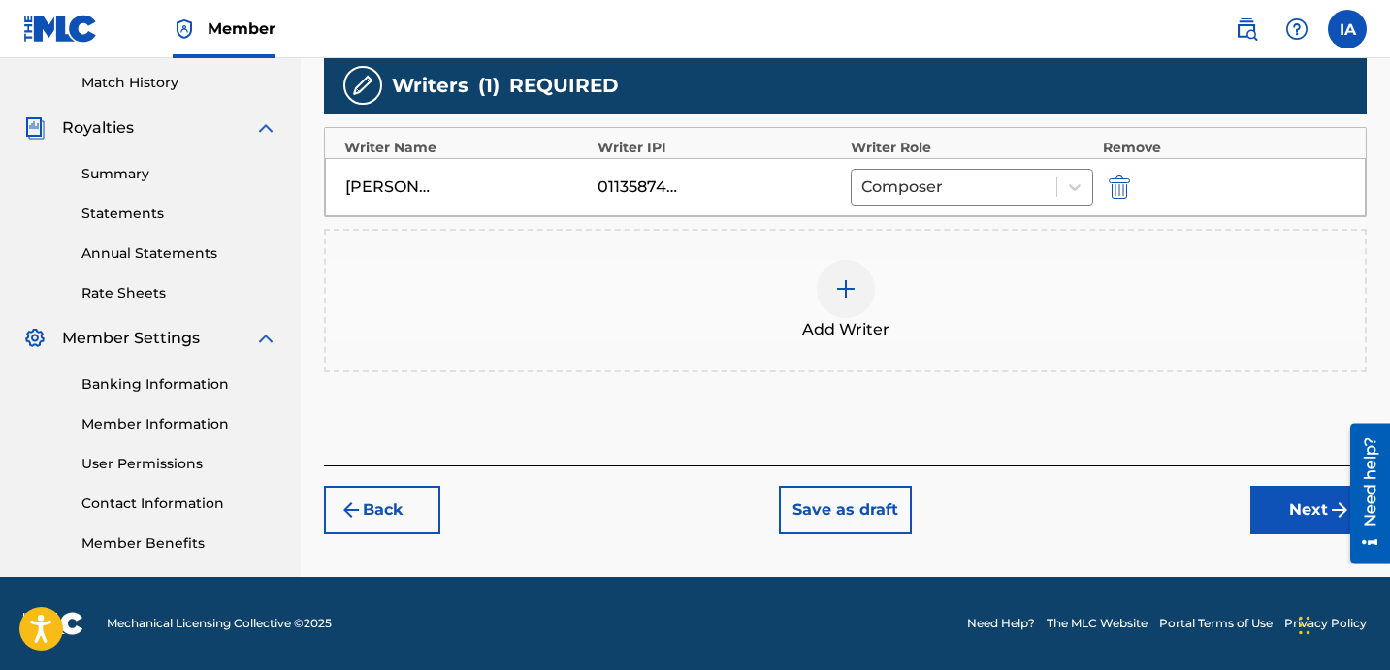
click at [1265, 502] on button "Next" at bounding box center [1309, 510] width 116 height 49
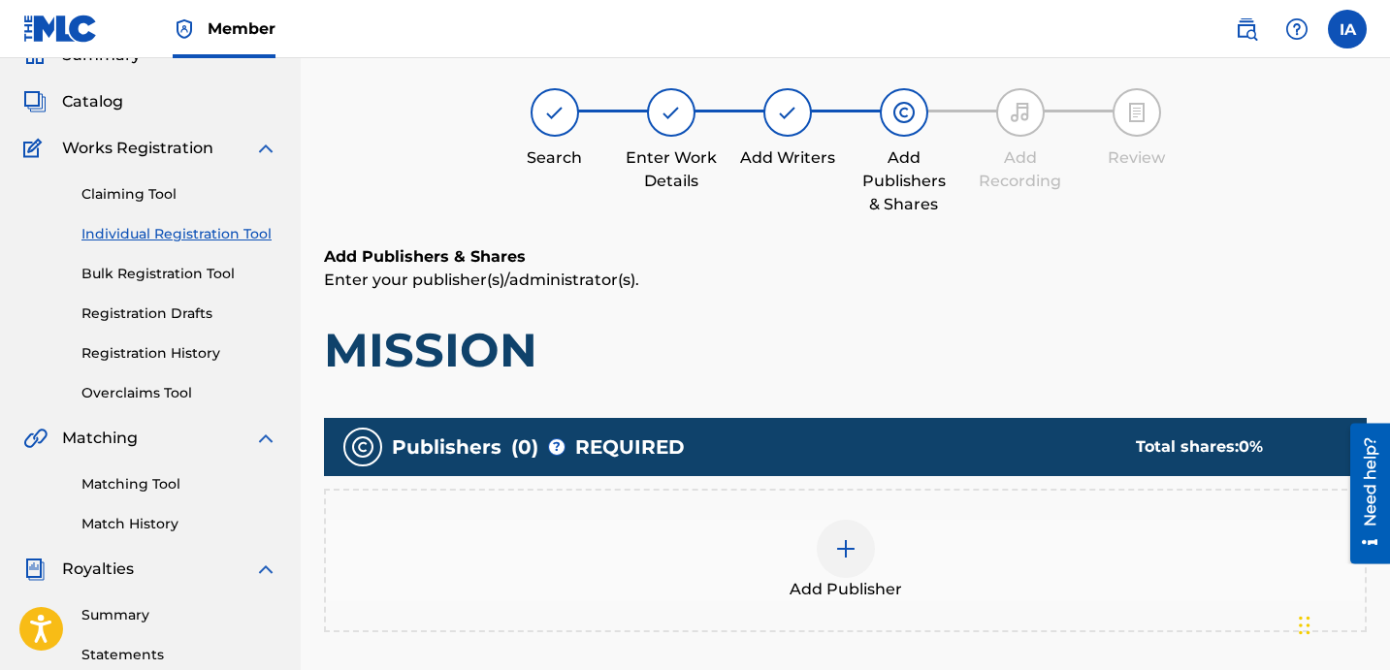
scroll to position [87, 0]
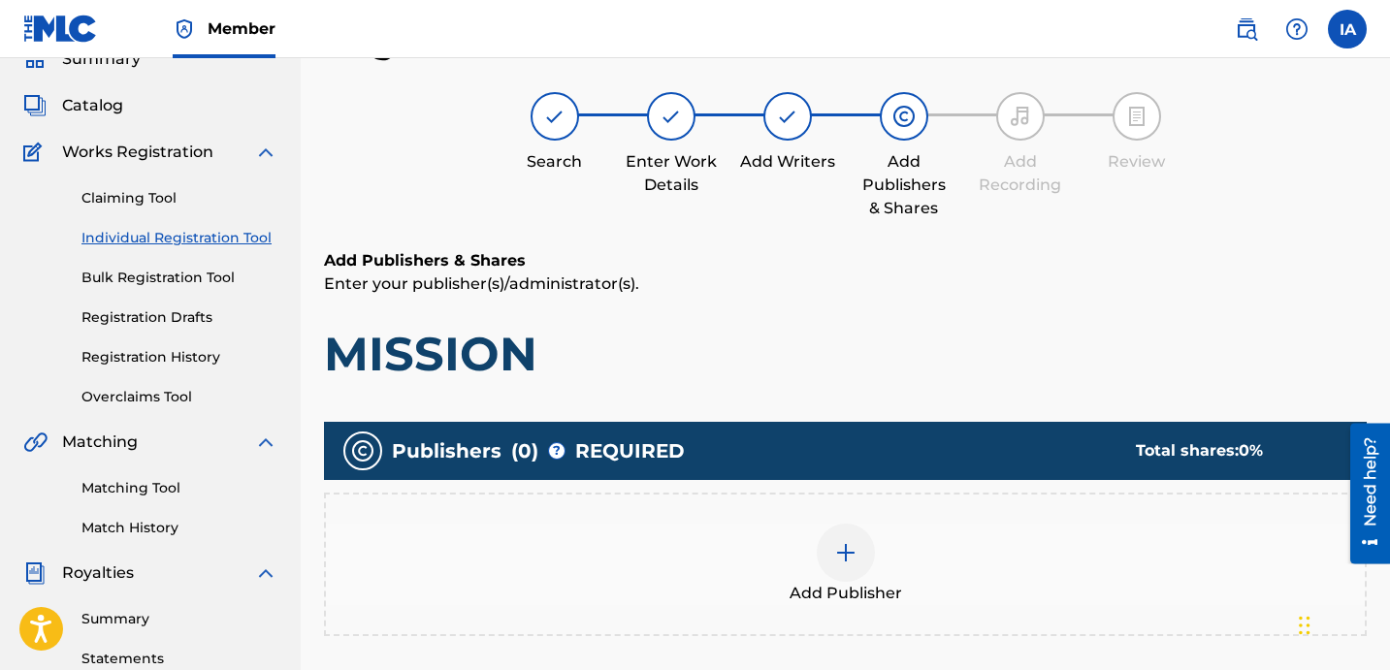
click at [988, 477] on div "Publishers ( 0 ) ? REQUIRED Total shares: 0 %" at bounding box center [845, 451] width 1043 height 58
click at [949, 539] on div "Add Publisher" at bounding box center [845, 564] width 1039 height 81
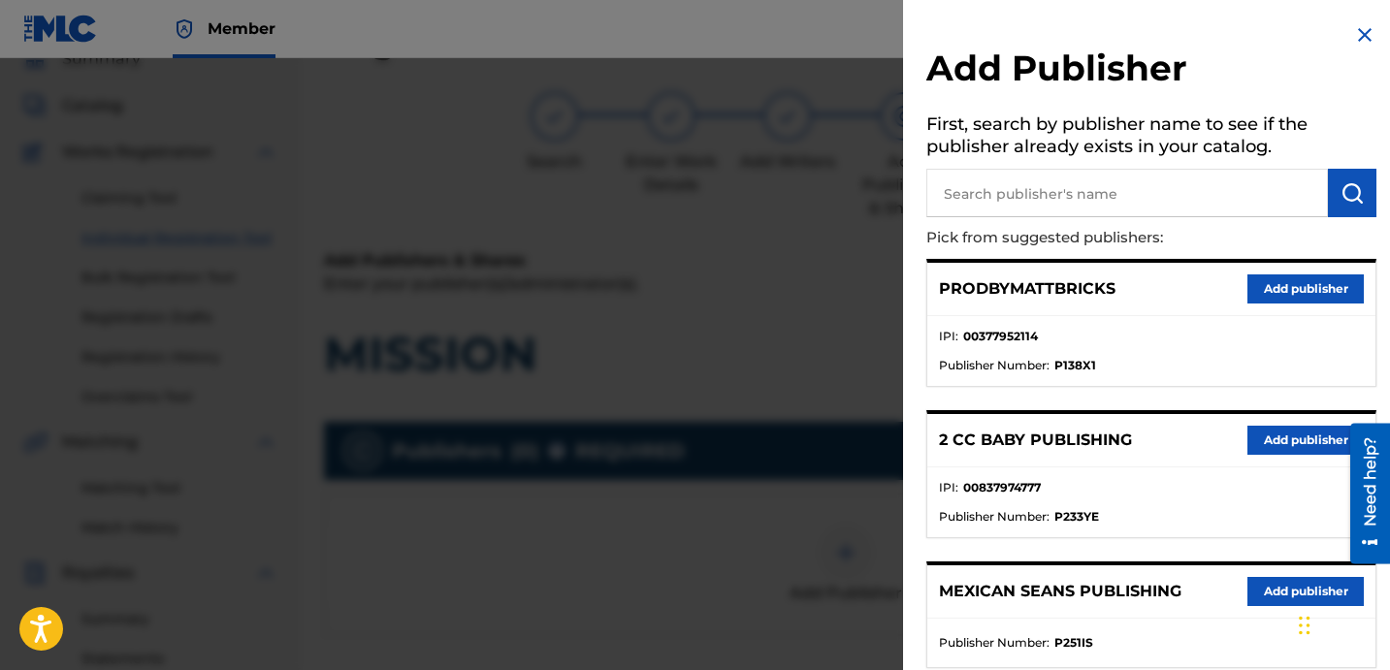
click at [1164, 181] on input "text" at bounding box center [1128, 193] width 402 height 49
paste input "FARIEL"
type input "FARIEL"
click at [1341, 189] on img "submit" at bounding box center [1352, 192] width 23 height 23
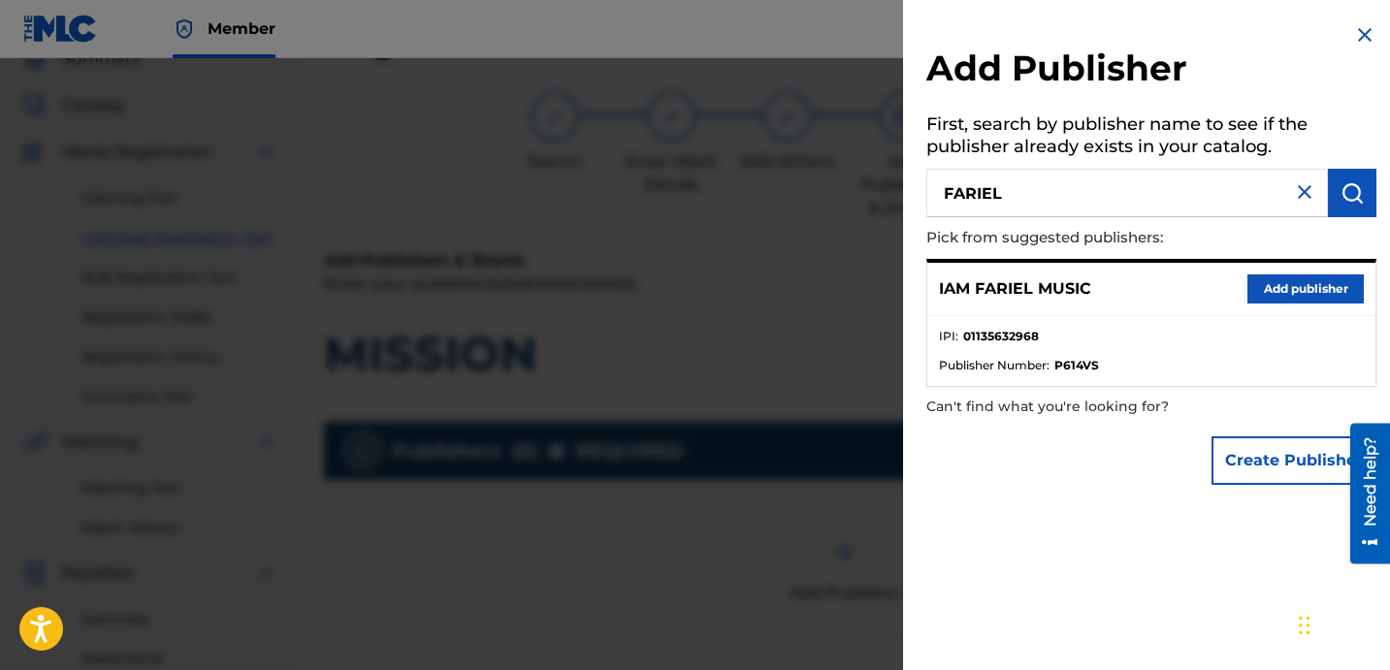
click at [1349, 288] on button "Add publisher" at bounding box center [1306, 289] width 116 height 29
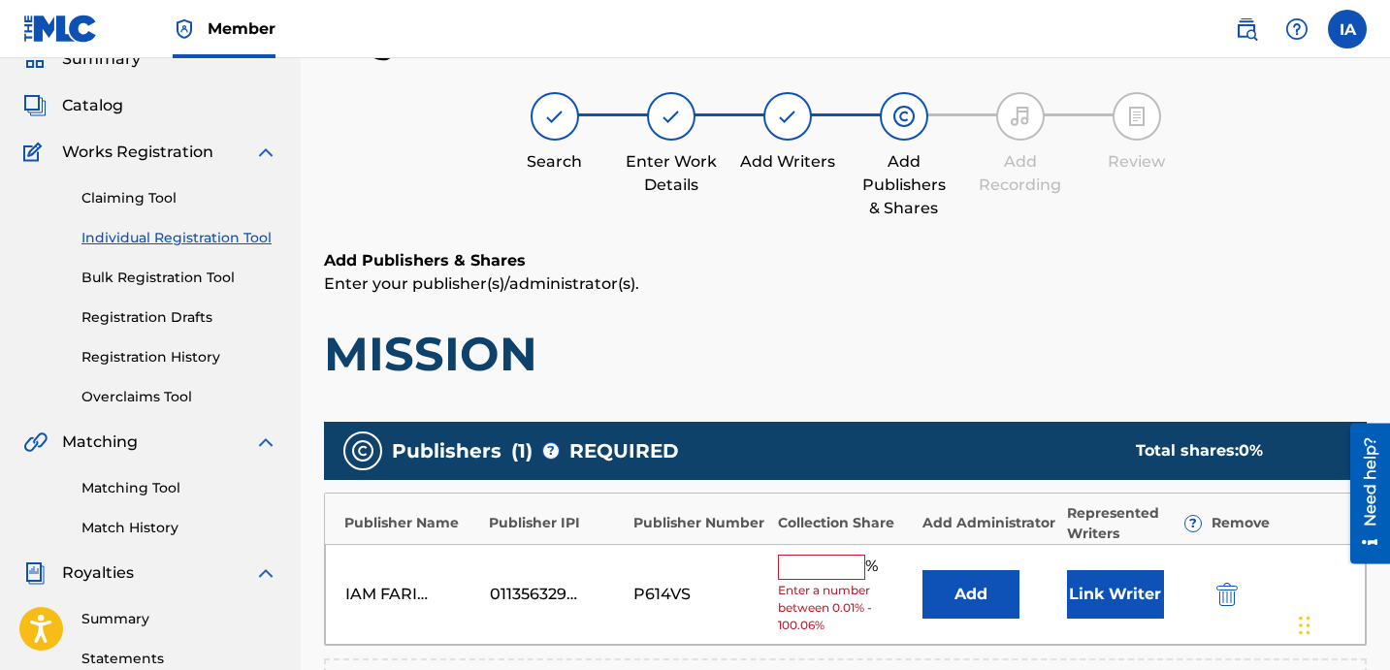
click at [854, 574] on input "text" at bounding box center [821, 567] width 87 height 25
click at [849, 562] on input "text" at bounding box center [821, 567] width 87 height 25
type input "50"
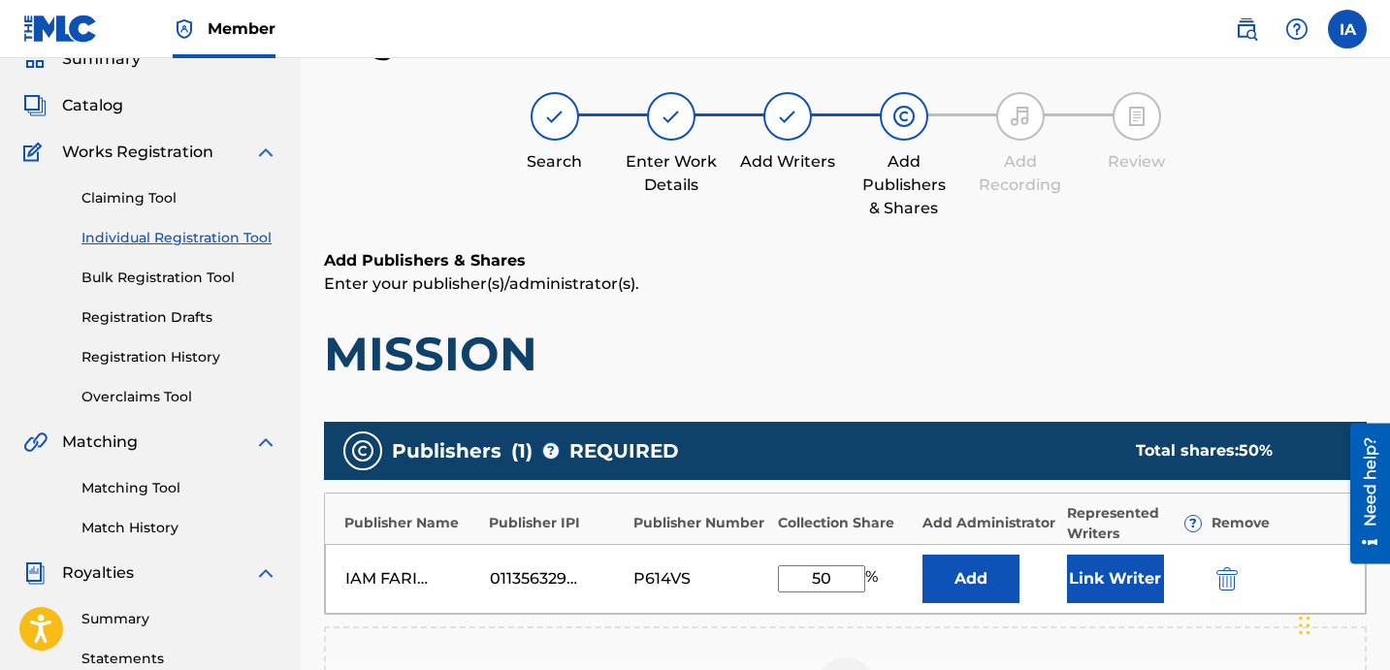
drag, startPoint x: 844, startPoint y: 576, endPoint x: 815, endPoint y: 574, distance: 29.2
click at [823, 576] on input "50" at bounding box center [821, 579] width 87 height 27
drag, startPoint x: 840, startPoint y: 579, endPoint x: 751, endPoint y: 530, distance: 102.1
click at [733, 532] on div "Publisher Name Publisher IPI Publisher Number Collection Share Add Administrato…" at bounding box center [845, 554] width 1043 height 122
click at [972, 572] on button "Add" at bounding box center [971, 579] width 97 height 49
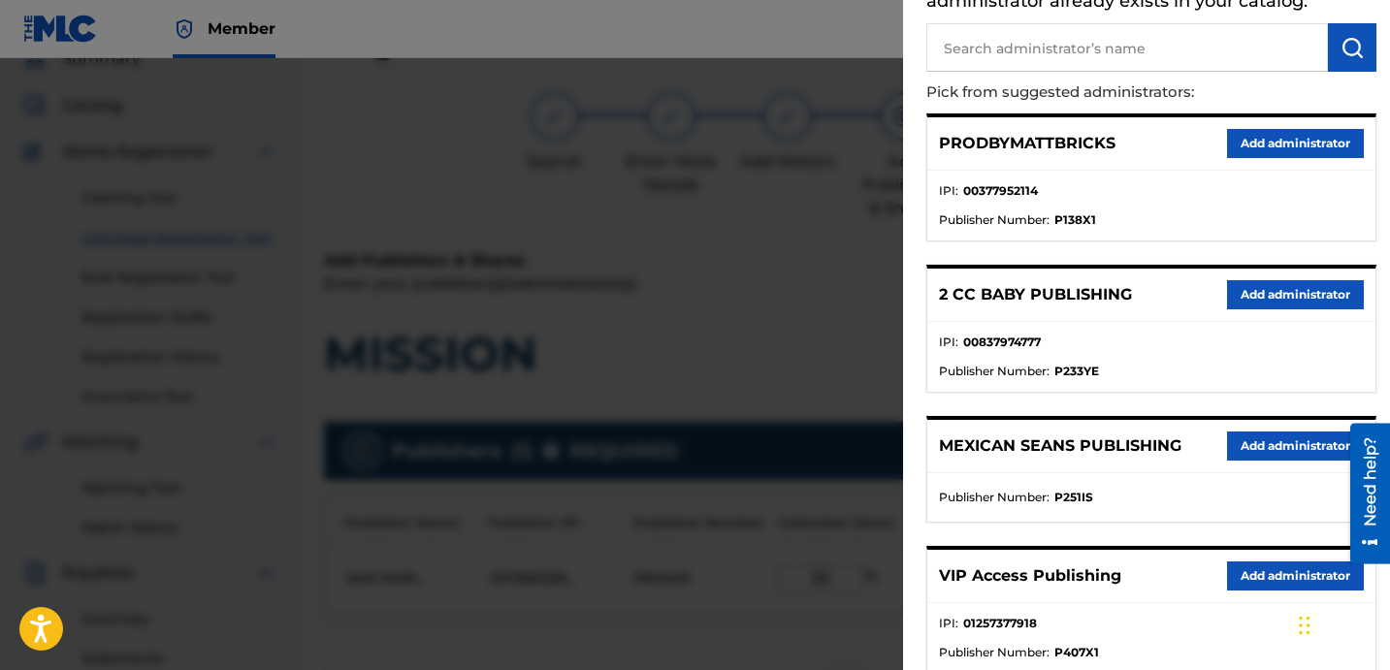
scroll to position [368, 0]
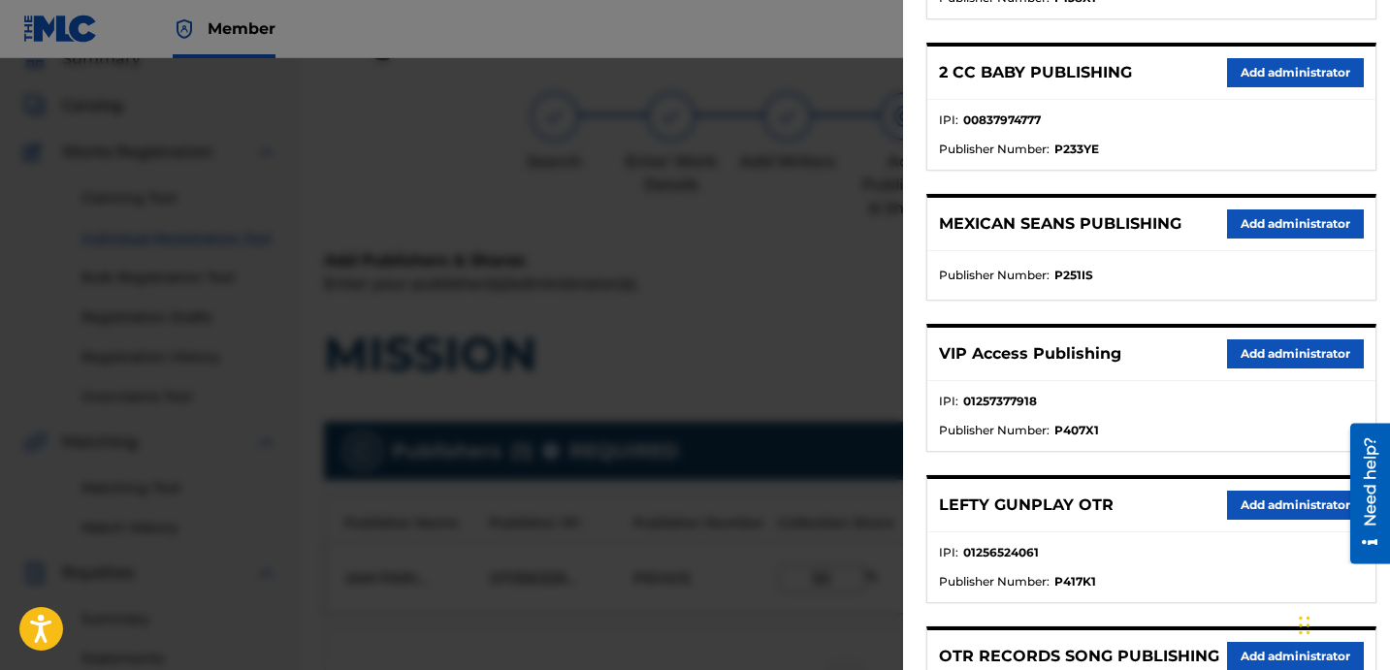
click at [1292, 365] on button "Add administrator" at bounding box center [1295, 354] width 137 height 29
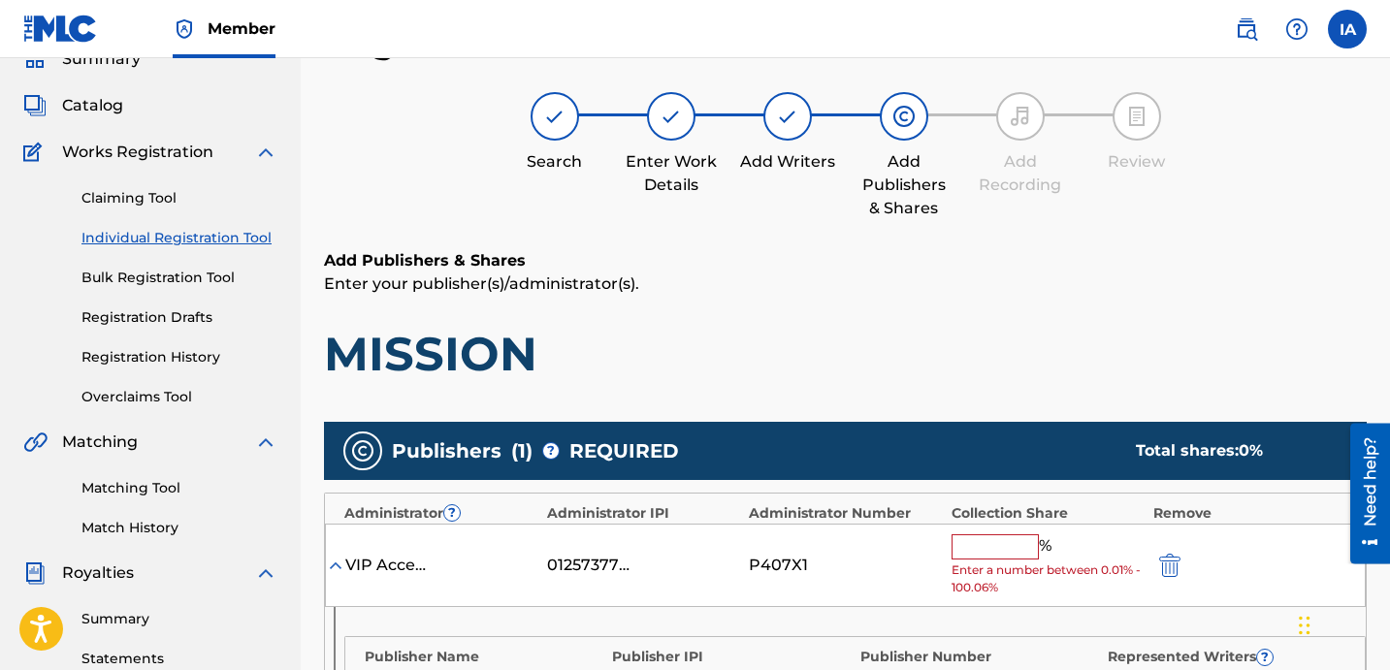
drag, startPoint x: 1034, startPoint y: 549, endPoint x: 1037, endPoint y: 537, distance: 12.9
click at [1033, 548] on input "text" at bounding box center [995, 547] width 87 height 25
paste input "50"
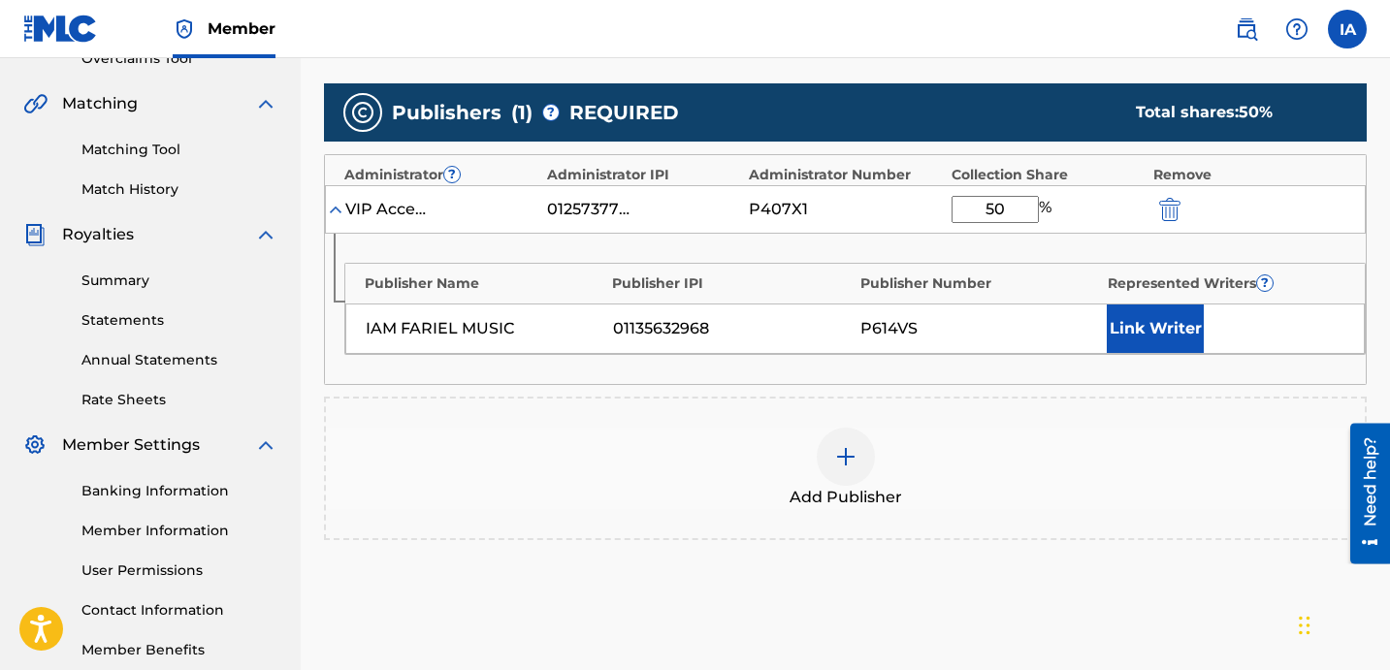
scroll to position [503, 0]
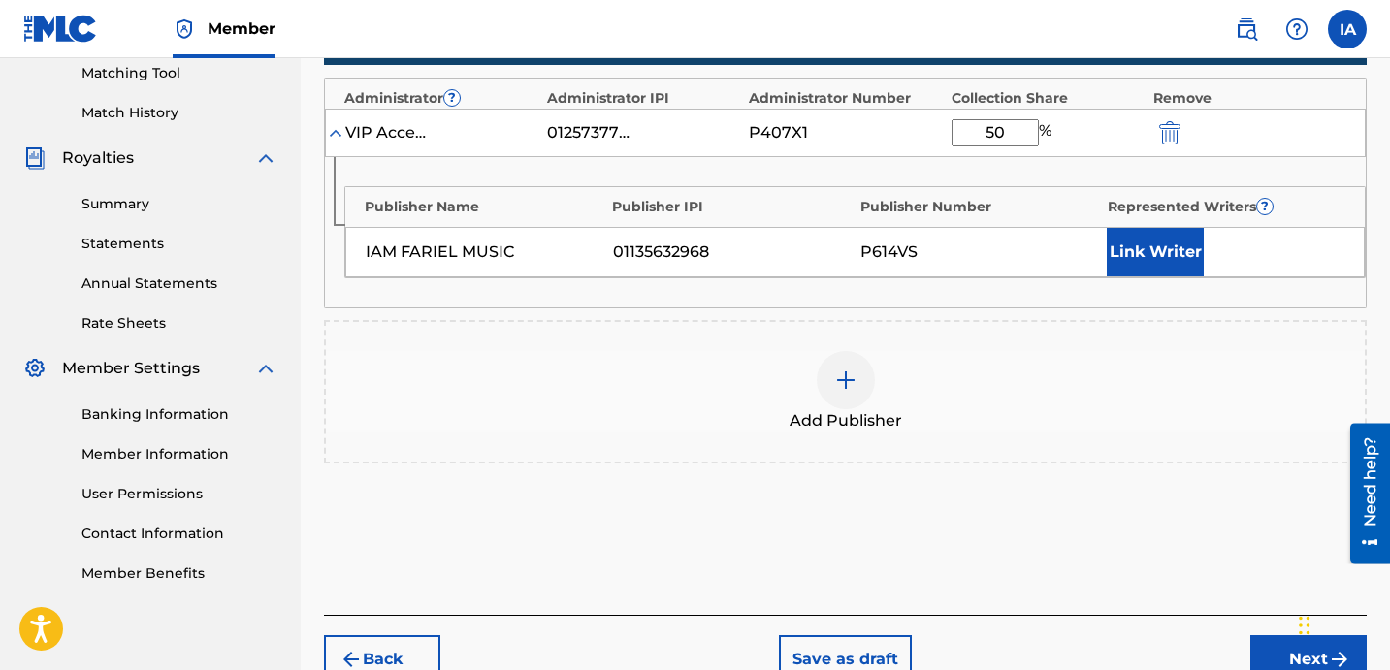
type input "50"
click at [1171, 269] on button "Link Writer" at bounding box center [1155, 252] width 97 height 49
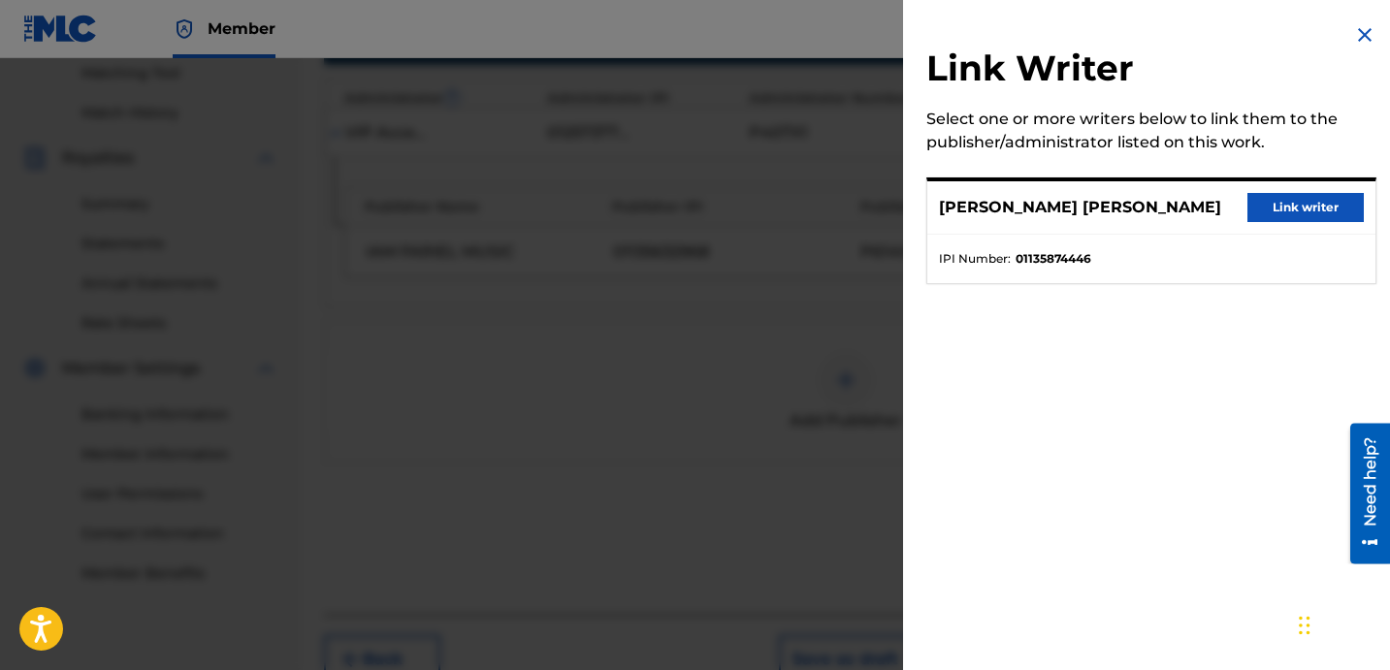
click at [1287, 201] on button "Link writer" at bounding box center [1306, 207] width 116 height 29
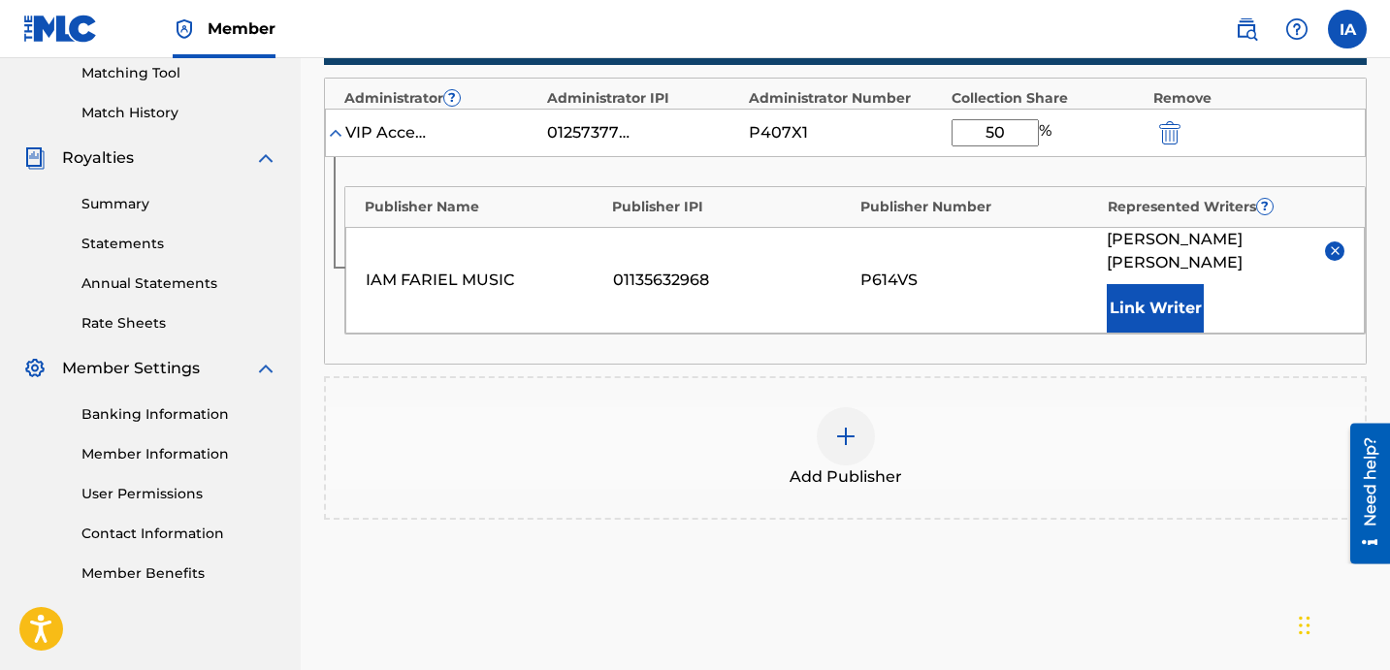
scroll to position [642, 0]
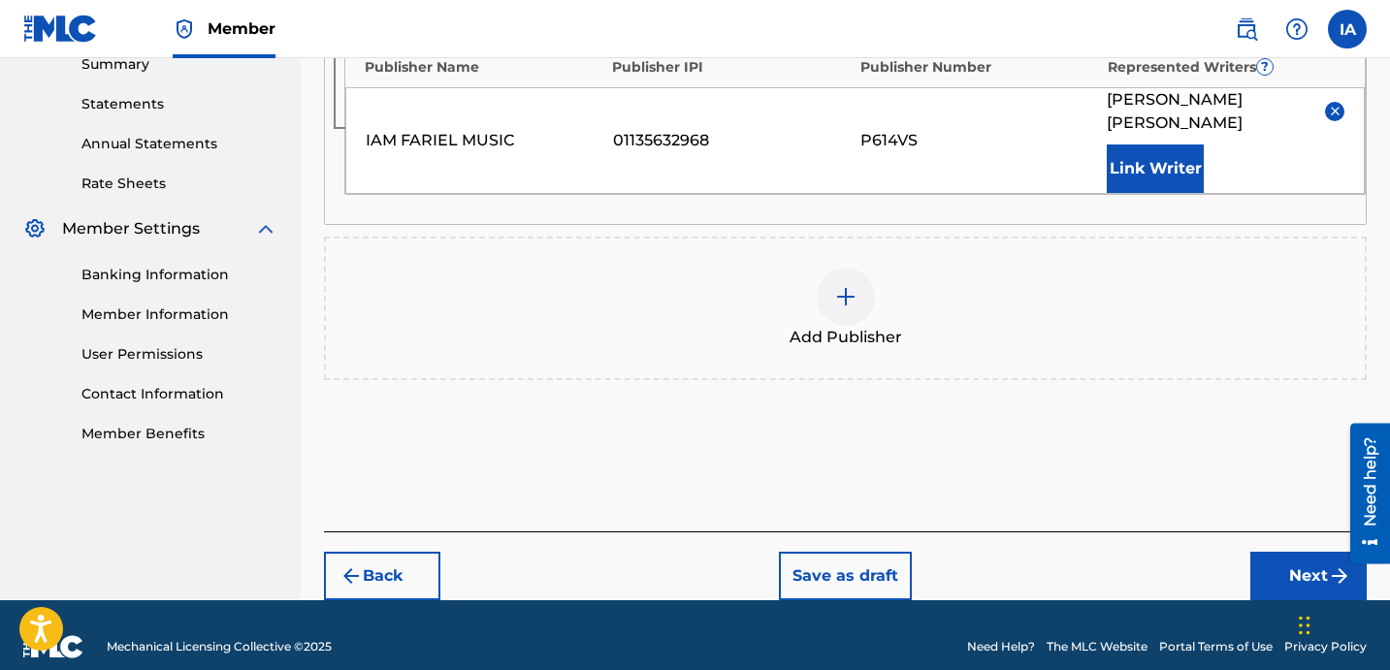
click at [1301, 552] on button "Next" at bounding box center [1309, 576] width 116 height 49
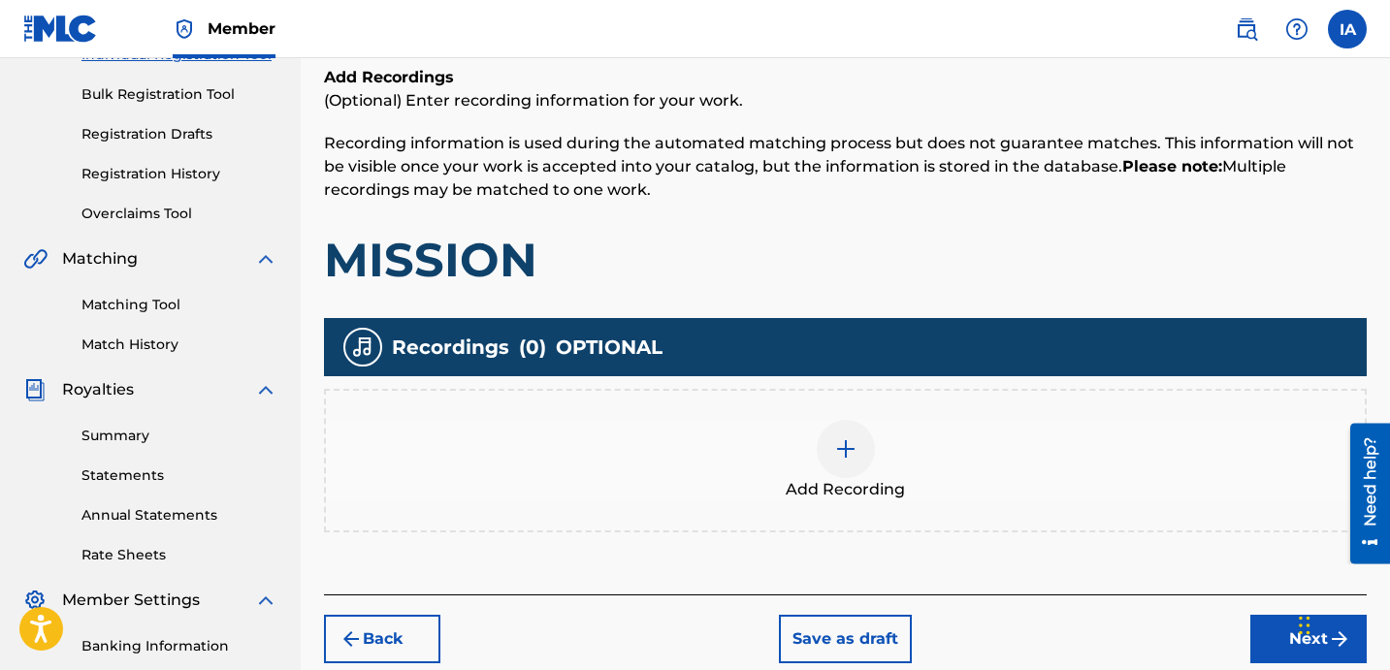
scroll to position [307, 0]
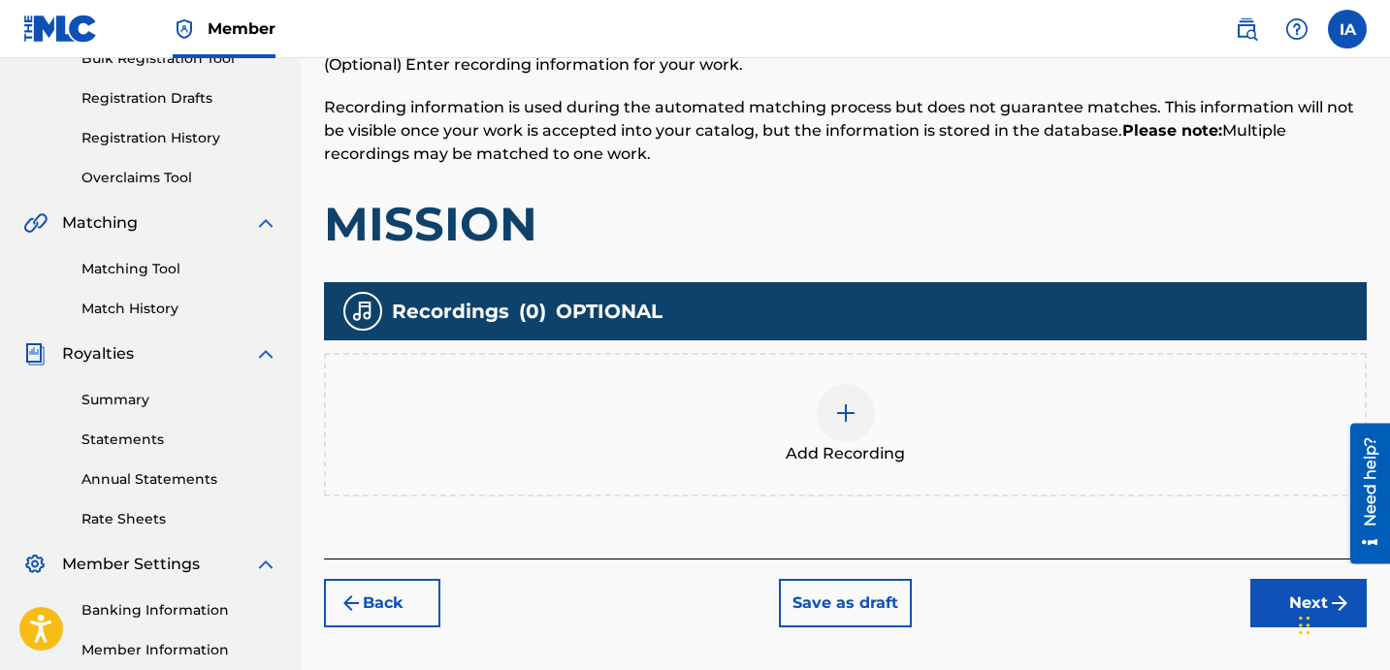
click at [884, 453] on span "Add Recording" at bounding box center [845, 453] width 119 height 23
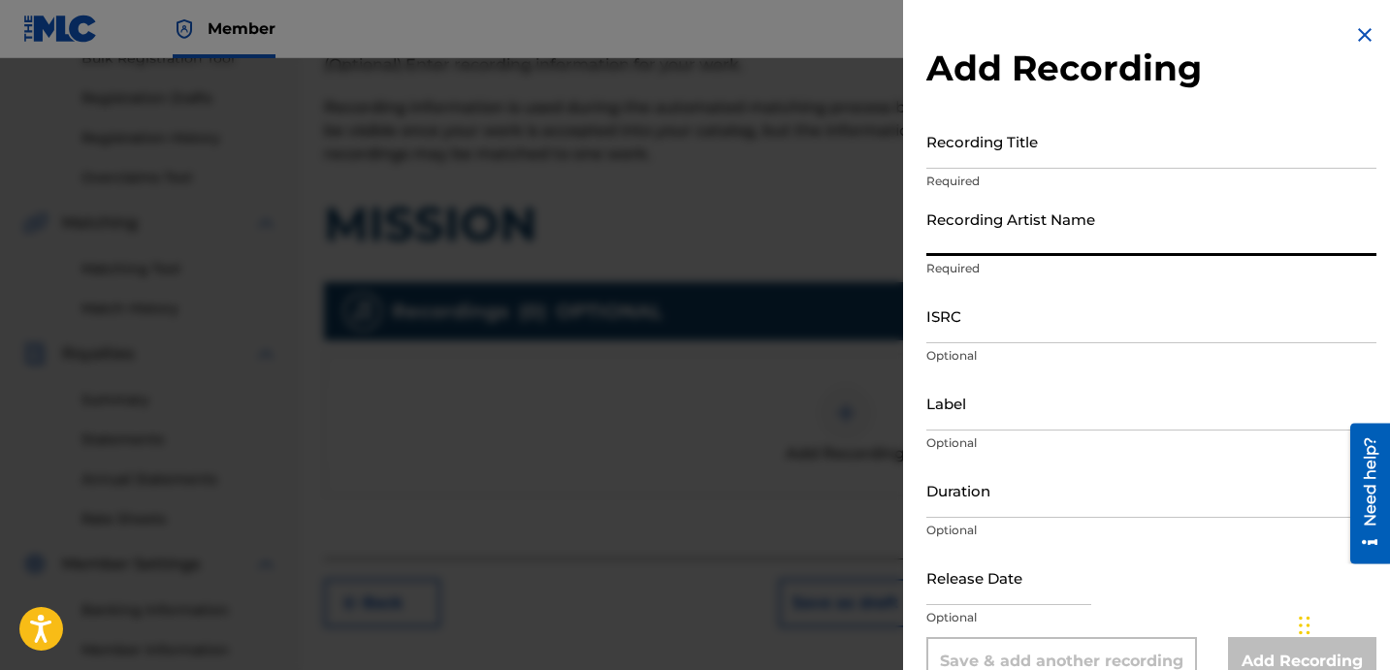
click at [1152, 146] on input "Recording Title" at bounding box center [1152, 141] width 450 height 55
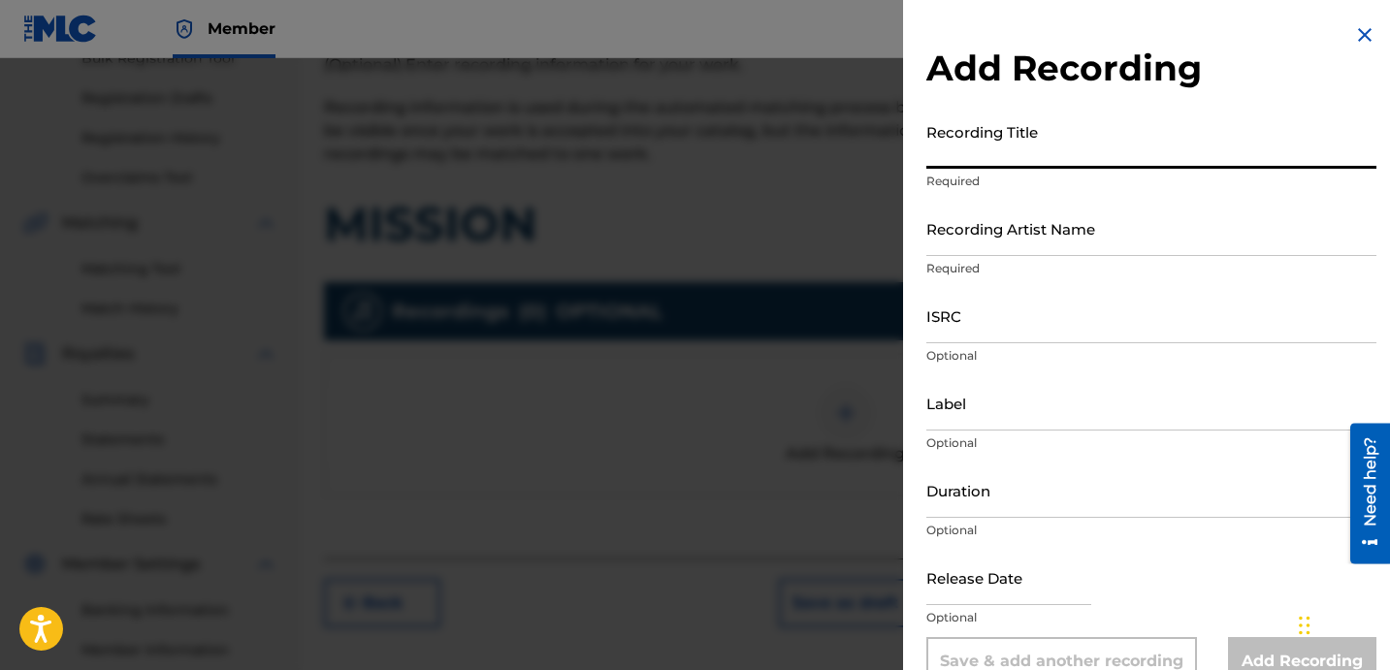
scroll to position [305, 0]
click at [1001, 146] on input "Recording Title" at bounding box center [1152, 141] width 450 height 55
click at [969, 137] on input "Recording Title" at bounding box center [1152, 141] width 450 height 55
paste input "MISSION"
type input "MISSION"
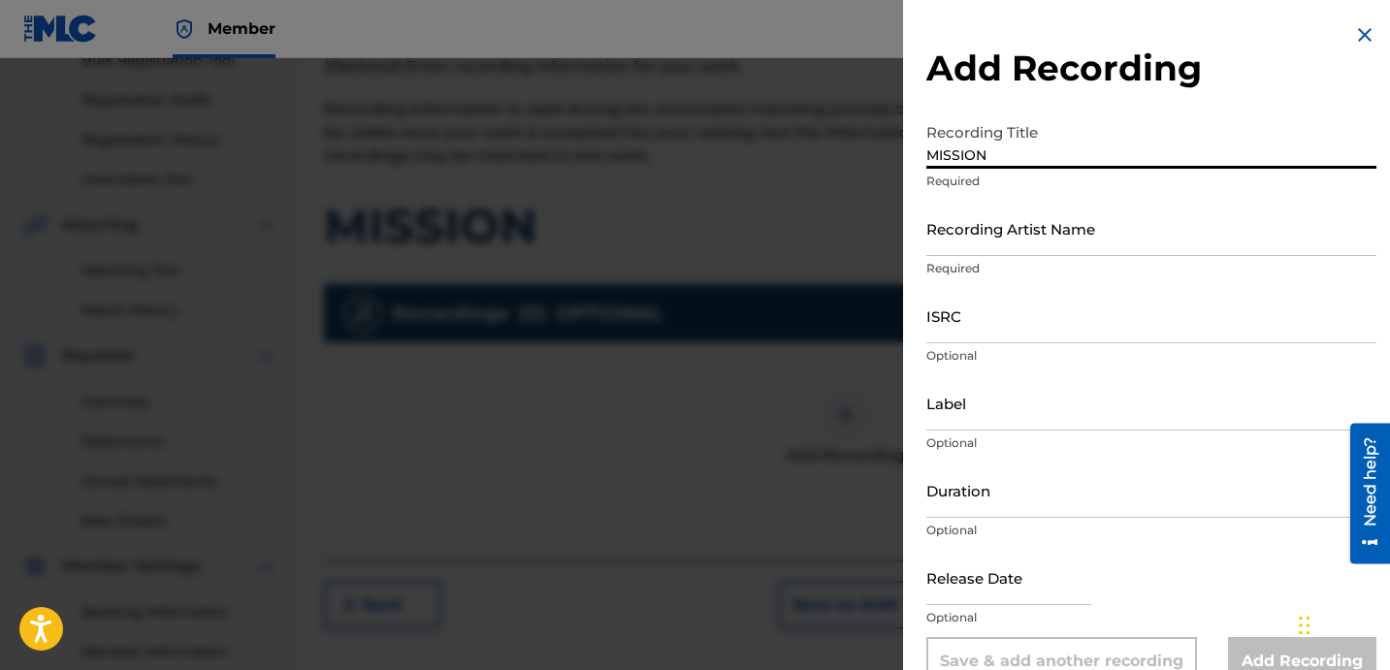
click at [1036, 231] on input "Recording Artist Name" at bounding box center [1152, 228] width 450 height 55
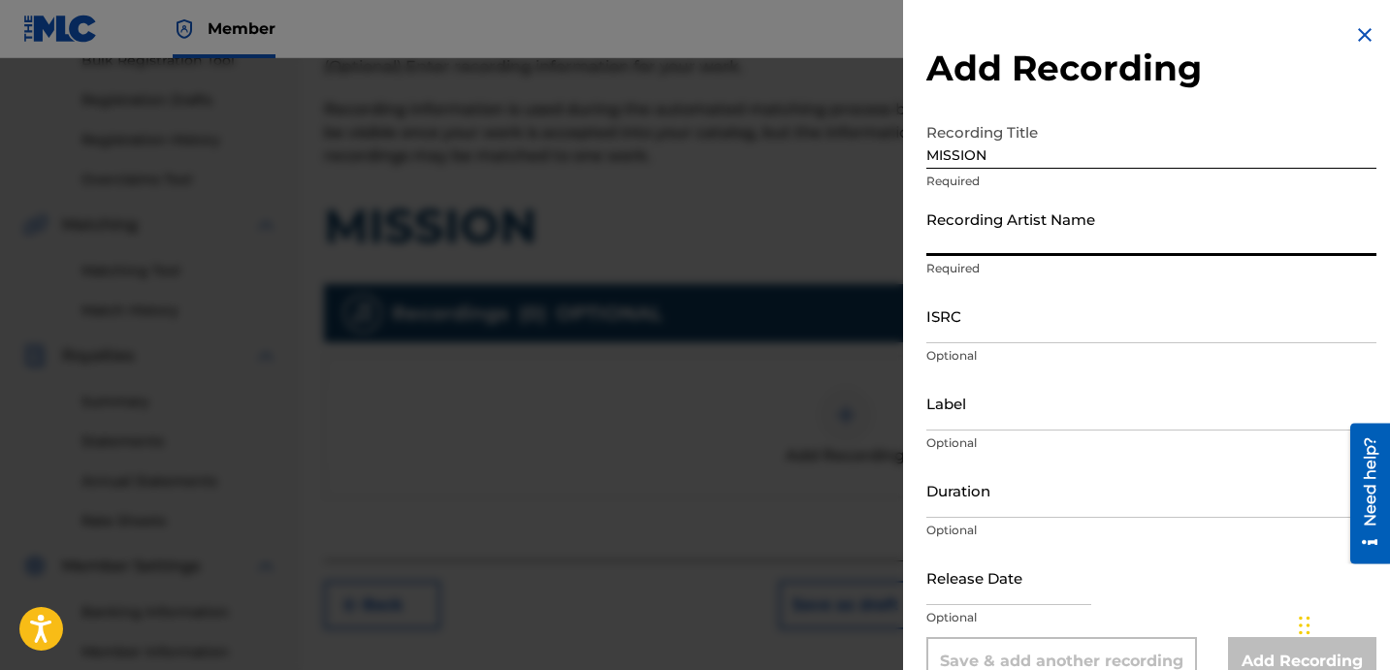
click at [1036, 231] on input "Recording Artist Name" at bounding box center [1152, 228] width 450 height 55
paste input "DINERO100K"
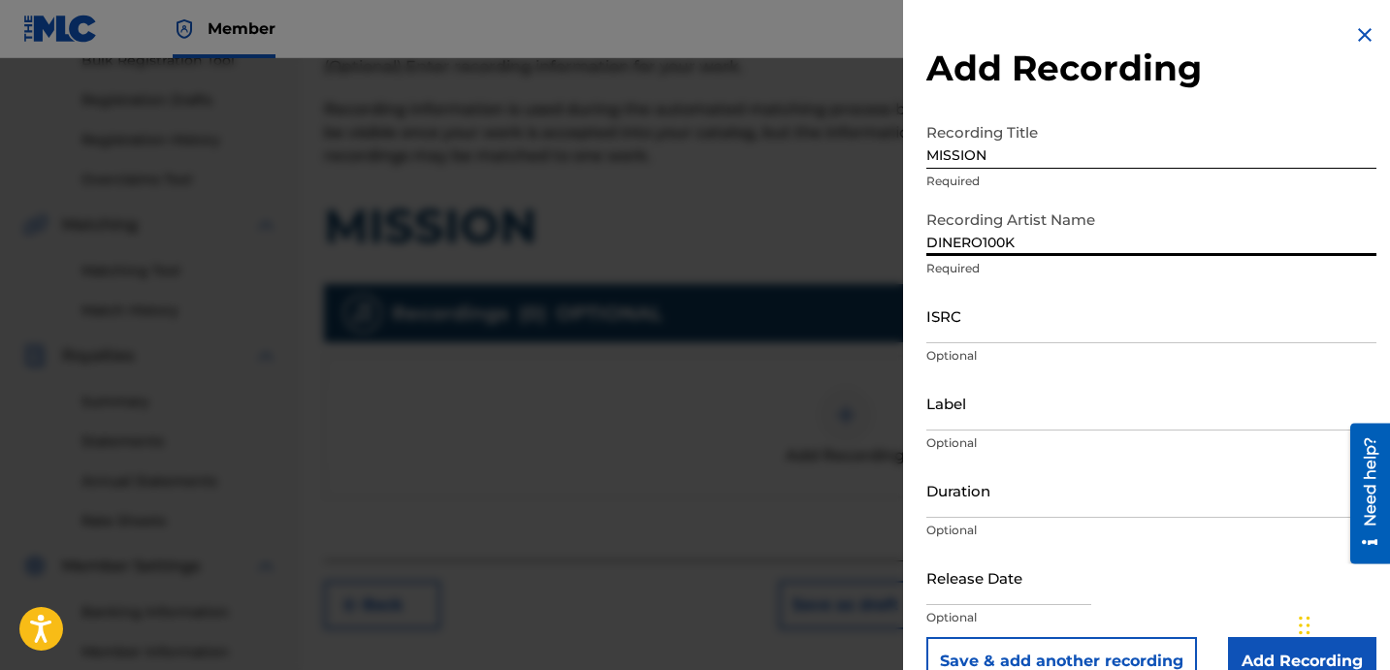
type input "DINERO100K"
click at [1096, 329] on input "ISRC" at bounding box center [1152, 315] width 450 height 55
paste input "QM6N22186559"
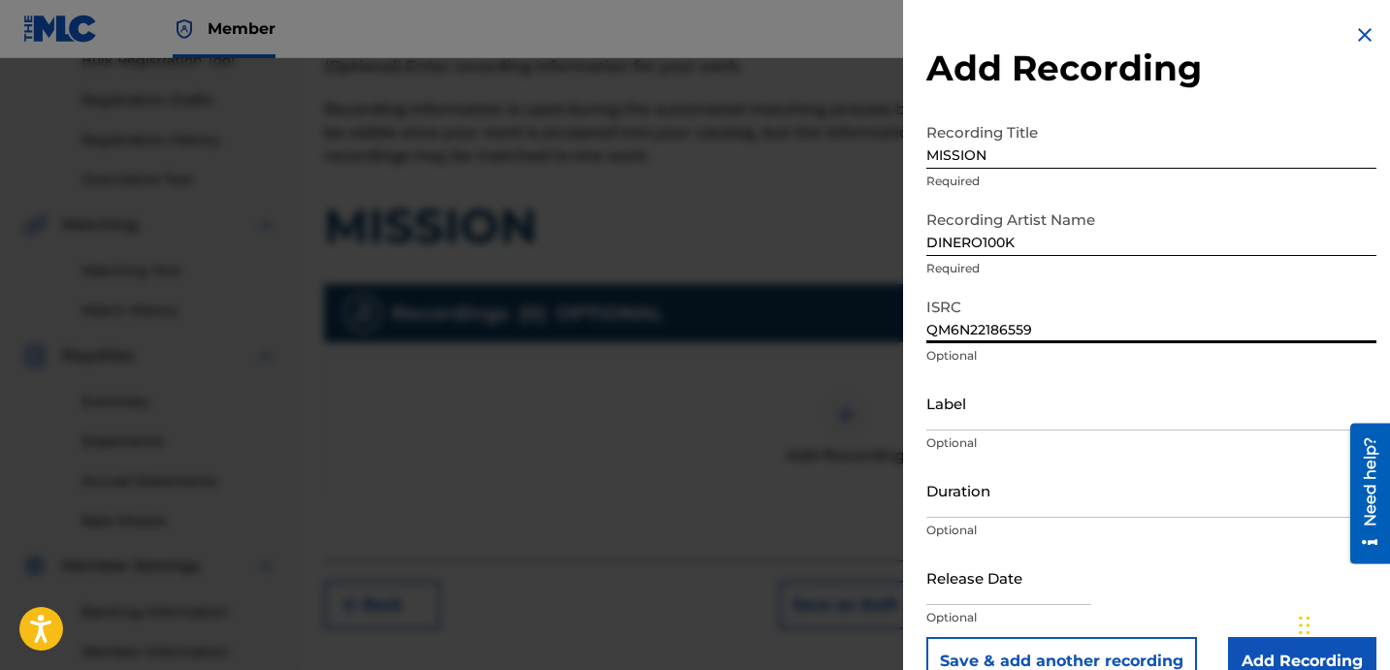
type input "QM6N22186559"
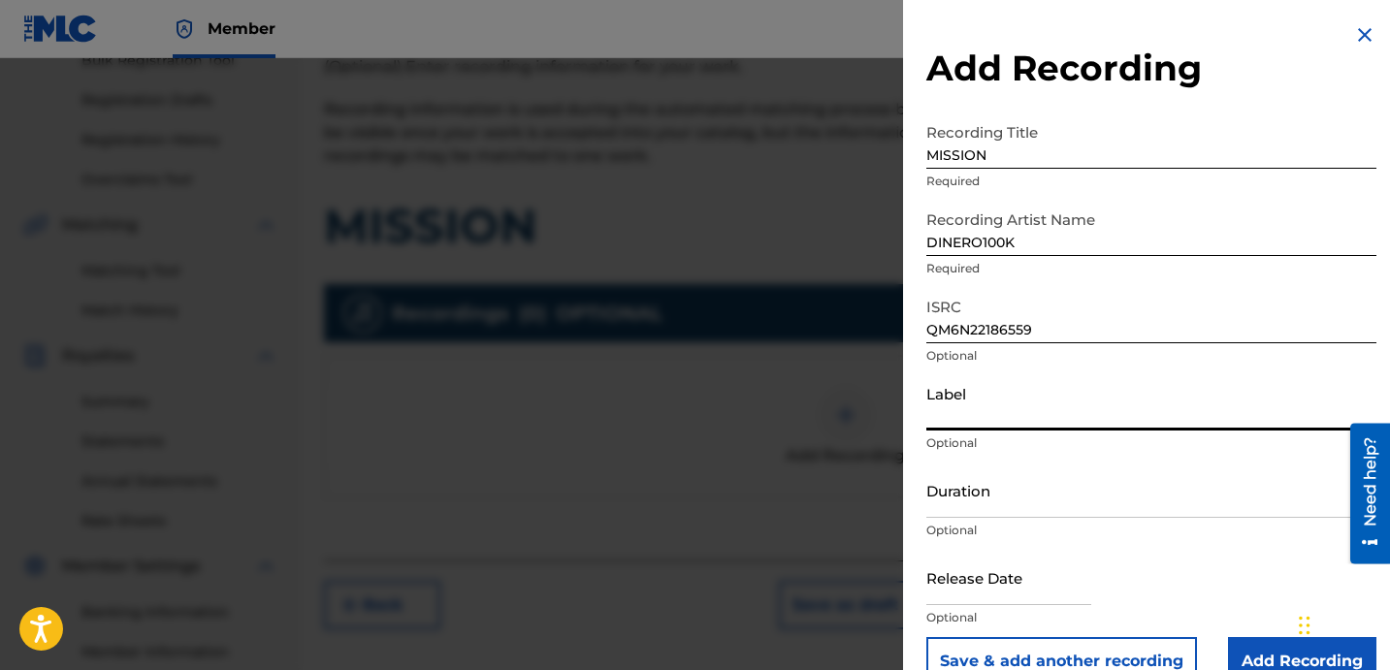
click at [1036, 394] on input "Label" at bounding box center [1152, 402] width 450 height 55
click at [1006, 419] on input "Label" at bounding box center [1152, 402] width 450 height 55
paste input "DINERO 100K RECORDS URBAN KINGS MUSIC GROUP"
type input "DINERO 100K RECORDS URBAN KINGS MUSIC GROUP"
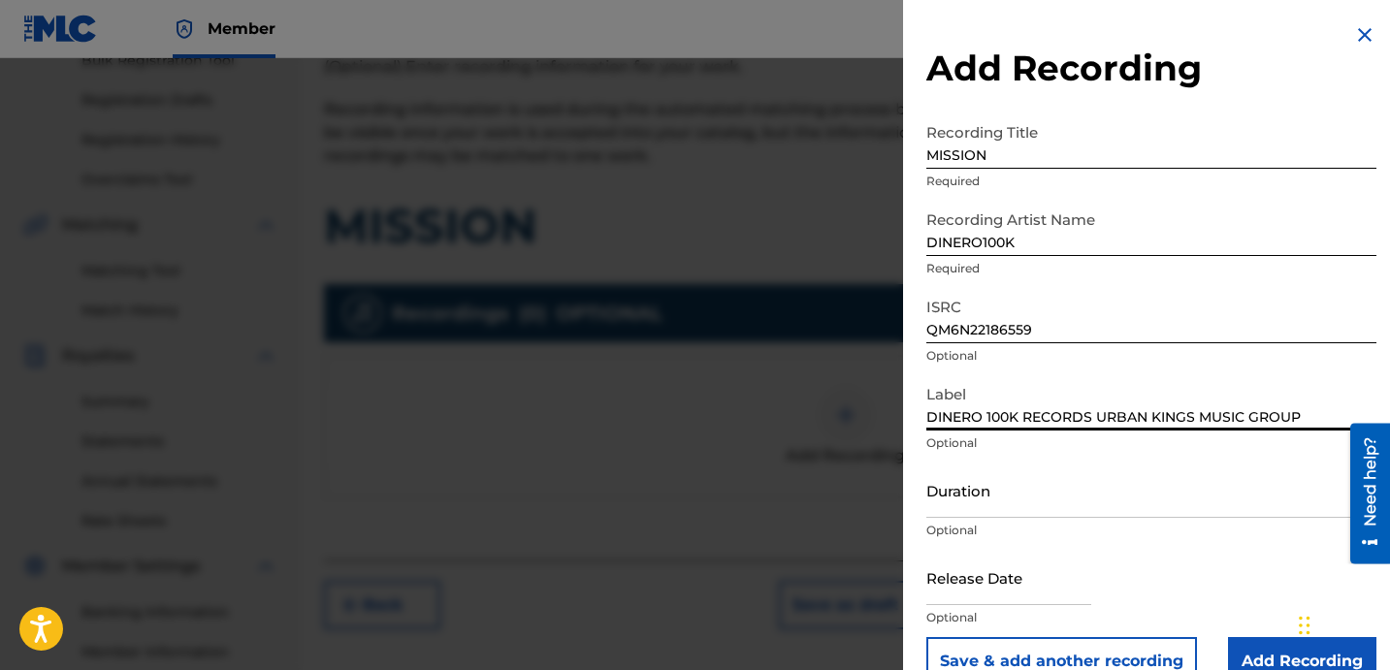
click at [981, 503] on input "Duration" at bounding box center [1152, 490] width 450 height 55
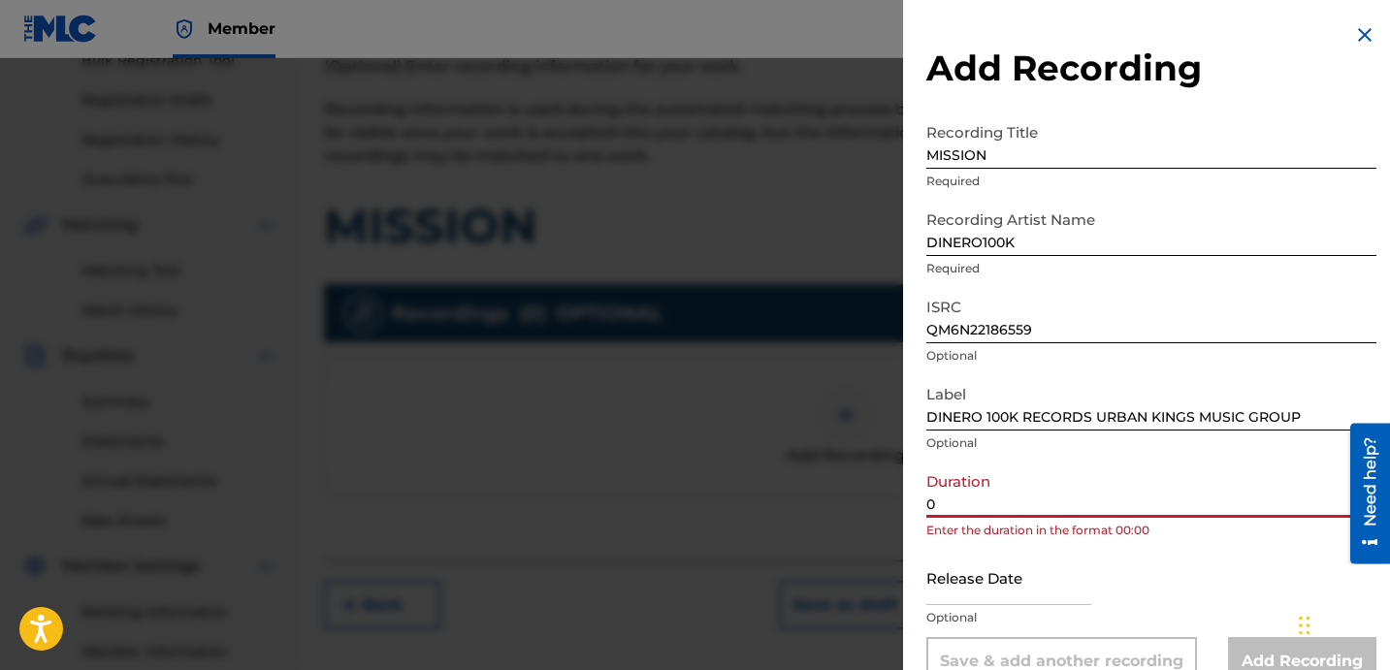
paste input "3:22"
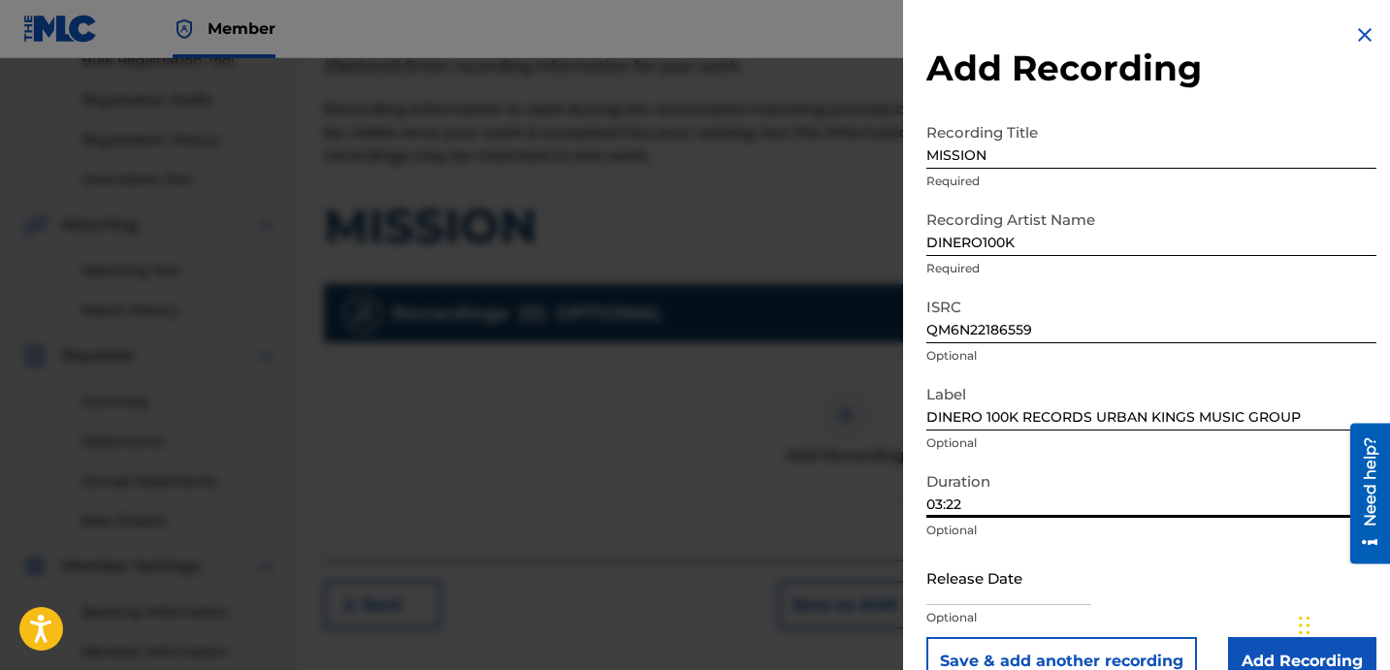
scroll to position [39, 0]
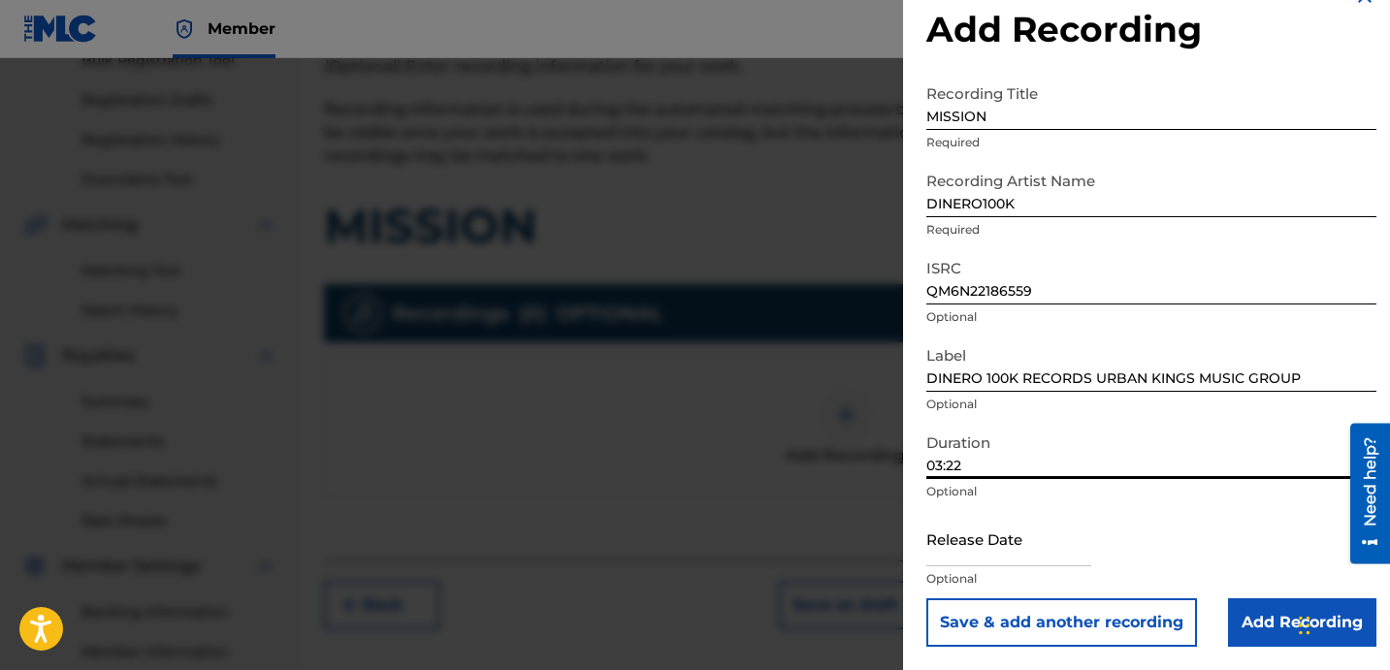
type input "03:22"
click at [1246, 637] on input "Add Recording" at bounding box center [1302, 623] width 148 height 49
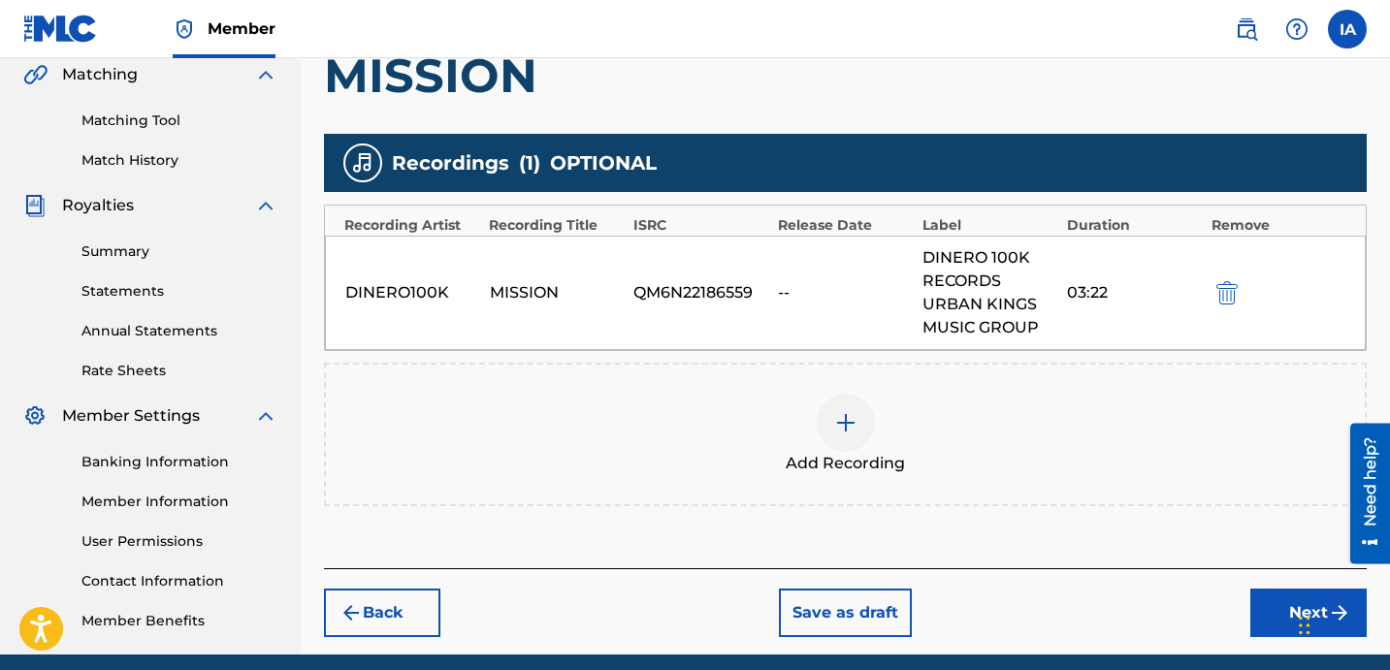
scroll to position [533, 0]
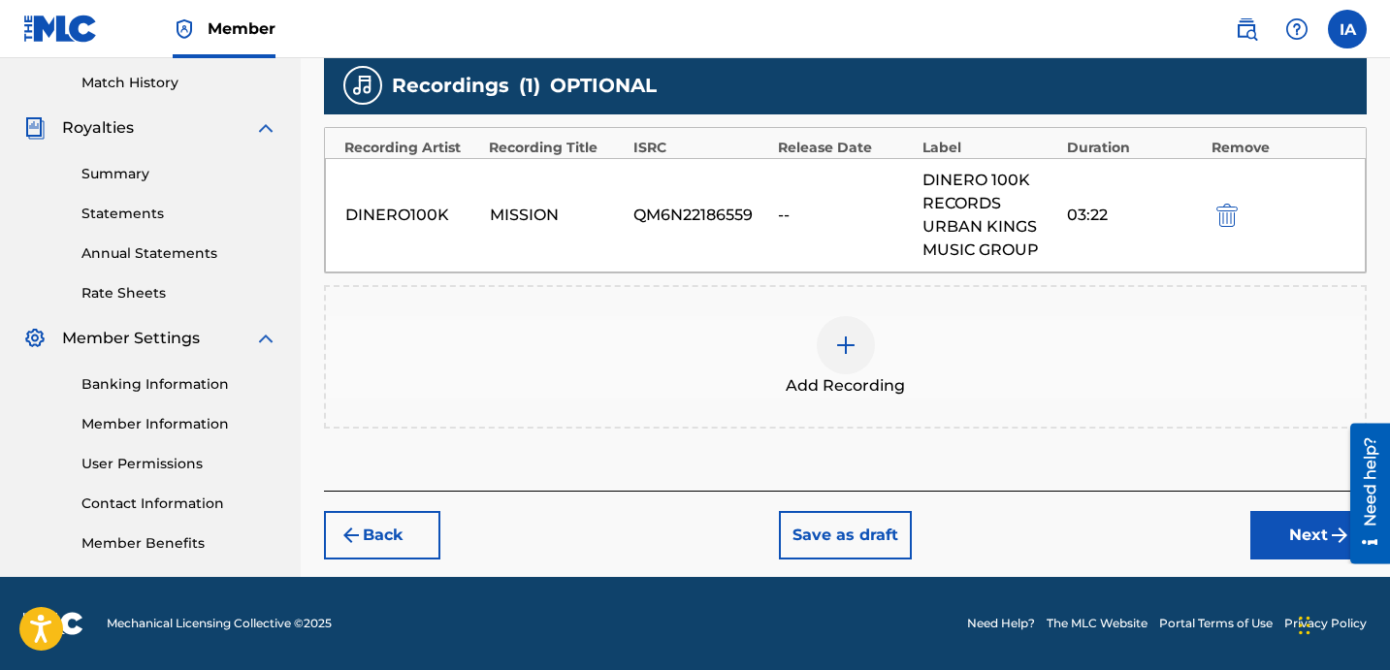
click at [1242, 543] on div "Back Save as draft Next" at bounding box center [845, 525] width 1043 height 69
click at [1262, 534] on button "Next" at bounding box center [1309, 535] width 116 height 49
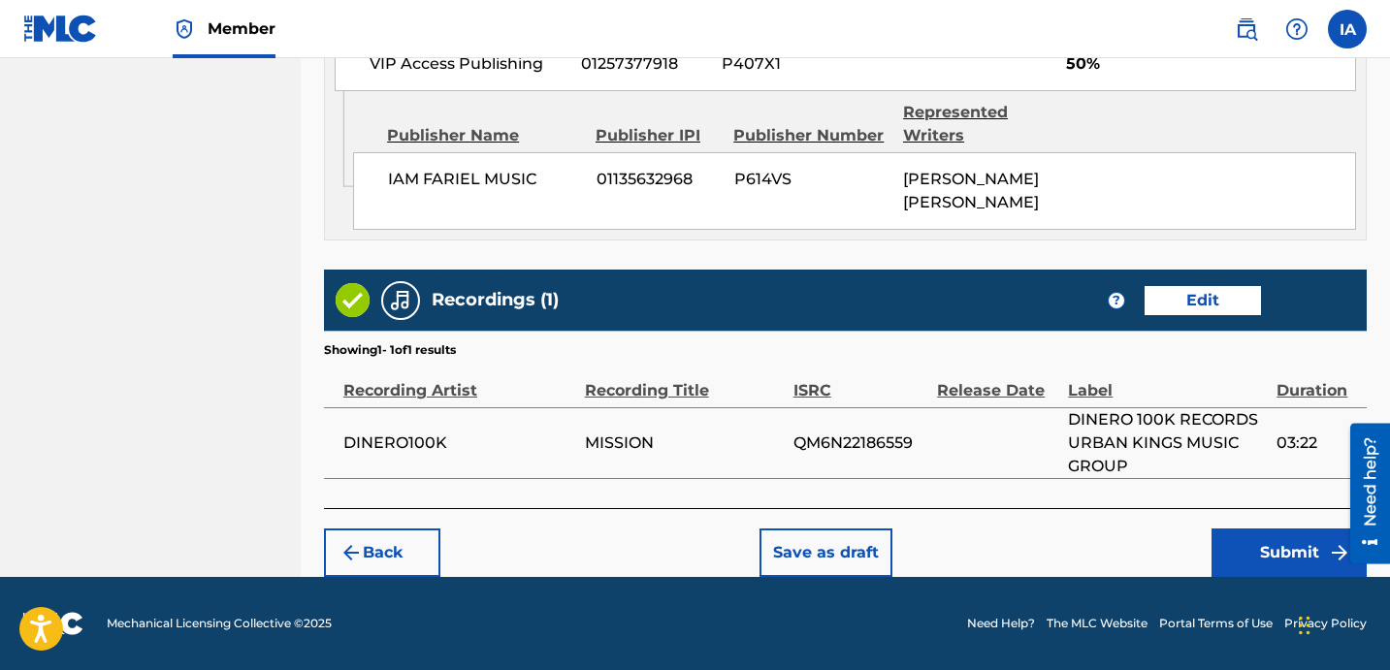
scroll to position [1299, 0]
click at [1228, 539] on button "Submit" at bounding box center [1289, 553] width 155 height 49
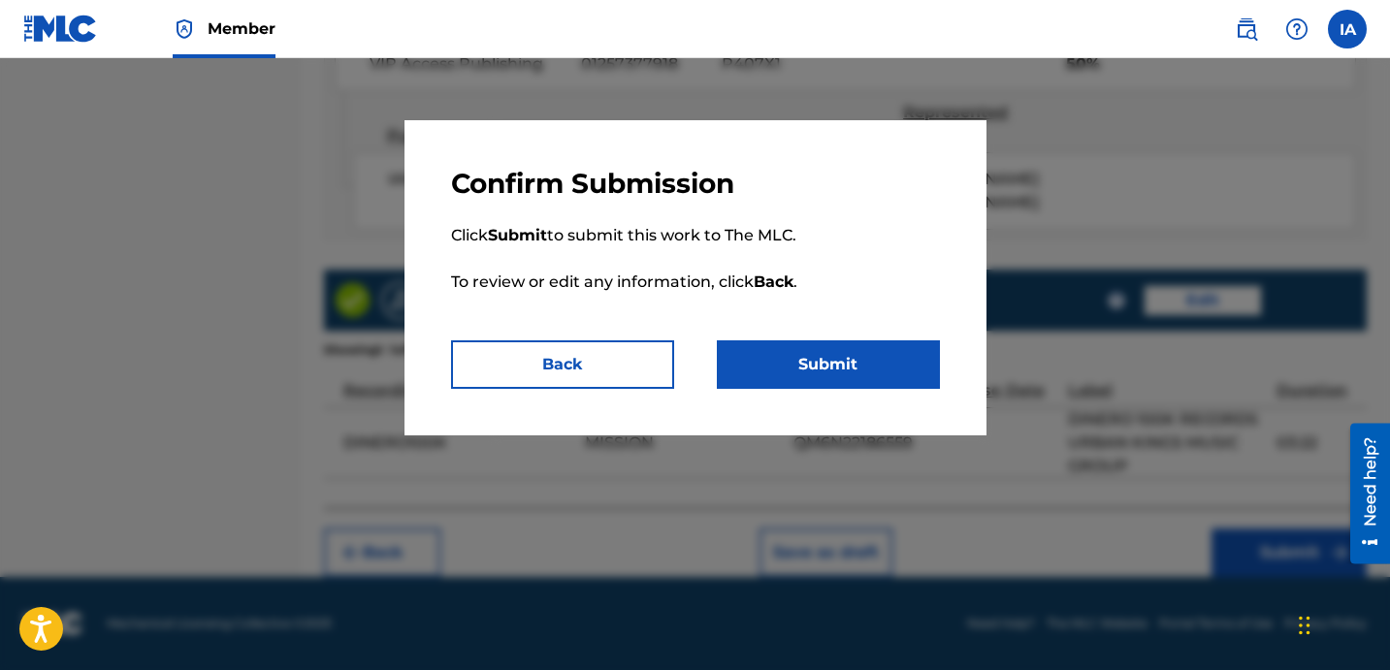
click at [906, 369] on button "Submit" at bounding box center [828, 365] width 223 height 49
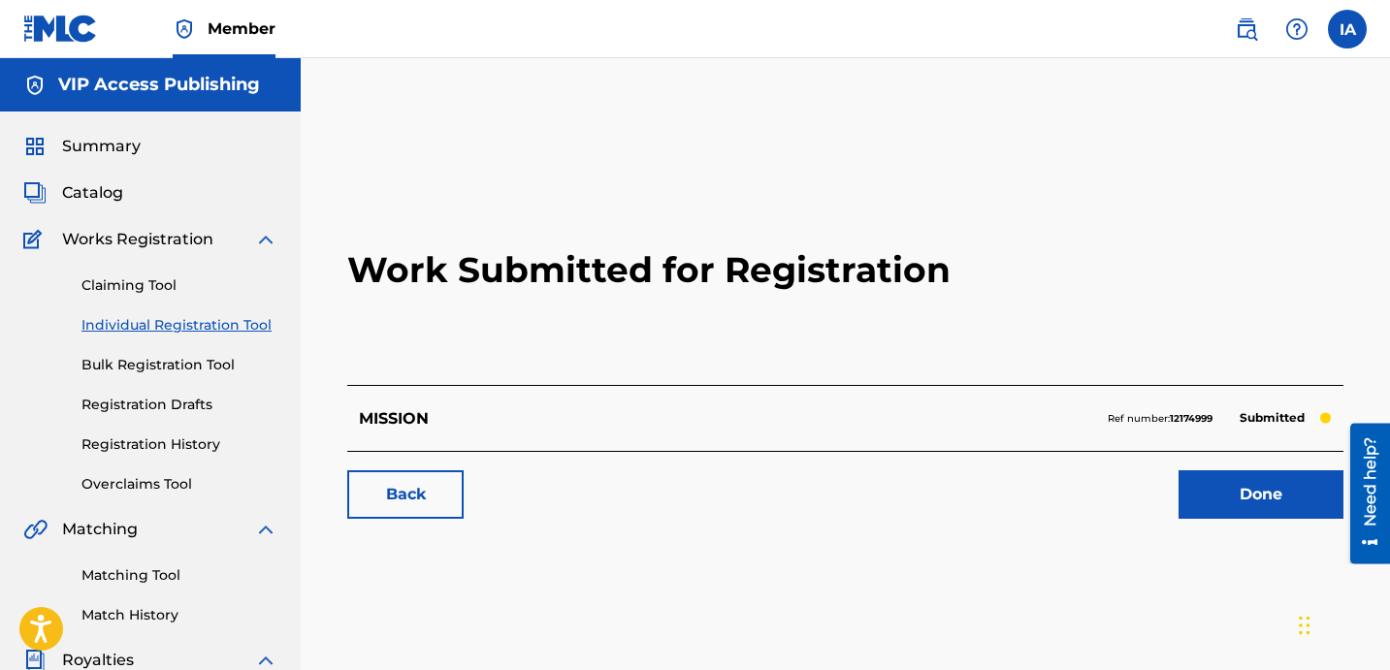
click at [173, 315] on link "Individual Registration Tool" at bounding box center [179, 325] width 196 height 20
